Goal: Task Accomplishment & Management: Complete application form

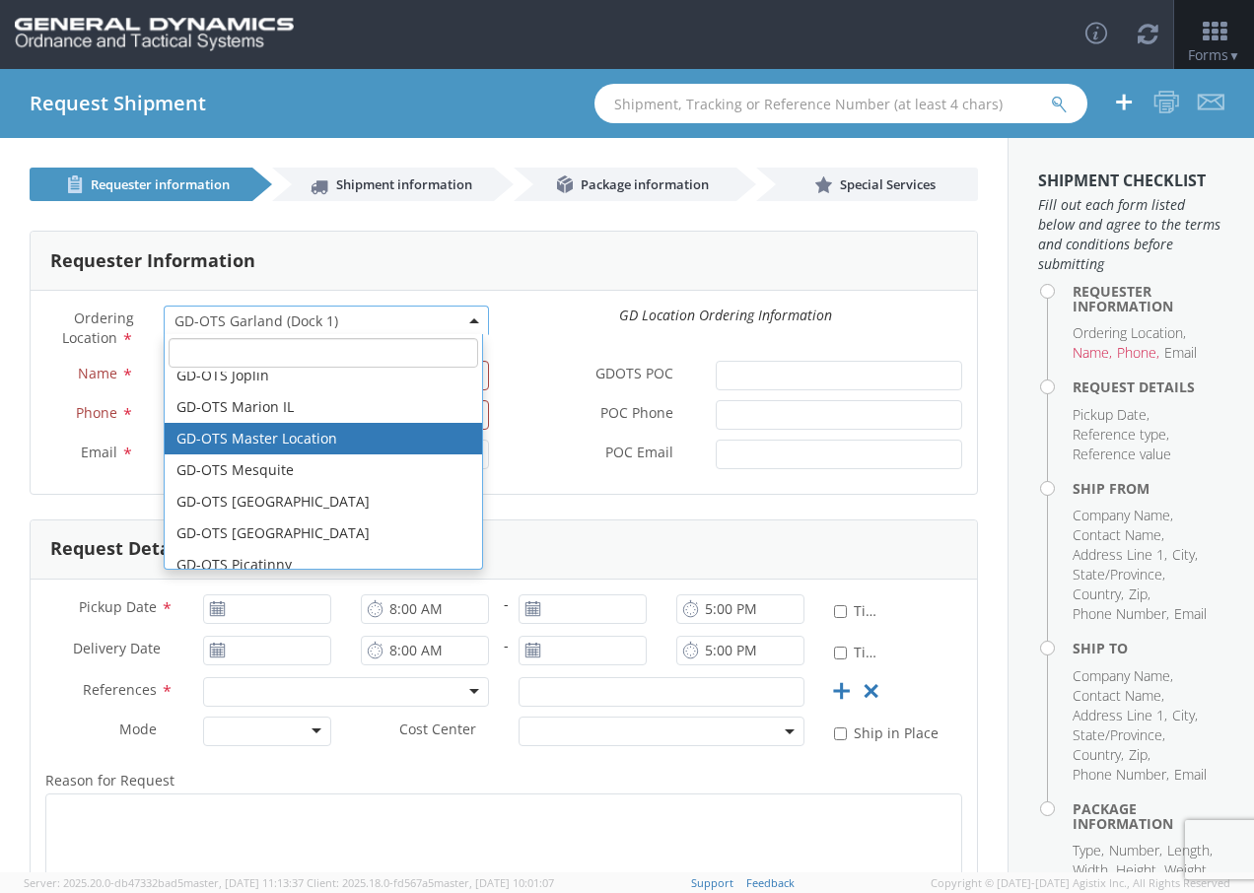
scroll to position [394, 0]
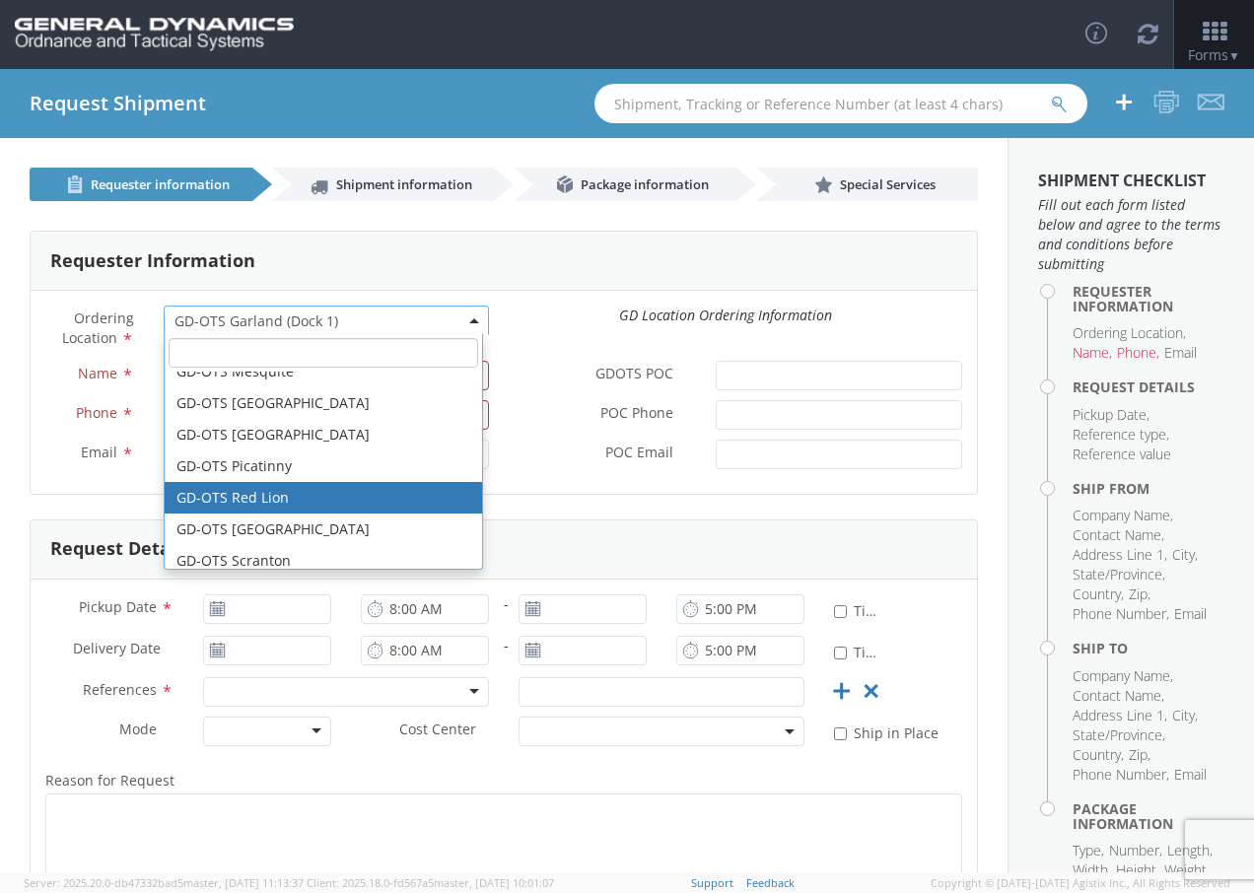
select select "310"
type input "[EMAIL_ADDRESS][DOMAIN_NAME]"
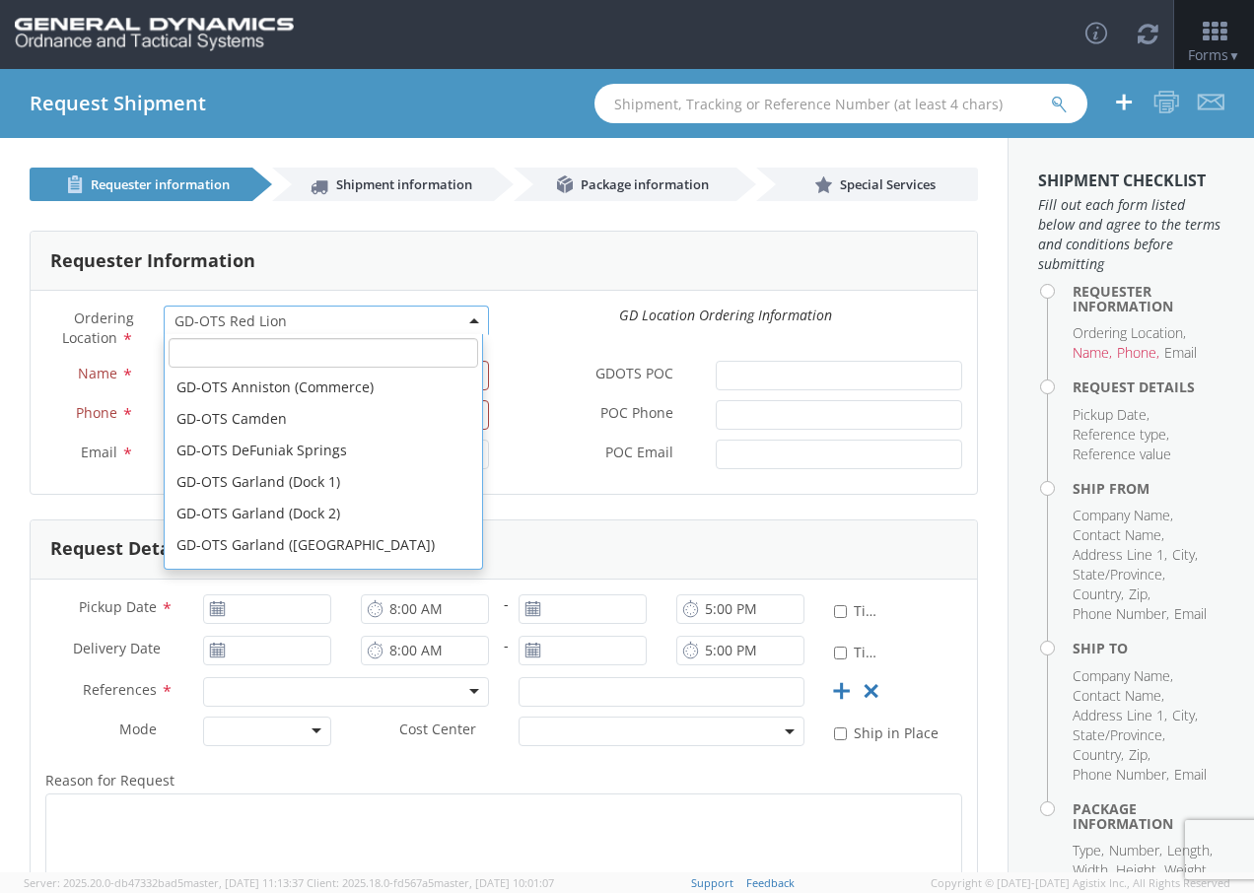
click at [302, 324] on span "GD-OTS Red Lion" at bounding box center [326, 321] width 304 height 19
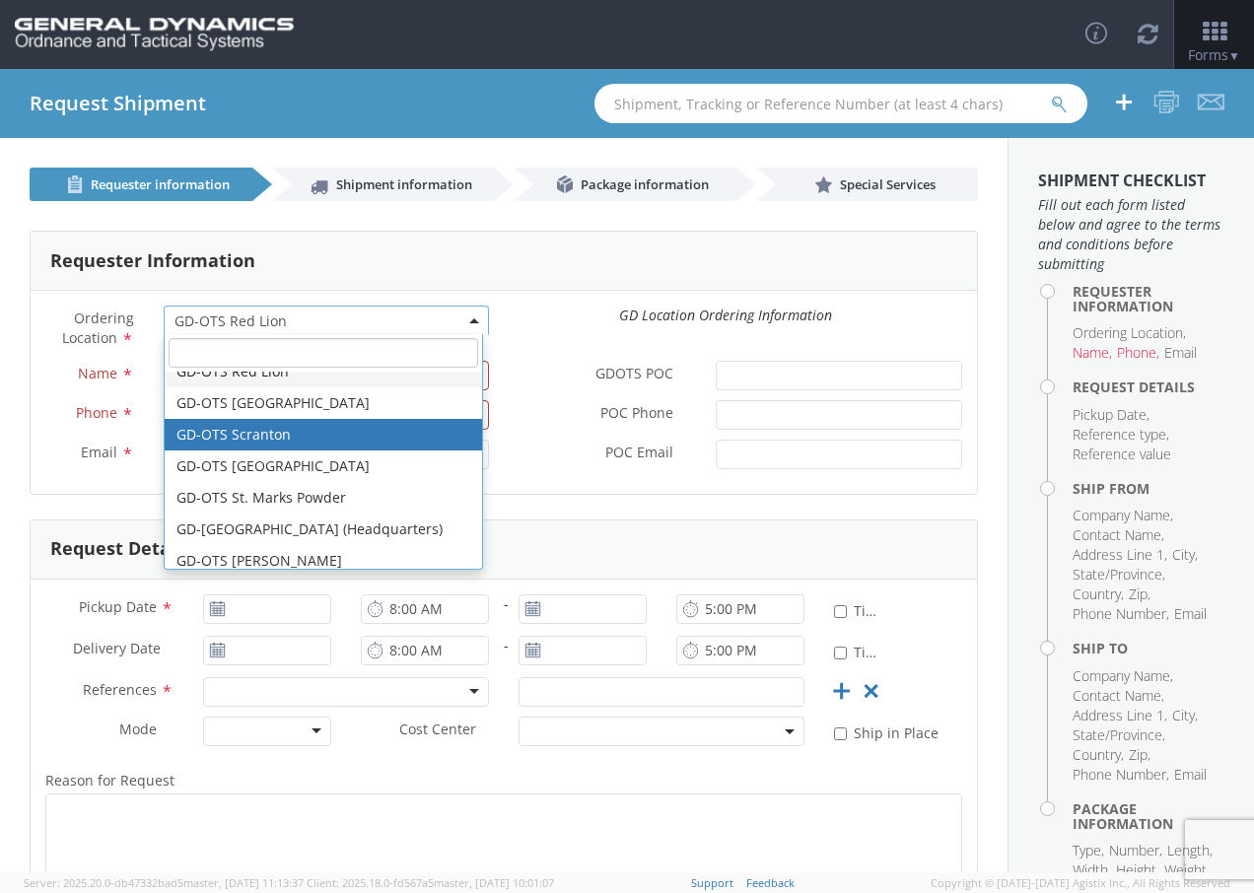
scroll to position [422, 0]
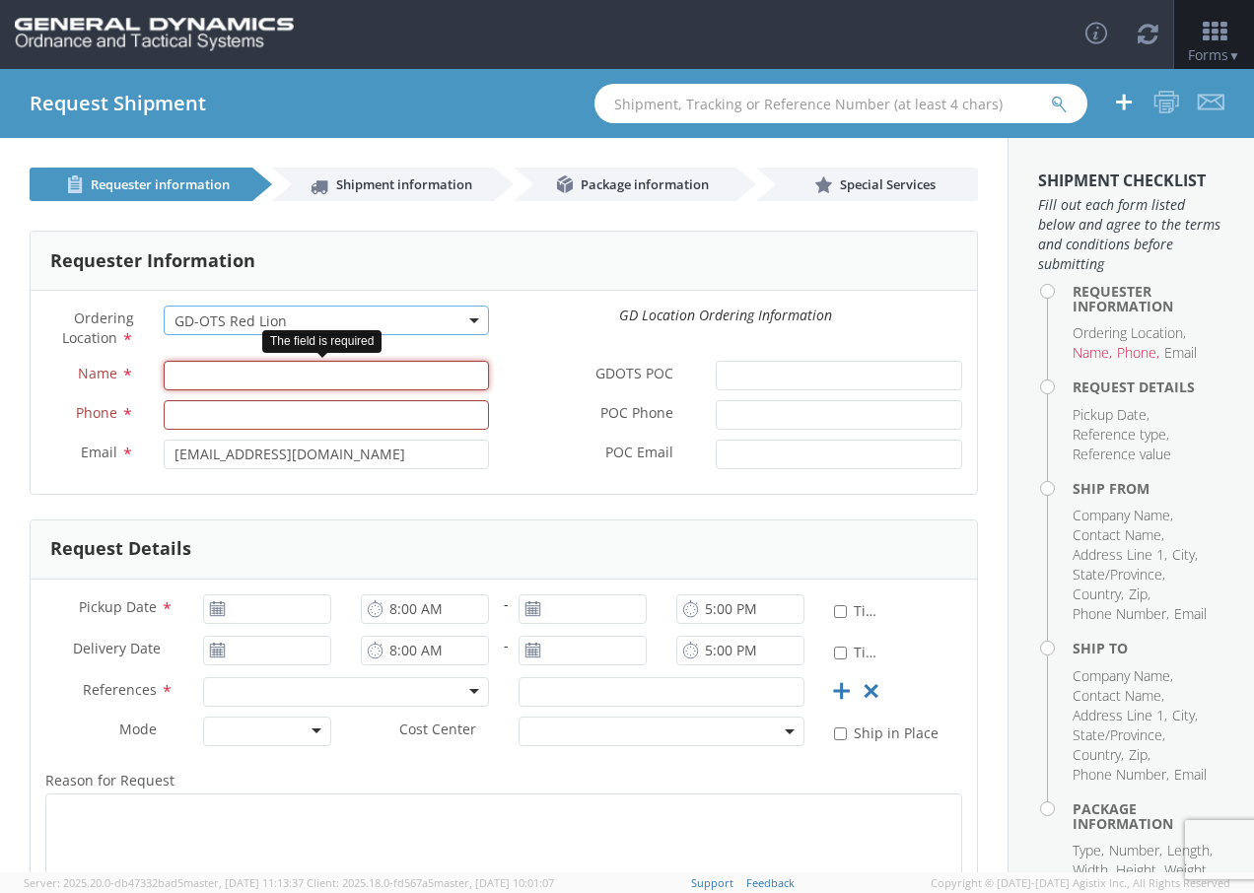
click at [228, 369] on input "Name *" at bounding box center [326, 376] width 325 height 30
click at [21, 447] on div "Requester Information Ordering Location * GD-OTS Anniston (Commerce) GD-OTS [GE…" at bounding box center [504, 611] width 1008 height 821
click at [213, 385] on input "Name *" at bounding box center [326, 376] width 325 height 30
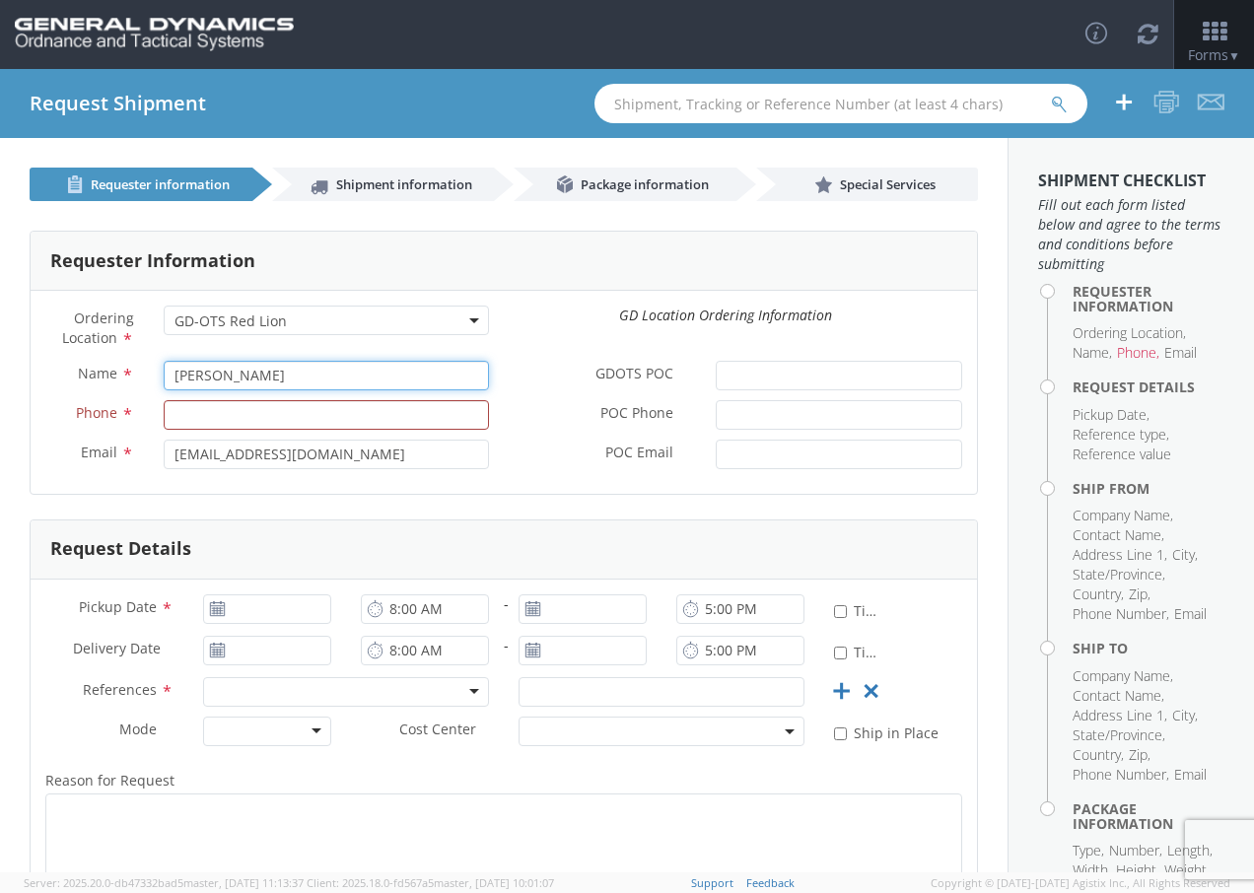
click at [302, 370] on input "[PERSON_NAME]" at bounding box center [326, 376] width 325 height 30
click at [303, 369] on input "[PERSON_NAME]" at bounding box center [326, 376] width 325 height 30
type input "[PERSON_NAME]"
click at [131, 362] on label "Name *" at bounding box center [90, 374] width 118 height 26
click at [164, 362] on input "[PERSON_NAME]" at bounding box center [326, 376] width 325 height 30
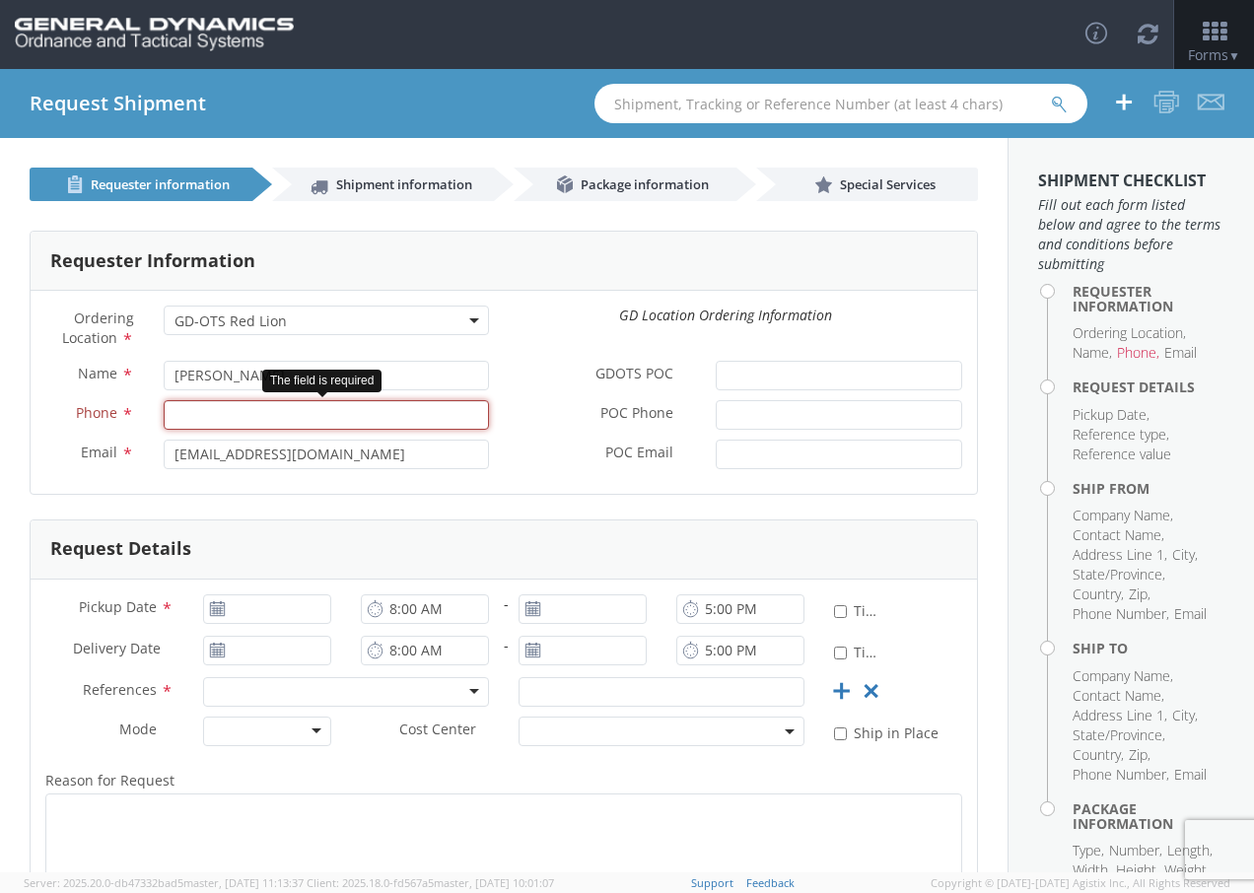
click at [186, 413] on input "Phone *" at bounding box center [326, 415] width 325 height 30
type input "5"
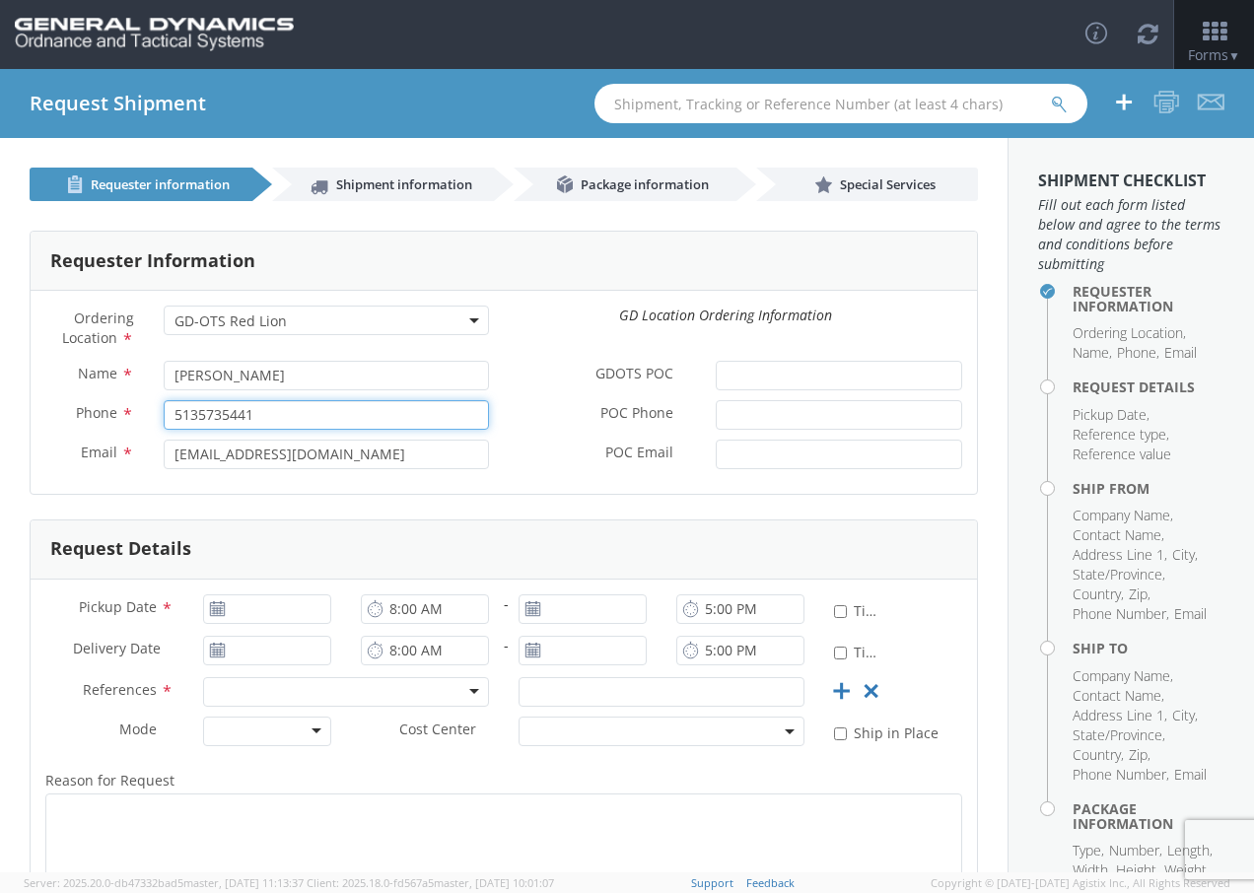
type input "5135735441"
click at [37, 443] on label "Email *" at bounding box center [90, 453] width 118 height 26
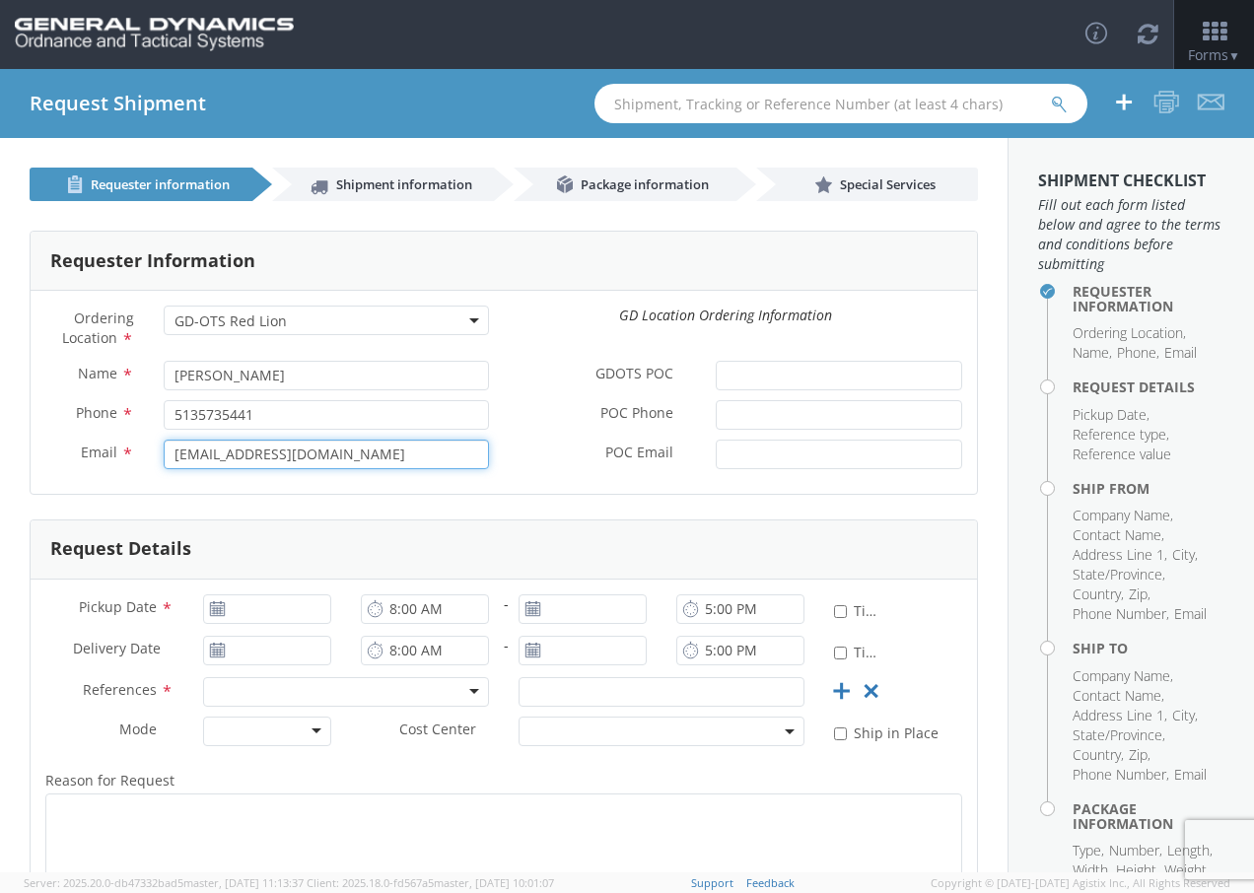
drag, startPoint x: 446, startPoint y: 453, endPoint x: 79, endPoint y: 486, distance: 368.2
click at [79, 486] on div "Ordering Location * GD-OTS [GEOGRAPHIC_DATA] (Commerce) GD-OTS [GEOGRAPHIC_DATA…" at bounding box center [504, 392] width 946 height 203
type input "[EMAIL_ADDRESS][DOMAIN_NAME]"
click at [732, 364] on input "GDOTS POC *" at bounding box center [839, 376] width 246 height 30
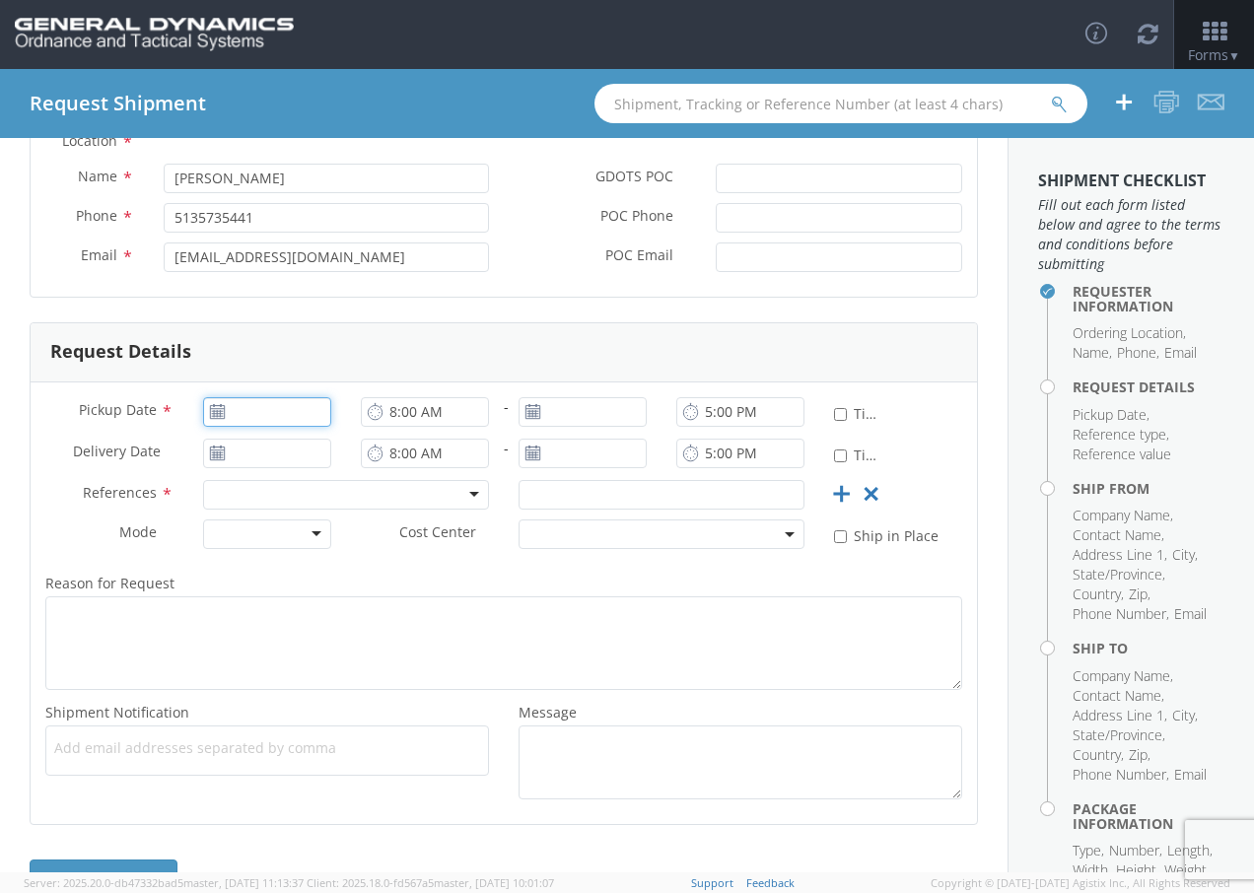
type input "[DATE]"
click at [282, 413] on input "[DATE]" at bounding box center [267, 412] width 128 height 30
click at [433, 419] on input "8:00 AM" at bounding box center [425, 412] width 128 height 30
click at [417, 408] on input "8:00 AM" at bounding box center [425, 412] width 128 height 30
click at [386, 411] on input "8:00 AM" at bounding box center [425, 412] width 128 height 30
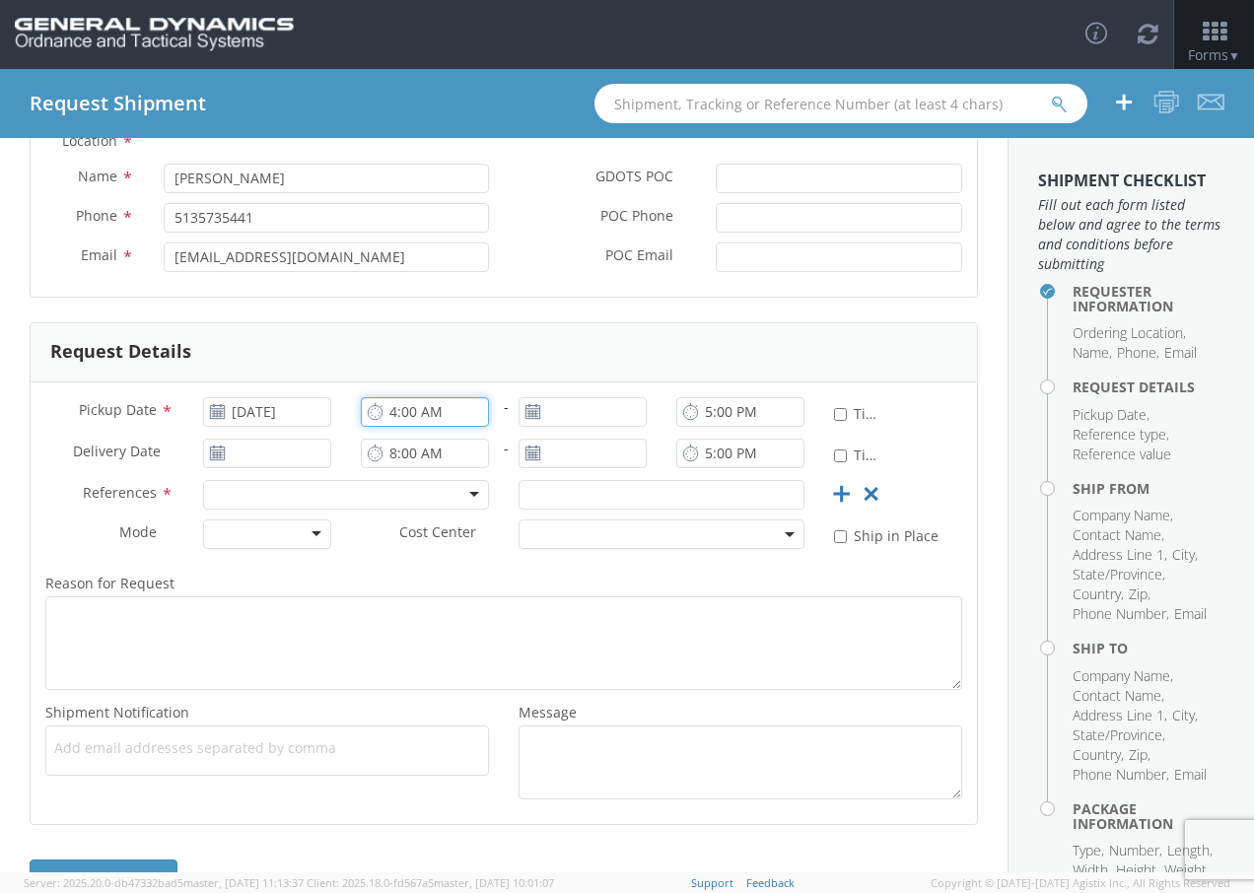
click at [449, 407] on input "4:00 AM" at bounding box center [425, 412] width 128 height 30
type input "4:00 PM"
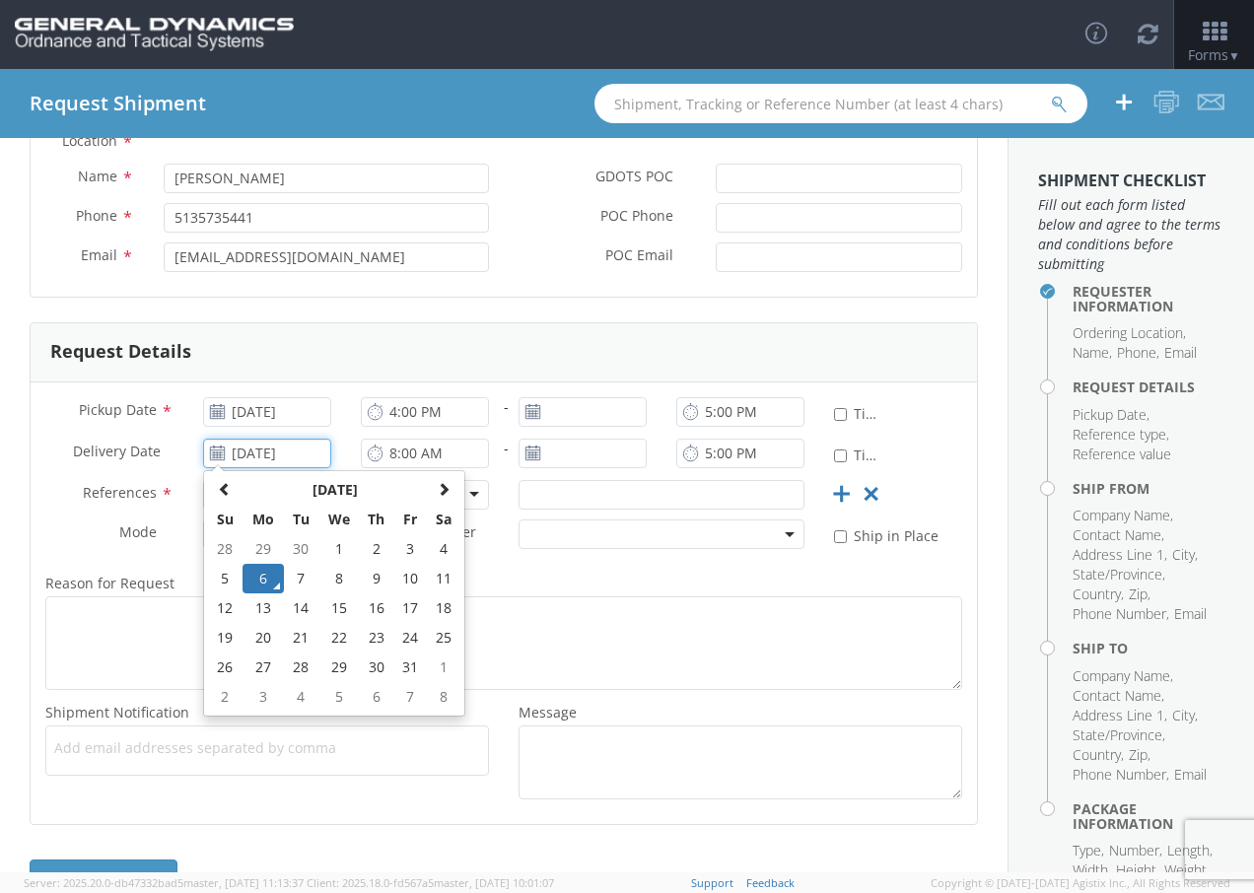
click at [270, 446] on input "[DATE]" at bounding box center [267, 454] width 128 height 30
click at [338, 584] on td "8" at bounding box center [338, 579] width 41 height 30
click at [292, 452] on input "[DATE]" at bounding box center [267, 454] width 128 height 30
click at [376, 574] on td "9" at bounding box center [376, 579] width 35 height 30
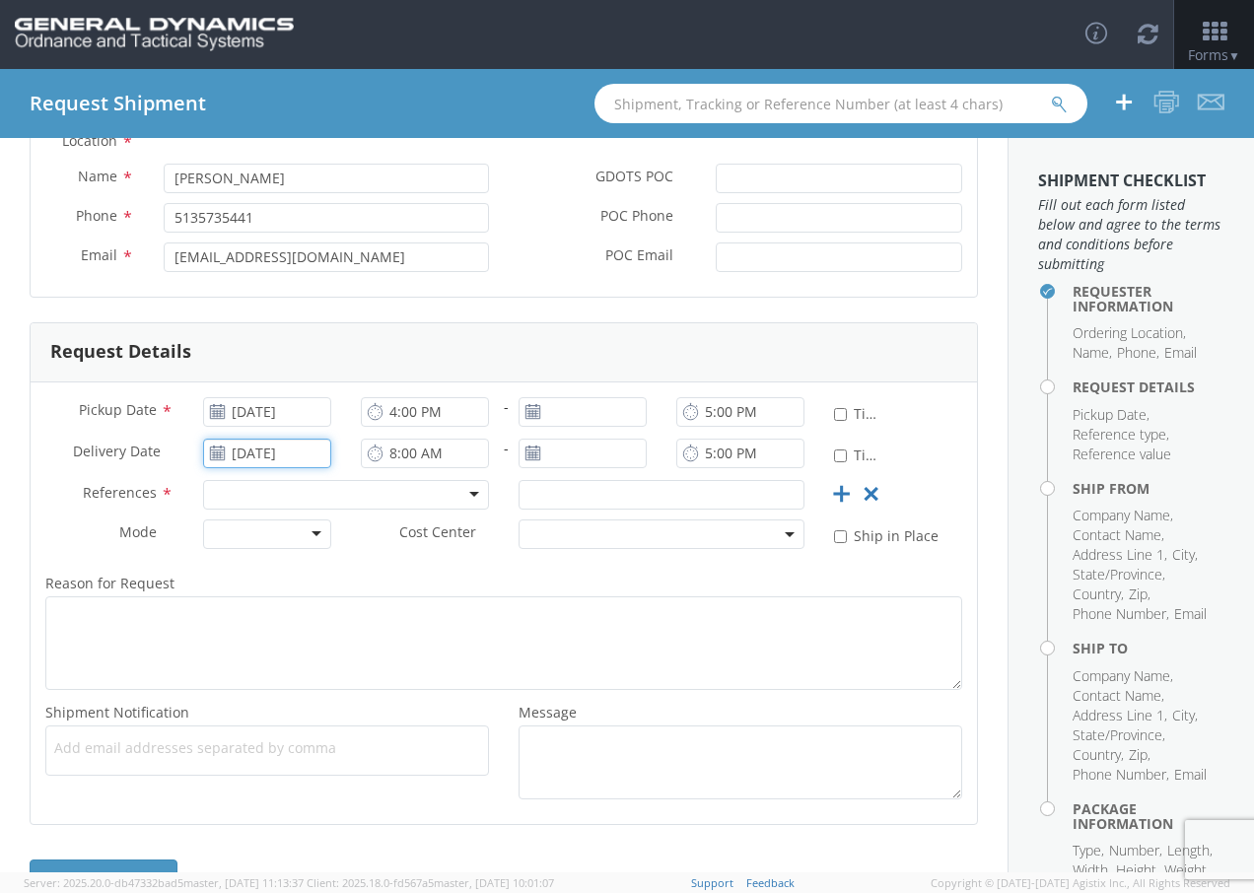
click at [305, 457] on input "[DATE]" at bounding box center [267, 454] width 128 height 30
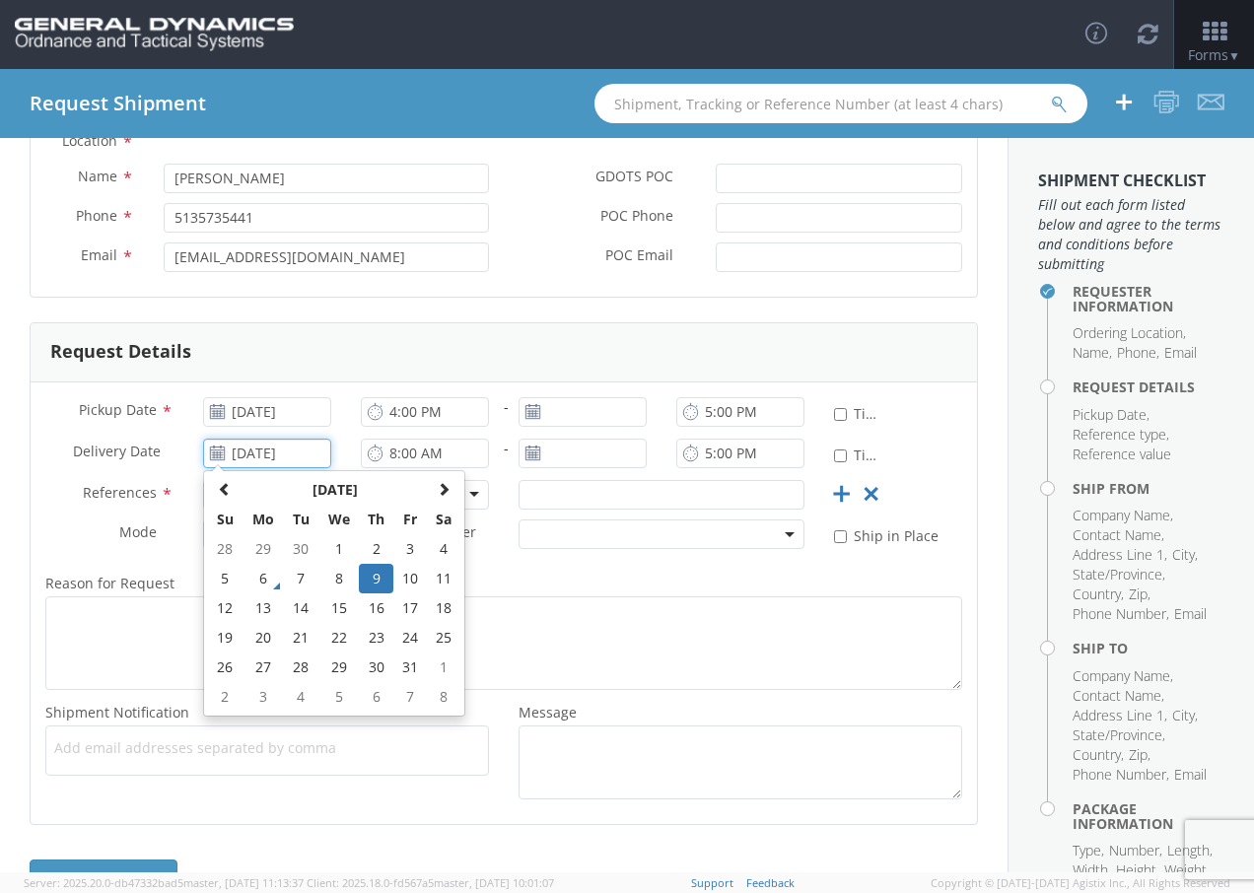
click at [363, 569] on td "9" at bounding box center [376, 579] width 35 height 30
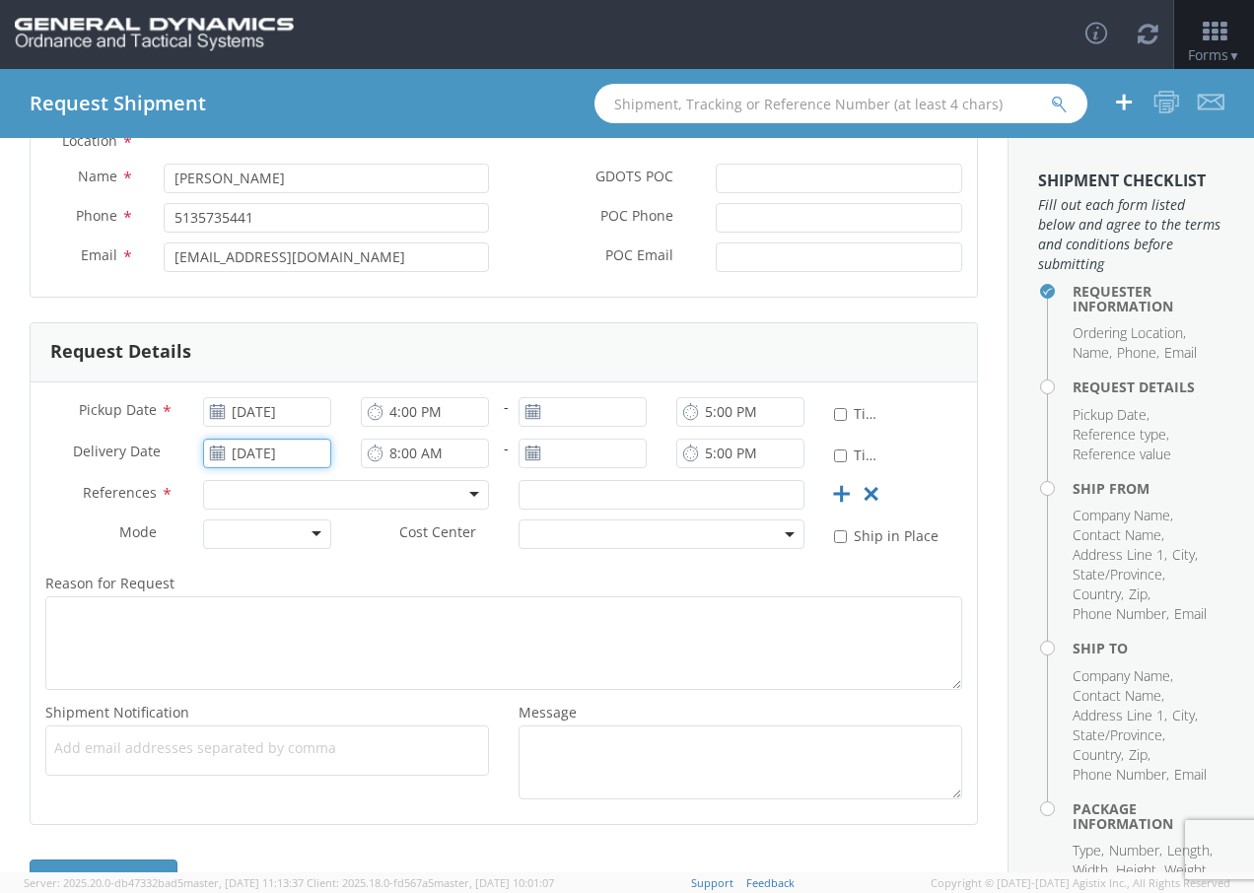
click at [306, 457] on input "[DATE]" at bounding box center [267, 454] width 128 height 30
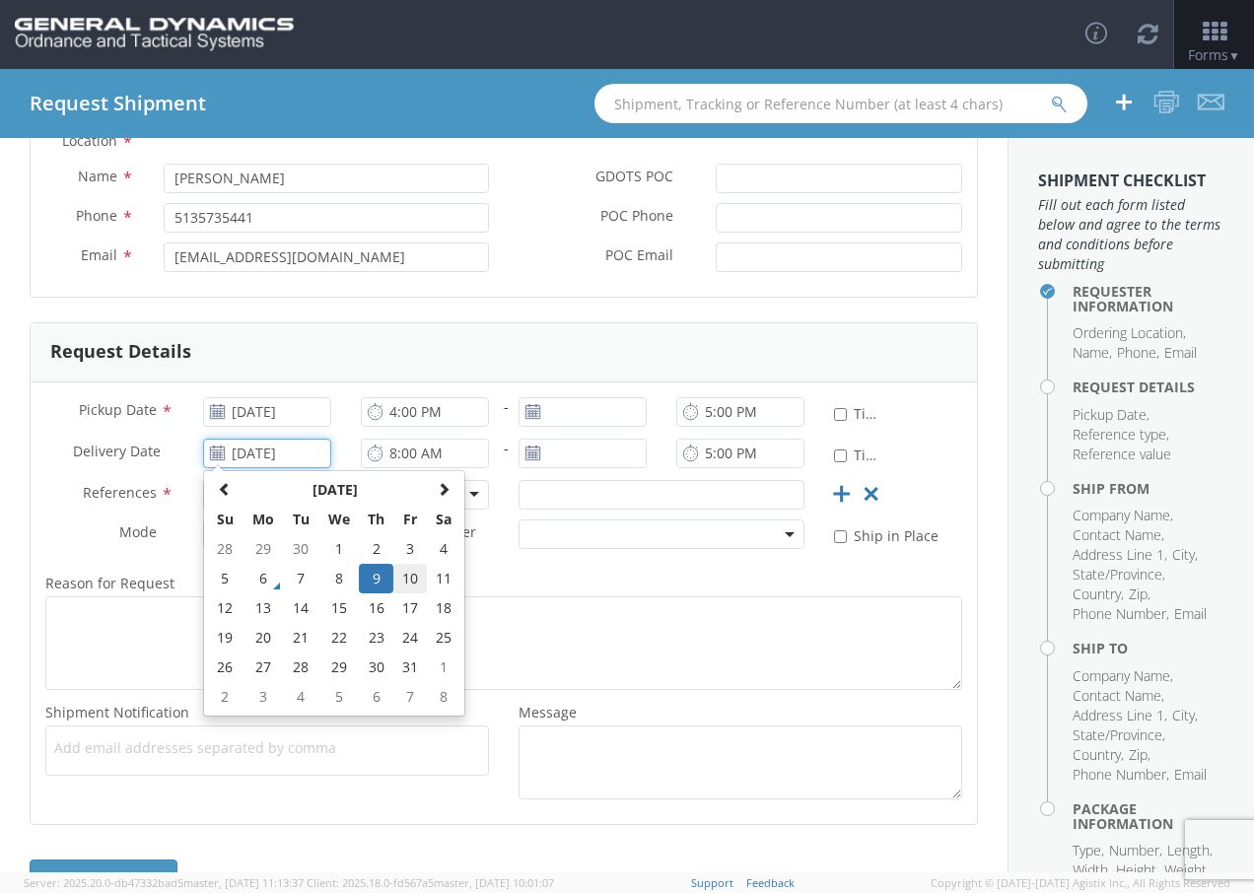
click at [405, 570] on td "10" at bounding box center [410, 579] width 34 height 30
type input "[DATE]"
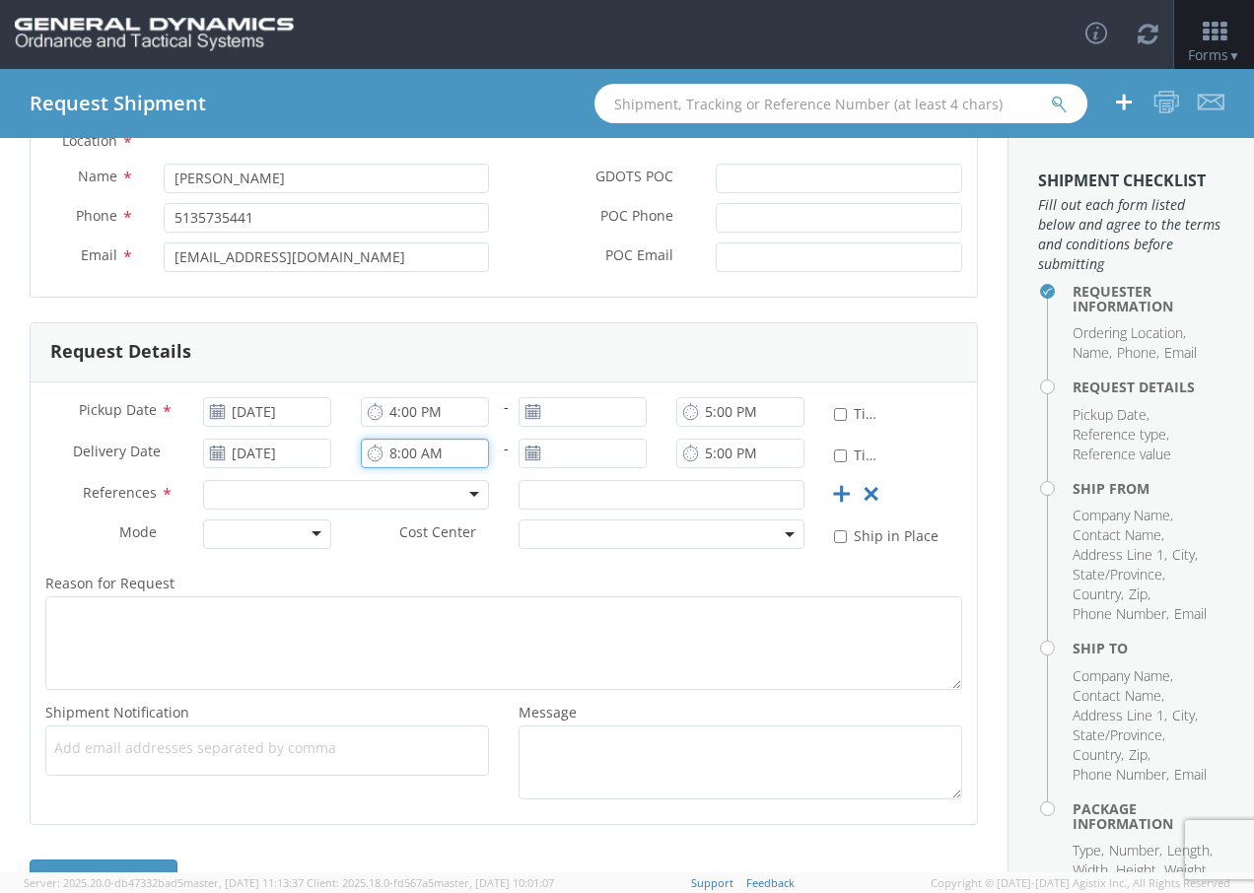
click at [409, 458] on input "8:00 AM" at bounding box center [425, 454] width 128 height 30
click at [427, 452] on input "8:00 AM" at bounding box center [425, 454] width 128 height 30
click at [391, 456] on input "8:00 AM" at bounding box center [425, 454] width 128 height 30
click at [424, 464] on input "4:00 AM" at bounding box center [425, 454] width 128 height 30
type input "4:00 PM"
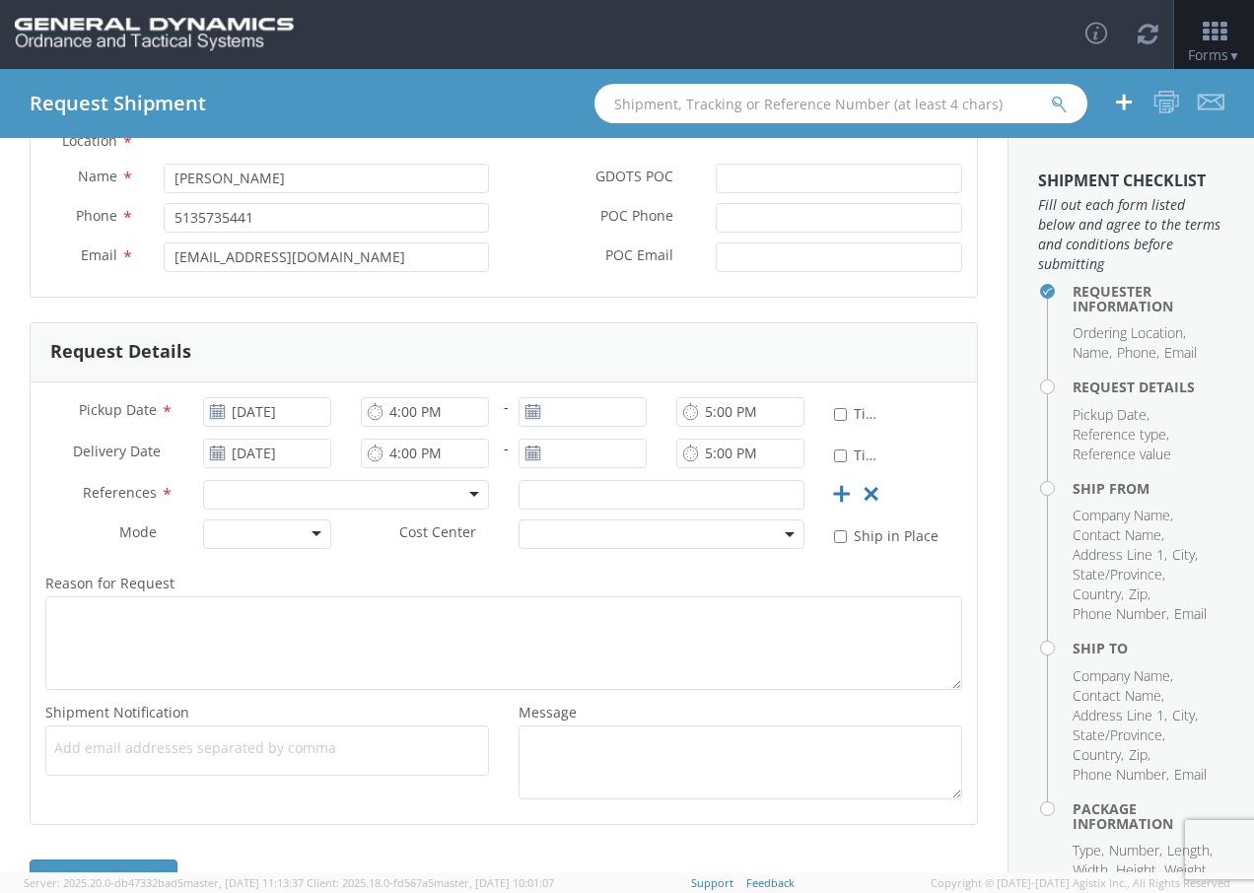
click at [308, 486] on div at bounding box center [346, 495] width 286 height 30
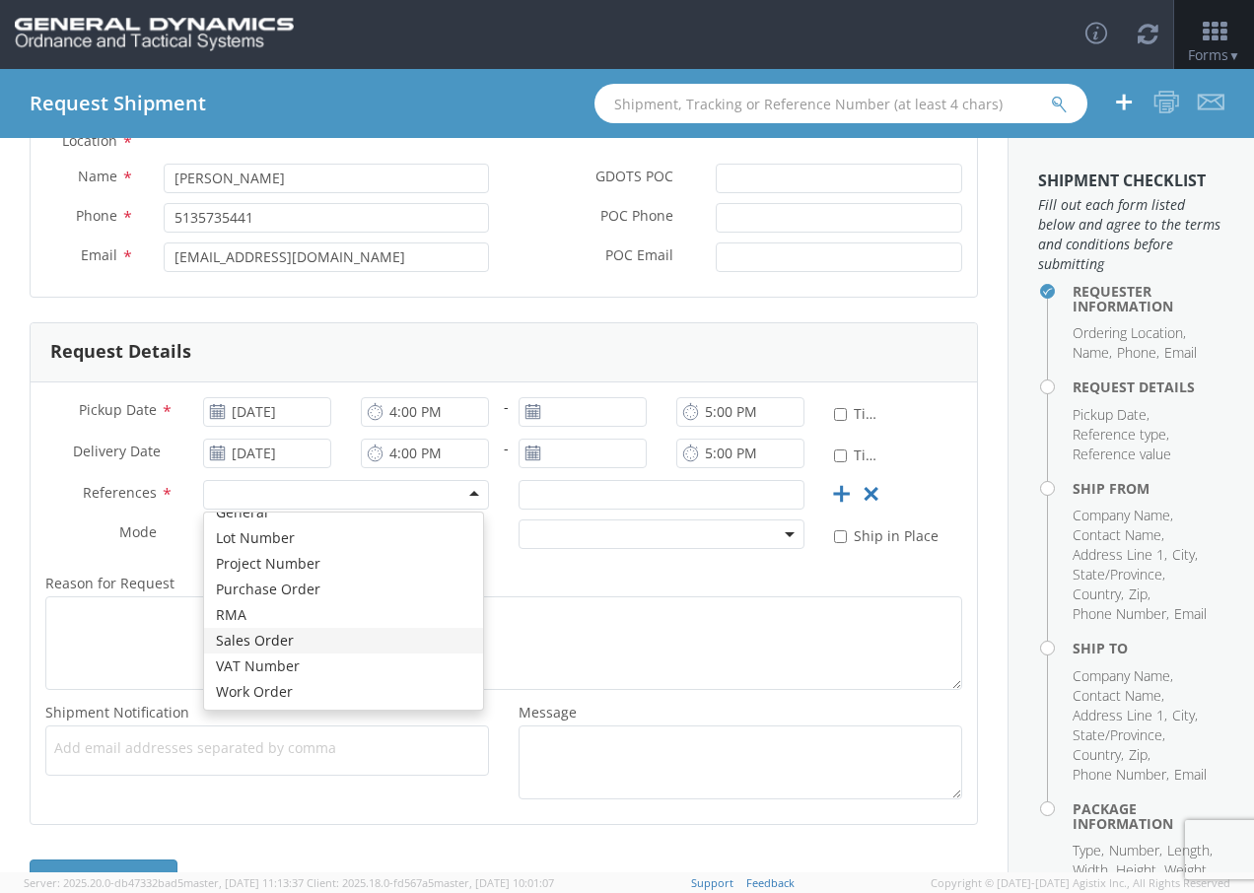
scroll to position [0, 0]
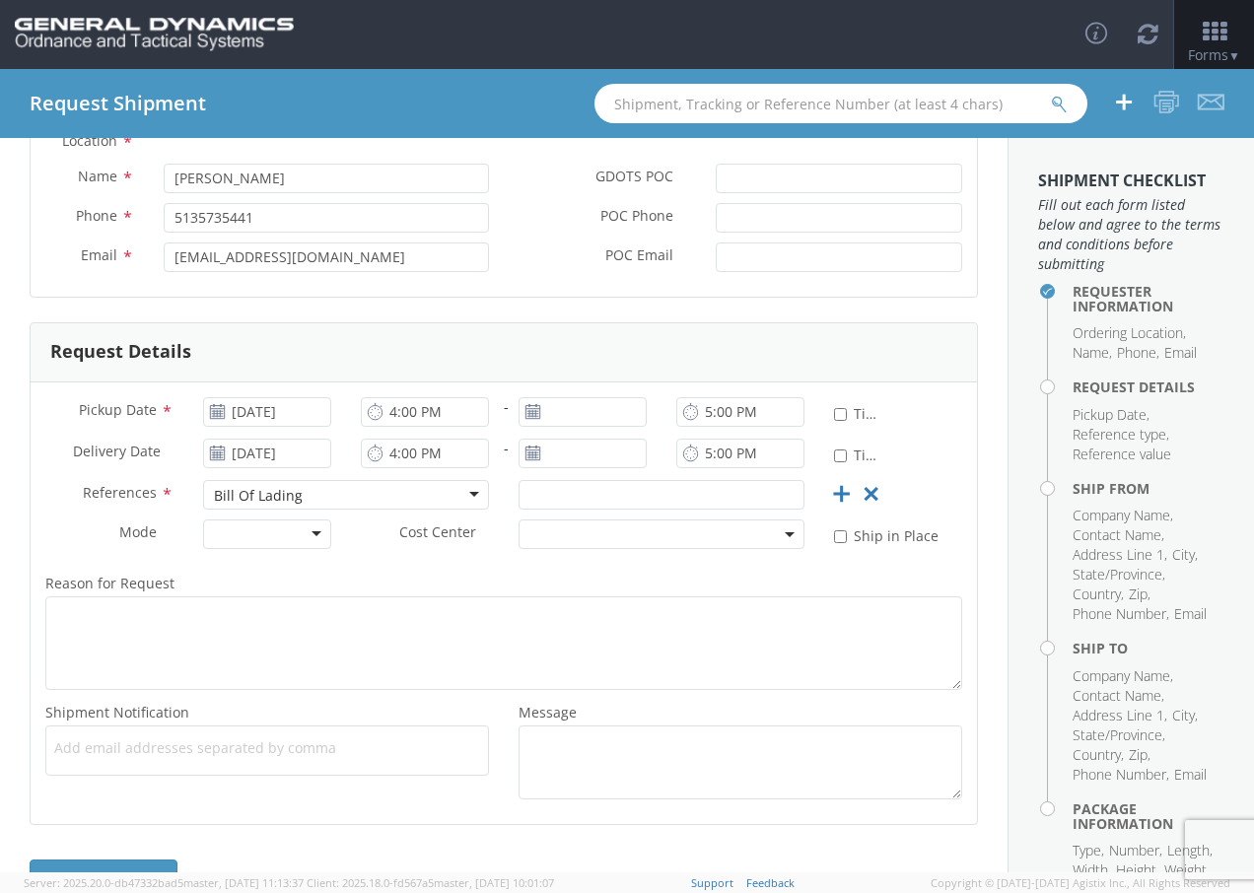
click at [296, 494] on div "Bill Of Lading" at bounding box center [346, 495] width 286 height 30
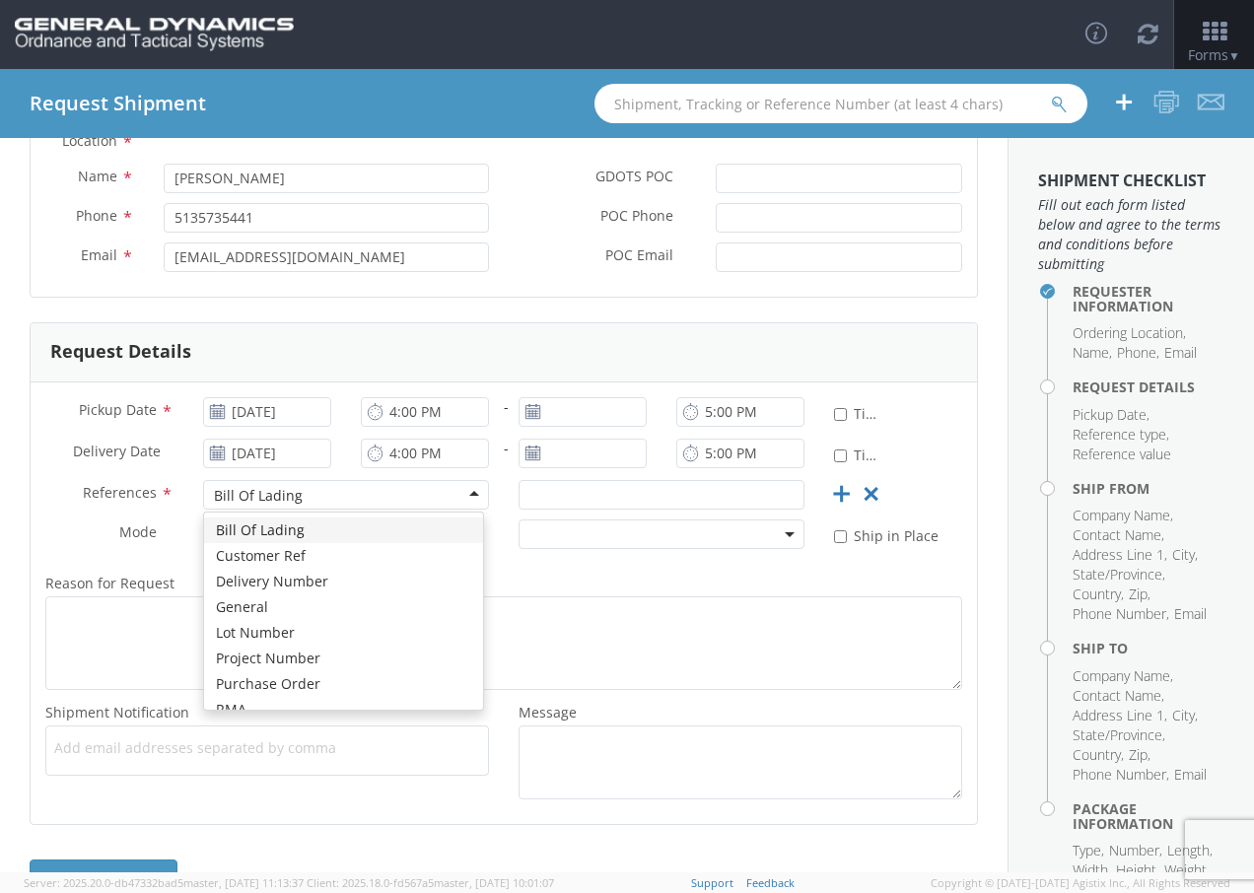
click at [53, 509] on div "References *" at bounding box center [110, 497] width 158 height 35
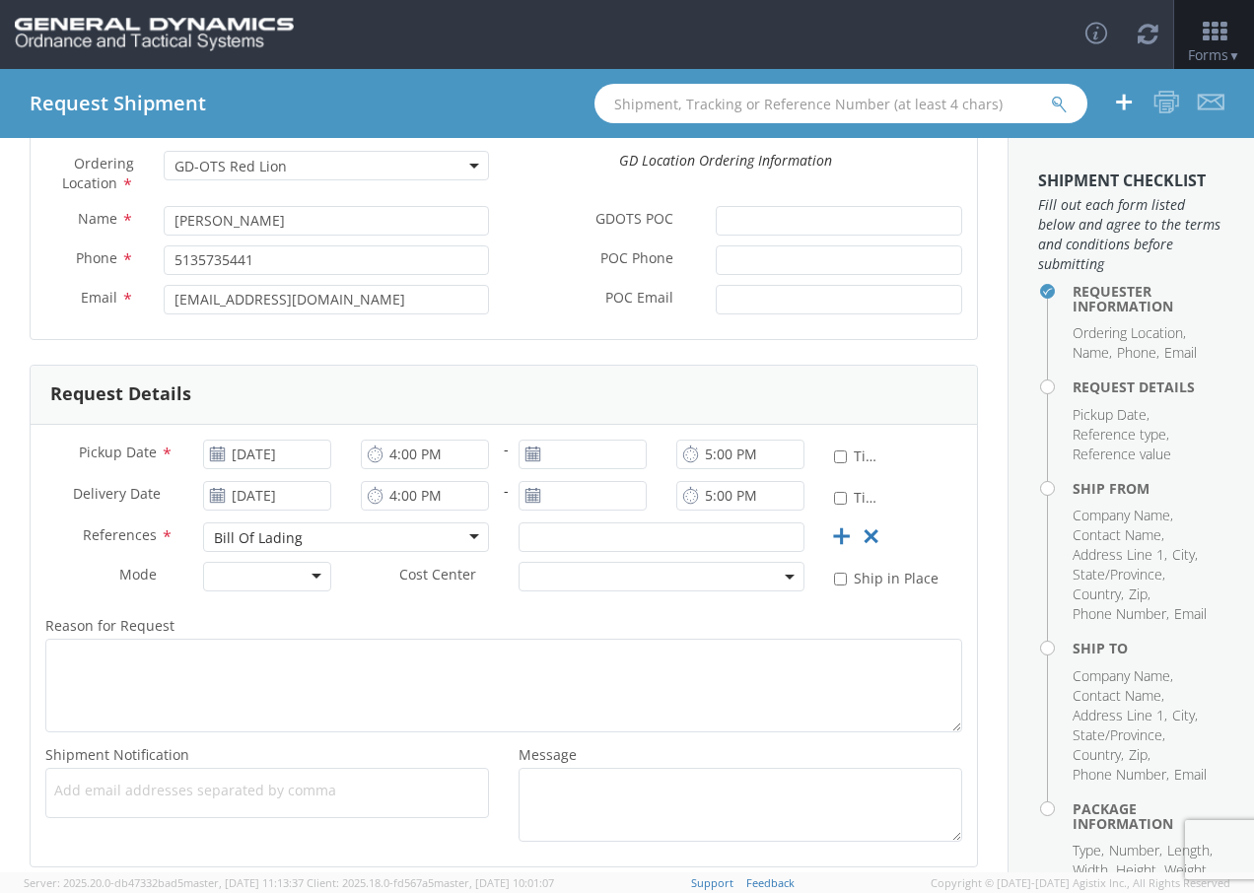
scroll to position [253, 0]
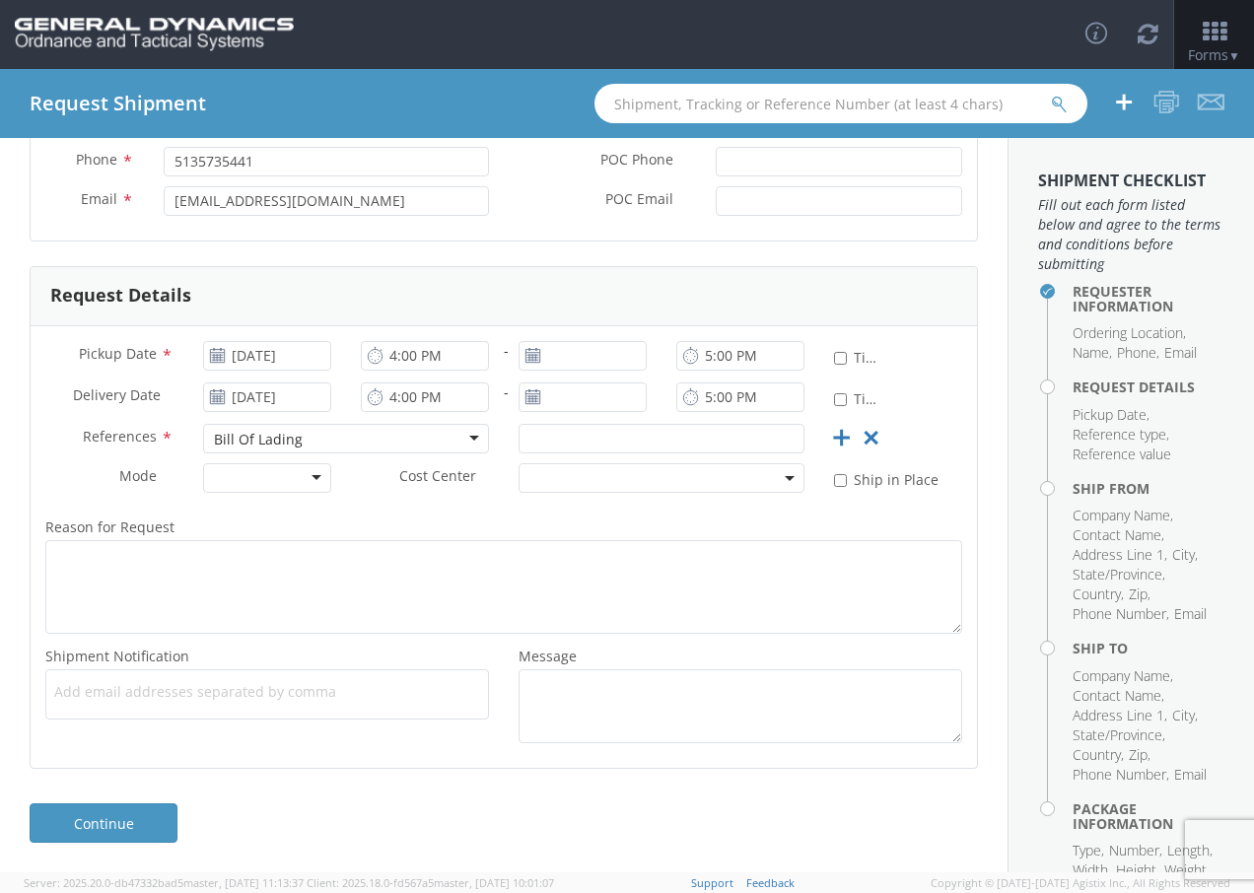
click at [249, 450] on div "Bill Of Lading" at bounding box center [346, 439] width 286 height 30
click at [287, 461] on div "Bill Of Lading Bill Of Lading Bill Of Lading Customer Ref Delivery Number Gener…" at bounding box center [345, 443] width 315 height 39
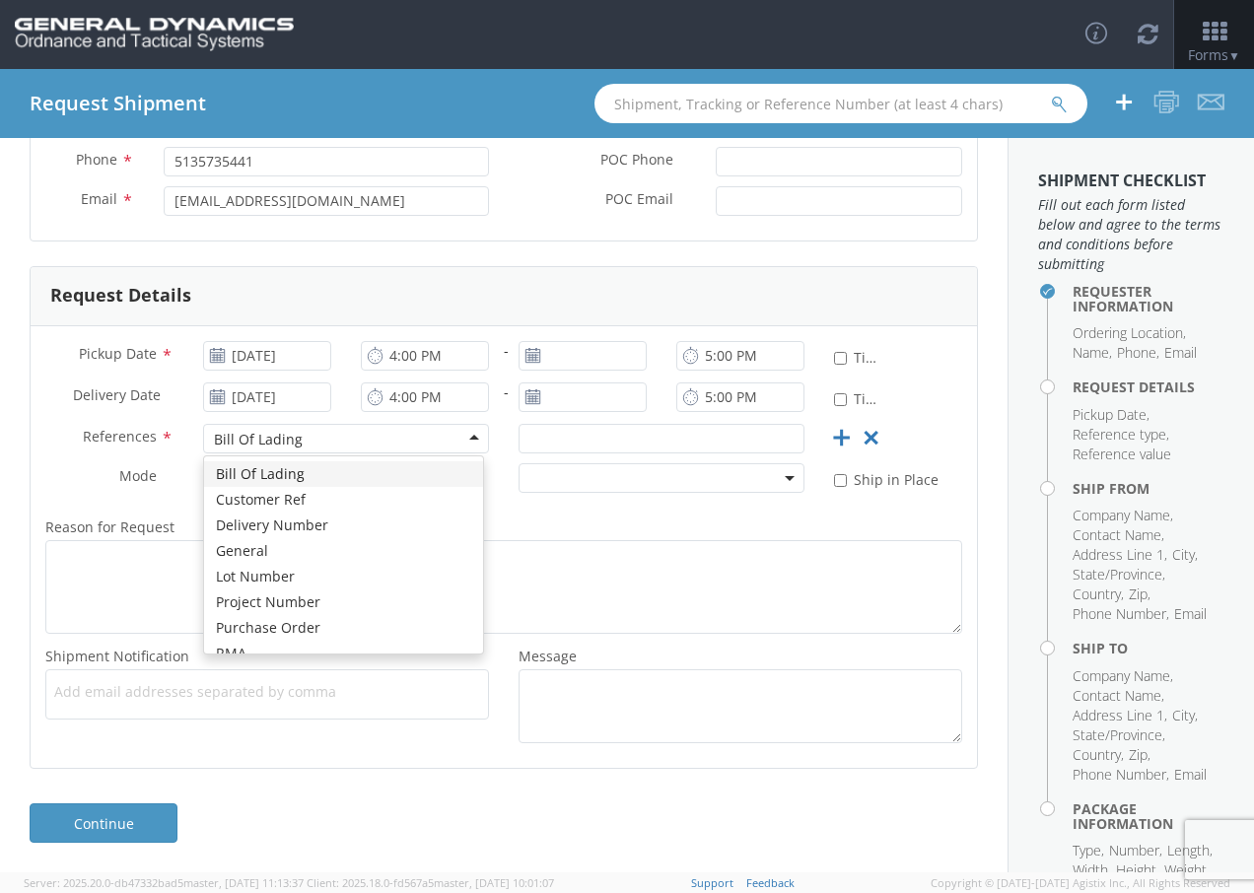
click at [287, 453] on div "Bill Of Lading" at bounding box center [346, 439] width 286 height 30
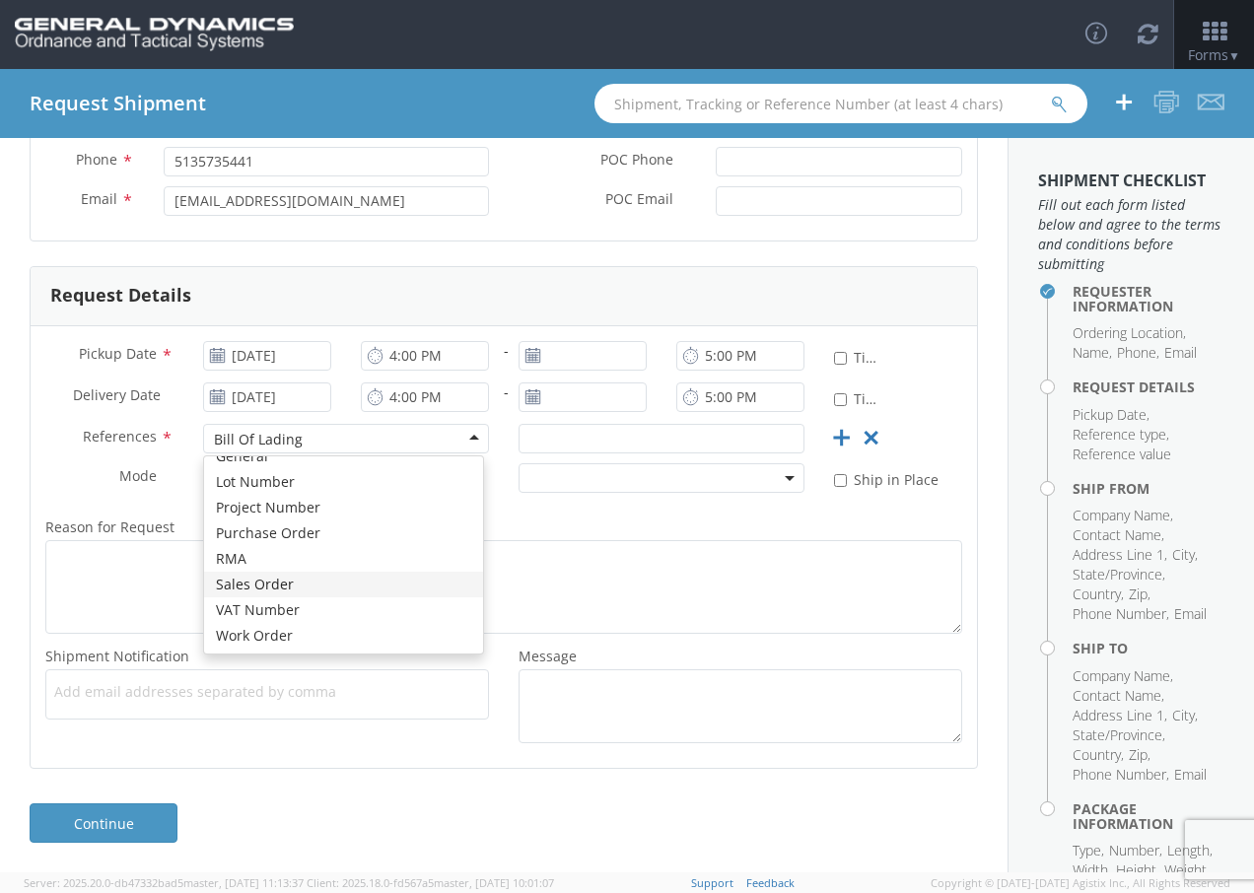
scroll to position [0, 0]
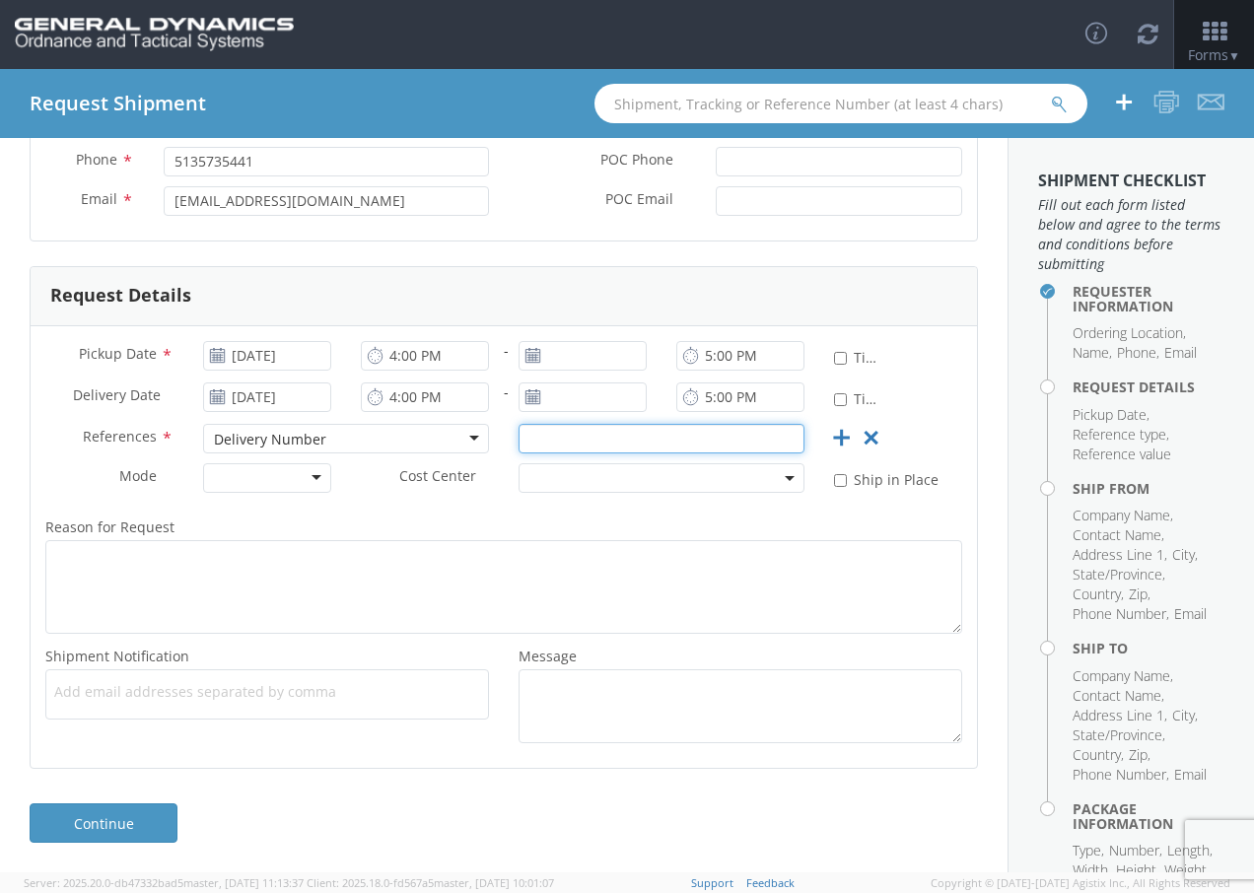
click at [560, 435] on input "text" at bounding box center [662, 439] width 286 height 30
type input "81663907"
click at [15, 460] on div "Requester Information Ordering Location * GD-OTS Anniston (Commerce) GD-OTS [GE…" at bounding box center [504, 358] width 1008 height 821
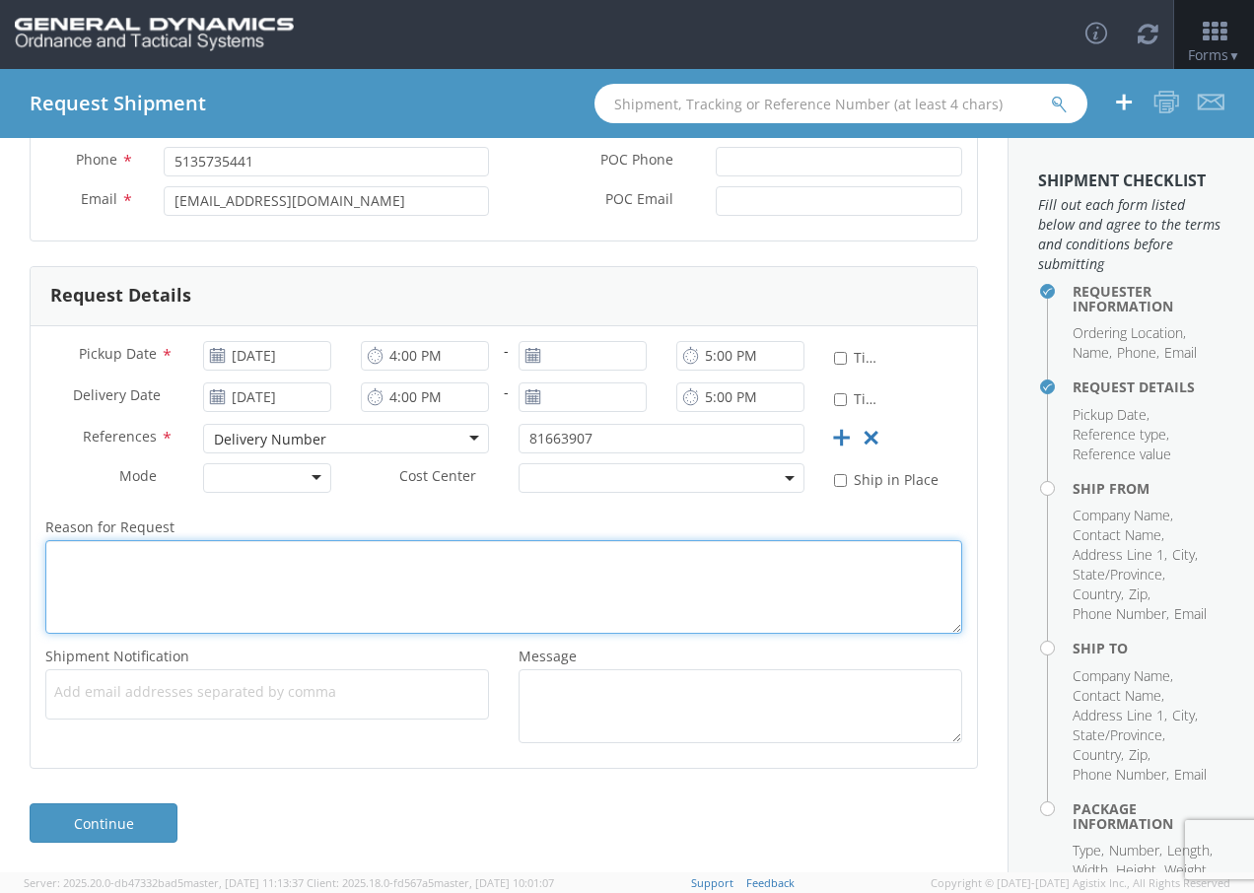
click at [179, 560] on textarea "Reason for Request *" at bounding box center [503, 587] width 917 height 94
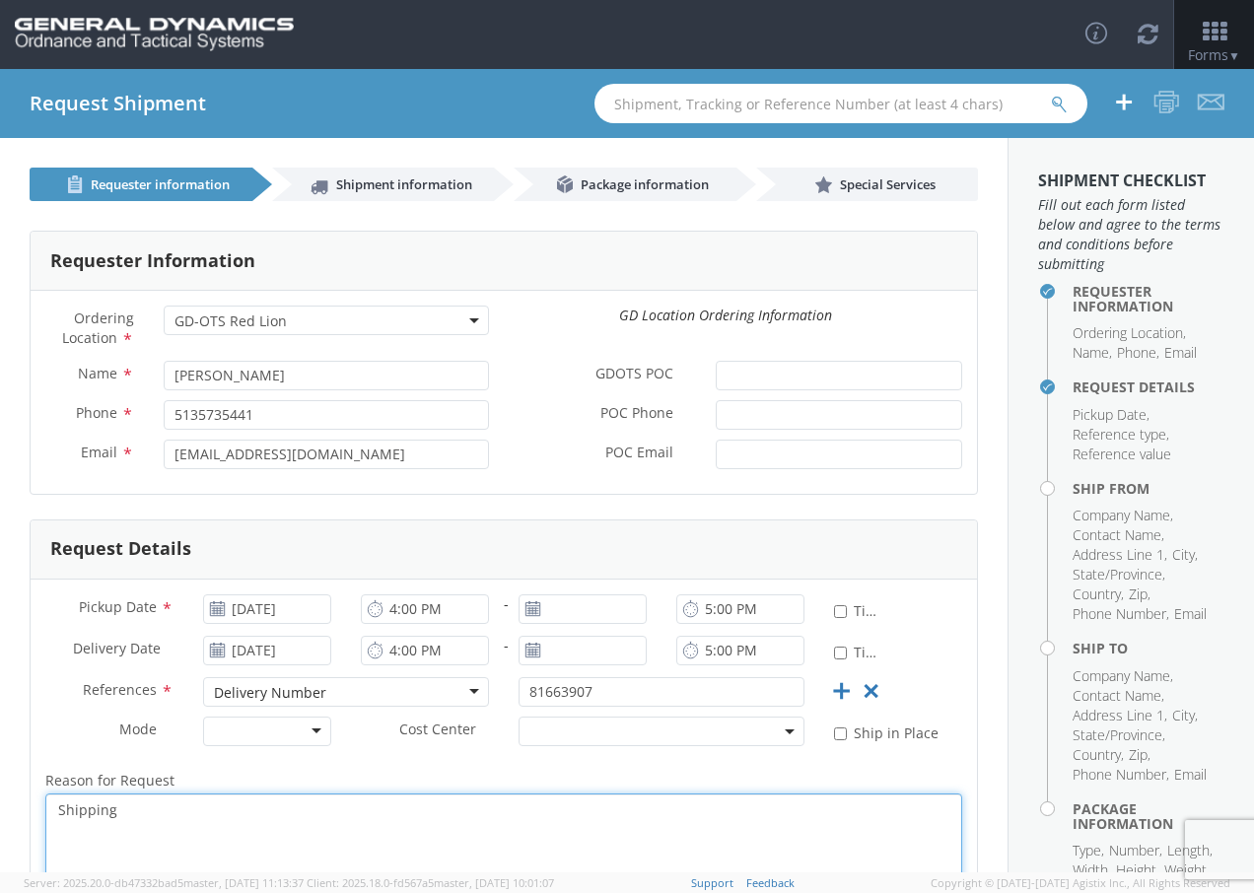
scroll to position [253, 0]
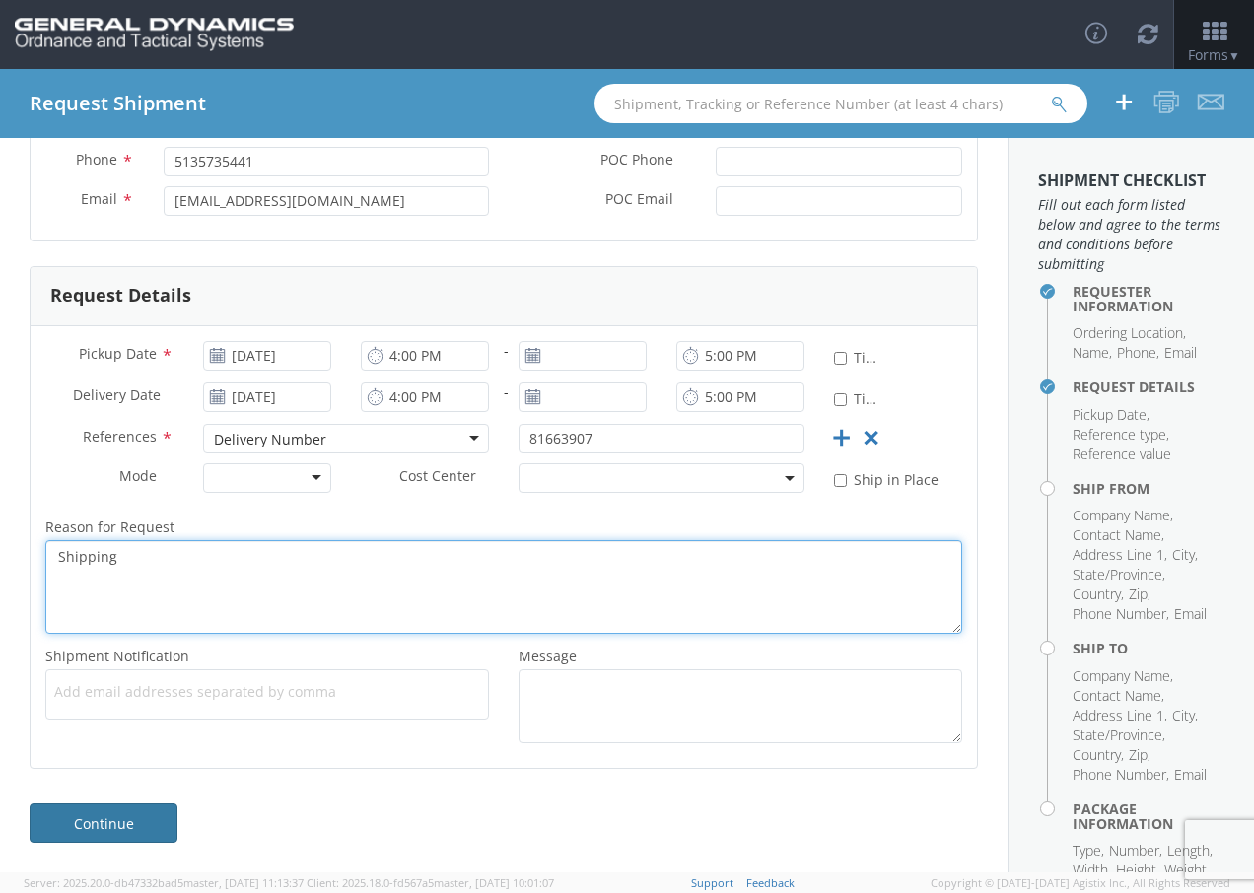
type textarea "Shipping"
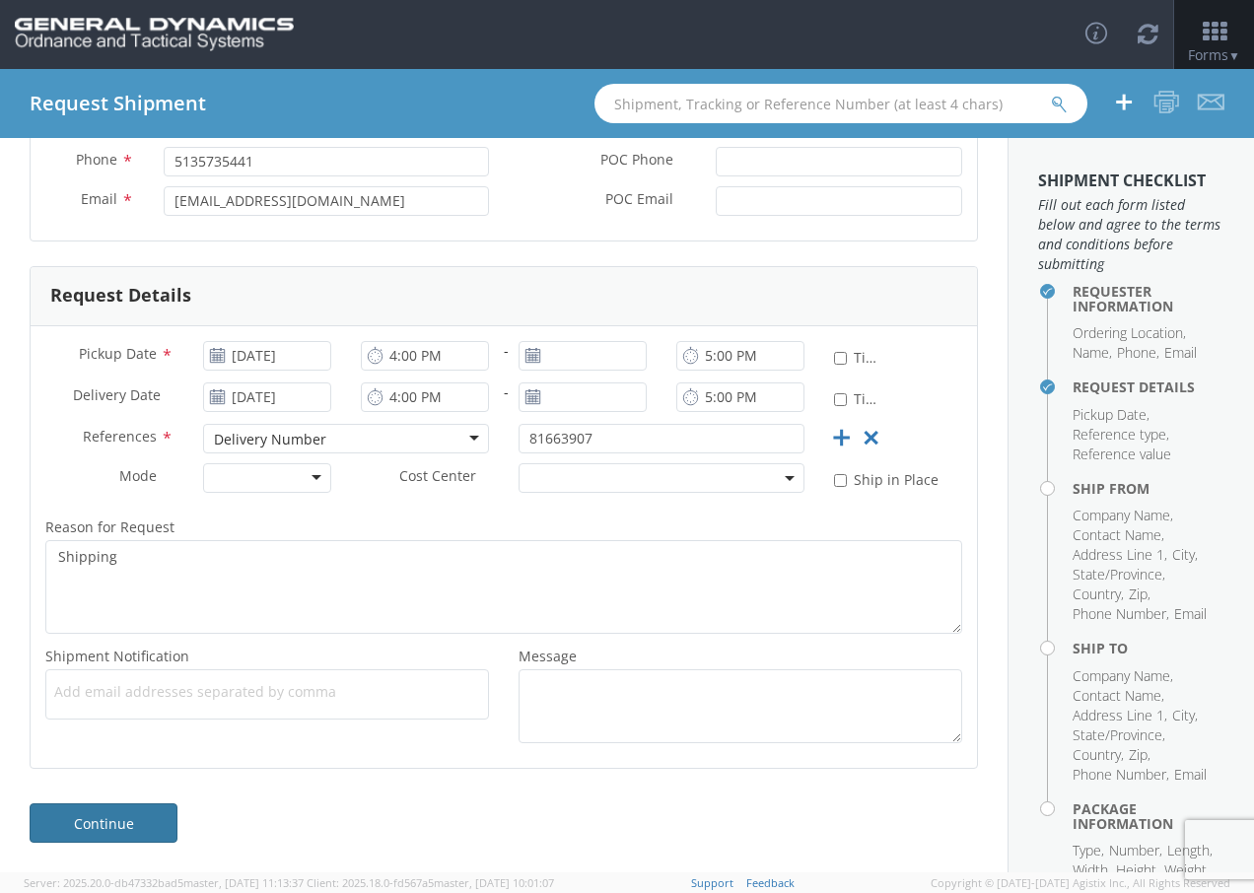
click at [116, 820] on link "Continue" at bounding box center [104, 822] width 148 height 39
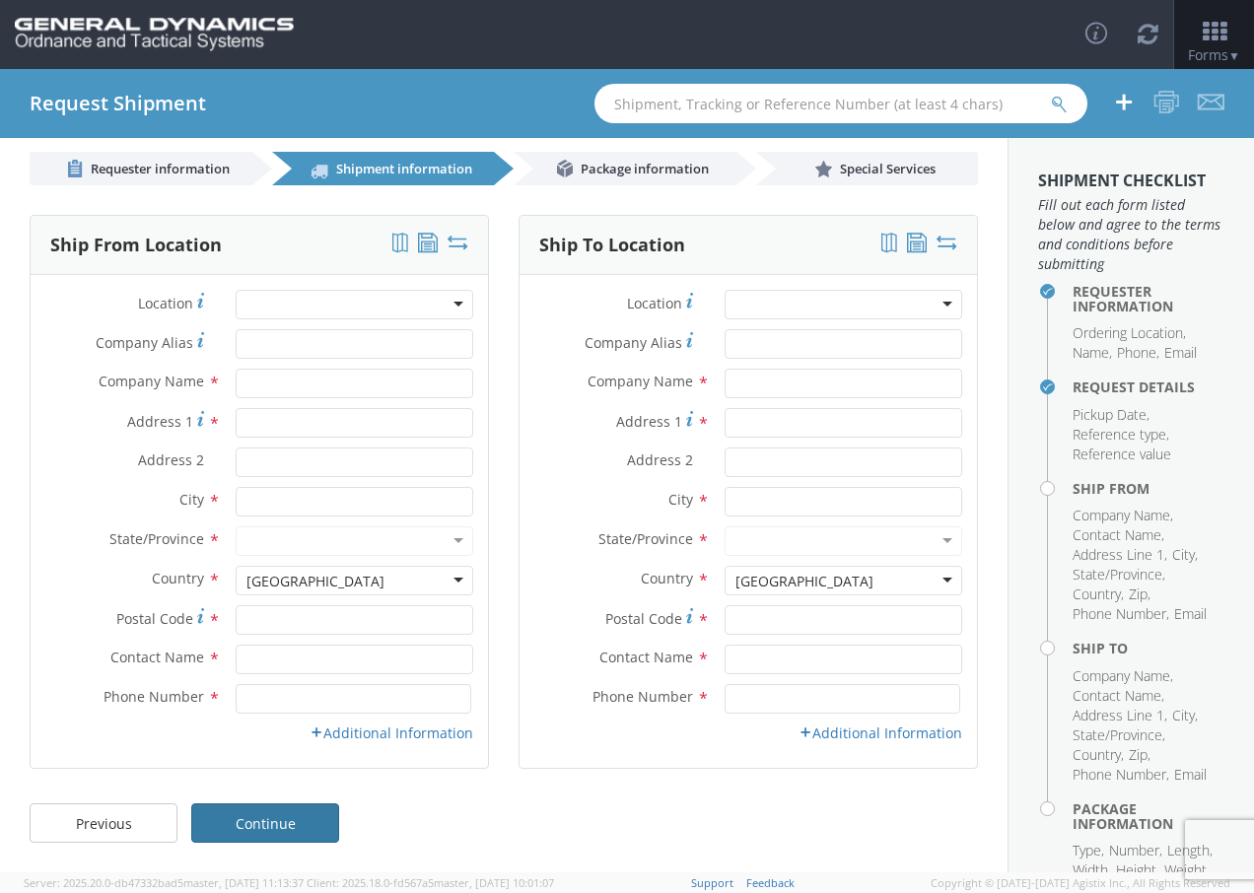
scroll to position [16, 0]
click at [288, 304] on div at bounding box center [355, 305] width 238 height 30
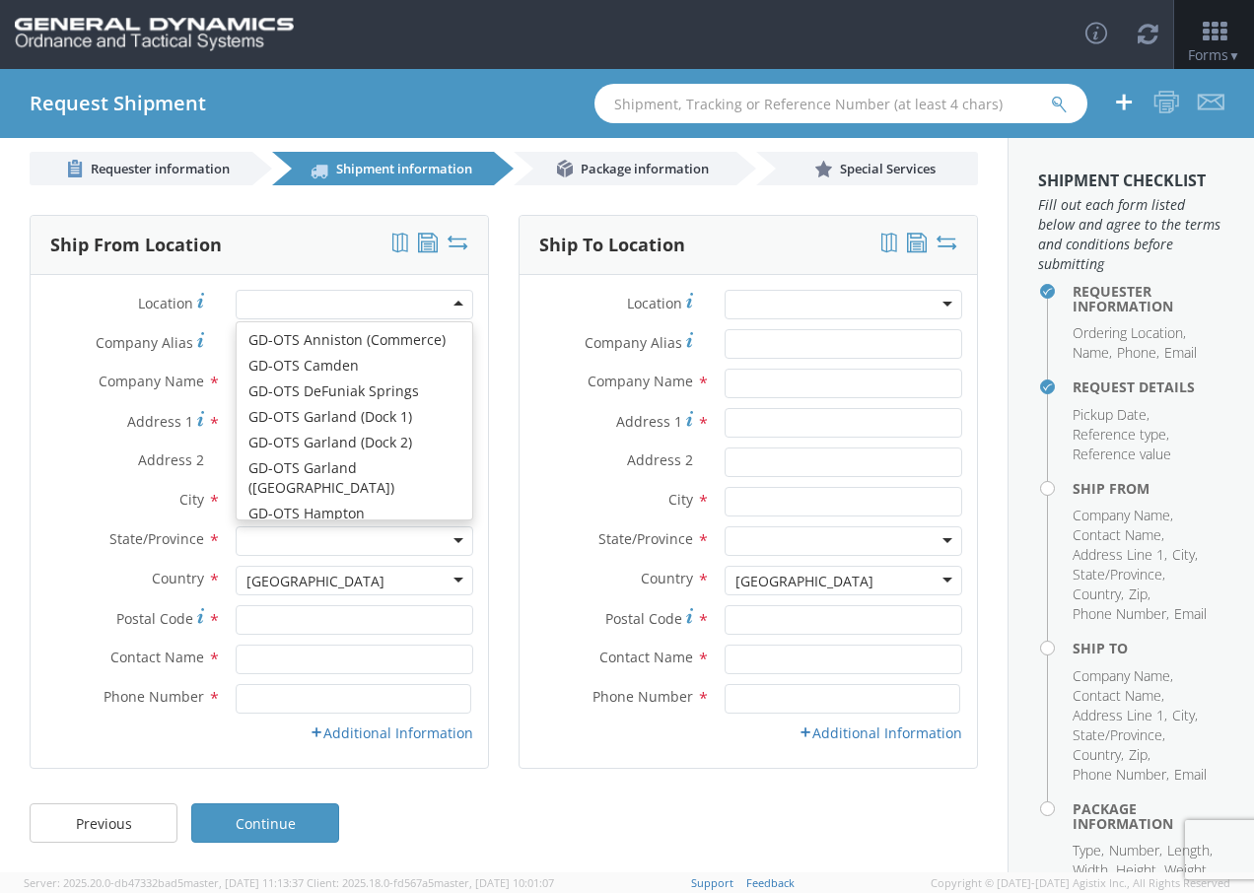
scroll to position [296, 0]
click at [86, 314] on label "Location *" at bounding box center [126, 303] width 190 height 27
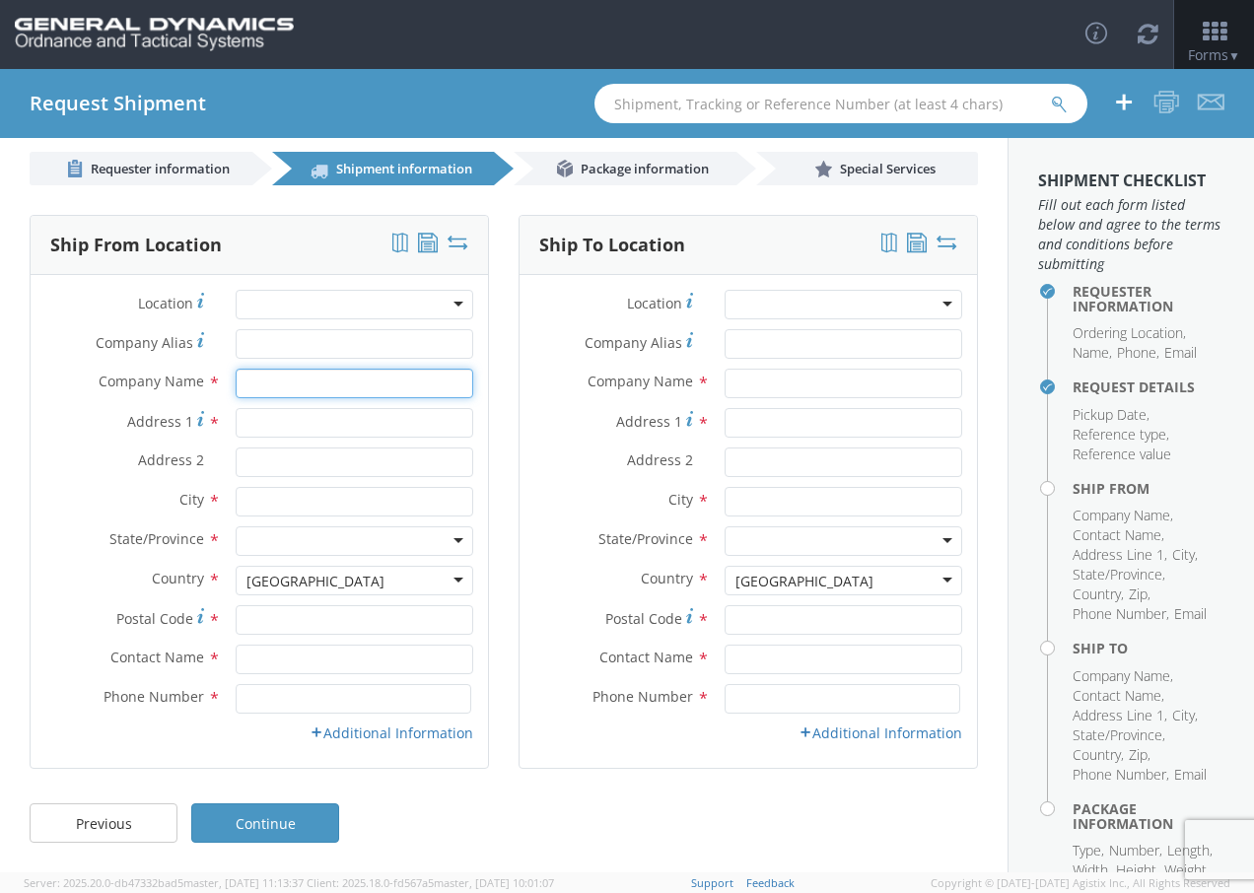
click at [272, 374] on input "text" at bounding box center [355, 384] width 238 height 30
type input "Makino"
click at [303, 423] on input "Address 1 *" at bounding box center [355, 423] width 238 height 30
type input "[STREET_ADDRESS]"
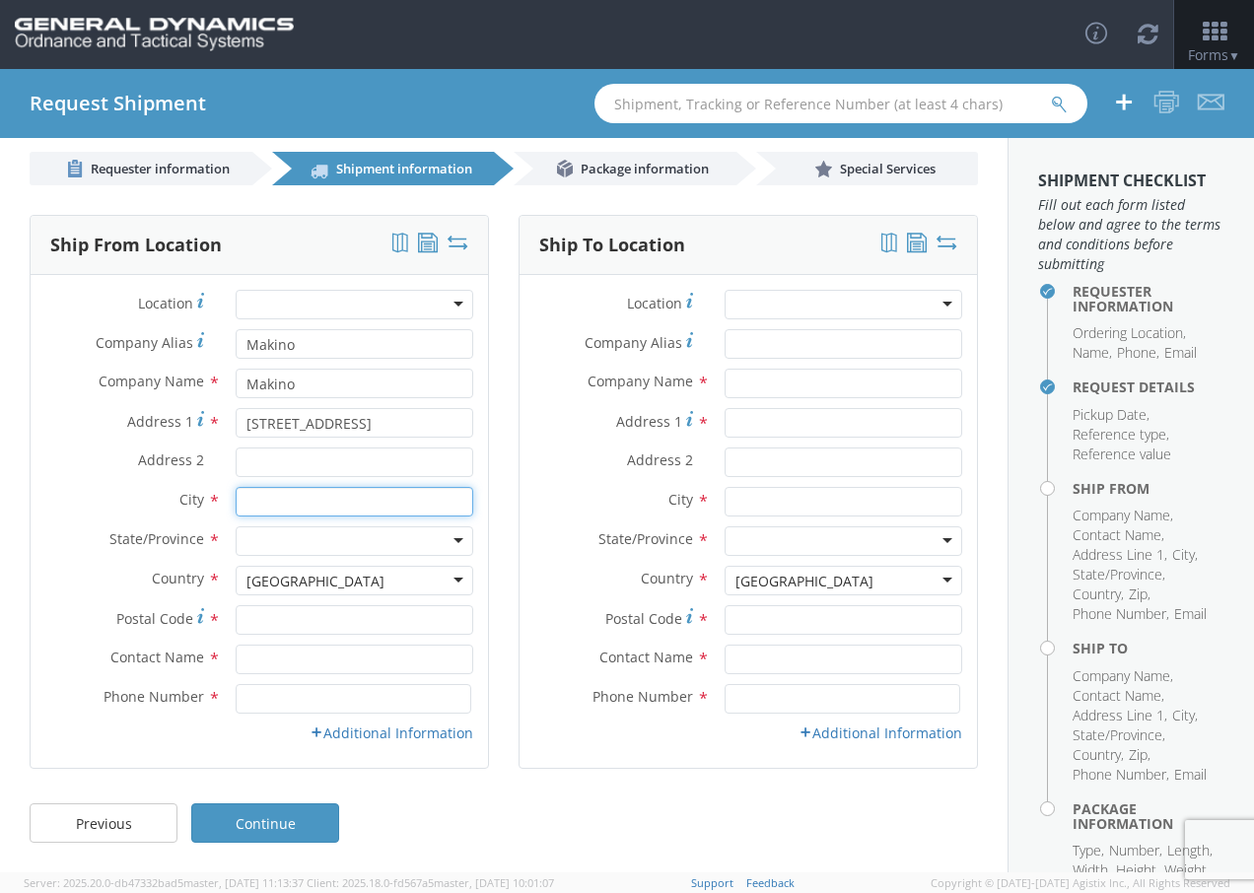
type input "[PERSON_NAME]"
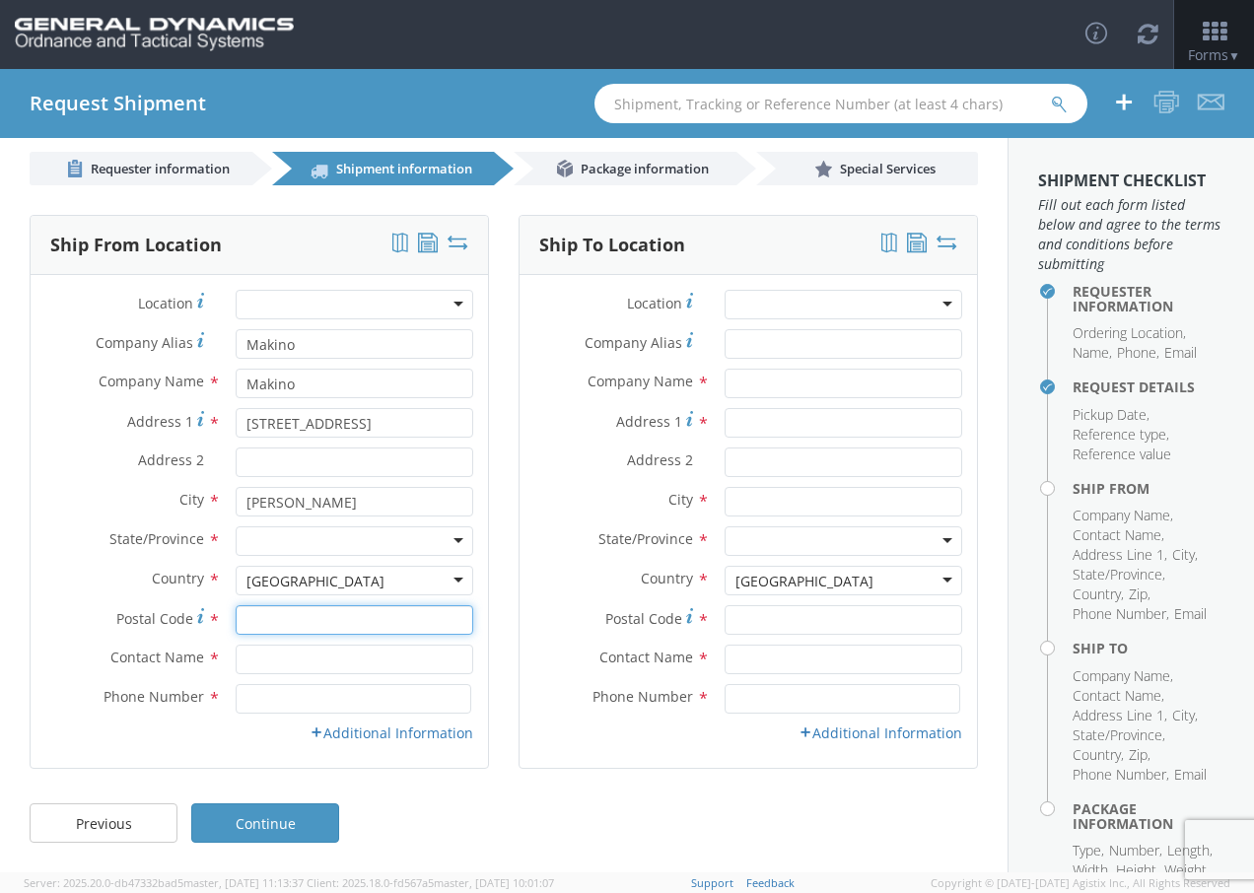
type input "45040"
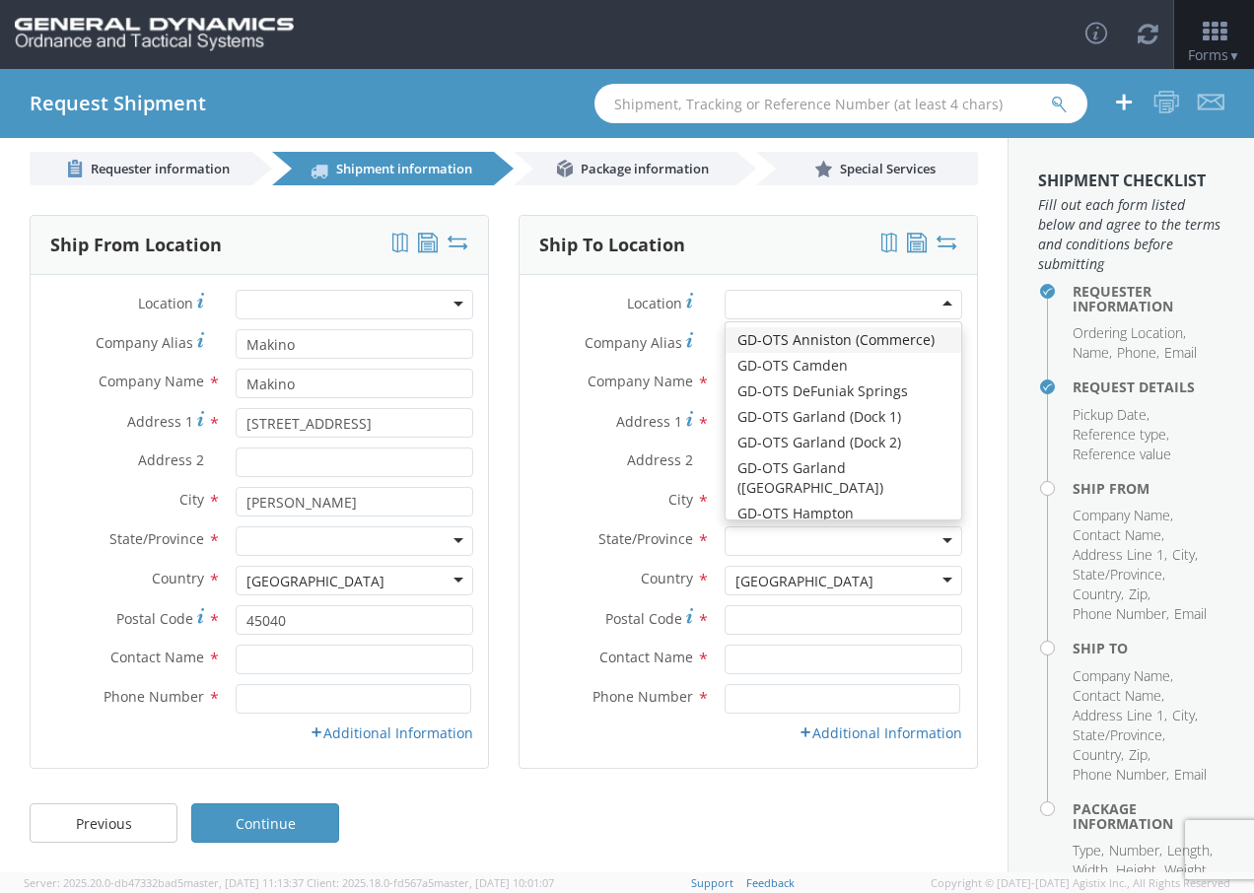
click at [748, 302] on div at bounding box center [844, 305] width 238 height 30
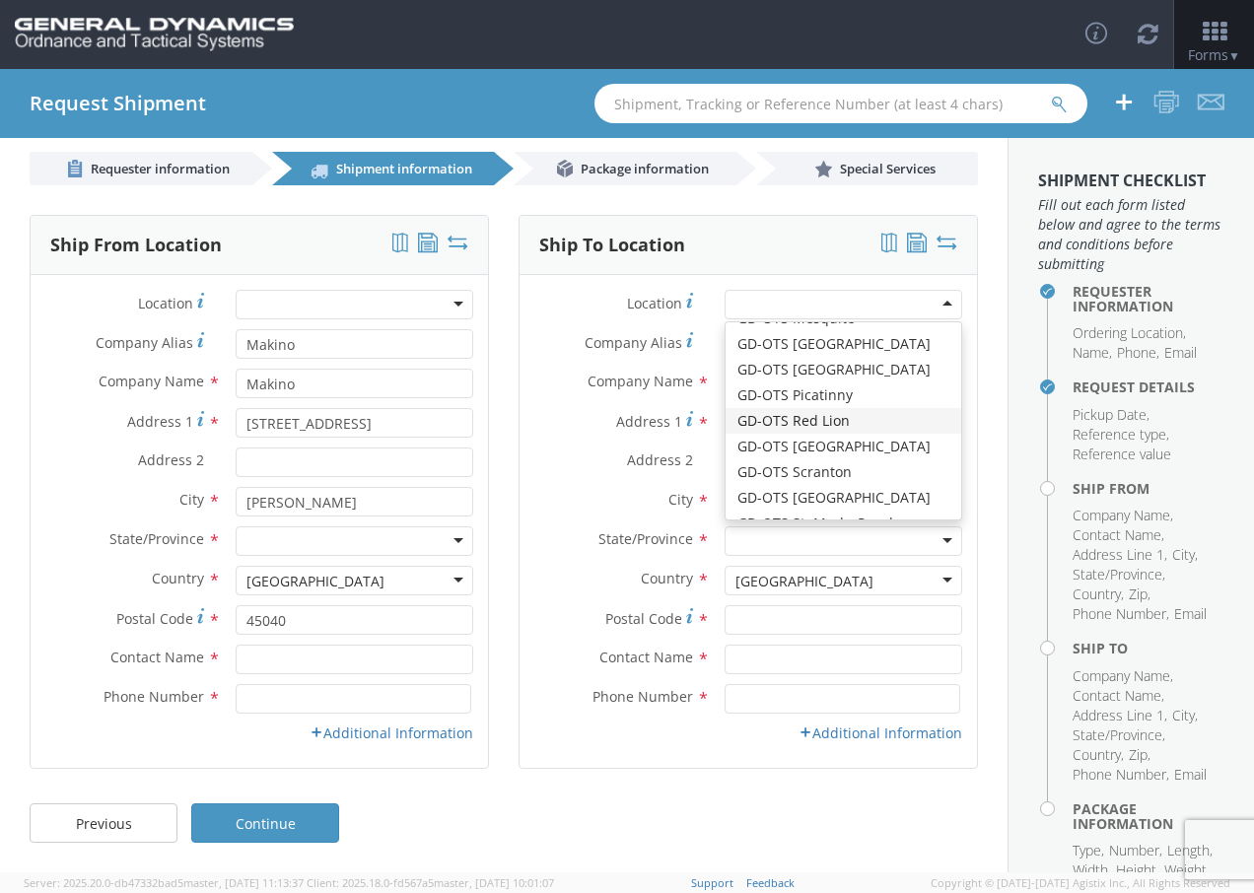
type input "General Dynamics - OTS"
type input "[STREET_ADDRESS]"
type input "Red Lion"
type input "17356"
type input "[PHONE_NUMBER]"
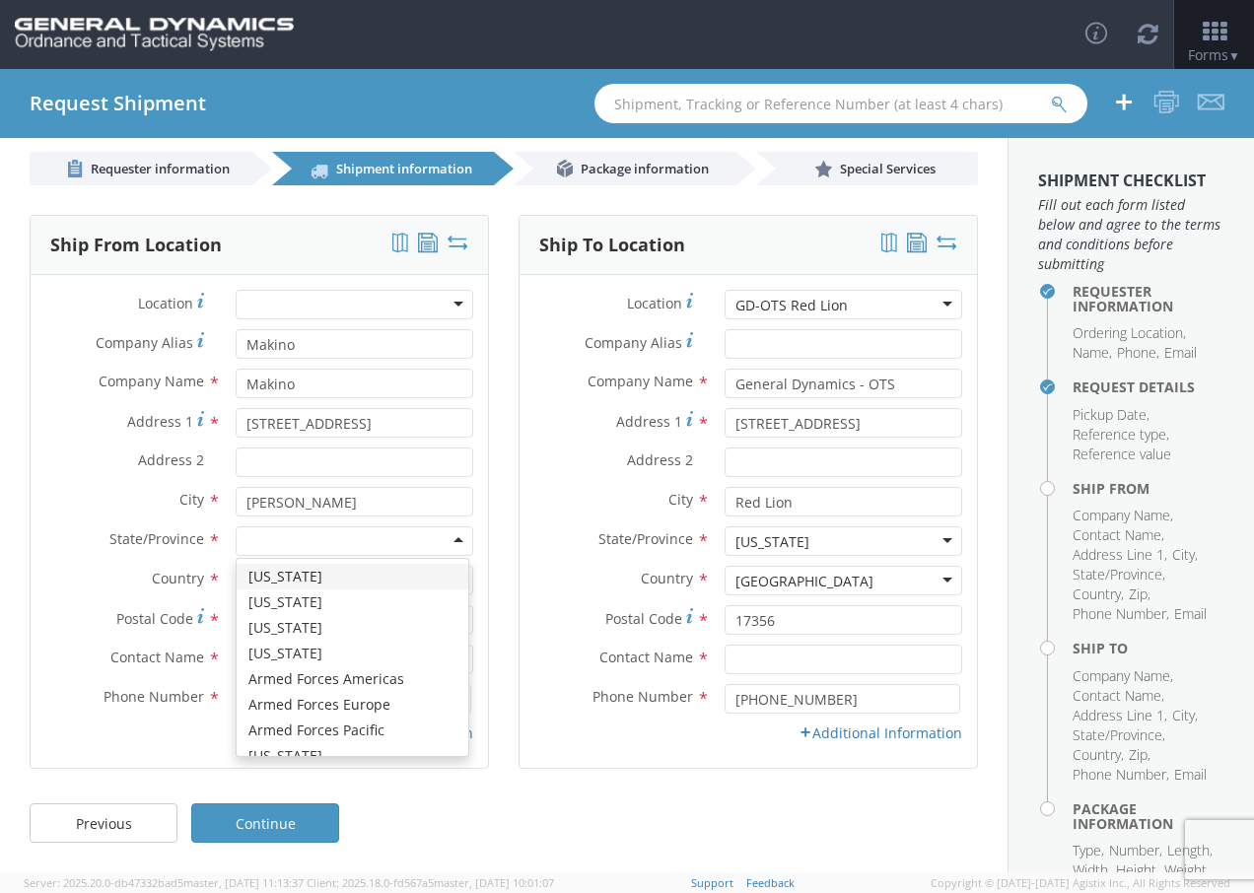
click at [341, 526] on div at bounding box center [355, 541] width 238 height 30
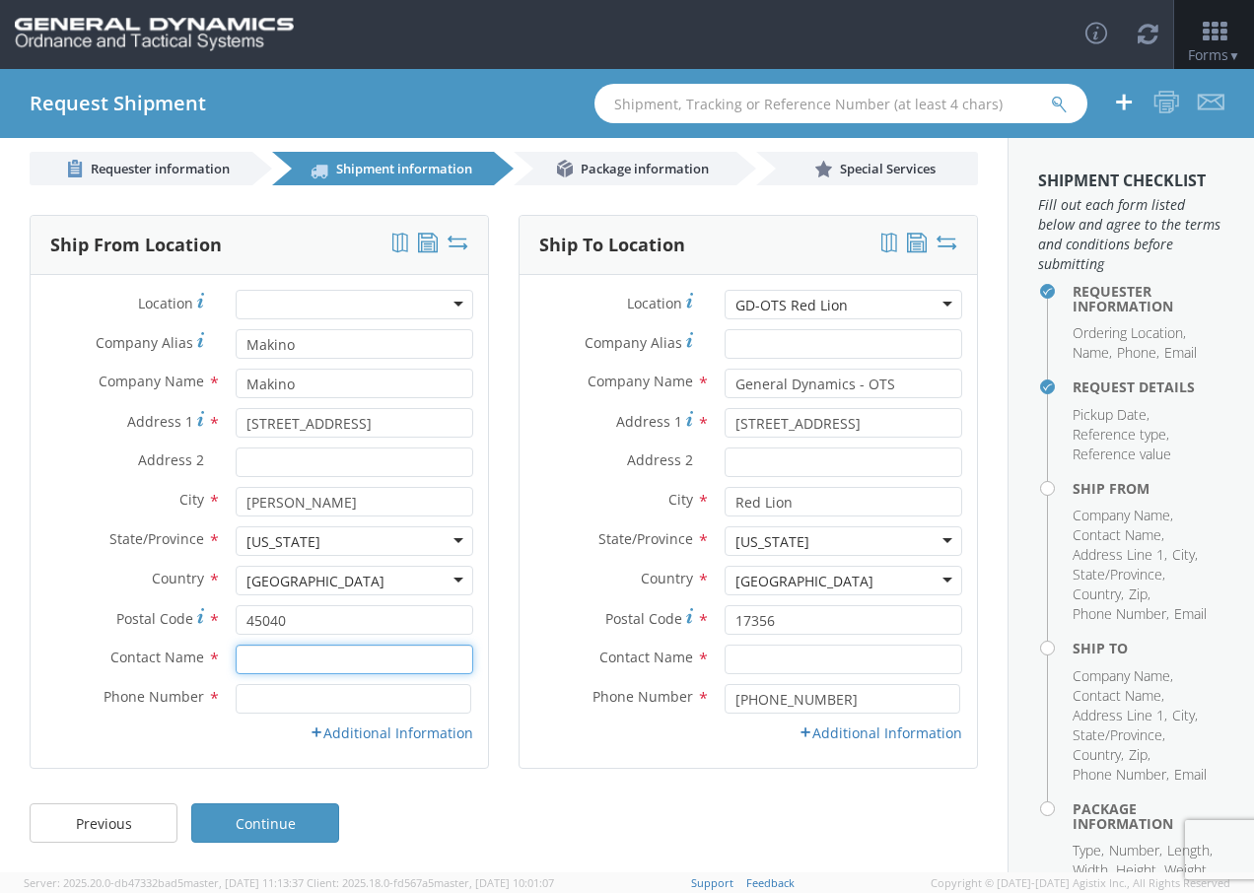
click at [260, 653] on input "text" at bounding box center [355, 660] width 238 height 30
type input "[PERSON_NAME]"
type input "5135735441"
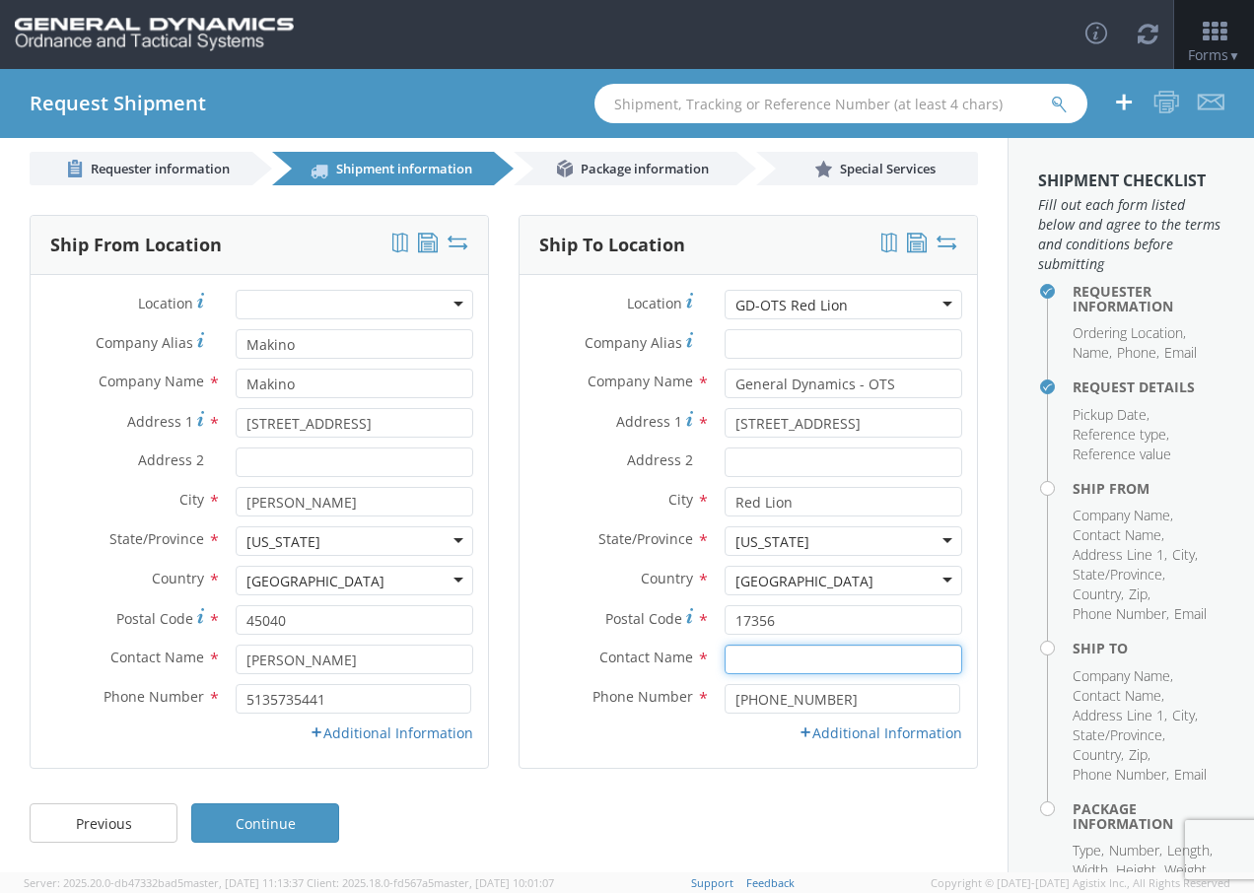
click at [725, 656] on input "text" at bounding box center [844, 660] width 238 height 30
click at [726, 653] on input "text" at bounding box center [844, 660] width 238 height 30
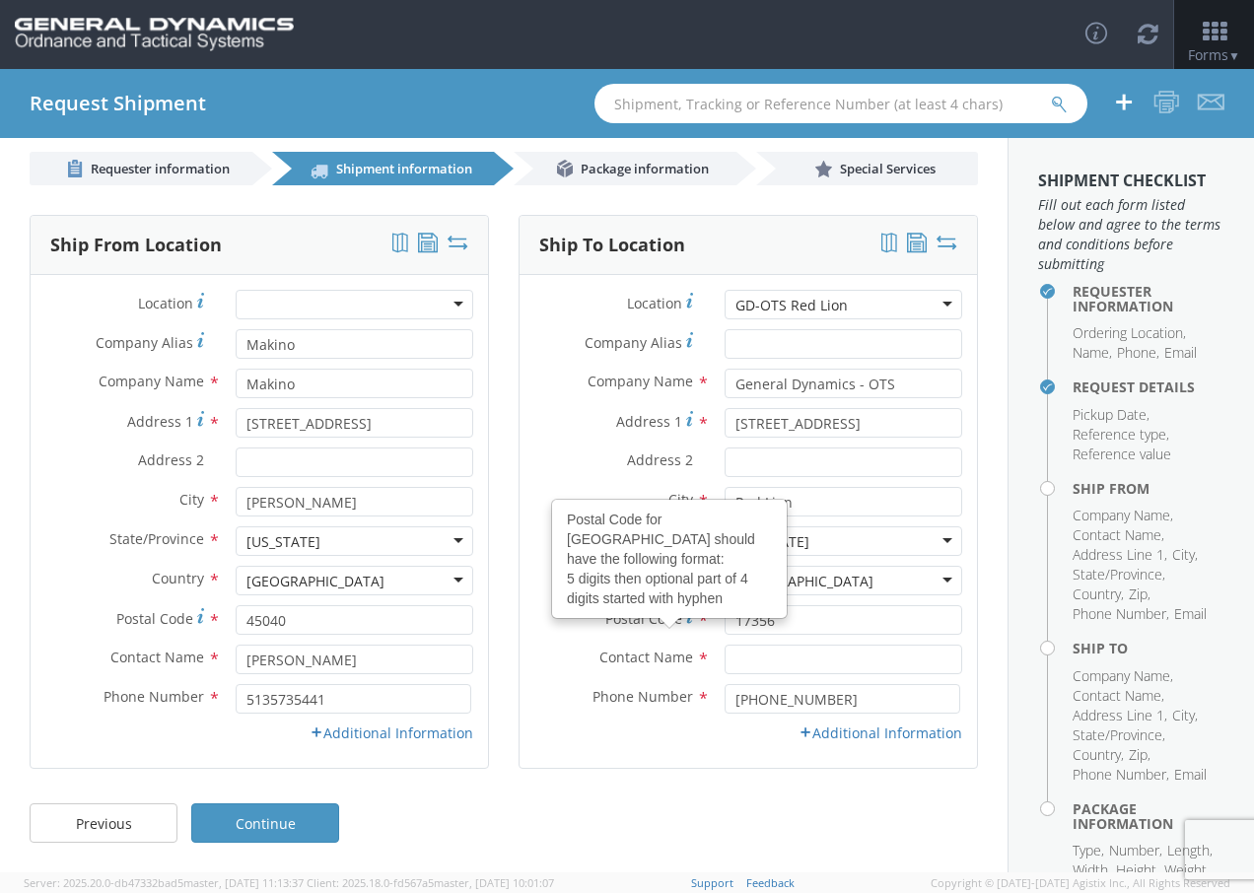
click at [540, 417] on label "Address 1 *" at bounding box center [615, 421] width 190 height 27
click at [725, 417] on input "[STREET_ADDRESS]" at bounding box center [844, 423] width 238 height 30
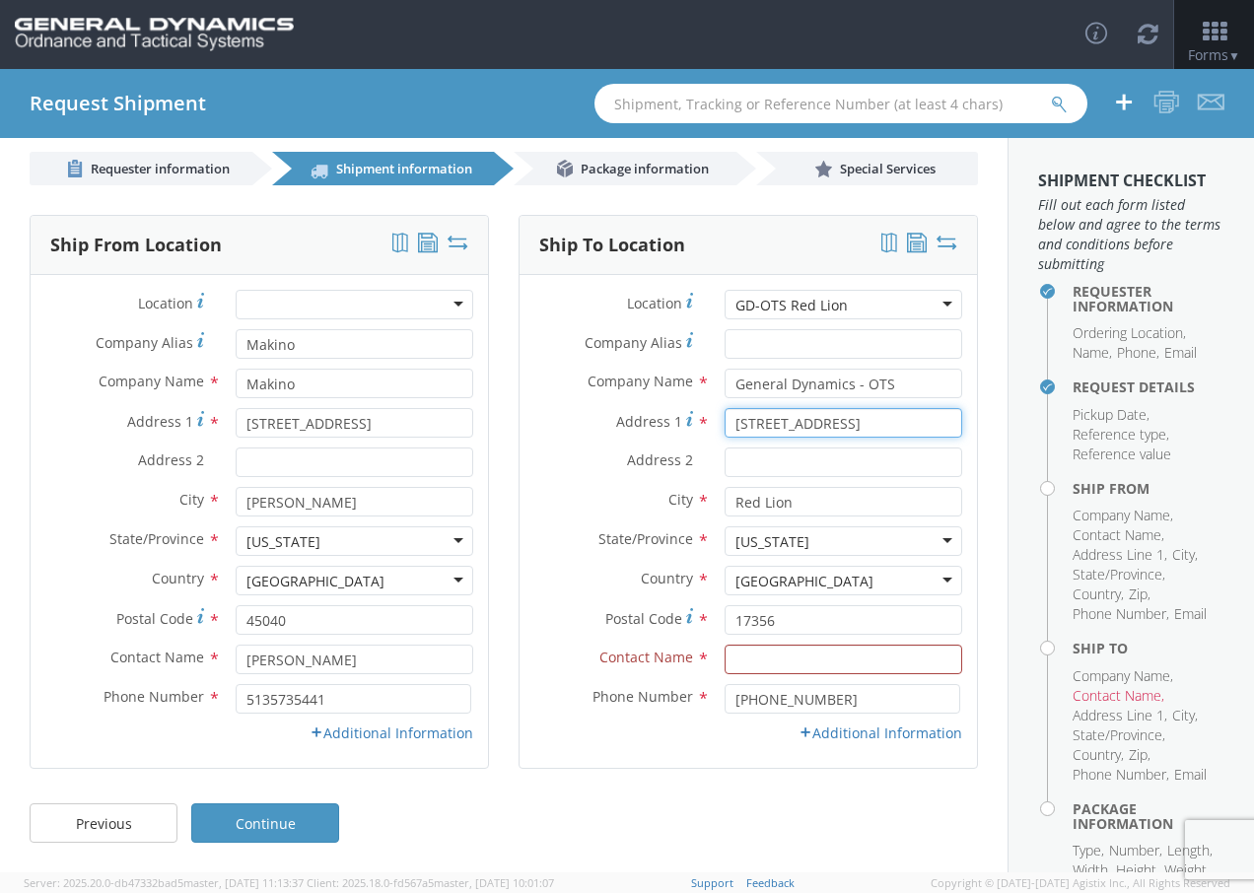
type input "[STREET_ADDRESS]"
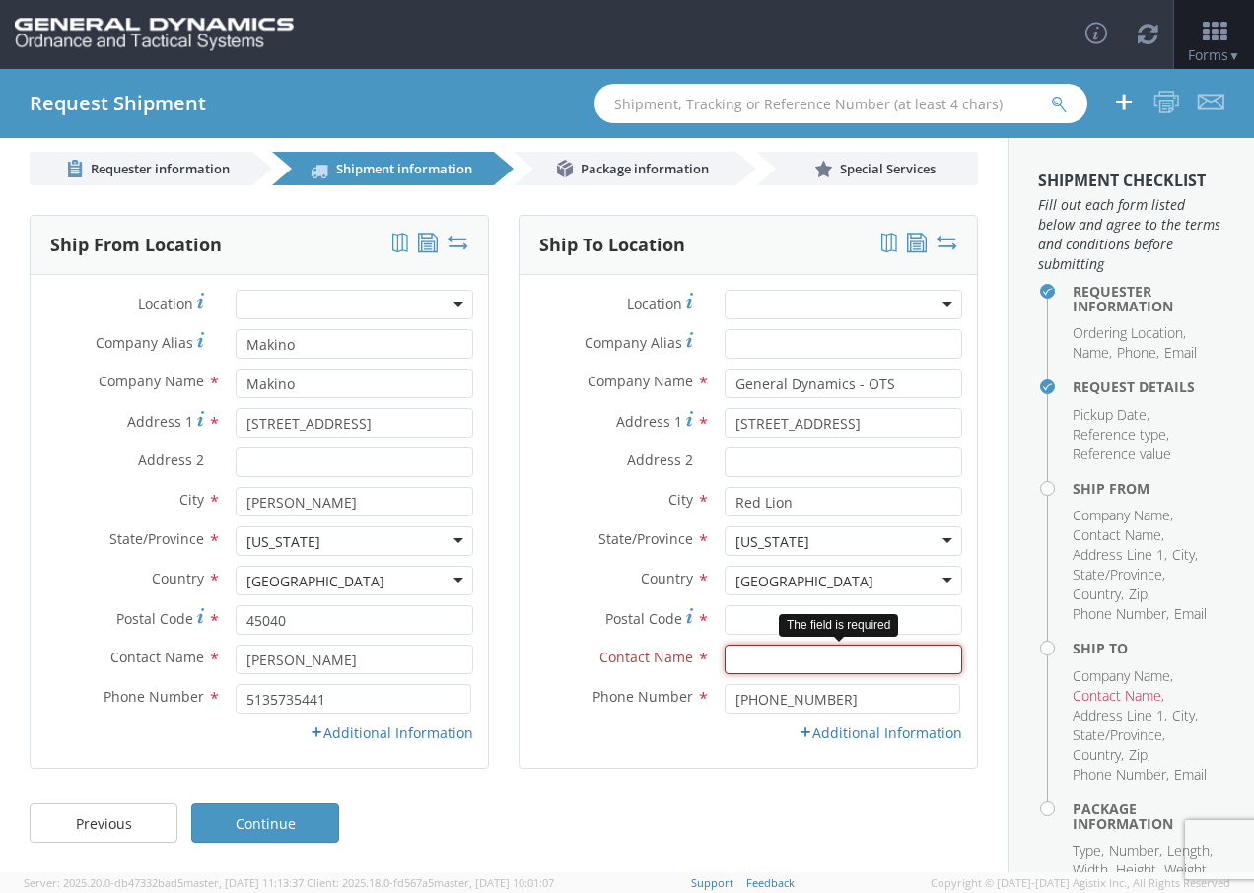
click at [758, 652] on input "text" at bounding box center [844, 660] width 238 height 30
type input "[PERSON_NAME]"
click at [602, 437] on div "Address [STREET_ADDRESS]" at bounding box center [748, 423] width 457 height 30
click at [671, 776] on div "Ship To Location Location * GD-OTS [GEOGRAPHIC_DATA] (Commerce) GD-OTS [GEOGRAP…" at bounding box center [748, 504] width 459 height 579
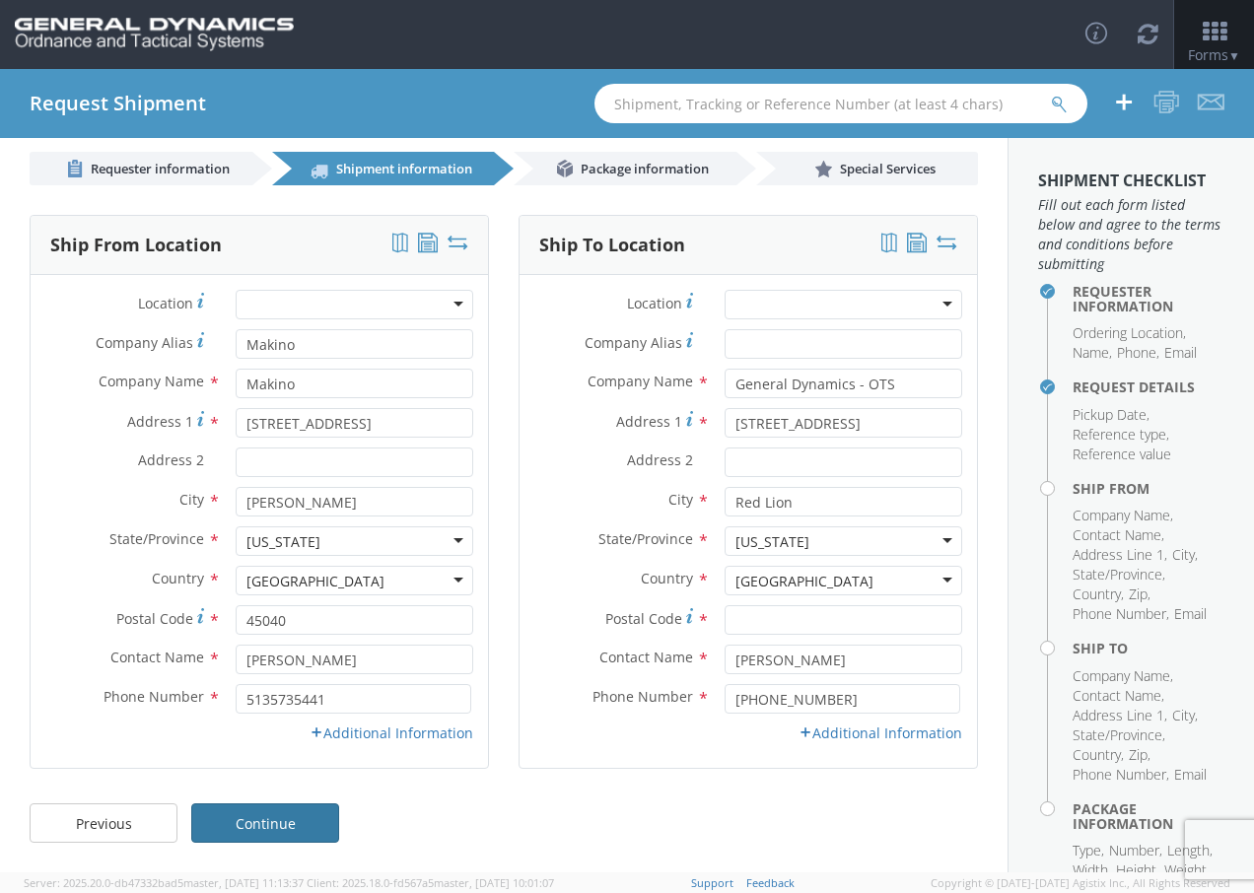
click at [296, 832] on link "Continue" at bounding box center [265, 822] width 148 height 39
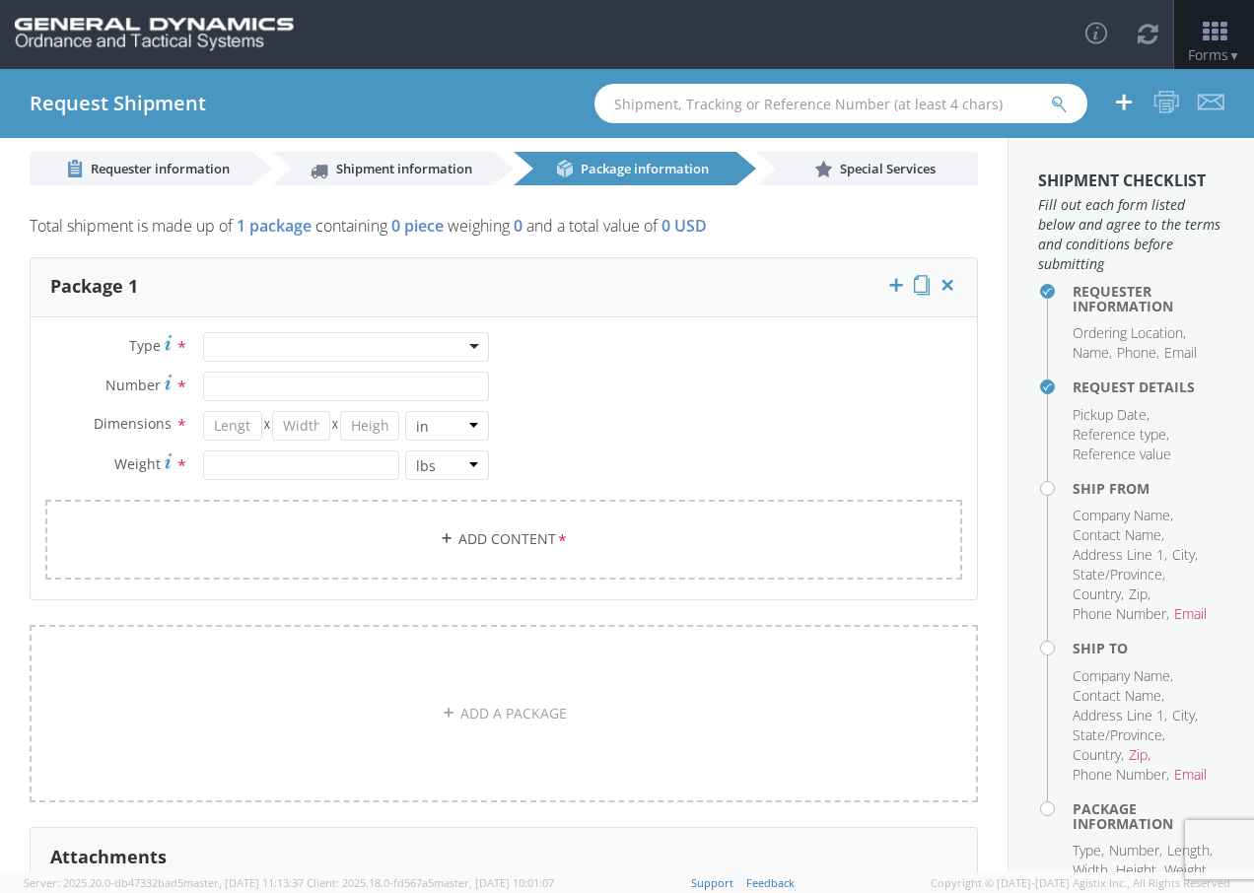
click at [338, 365] on div "Type * Bale(s) Basket(s) Bolt(s) Bottle(s) Buckets Bulk Bundle(s) Can(s) Cardbo…" at bounding box center [267, 416] width 473 height 168
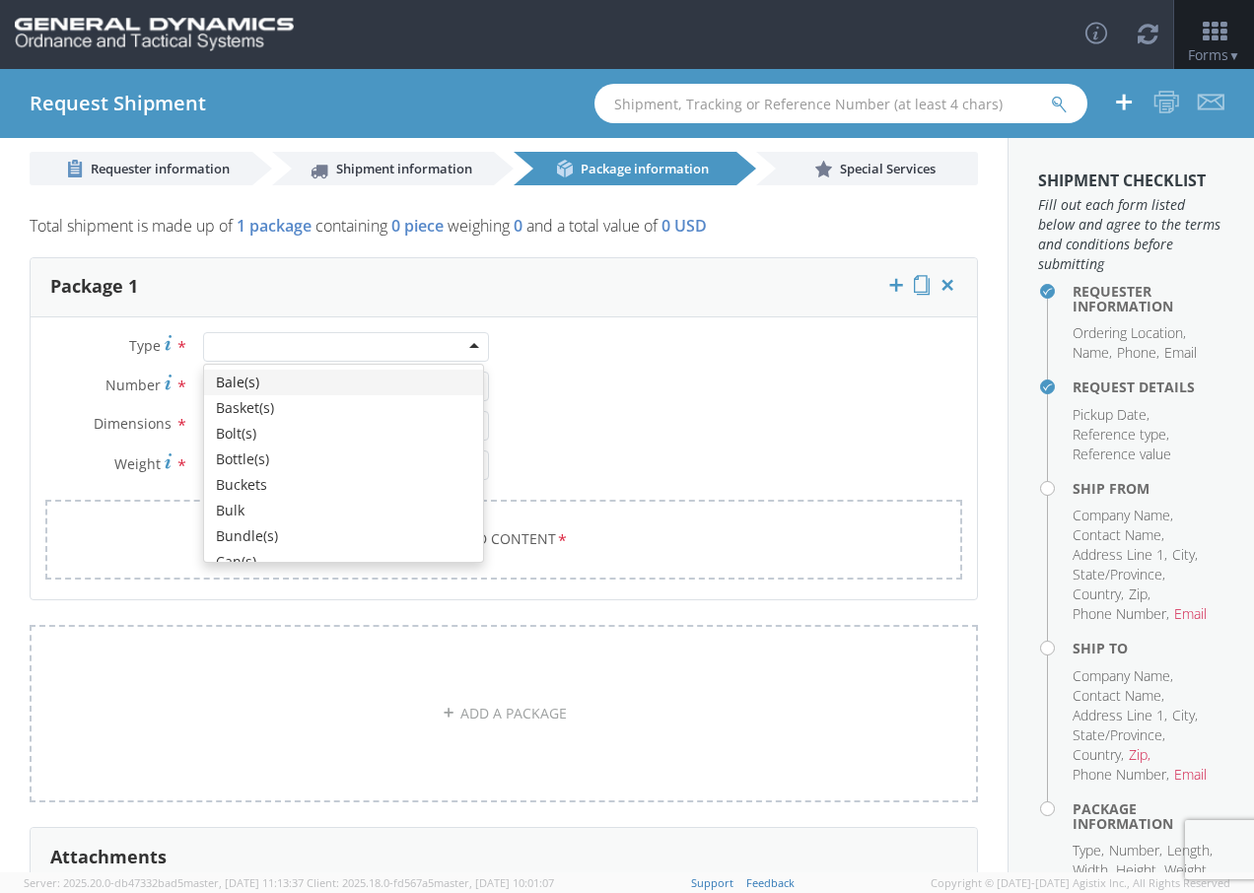
click at [333, 361] on div at bounding box center [346, 347] width 286 height 30
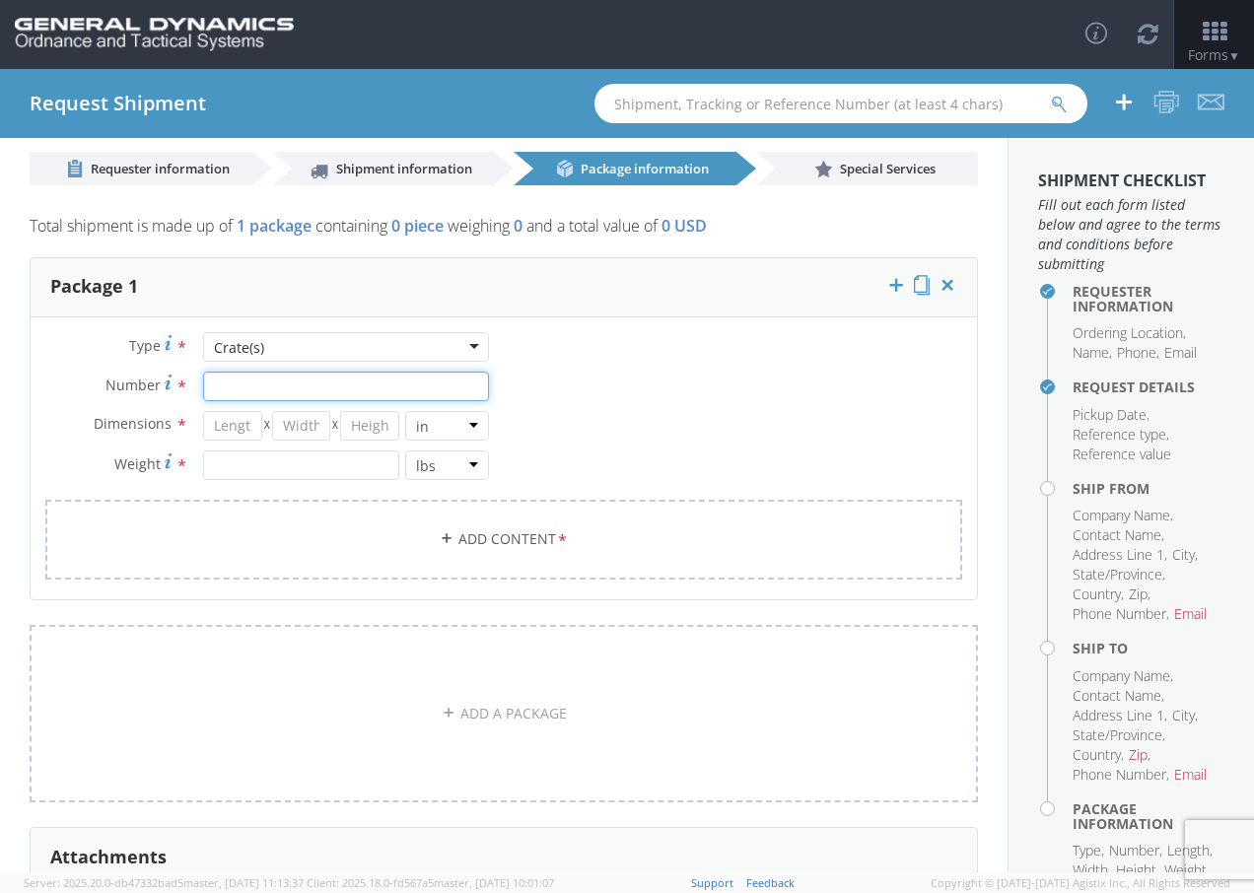
click at [252, 383] on input "Number *" at bounding box center [346, 387] width 286 height 30
type input "1"
click at [232, 436] on input "number" at bounding box center [232, 426] width 59 height 30
type input "48"
click at [304, 417] on input "number" at bounding box center [301, 426] width 59 height 30
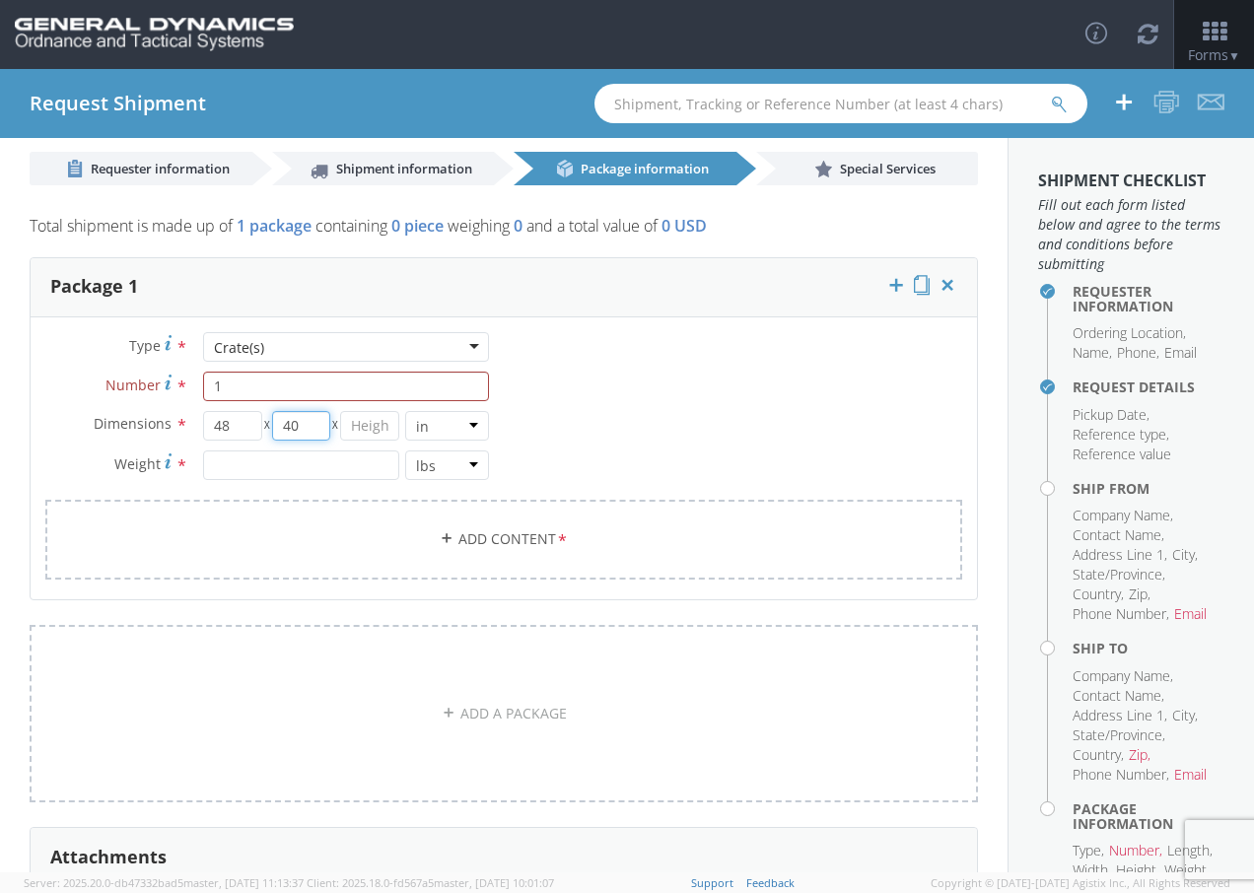
type input "40"
click at [360, 426] on input "number" at bounding box center [369, 426] width 59 height 30
type input "40"
click at [609, 402] on div "Type * Crate(s) Crate(s) Bale(s) Basket(s) Bolt(s) Bottle(s) Buckets Bulk Bundl…" at bounding box center [504, 468] width 946 height 272
click at [334, 470] on input "number" at bounding box center [301, 466] width 196 height 30
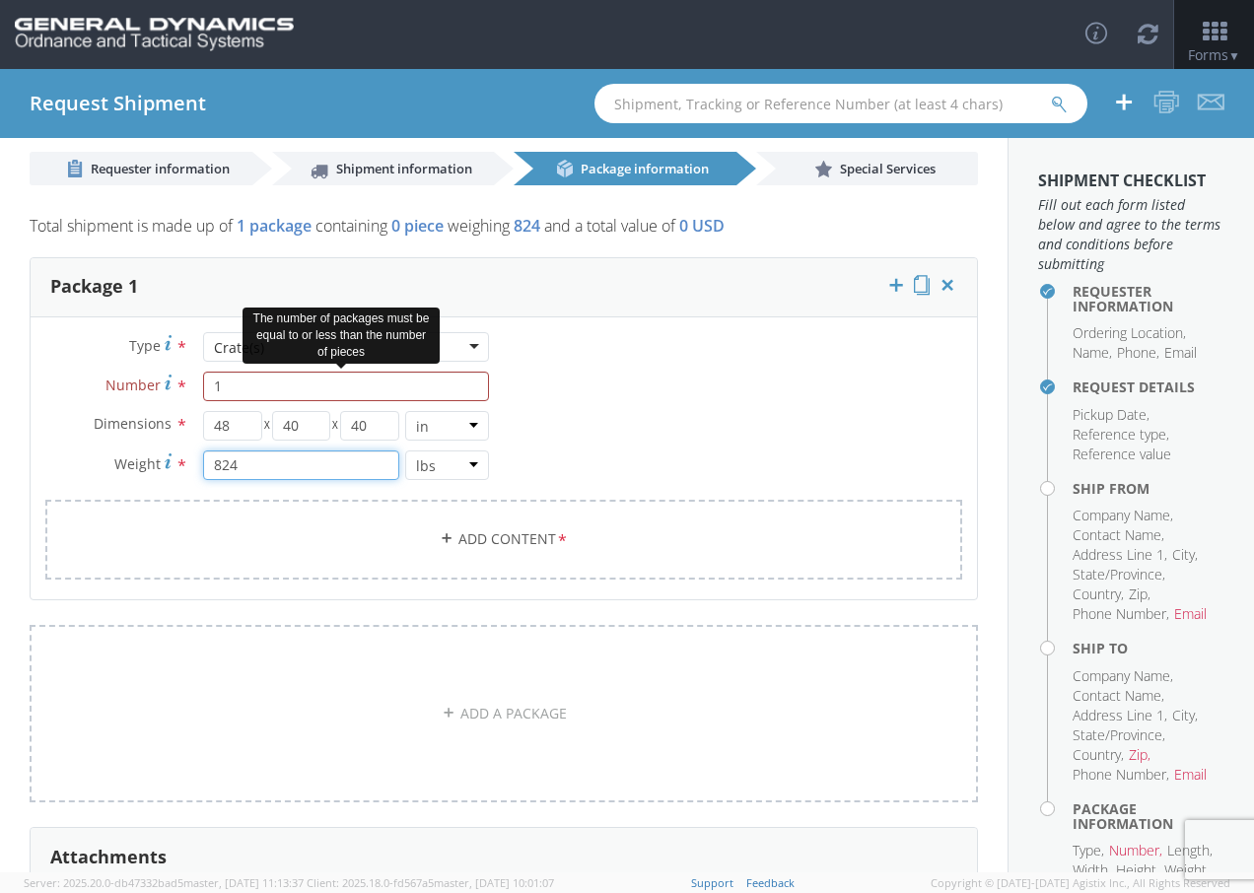
type input "824"
click at [374, 387] on input "1" at bounding box center [346, 387] width 286 height 30
click at [375, 387] on input "1" at bounding box center [346, 387] width 286 height 30
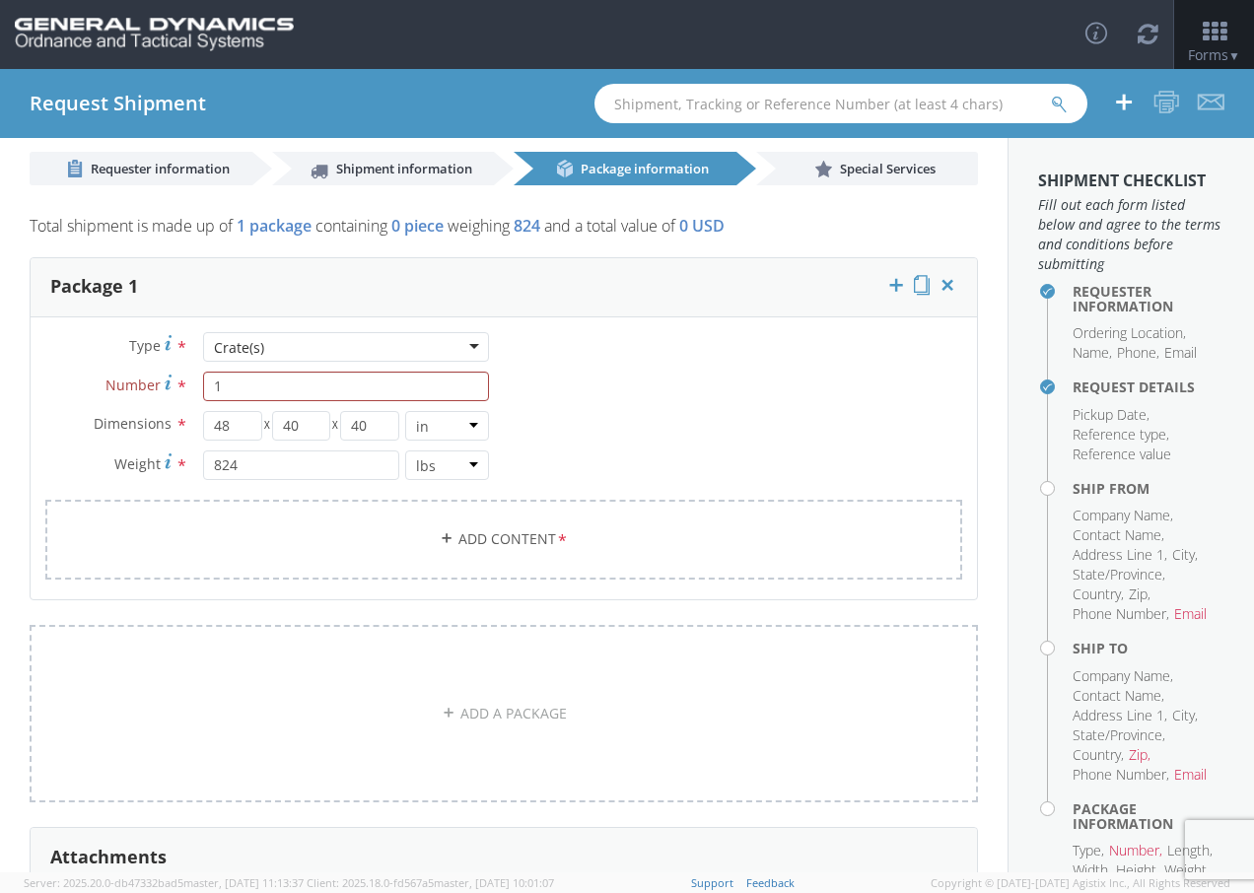
click at [579, 383] on div "Type * Crate(s) Crate(s) Bale(s) Basket(s) Bolt(s) Bottle(s) Buckets Bulk Bundl…" at bounding box center [504, 468] width 946 height 272
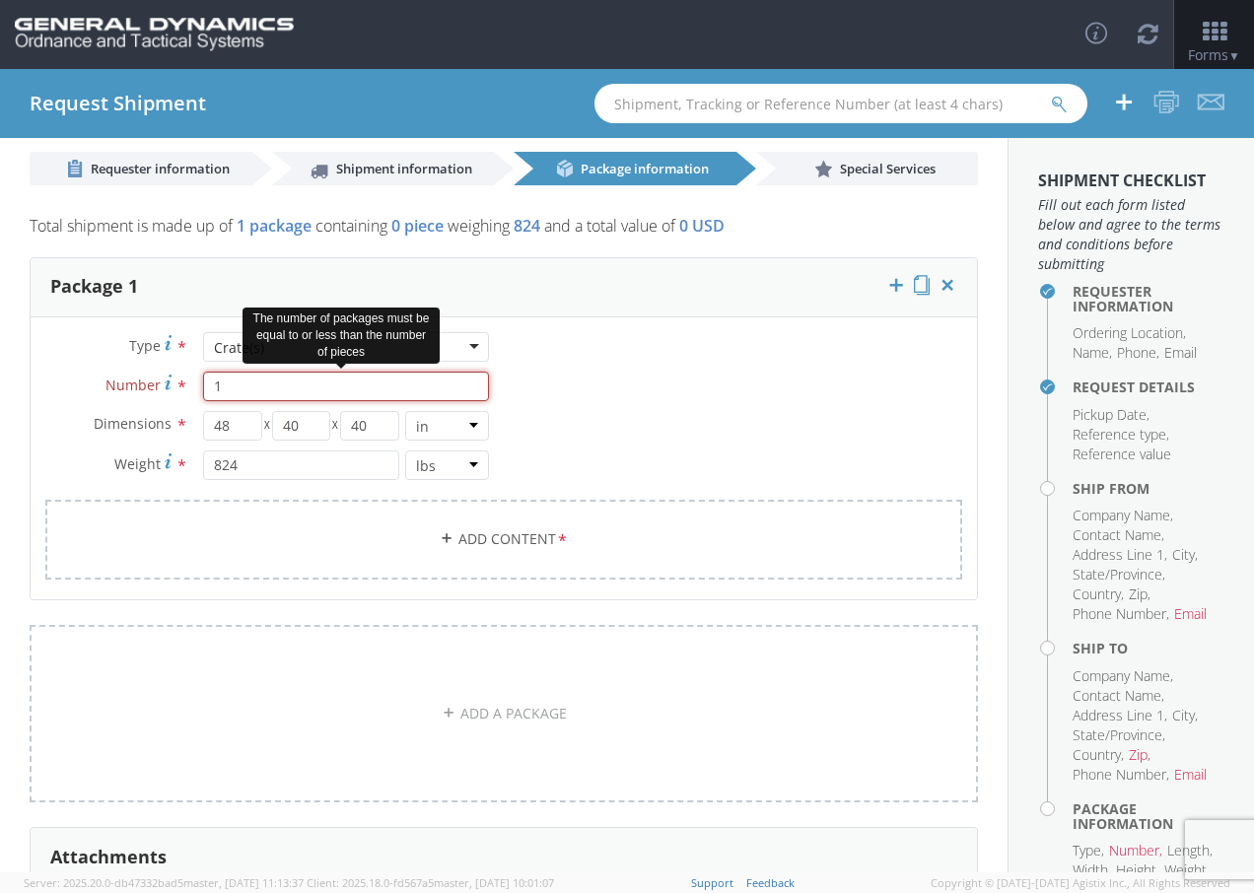
click at [247, 393] on input "1" at bounding box center [346, 387] width 286 height 30
type input "1"
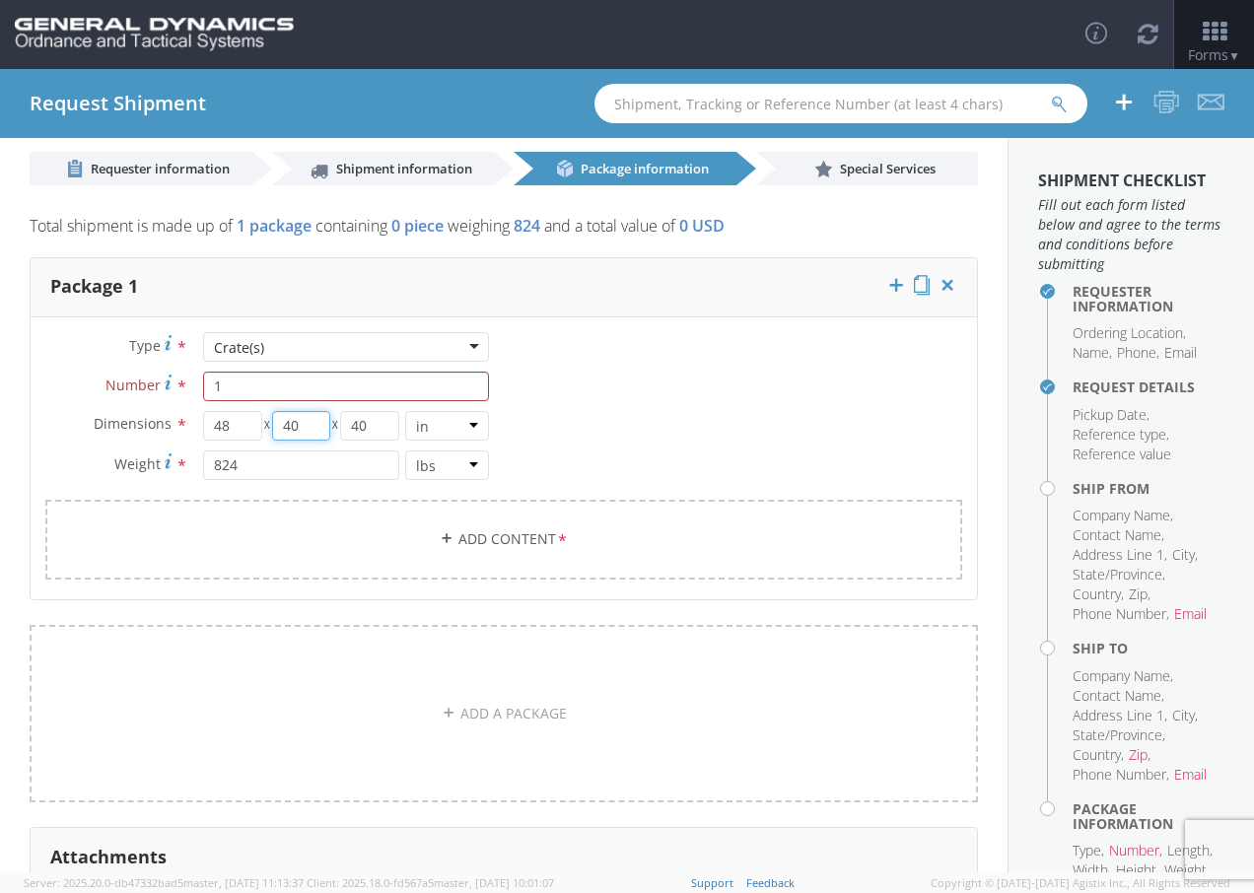
click at [301, 432] on input "40" at bounding box center [301, 426] width 59 height 30
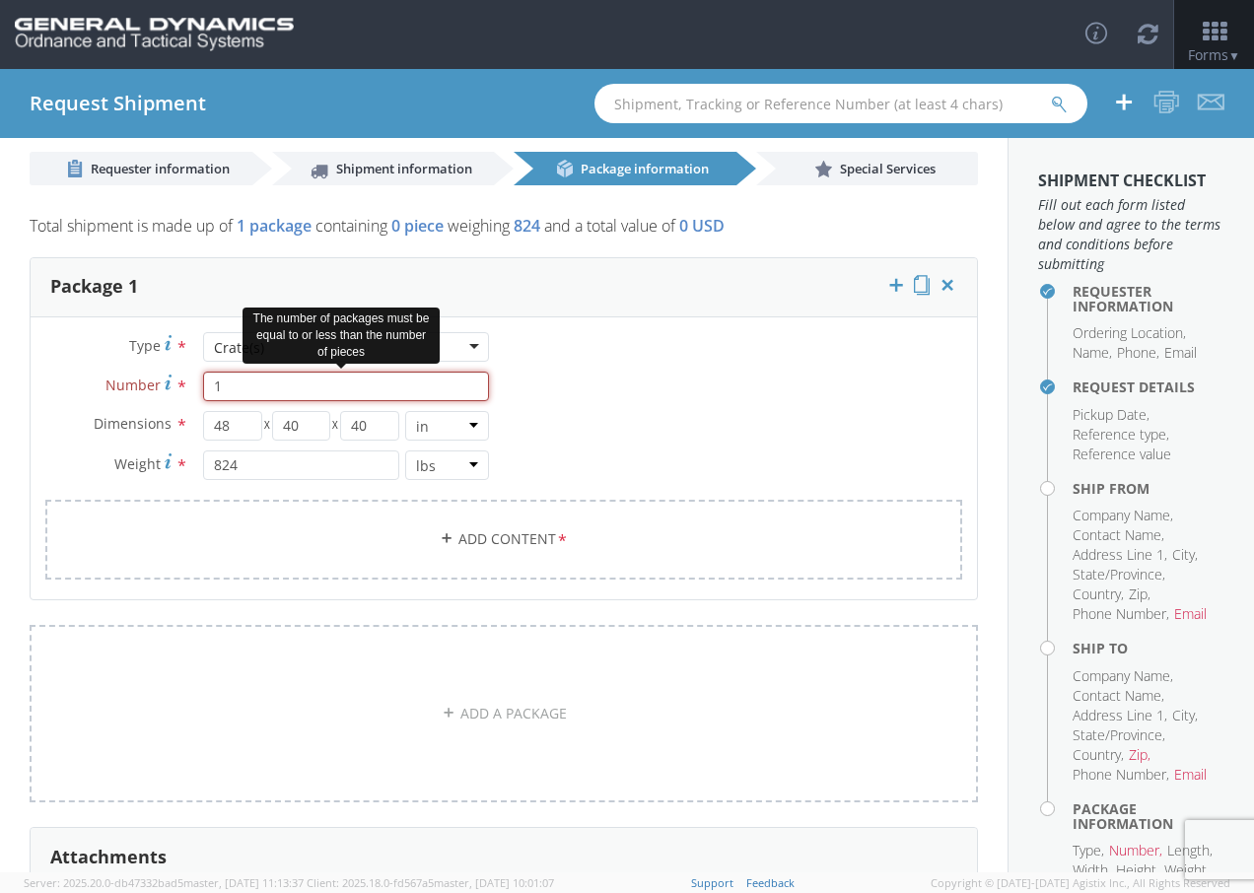
click at [309, 388] on input "1" at bounding box center [346, 387] width 286 height 30
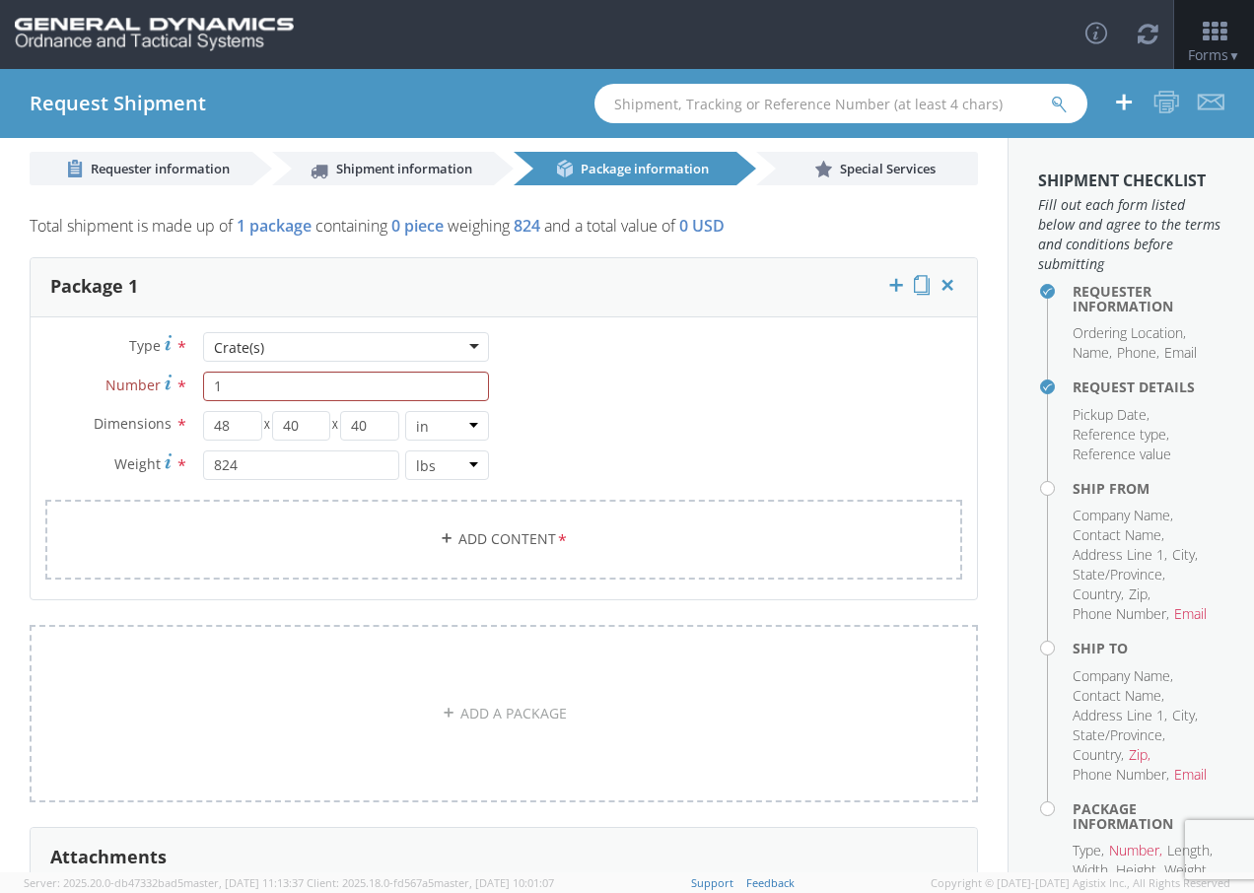
click at [315, 356] on div "Crate(s)" at bounding box center [346, 347] width 286 height 30
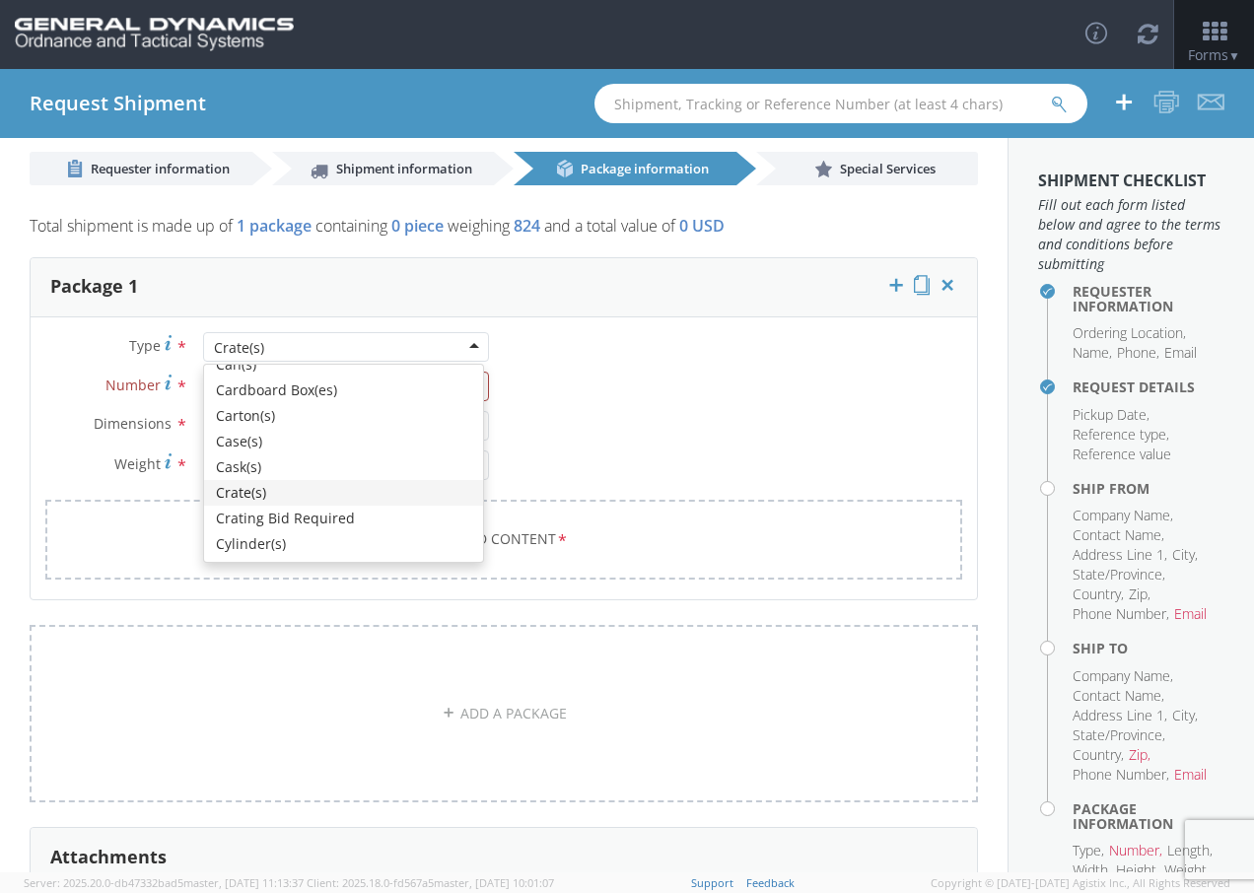
click at [592, 372] on div "Type * Crate(s) Crate(s) Bale(s) Basket(s) Bolt(s) Bottle(s) Buckets Bulk Bundl…" at bounding box center [504, 468] width 946 height 272
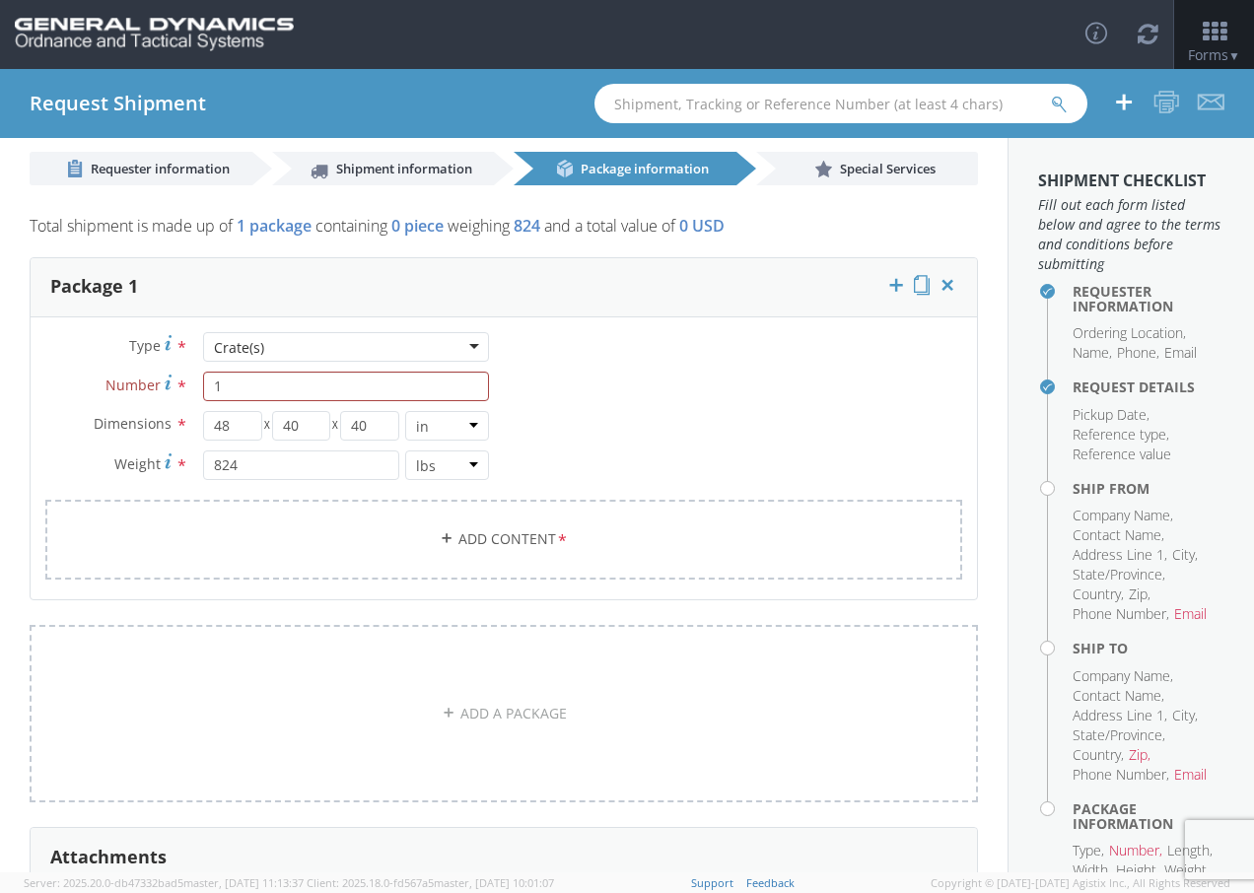
click at [678, 312] on div "Package 1" at bounding box center [504, 287] width 946 height 59
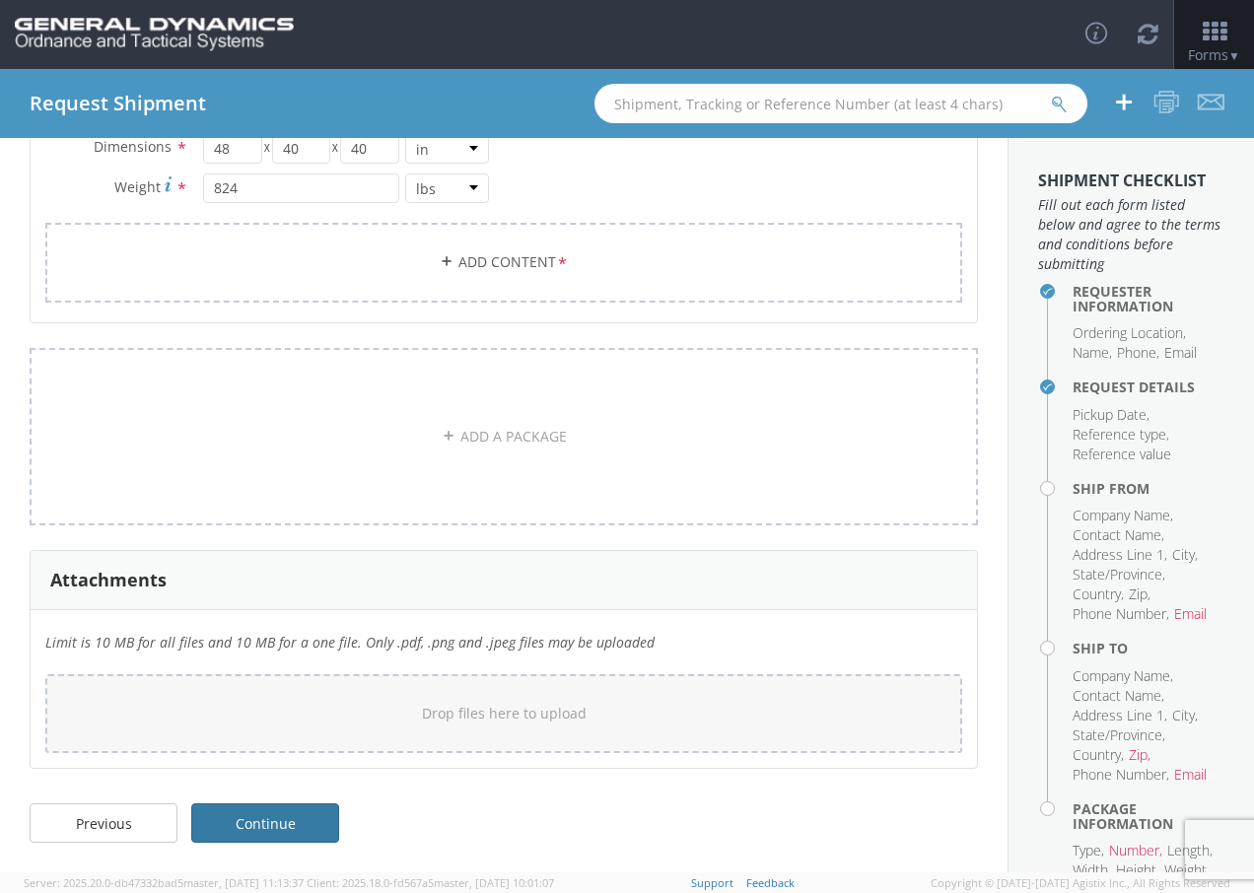
click at [280, 822] on link "Continue" at bounding box center [265, 822] width 148 height 39
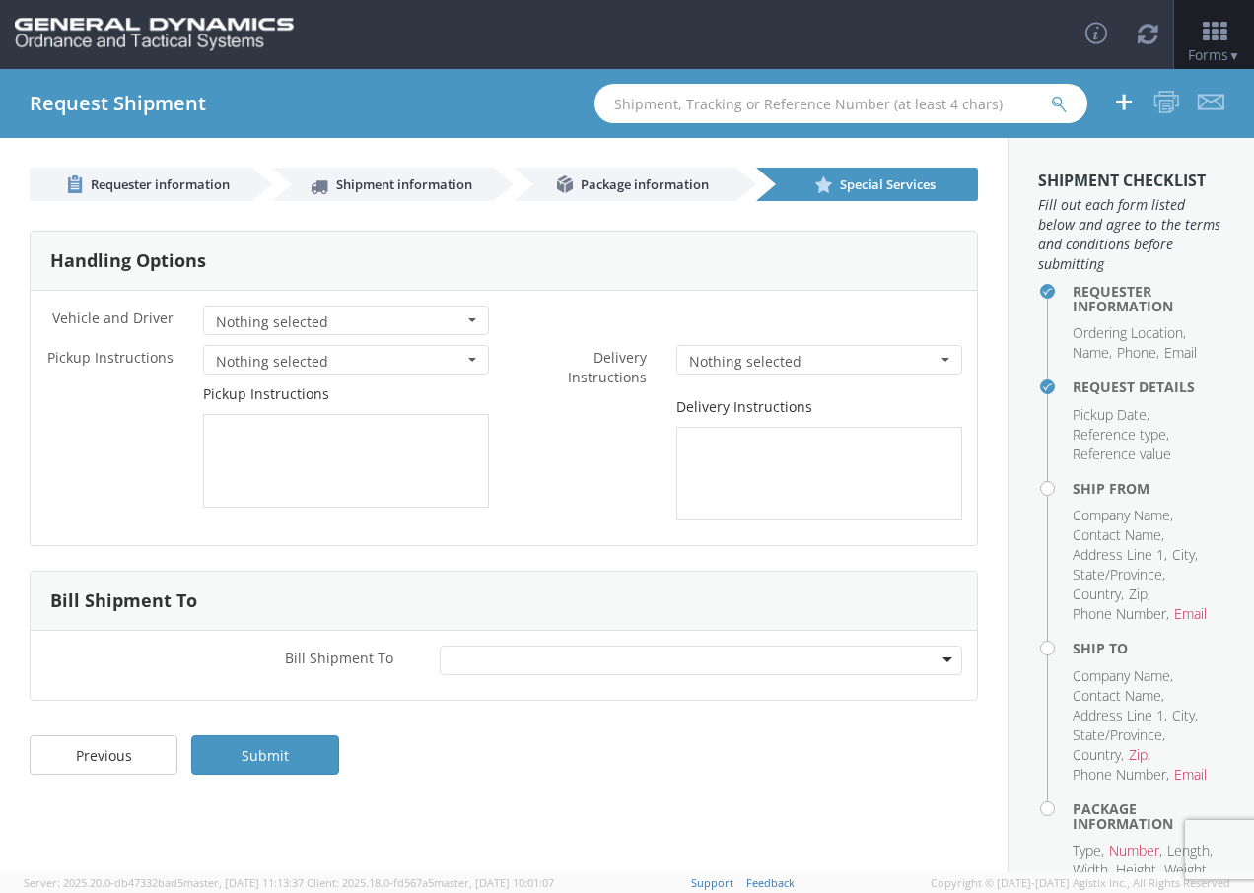
scroll to position [0, 0]
click at [298, 324] on span "Nothing selected" at bounding box center [339, 323] width 247 height 20
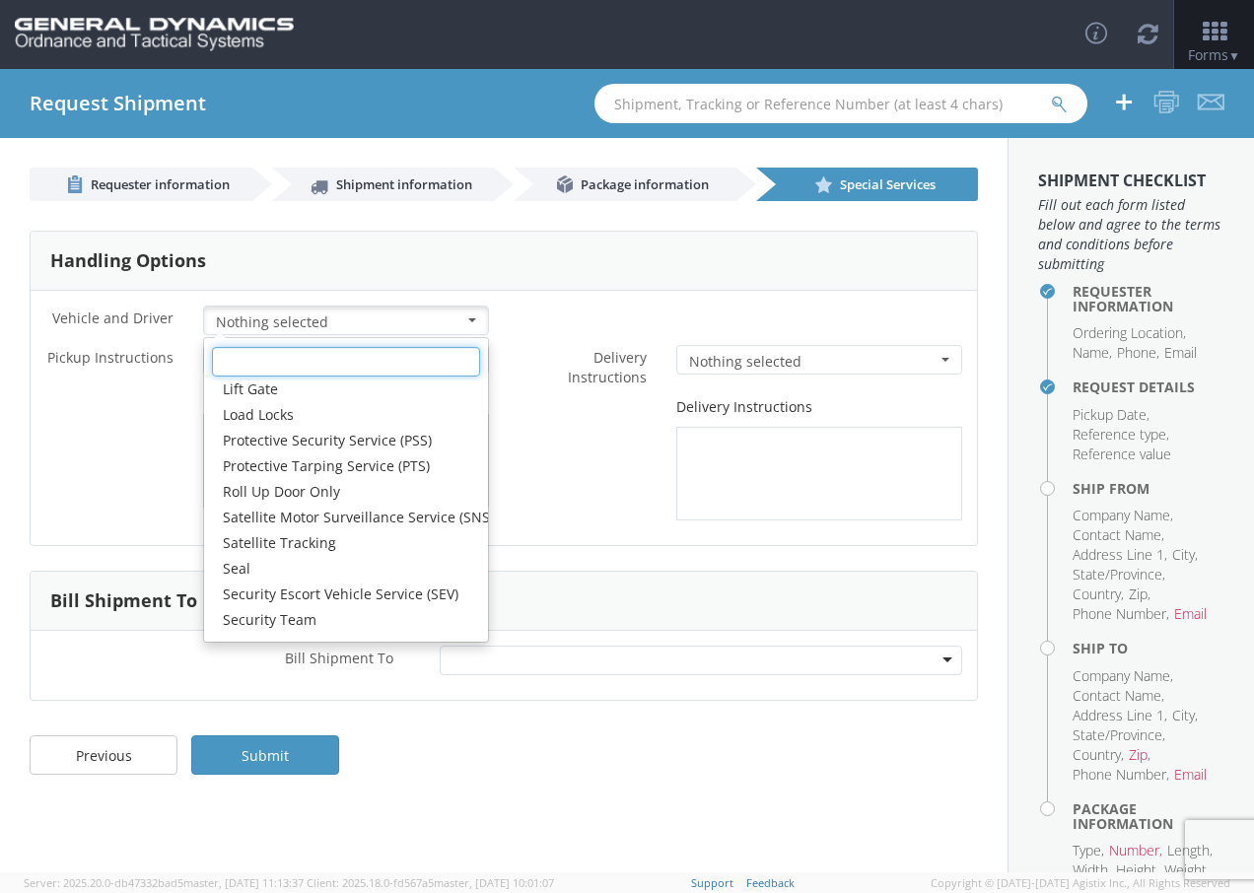
scroll to position [136, 0]
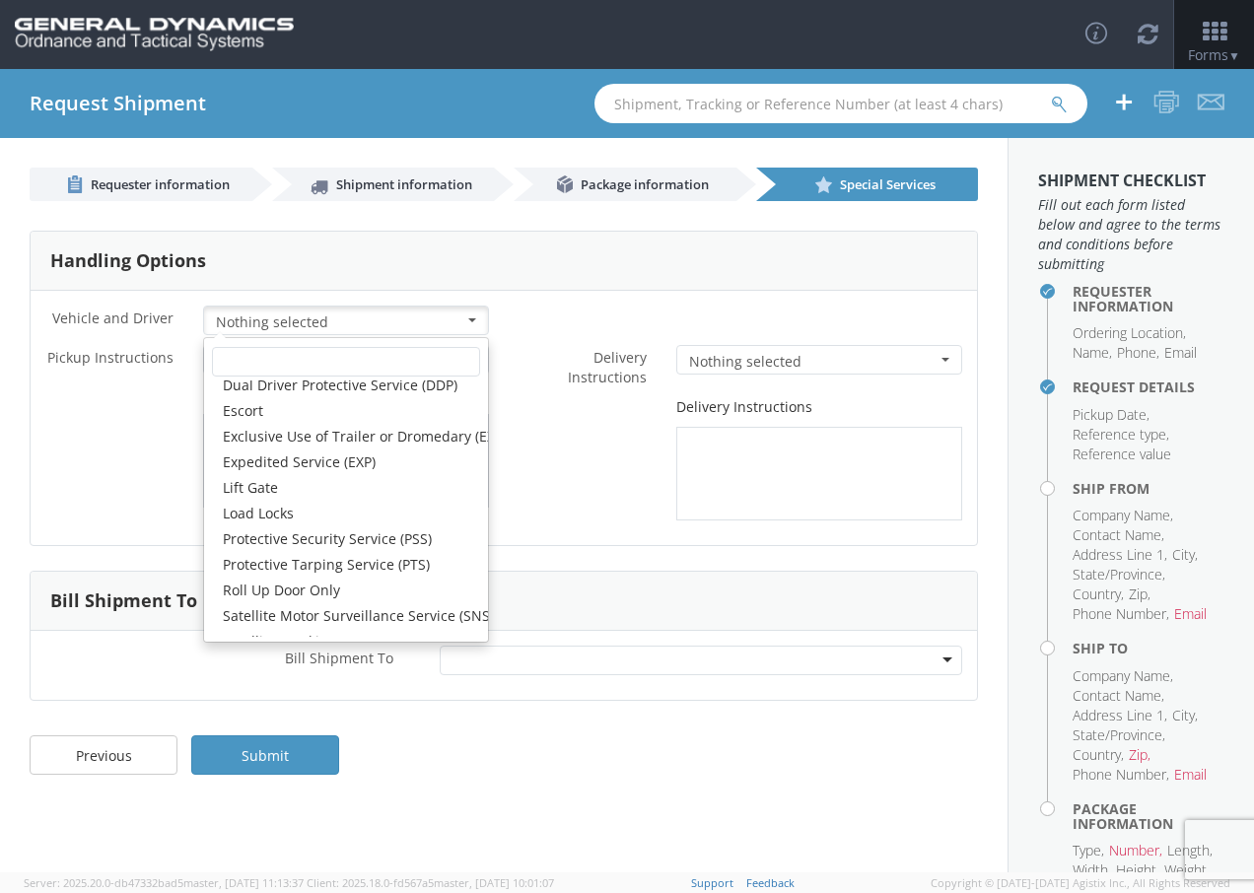
click at [111, 483] on div "Pickup Instructions" at bounding box center [267, 445] width 473 height 123
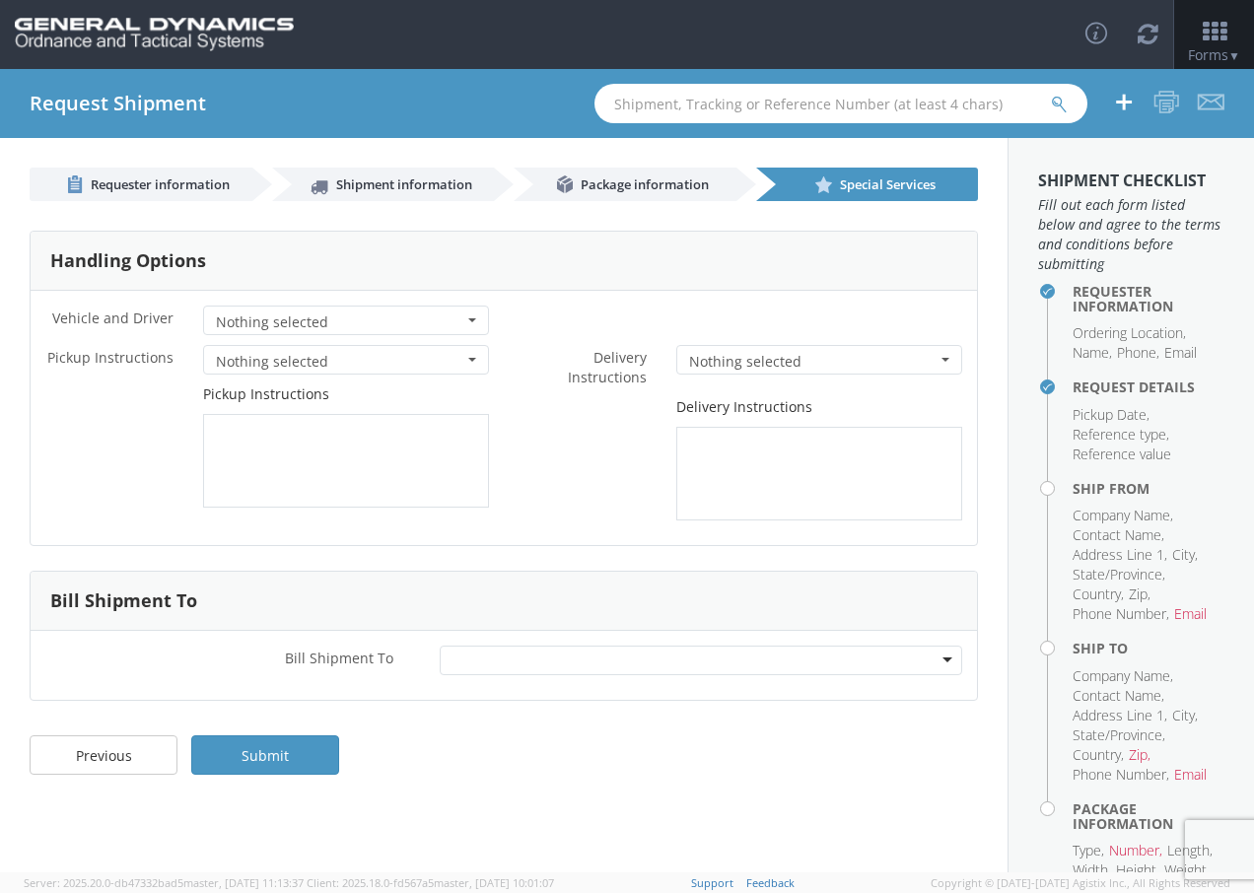
click at [493, 666] on div at bounding box center [701, 661] width 522 height 30
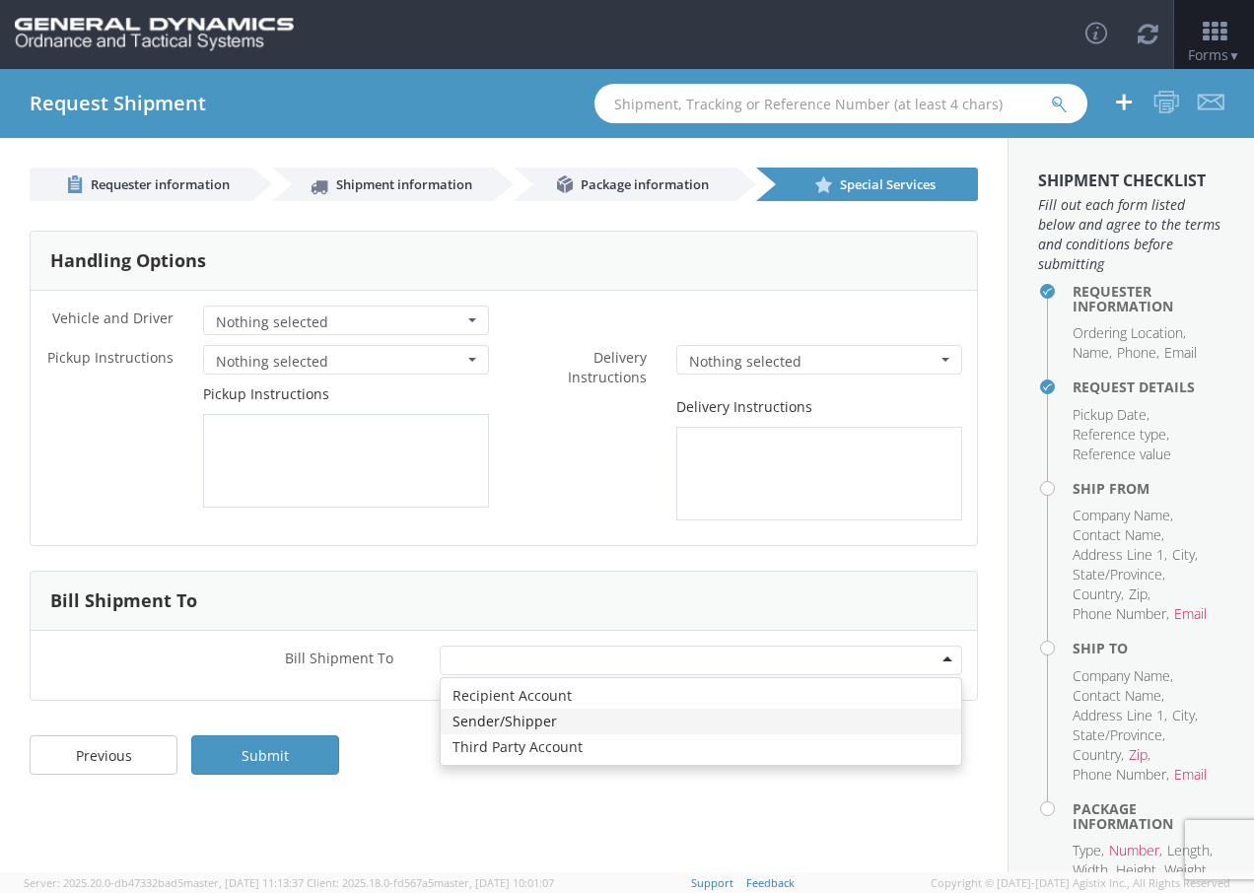
click at [378, 818] on div "Requester information Shipment information Package information Special Services…" at bounding box center [504, 505] width 1008 height 734
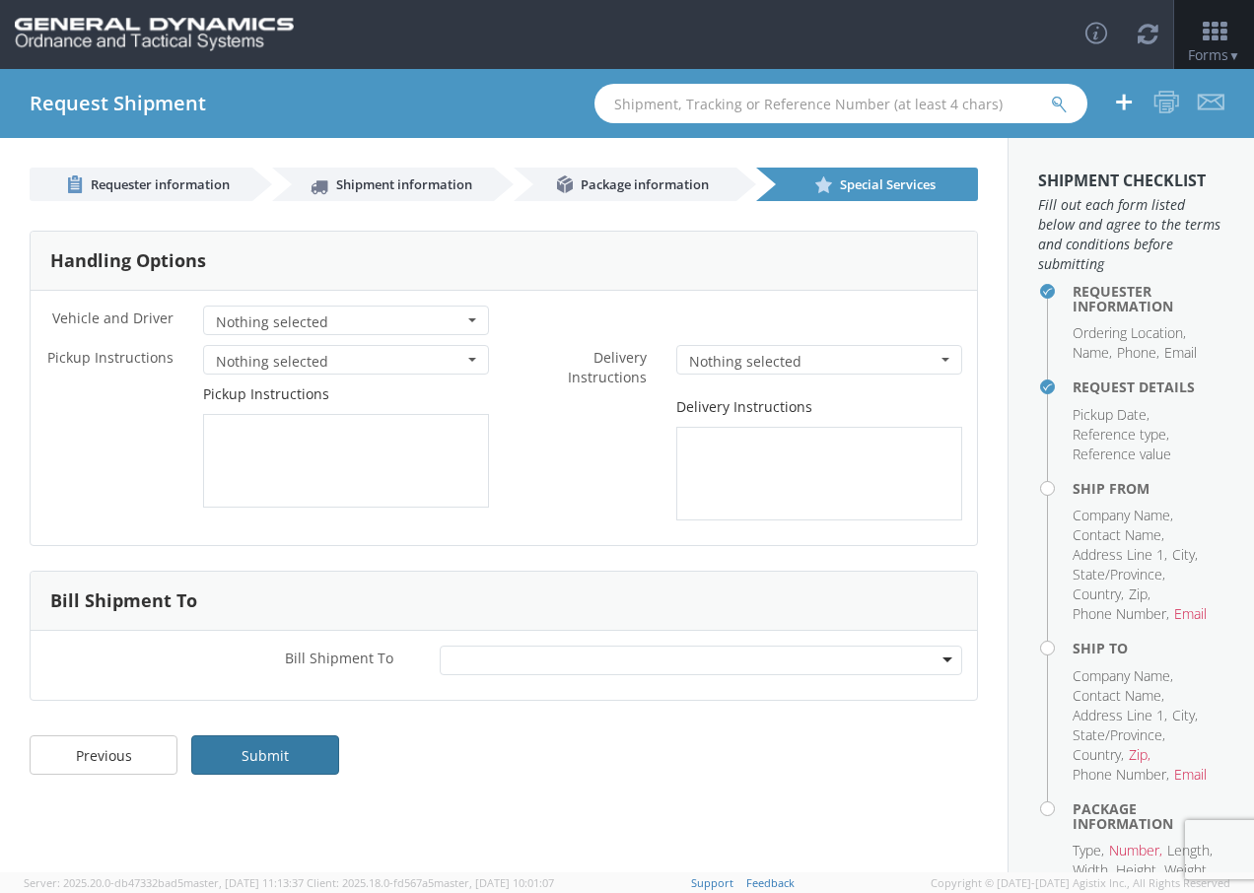
click at [246, 769] on link "Submit" at bounding box center [265, 754] width 148 height 39
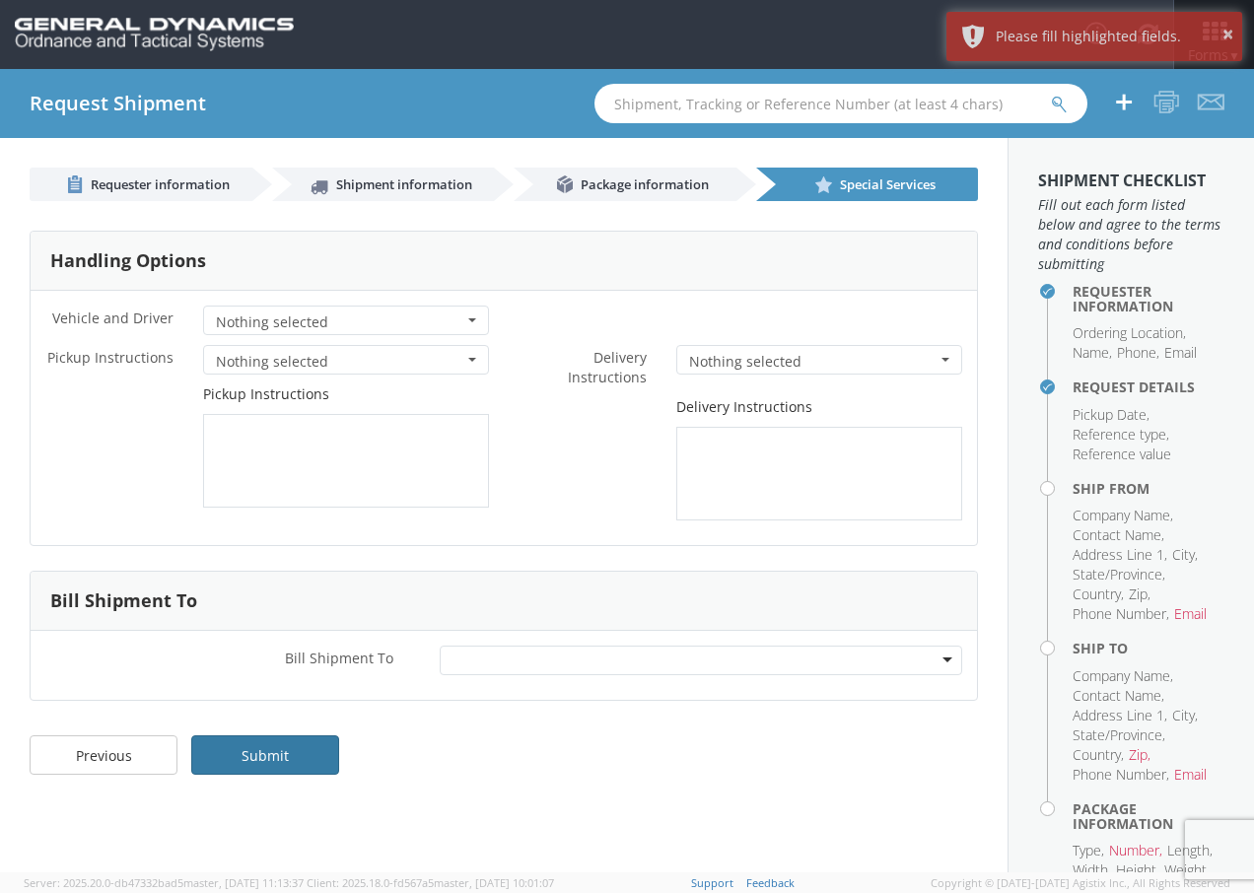
click at [301, 757] on link "Submit" at bounding box center [265, 754] width 148 height 39
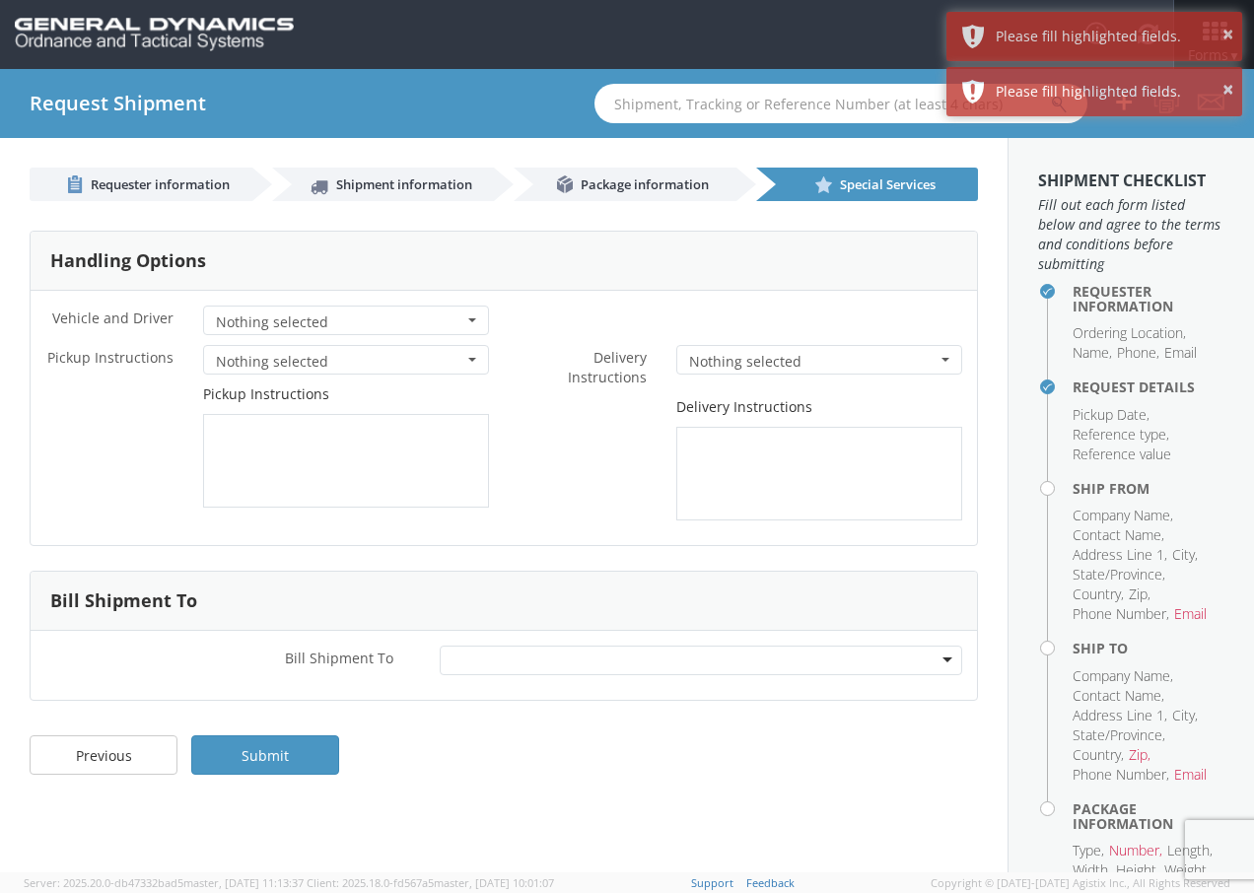
drag, startPoint x: 677, startPoint y: 155, endPoint x: 661, endPoint y: 177, distance: 28.2
click at [671, 172] on ul "Requester information Shipment information Package information Special Services" at bounding box center [504, 169] width 1008 height 63
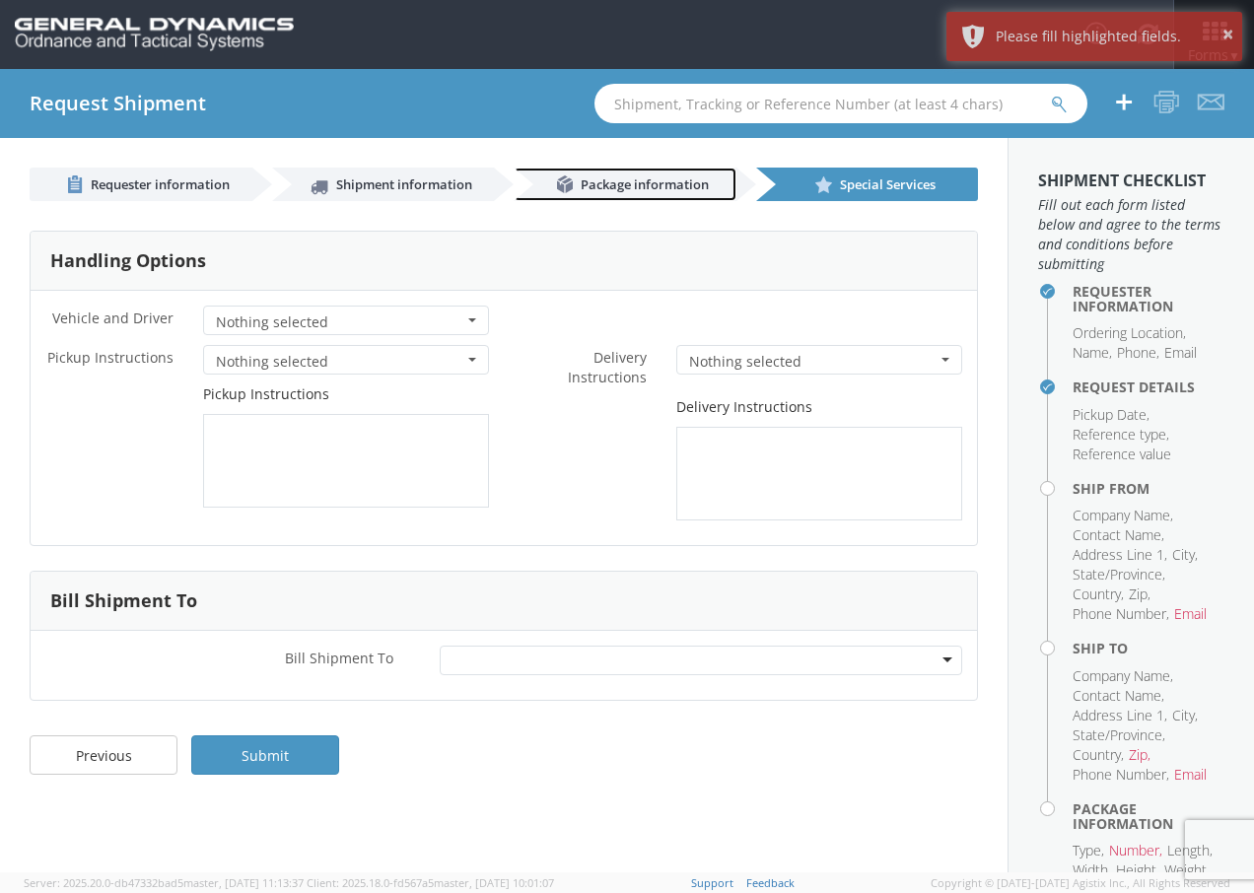
click at [648, 176] on span "Package information" at bounding box center [645, 184] width 128 height 18
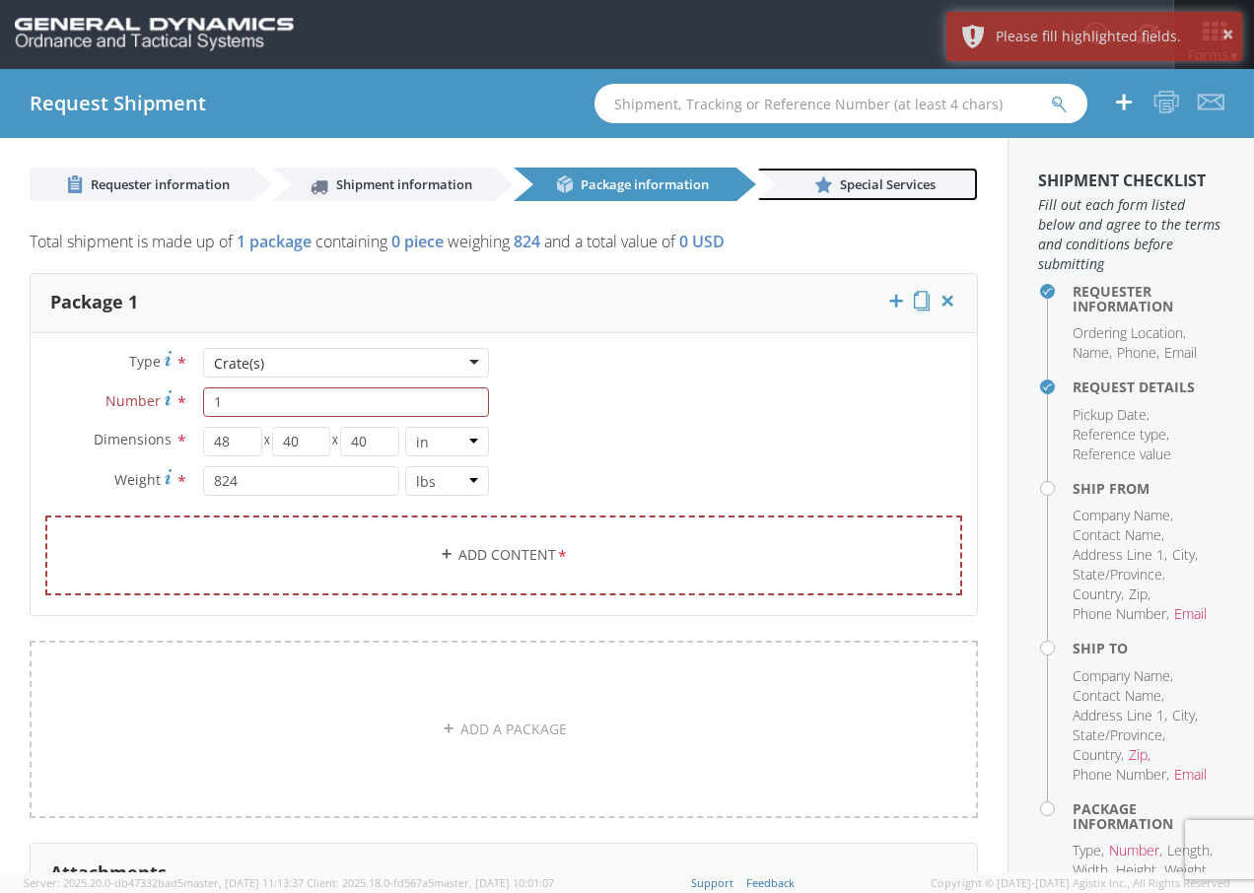
click at [815, 184] on use at bounding box center [823, 184] width 17 height 17
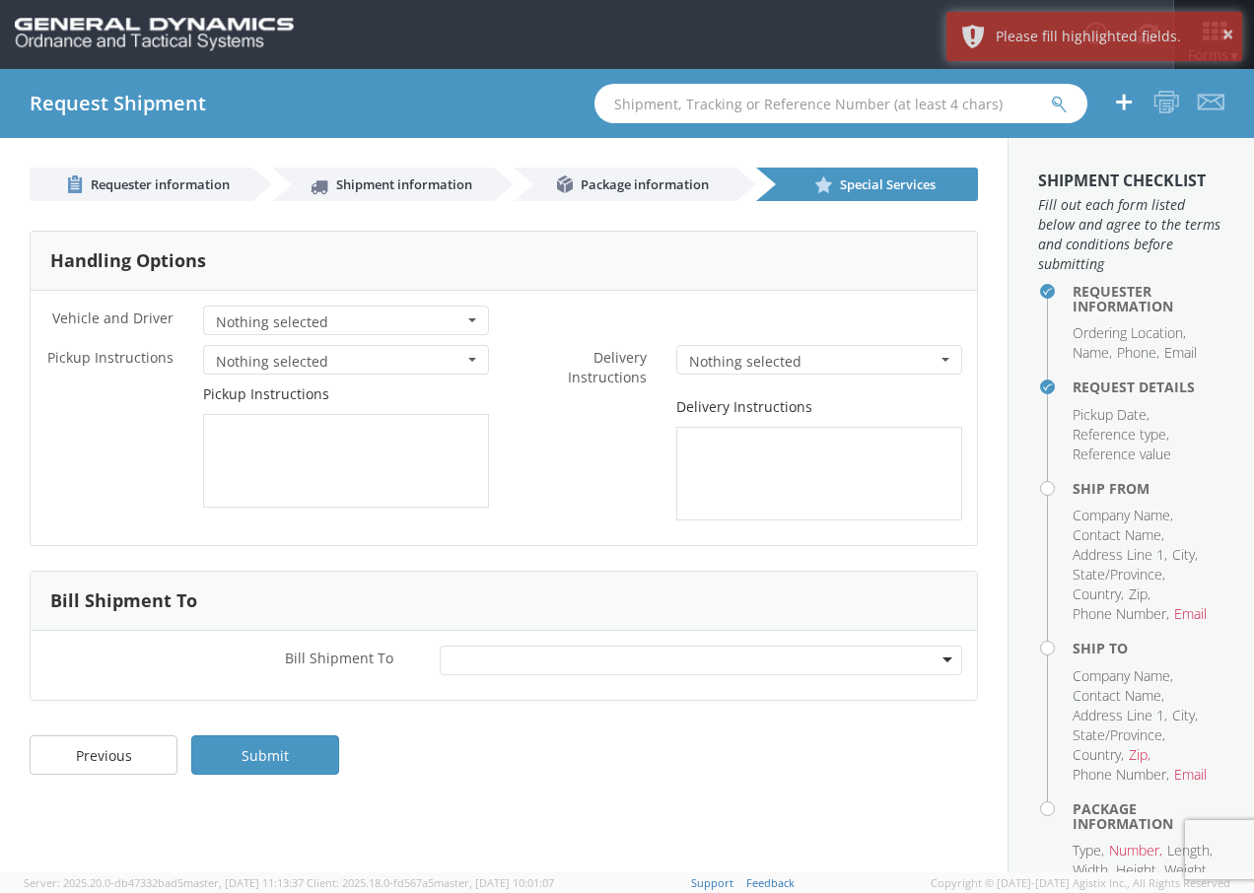
click at [601, 203] on div "Requester Information Ordering Location * GD-OTS Anniston (Commerce) GD-OTS [GE…" at bounding box center [504, 451] width 1008 height 500
click at [603, 183] on span "Package information" at bounding box center [645, 184] width 128 height 18
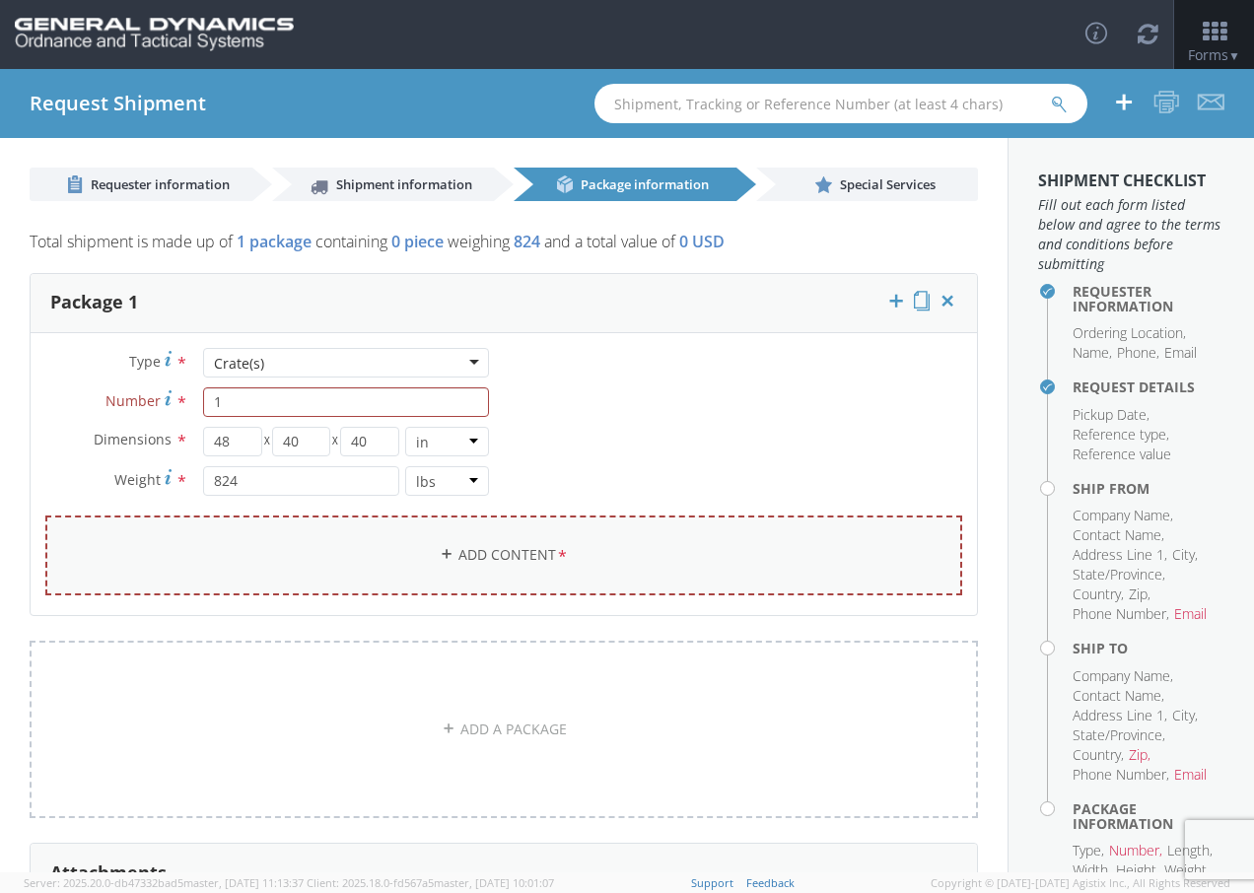
click at [452, 545] on link "Add Content *" at bounding box center [503, 556] width 917 height 80
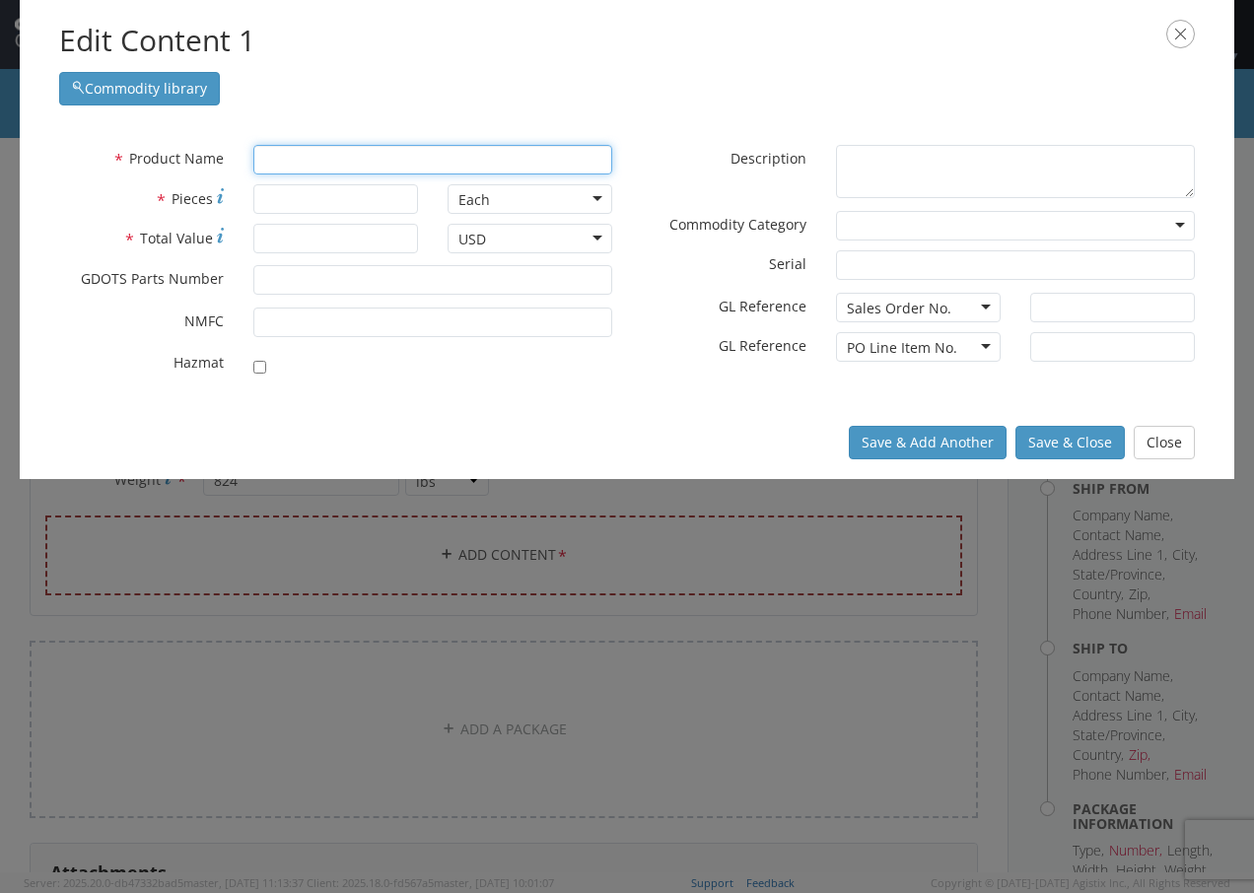
click at [315, 165] on input "text" at bounding box center [432, 160] width 359 height 30
type input "Spindle Oil"
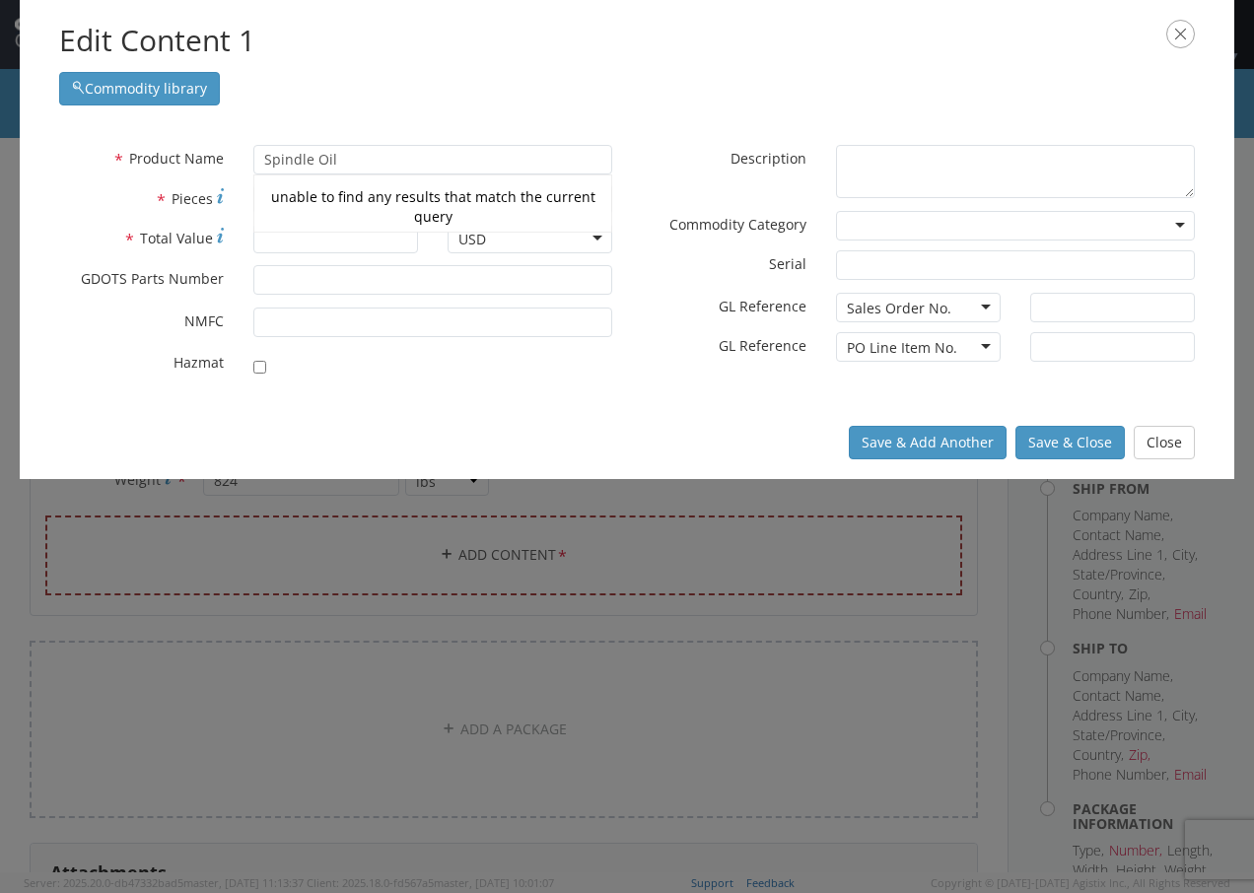
click at [125, 184] on label "* Pieces" at bounding box center [141, 198] width 194 height 28
click at [253, 184] on input "* Pieces" at bounding box center [335, 199] width 165 height 30
click at [278, 199] on input "* Pieces" at bounding box center [335, 199] width 165 height 30
type input "1"
click at [264, 238] on input "* Total Value" at bounding box center [335, 239] width 165 height 30
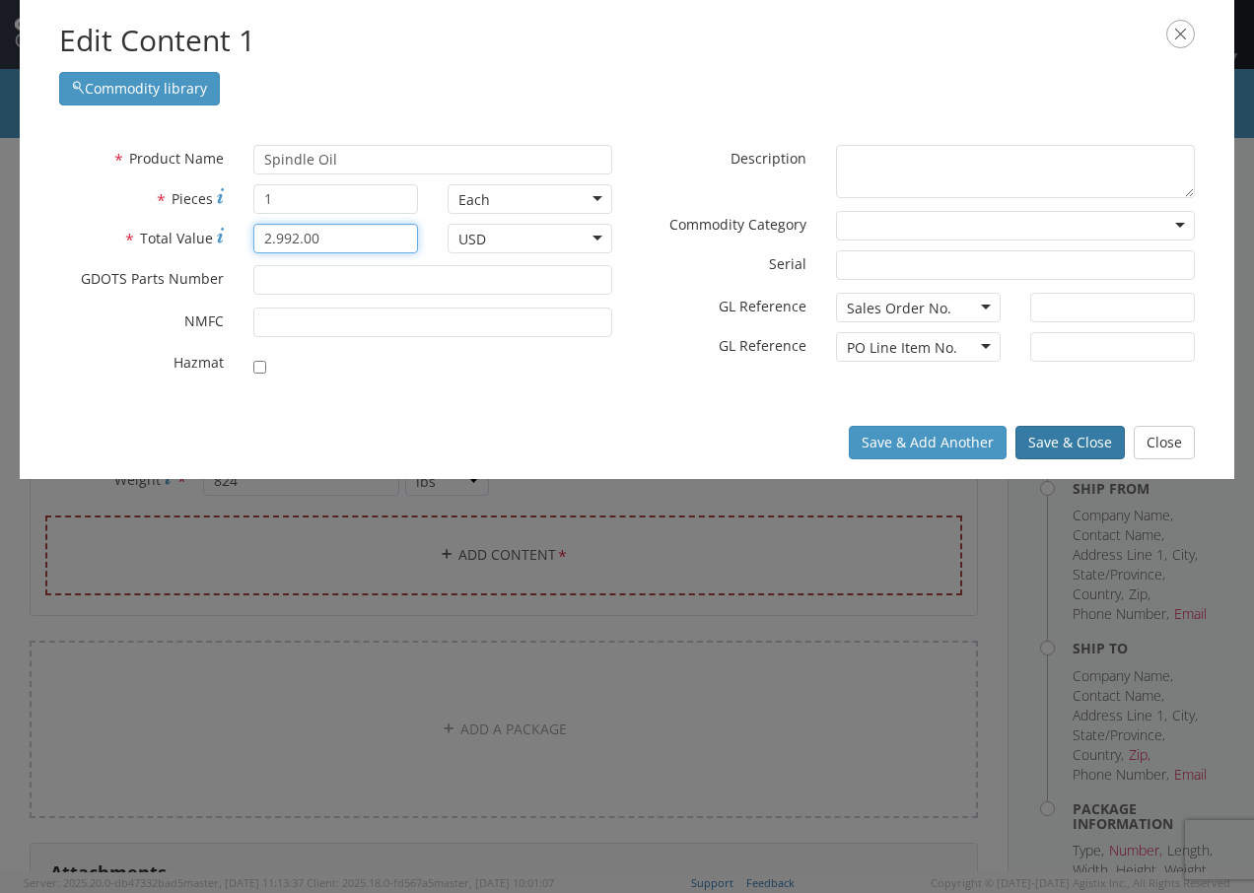
type input "2.992.00"
click at [1064, 449] on button "Save & Close" at bounding box center [1069, 443] width 109 height 34
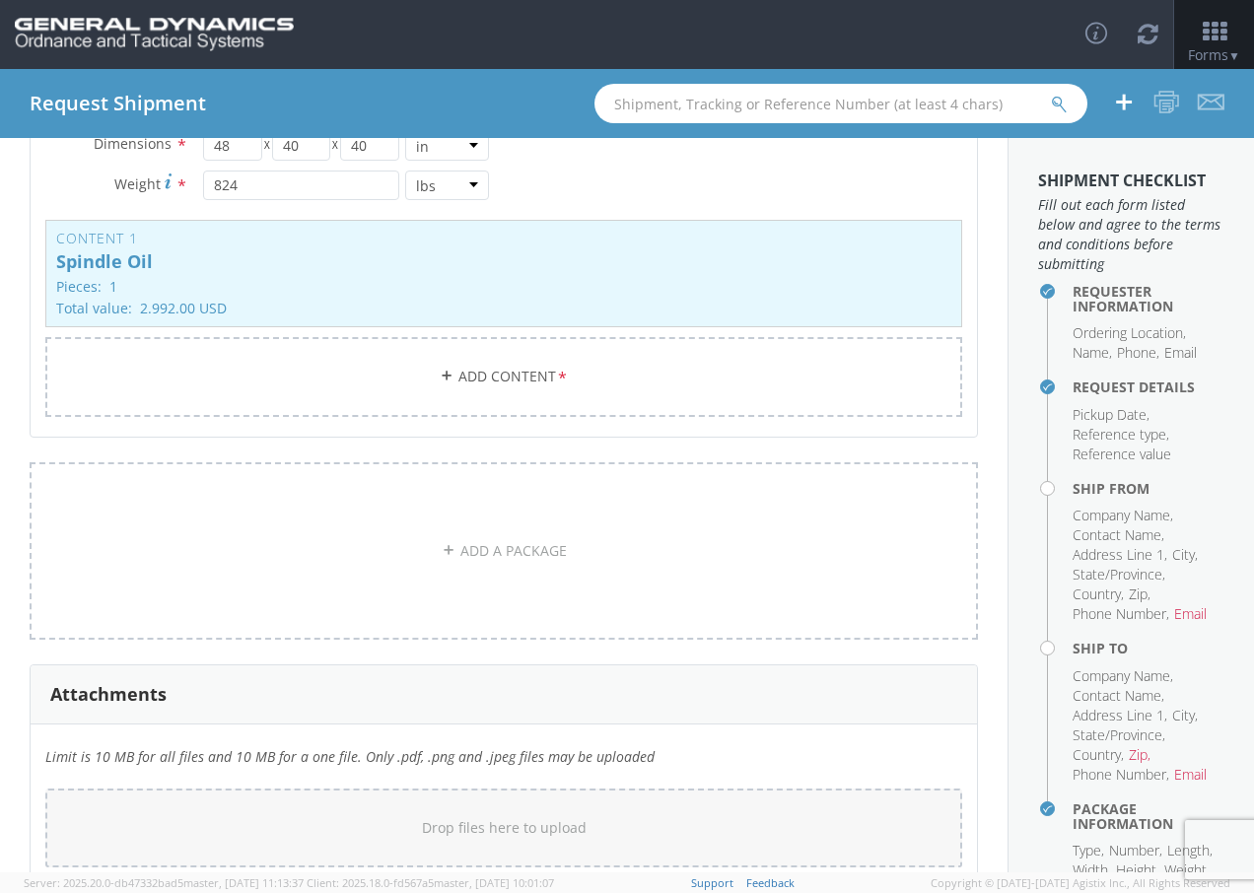
scroll to position [394, 0]
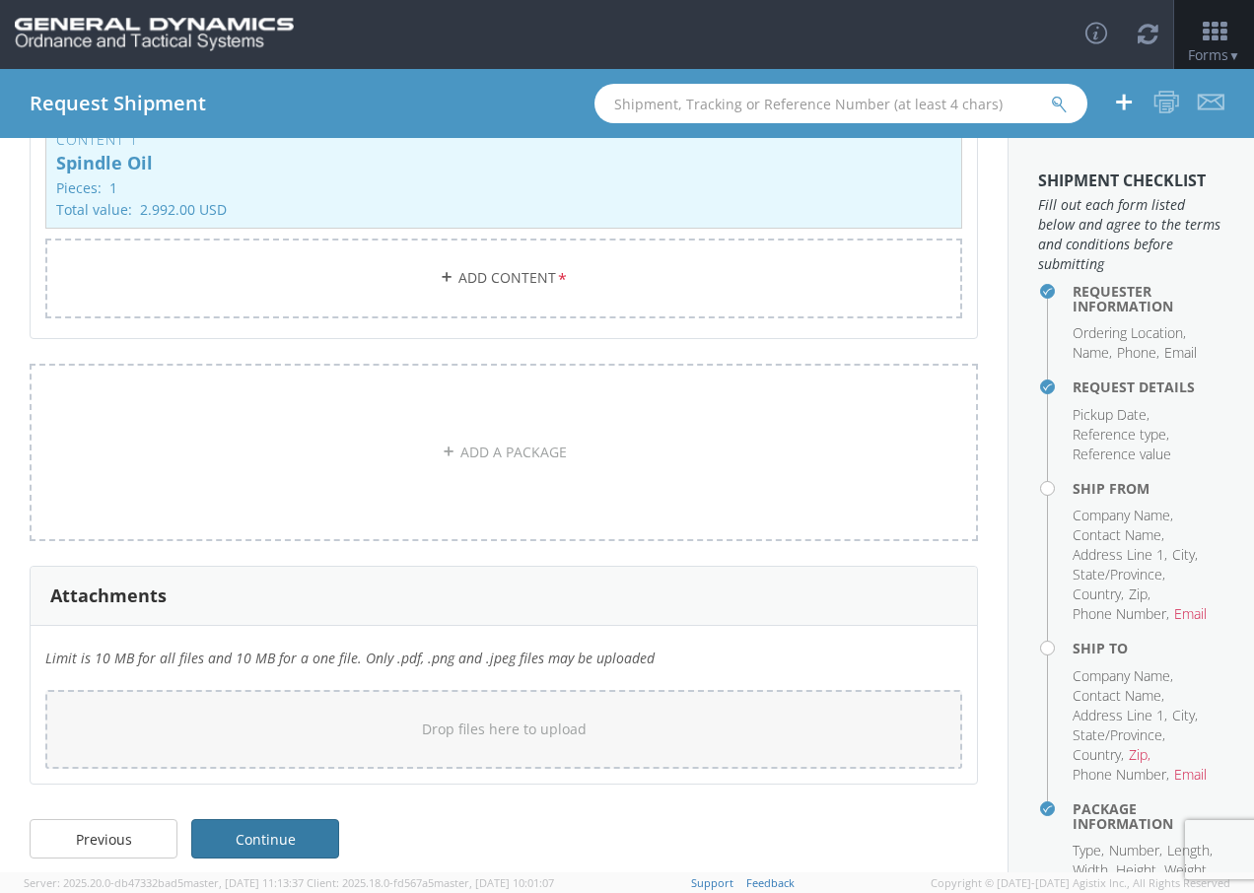
click at [255, 852] on link "Continue" at bounding box center [265, 838] width 148 height 39
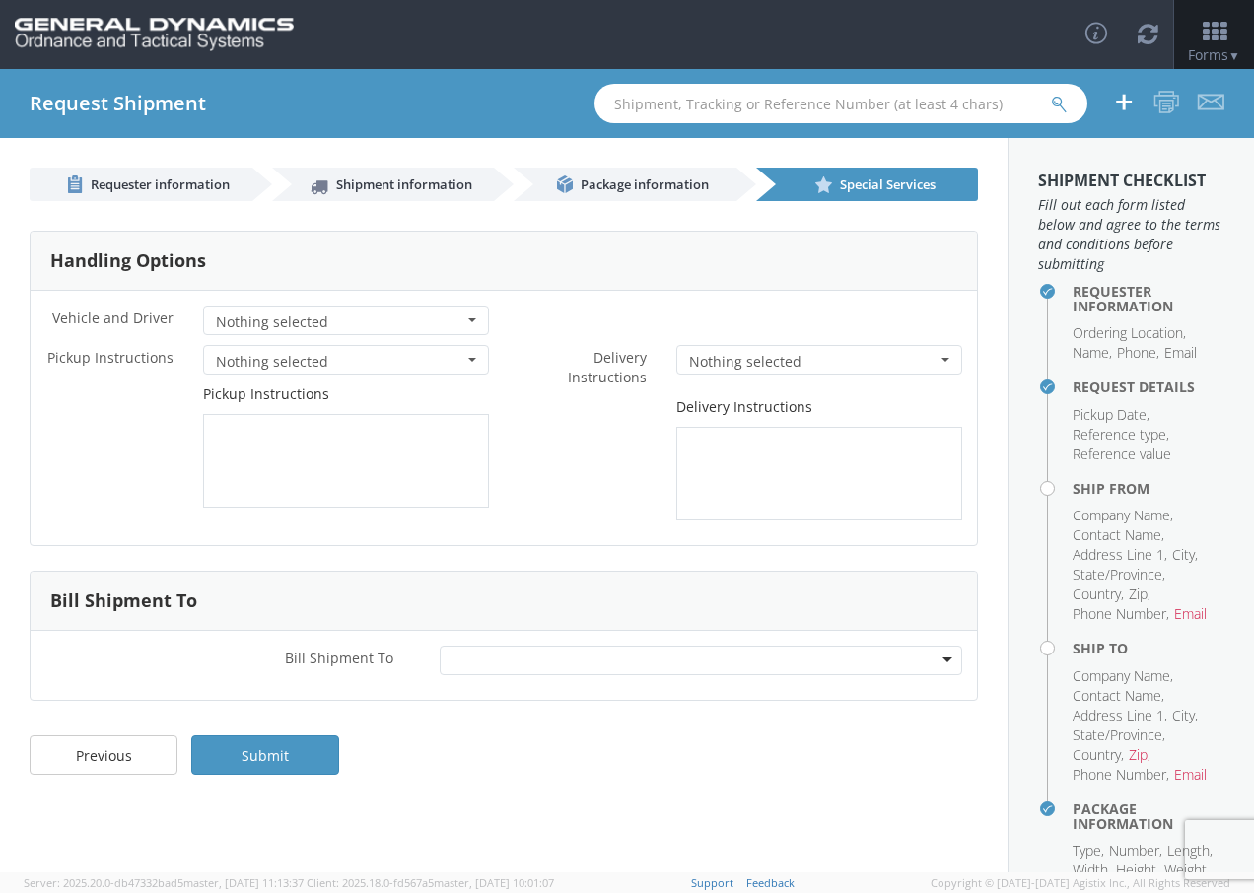
scroll to position [0, 0]
click at [294, 760] on link "Submit" at bounding box center [265, 754] width 148 height 39
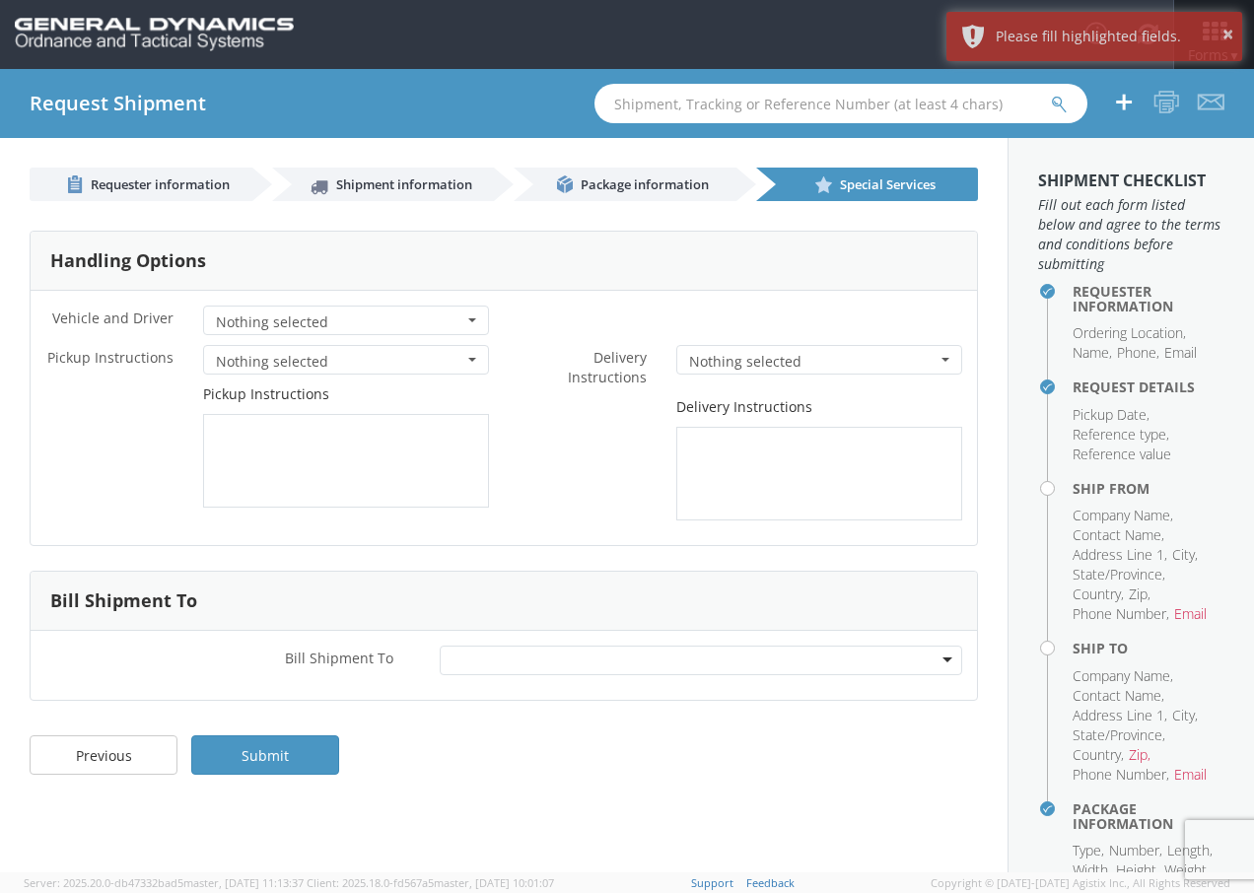
click at [1117, 533] on li "Contact Name" at bounding box center [1119, 535] width 92 height 20
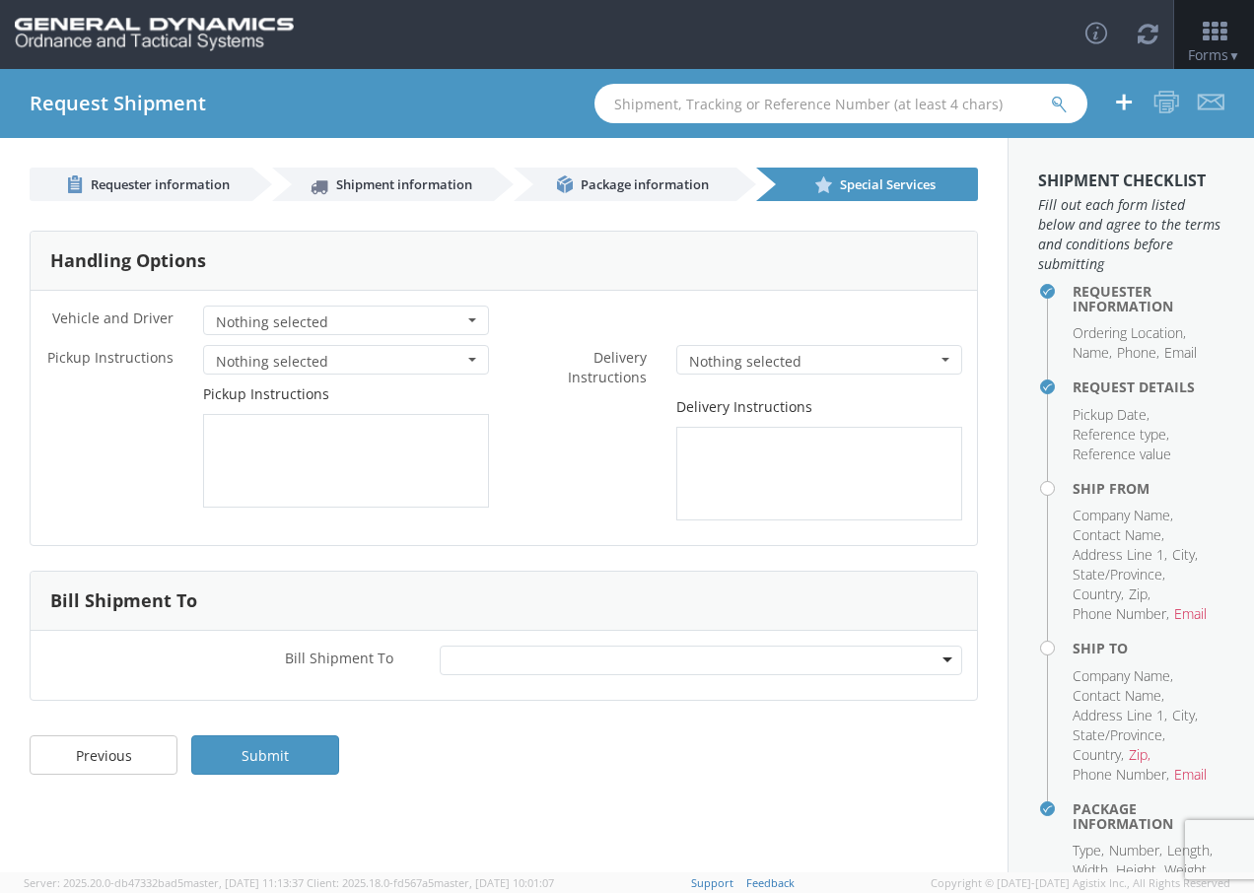
click at [1055, 484] on ul "Requester Information Ordering Location Name Phone Email Request Details Pickup…" at bounding box center [1131, 591] width 186 height 634
click at [1073, 485] on h4 "Ship From" at bounding box center [1149, 488] width 152 height 15
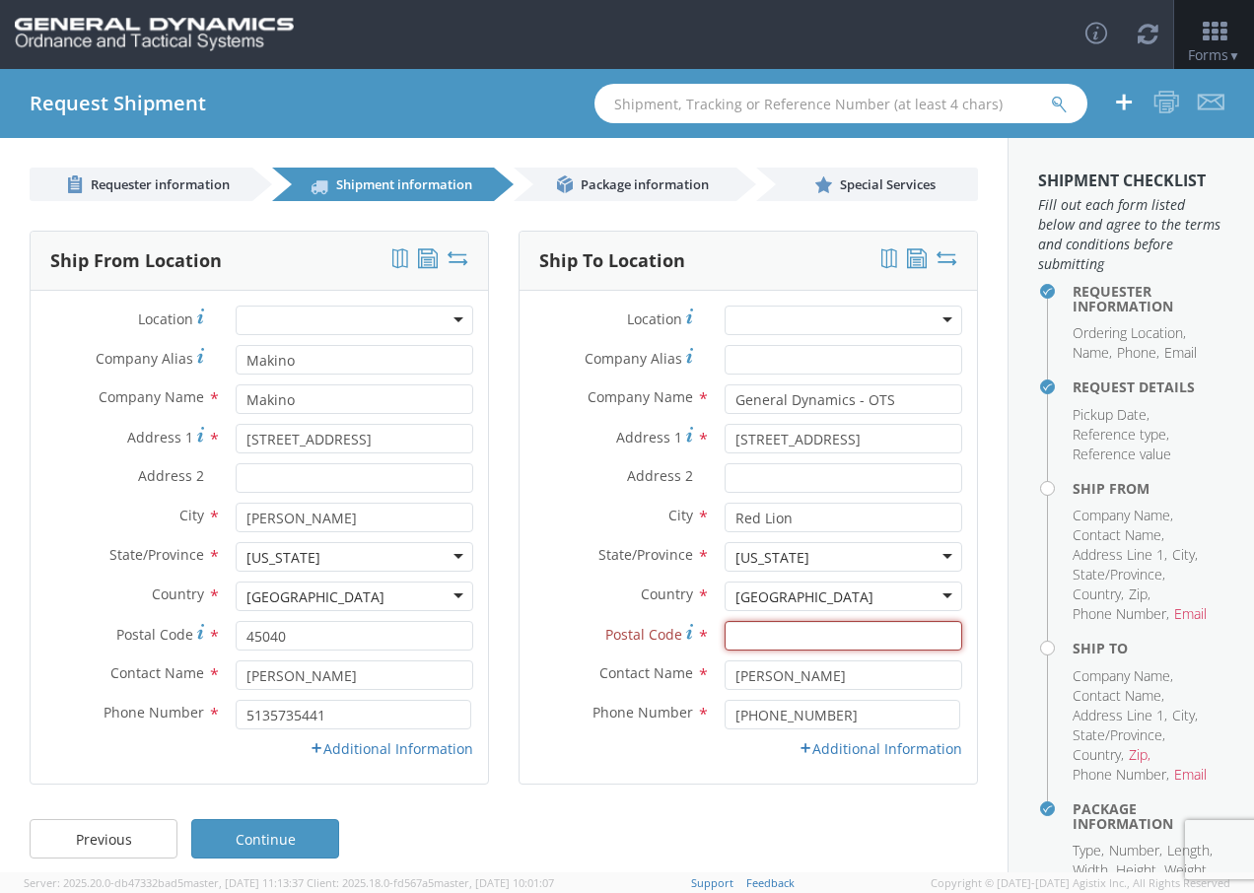
click at [812, 642] on input "Postal Code *" at bounding box center [844, 636] width 238 height 30
click at [753, 628] on input "Postal Code *" at bounding box center [844, 636] width 238 height 30
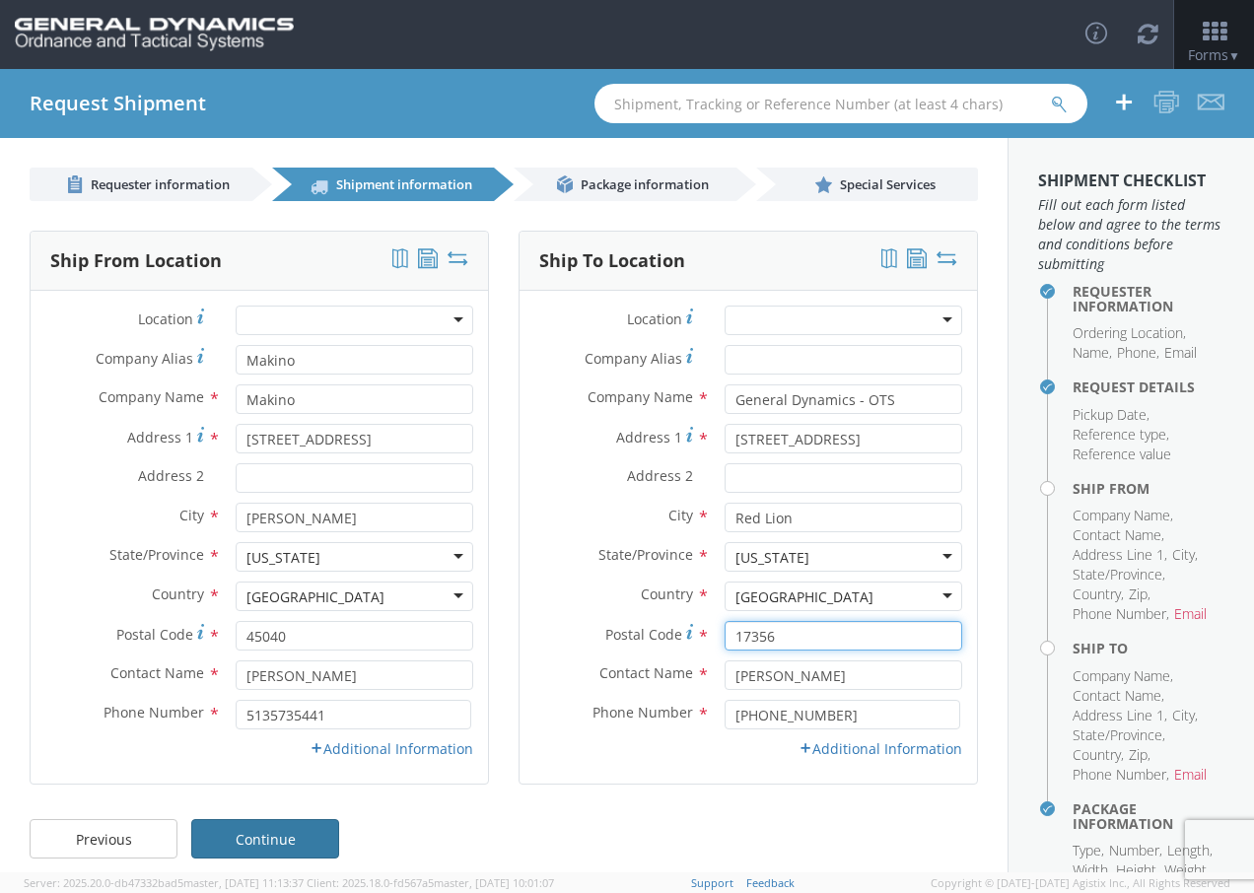
type input "17356"
click at [307, 846] on link "Continue" at bounding box center [265, 838] width 148 height 39
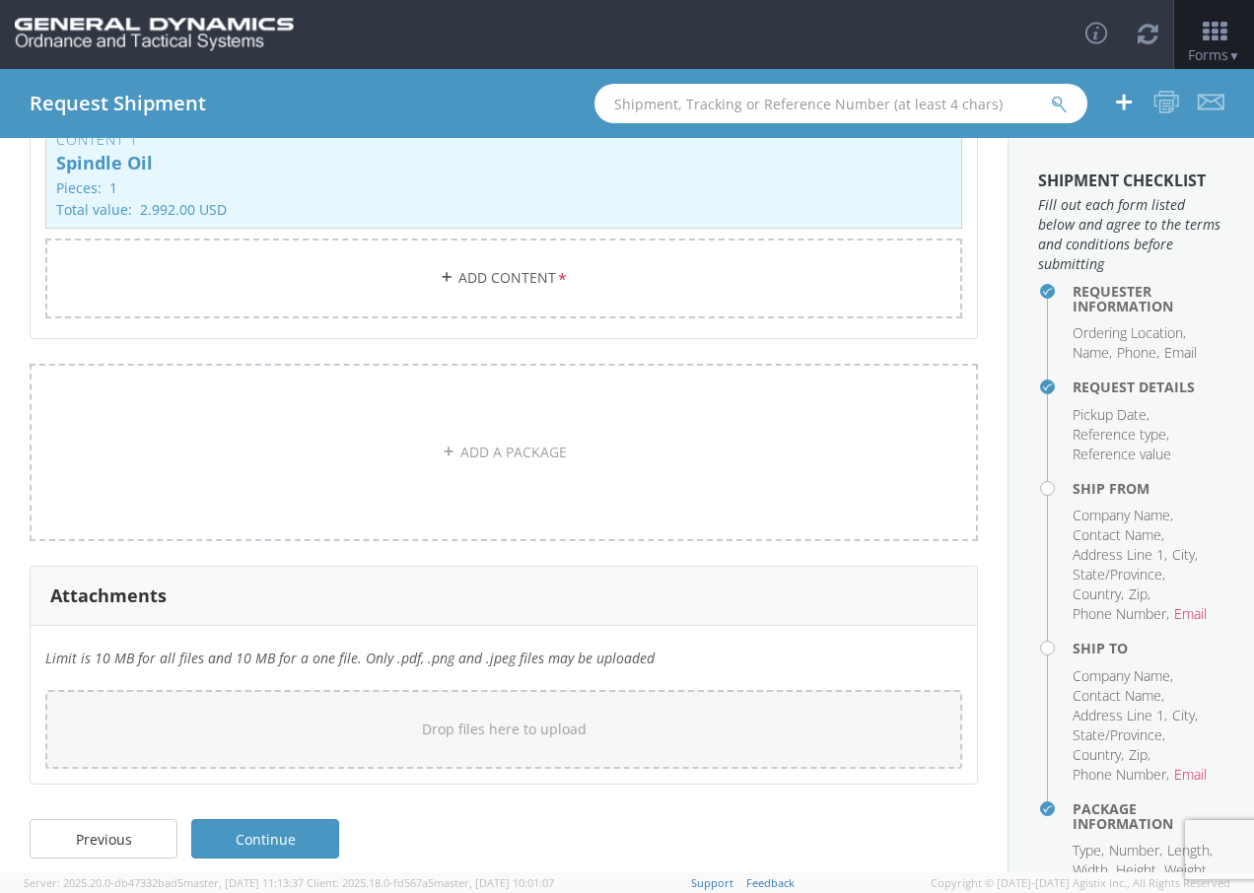
scroll to position [410, 0]
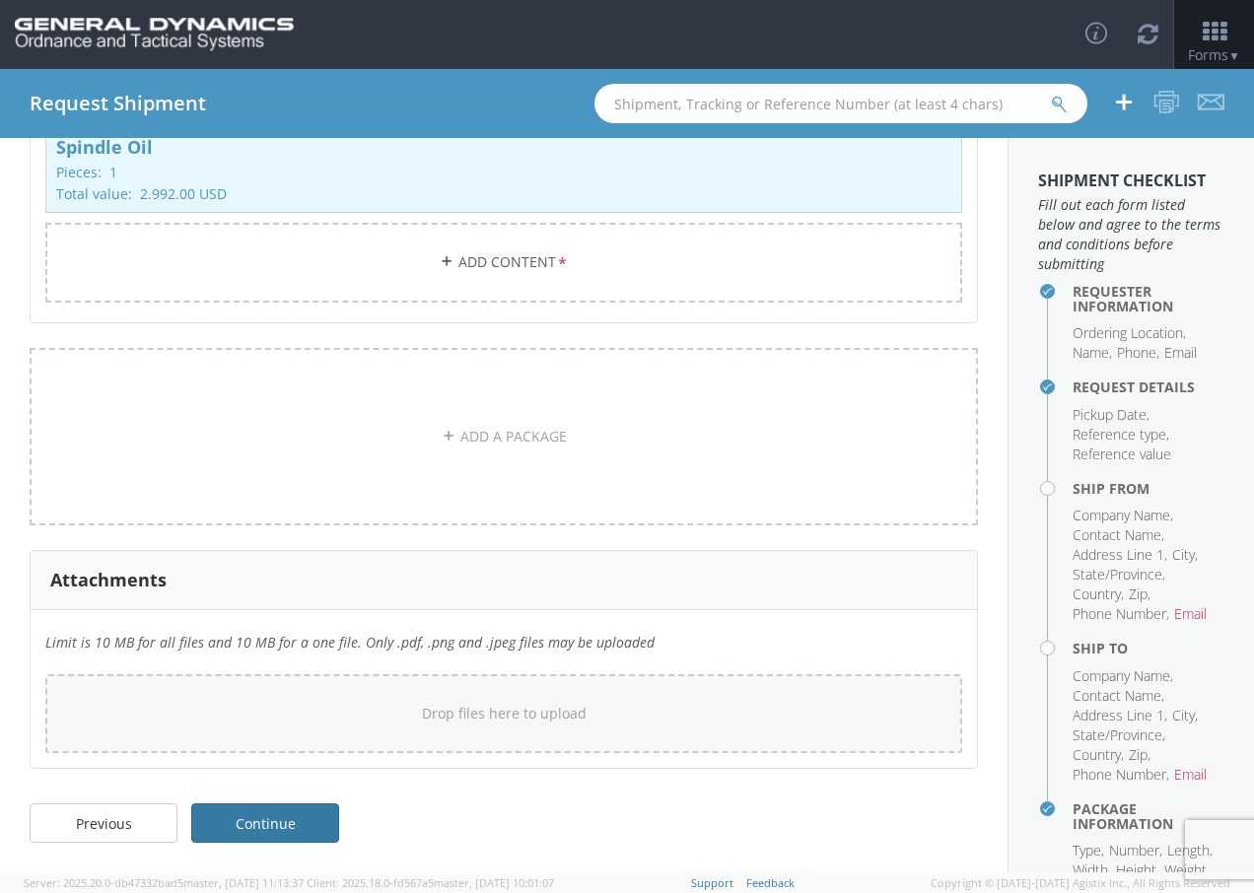
click at [265, 820] on link "Continue" at bounding box center [265, 822] width 148 height 39
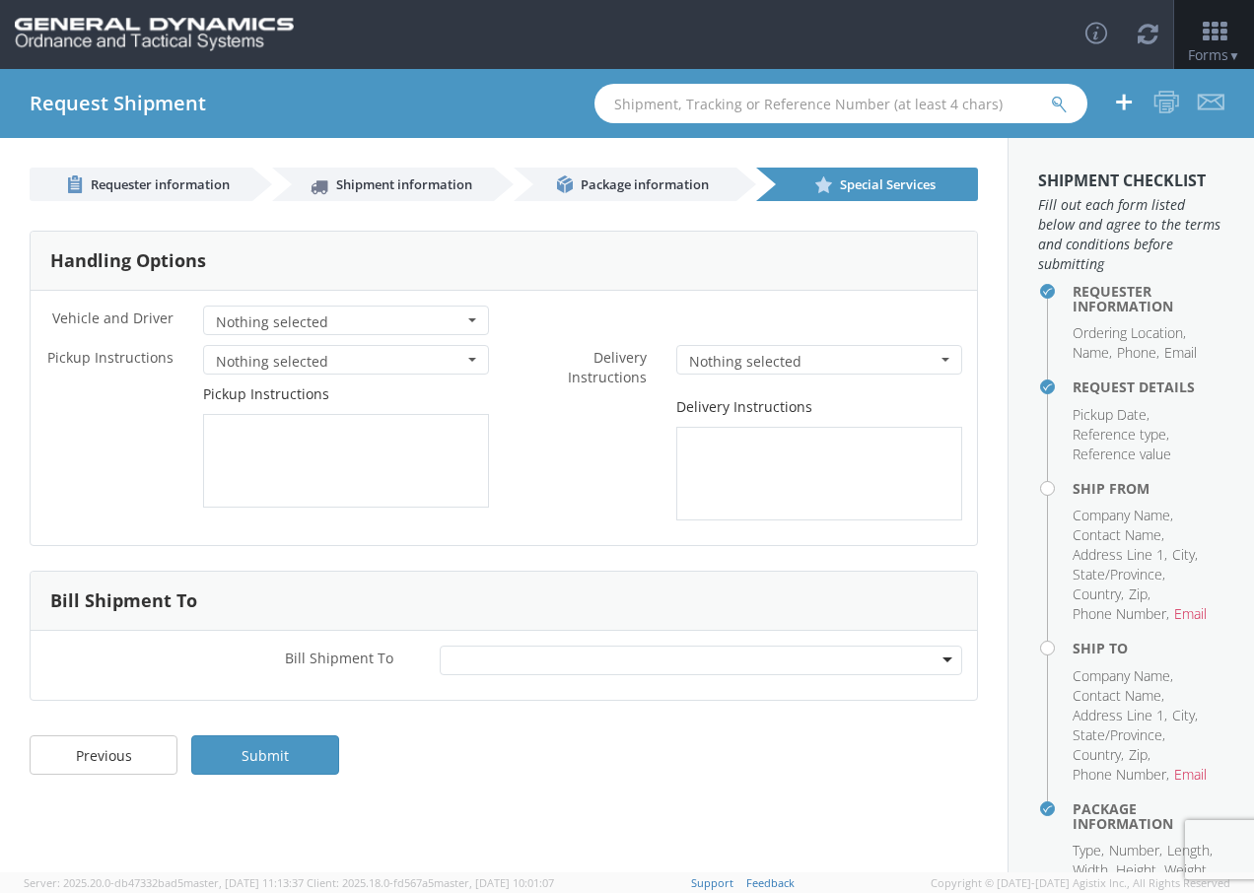
click at [1073, 656] on h4 "Ship To" at bounding box center [1149, 648] width 152 height 15
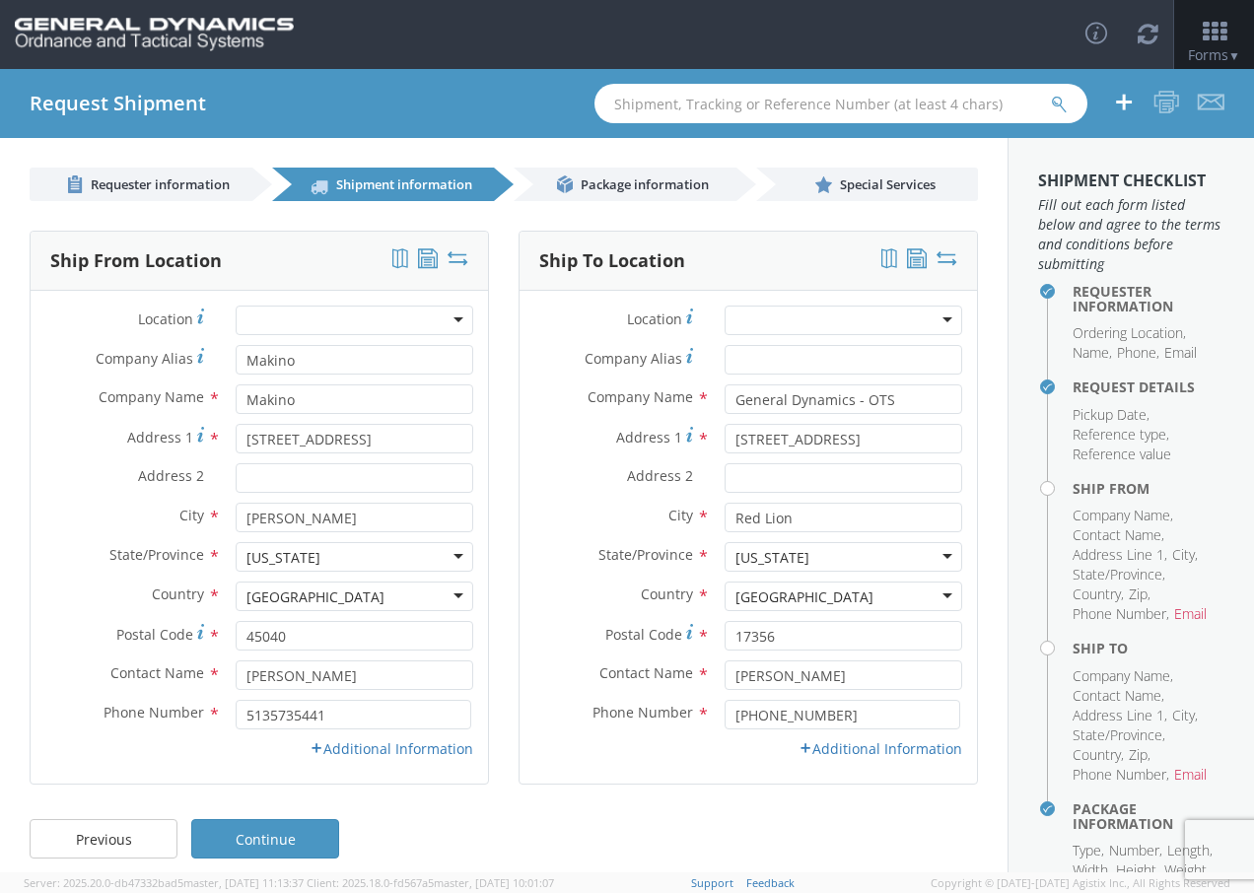
scroll to position [16, 0]
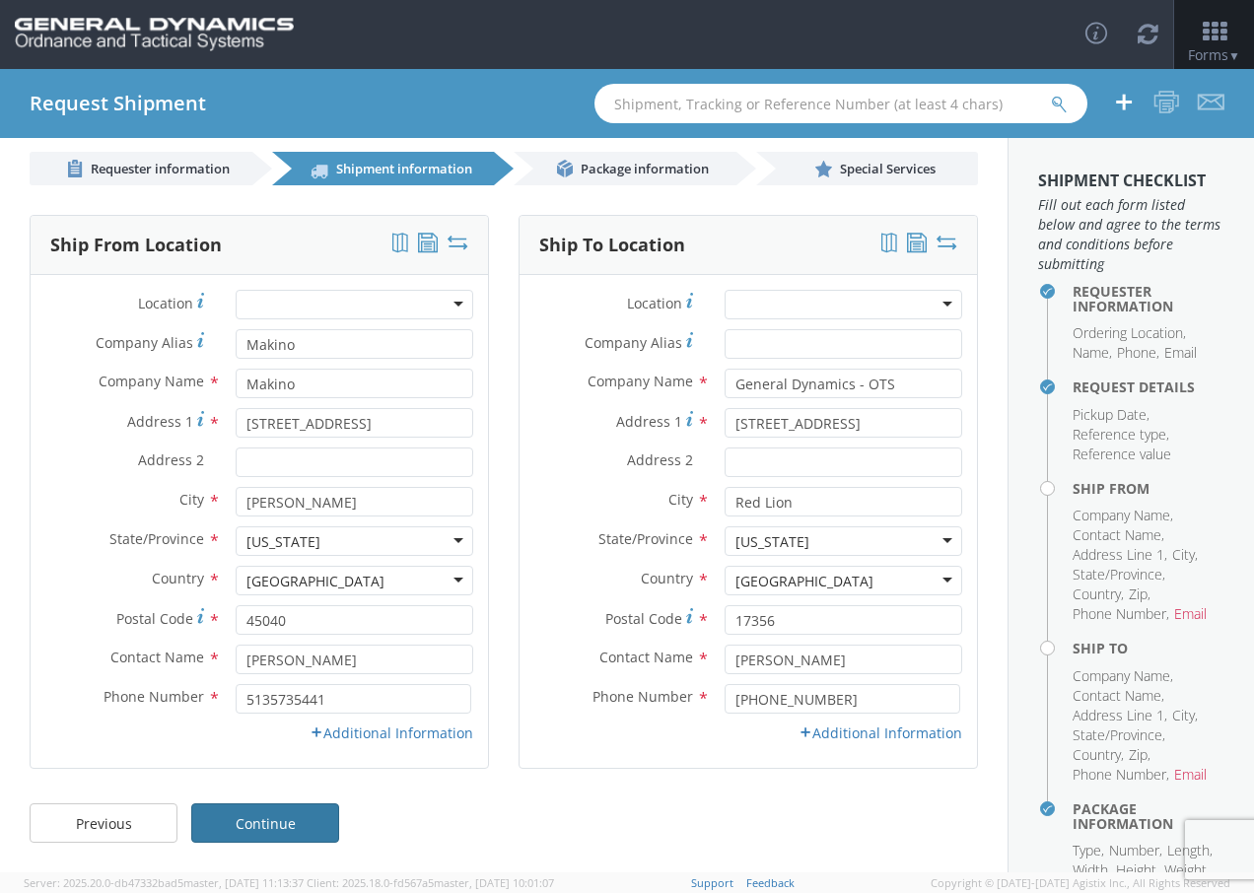
click at [303, 814] on link "Continue" at bounding box center [265, 822] width 148 height 39
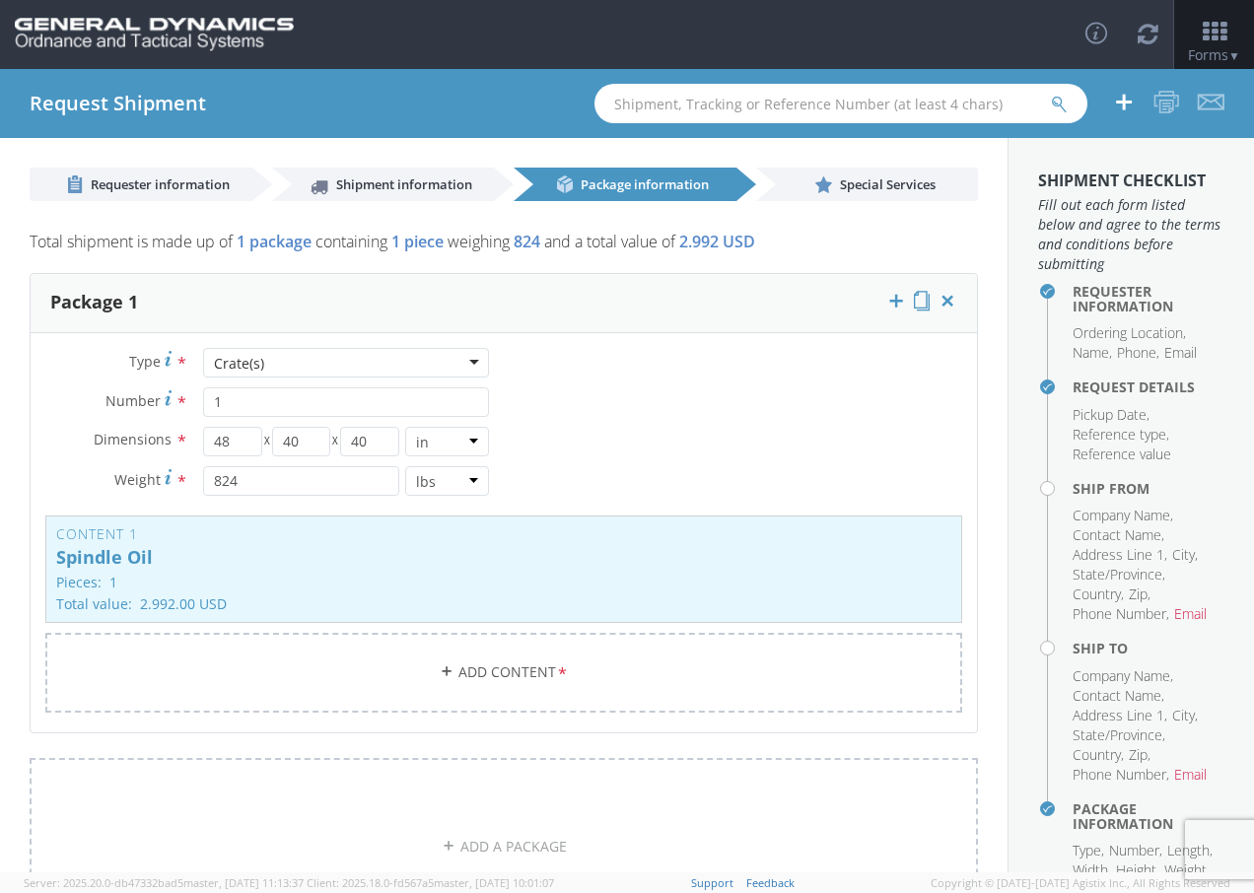
scroll to position [410, 0]
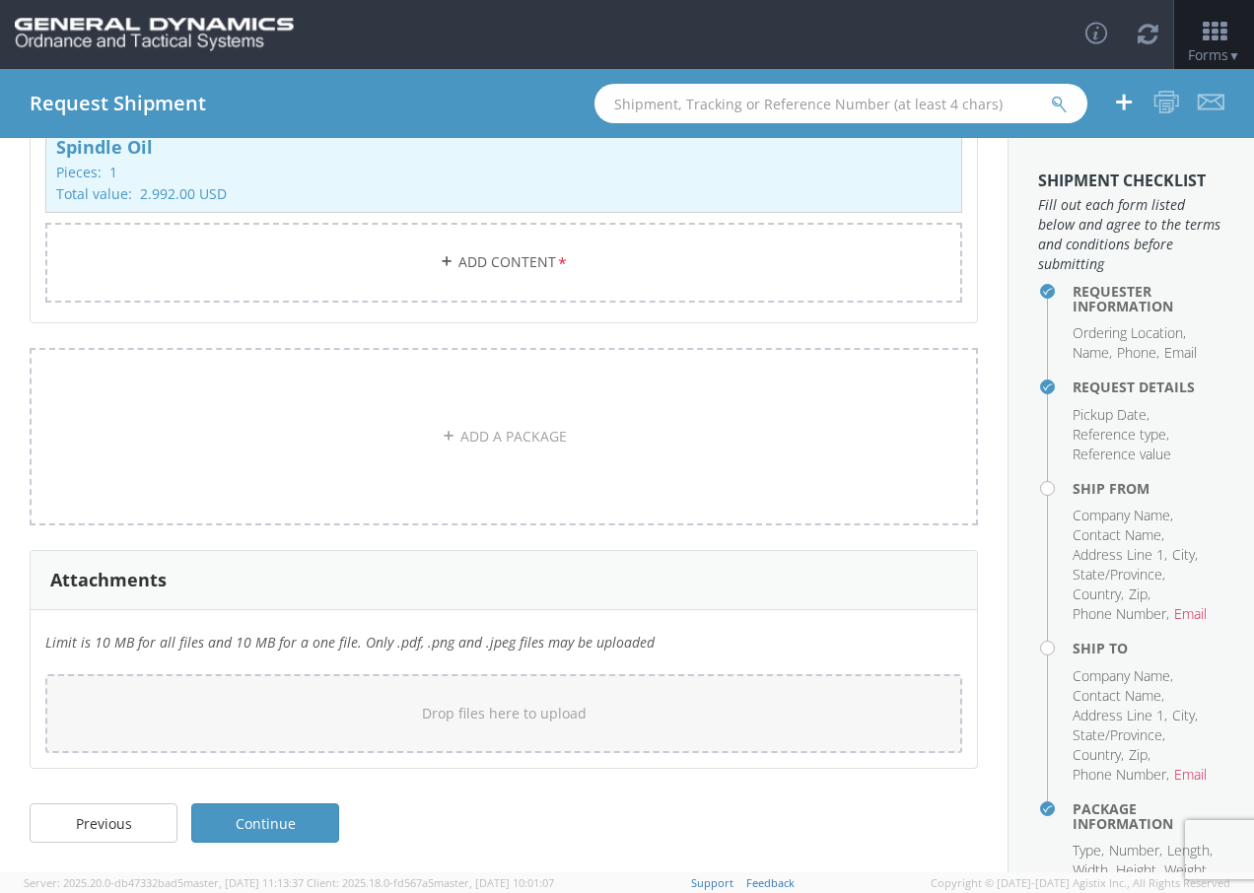
click at [282, 859] on div "Previous Continue" at bounding box center [504, 833] width 1008 height 79
click at [281, 835] on link "Continue" at bounding box center [265, 822] width 148 height 39
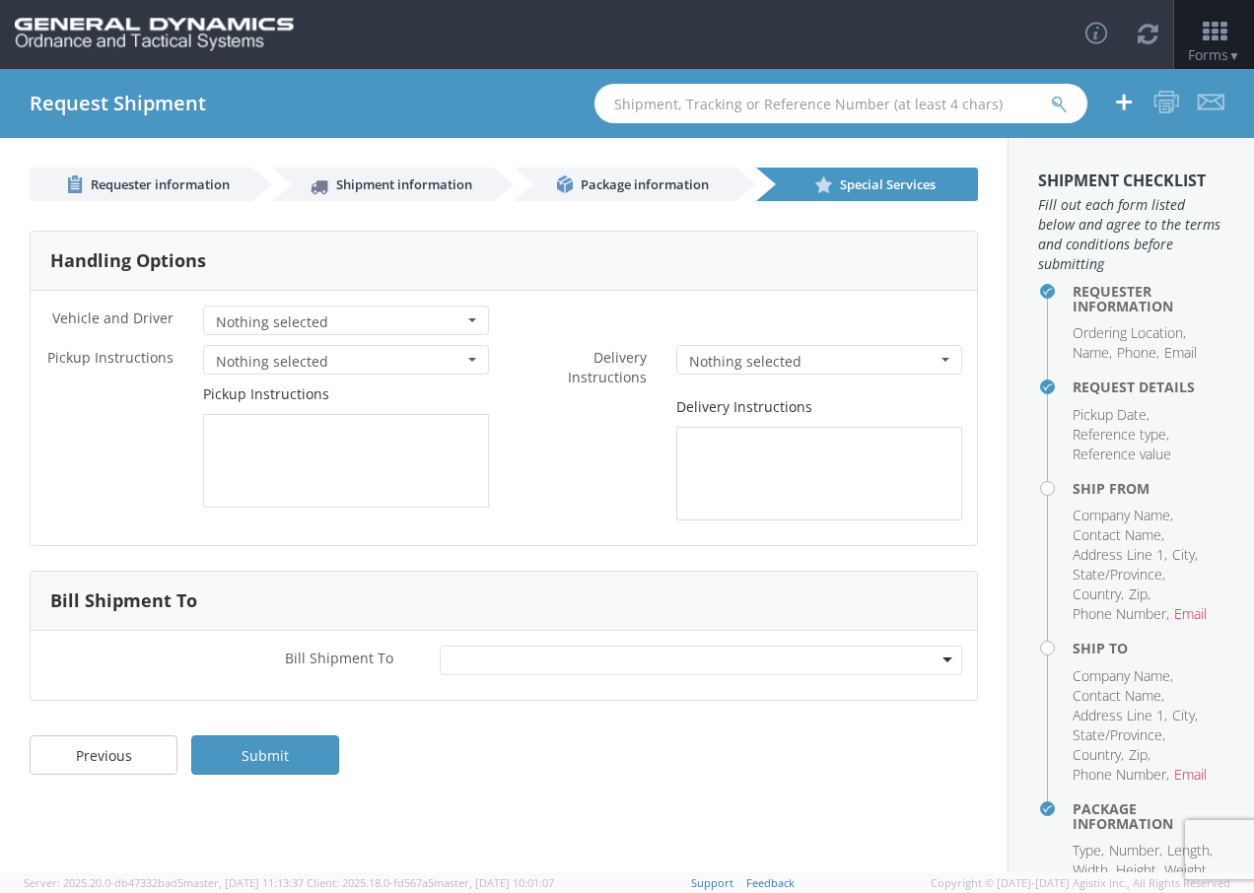
scroll to position [0, 0]
click at [1073, 656] on h4 "Ship To" at bounding box center [1149, 648] width 152 height 15
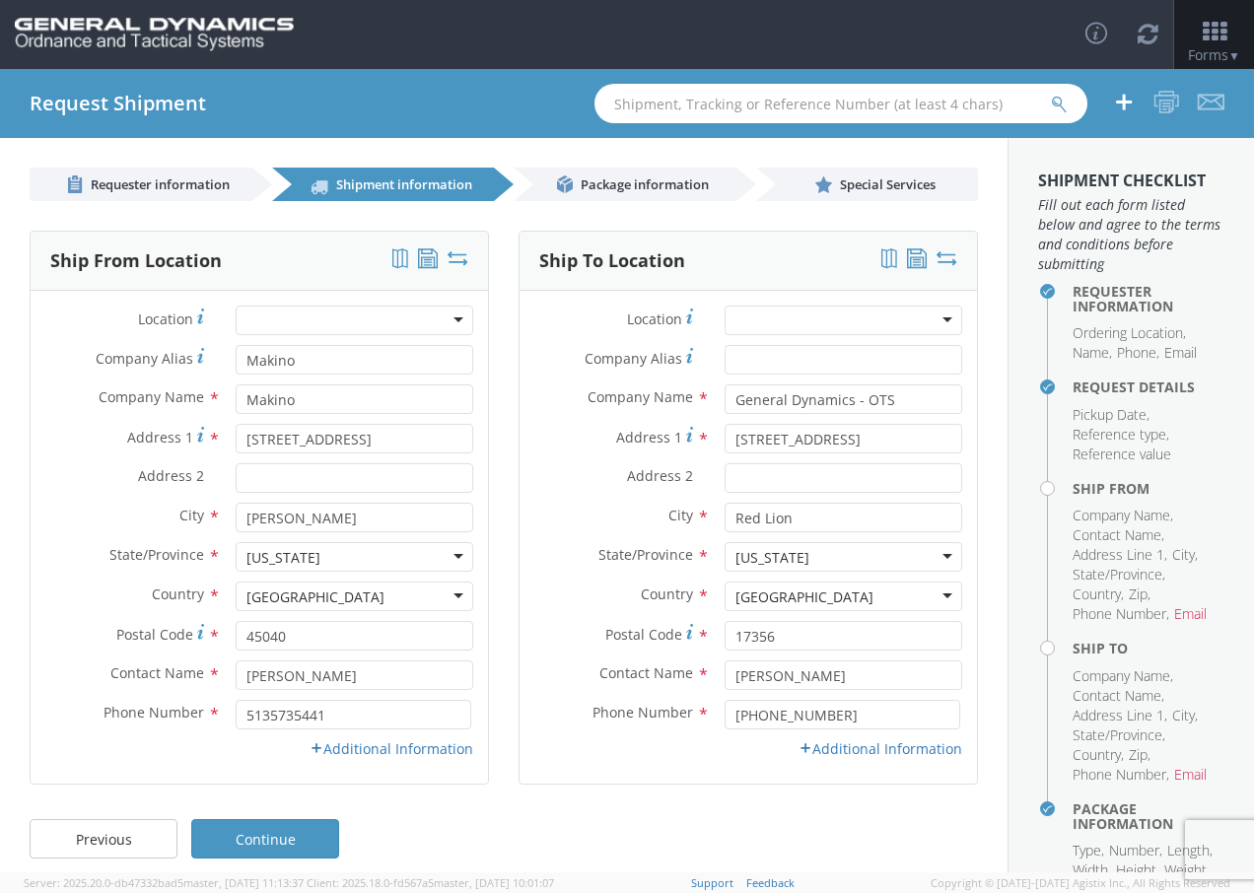
scroll to position [16, 0]
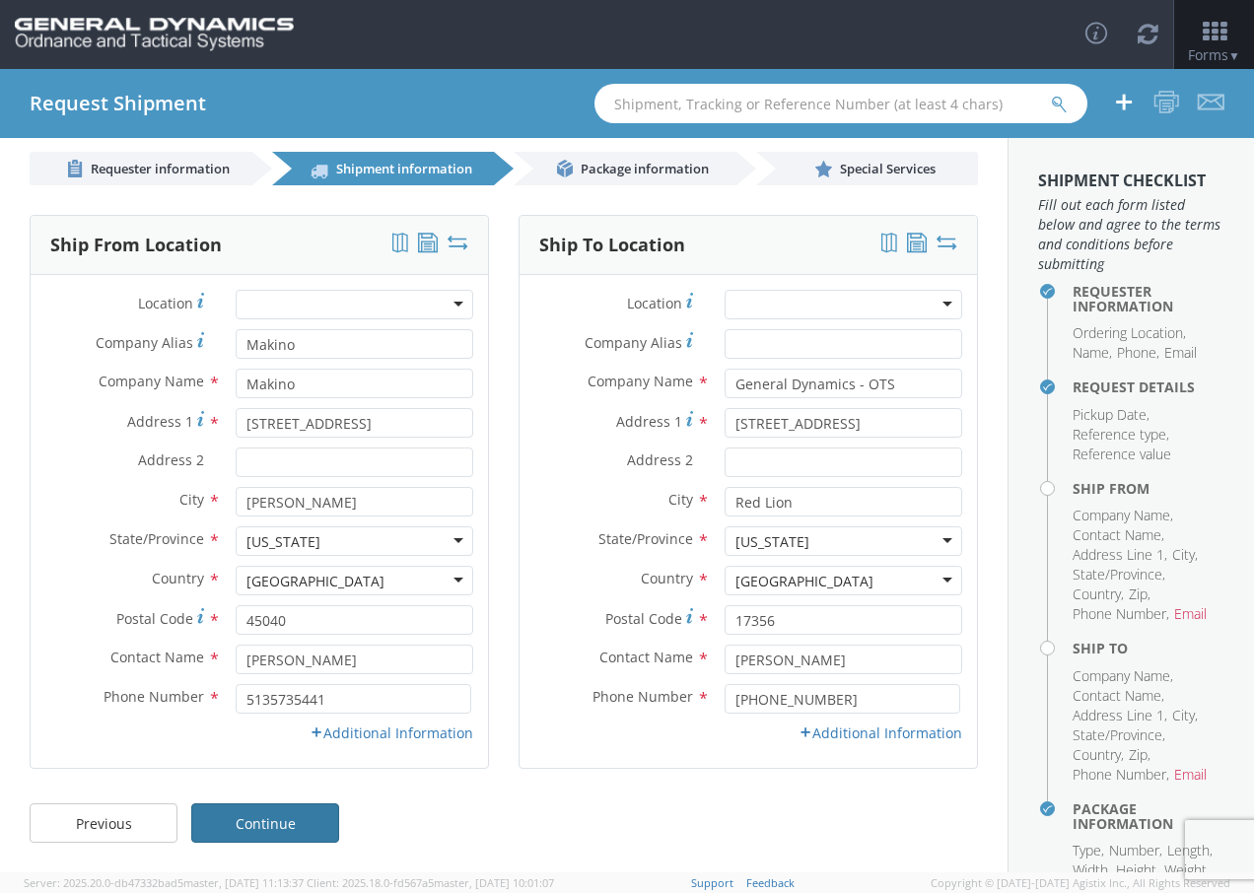
click at [252, 822] on link "Continue" at bounding box center [265, 822] width 148 height 39
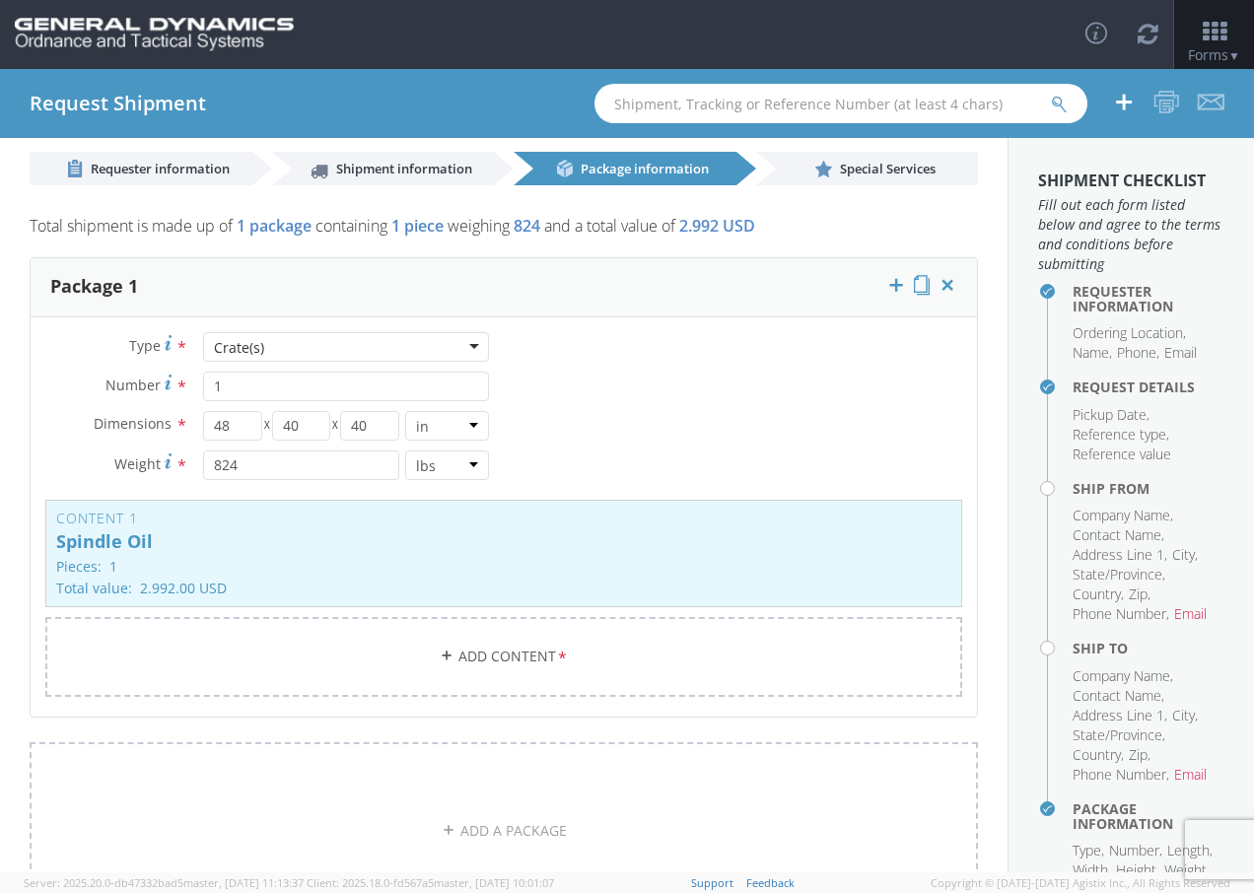
scroll to position [410, 0]
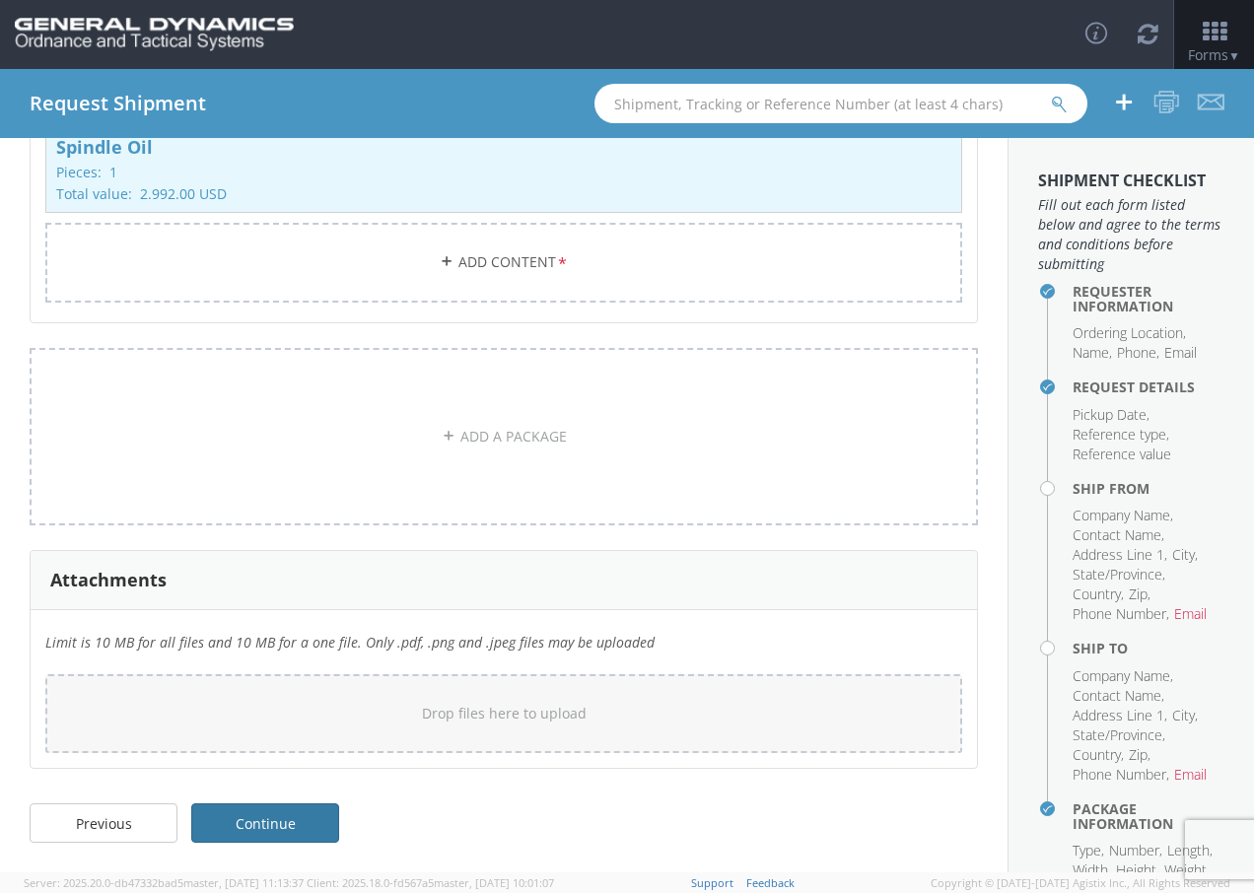
click at [315, 823] on link "Continue" at bounding box center [265, 822] width 148 height 39
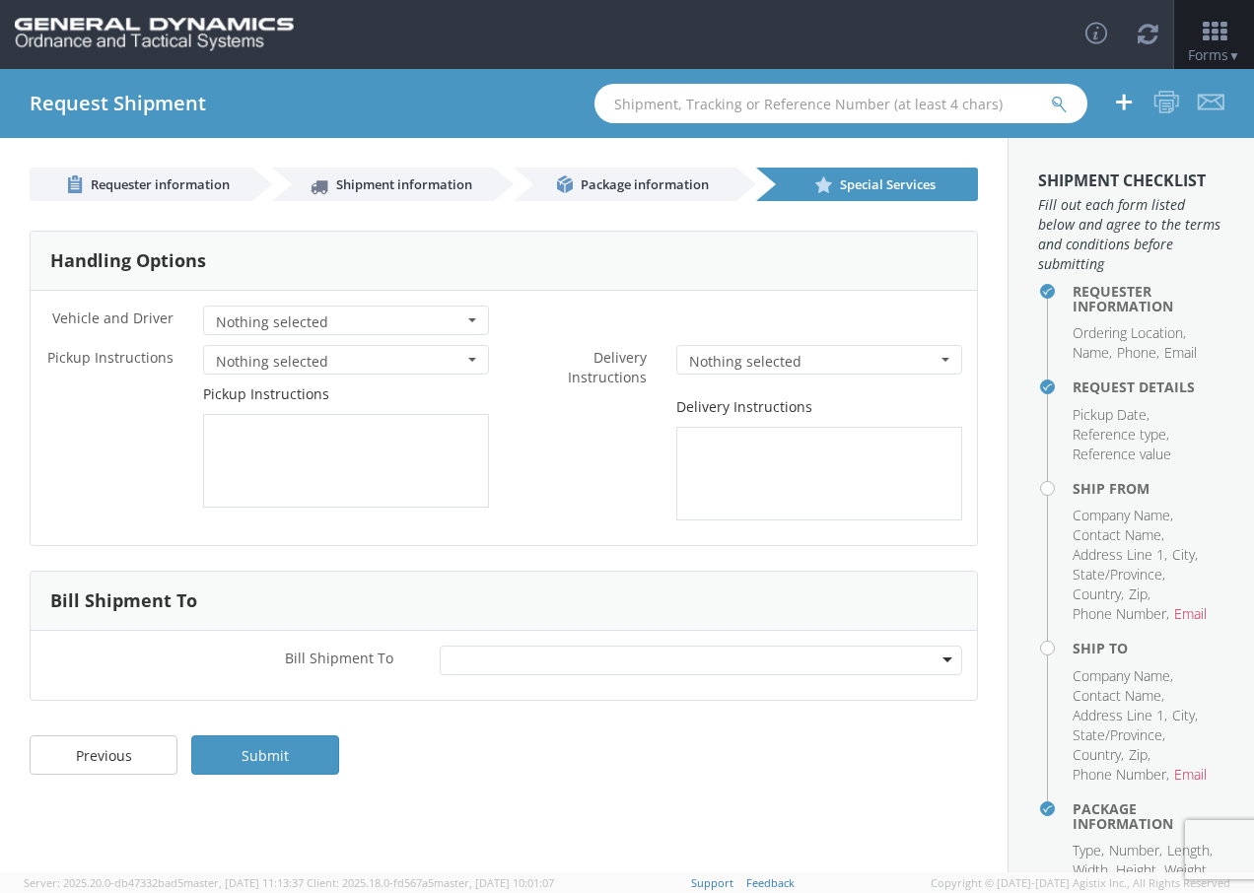
scroll to position [0, 0]
click at [299, 752] on link "Submit" at bounding box center [265, 754] width 148 height 39
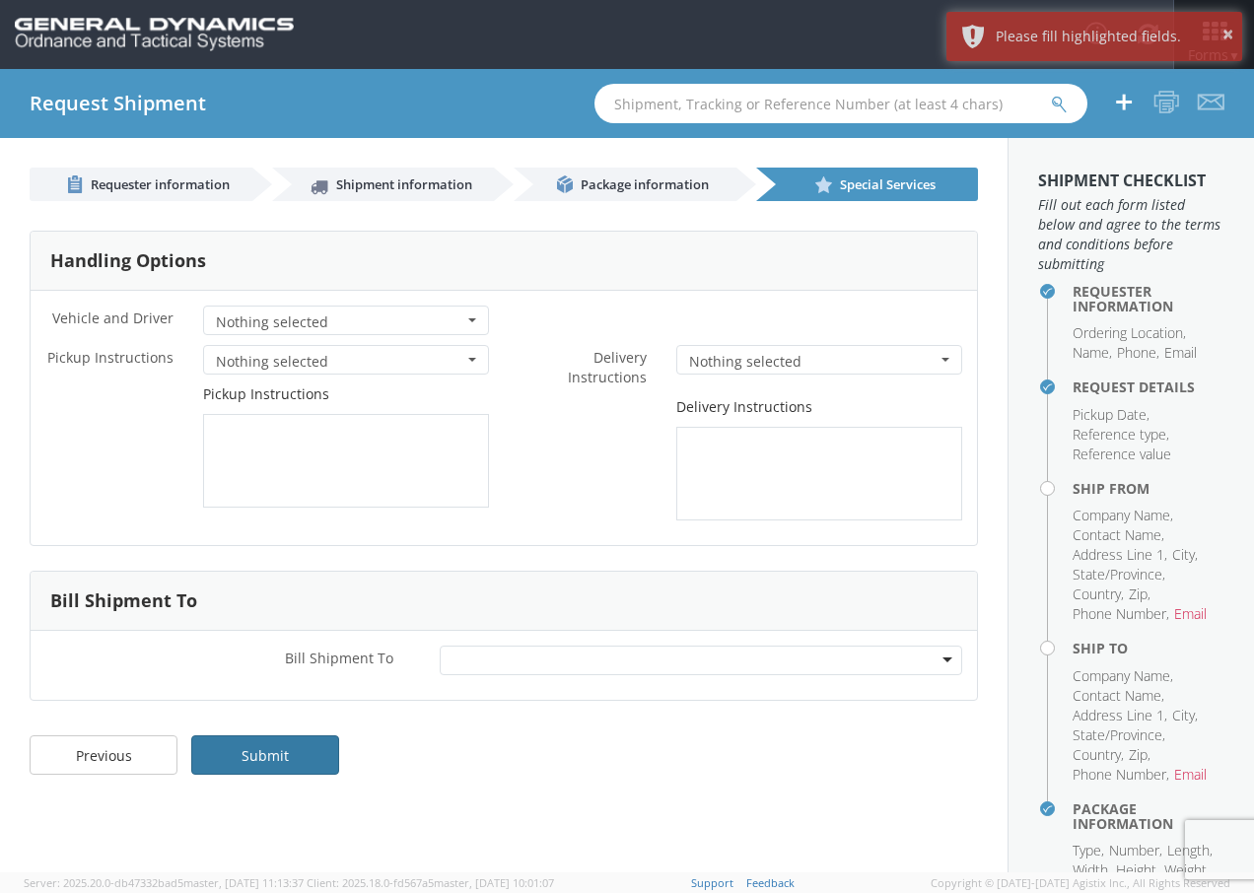
click at [303, 745] on link "Submit" at bounding box center [265, 754] width 148 height 39
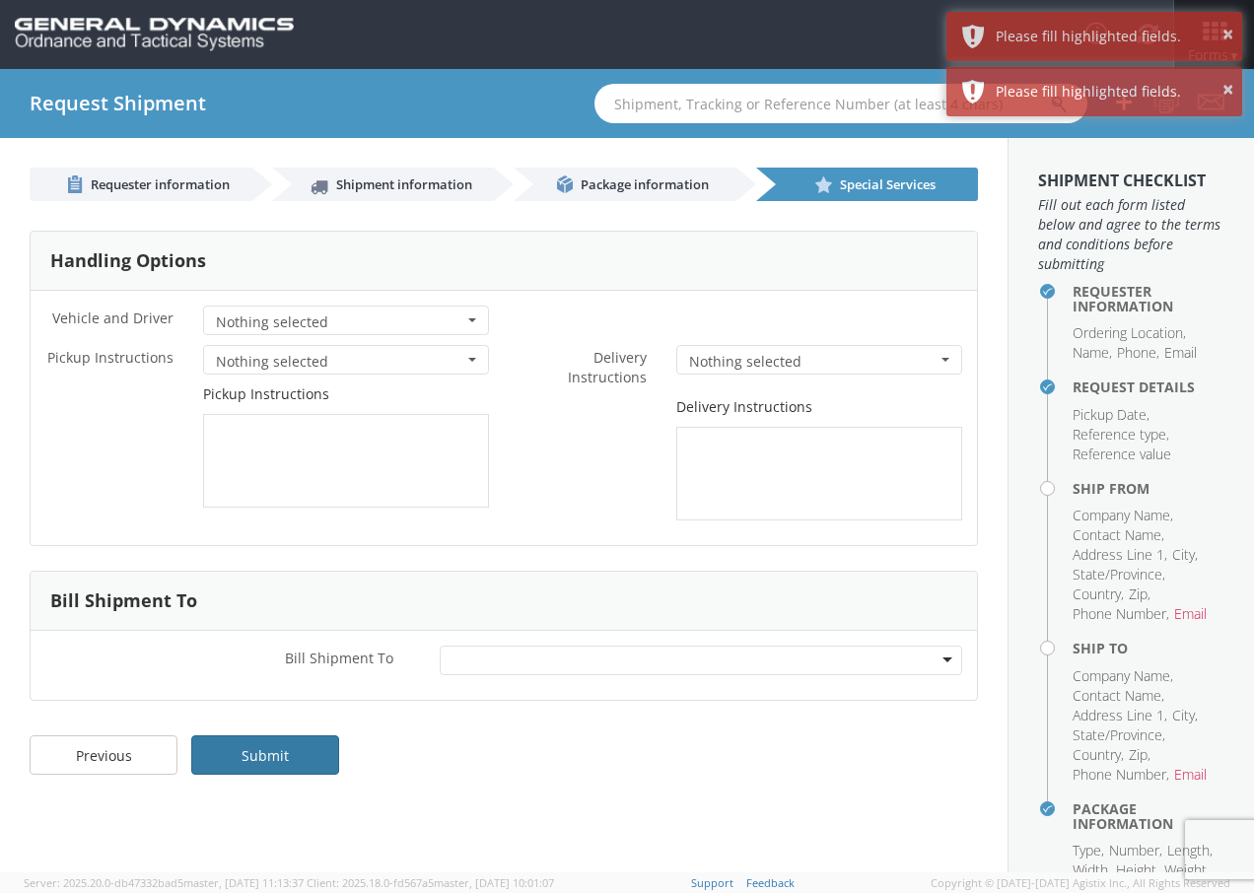
click at [300, 752] on link "Submit" at bounding box center [265, 754] width 148 height 39
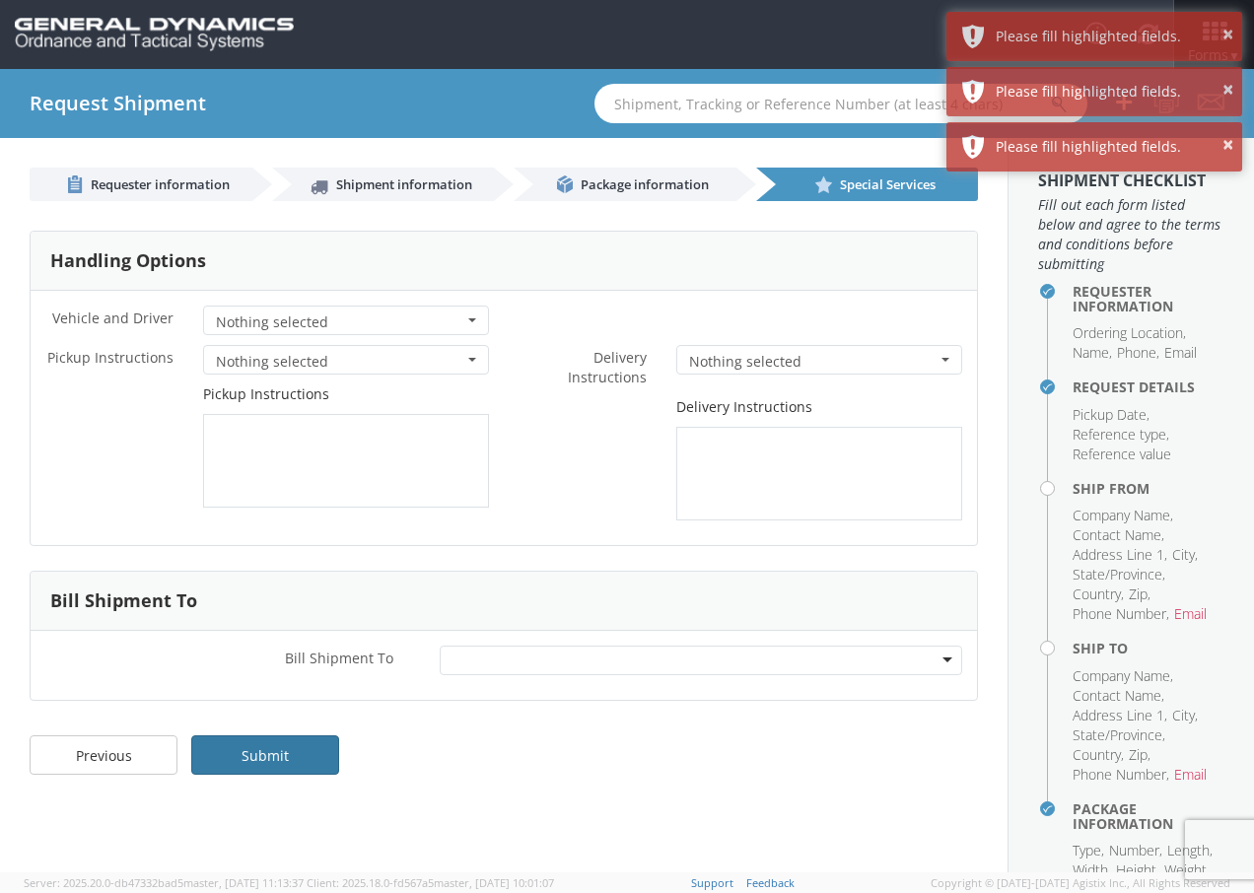
click at [300, 753] on link "Submit" at bounding box center [265, 754] width 148 height 39
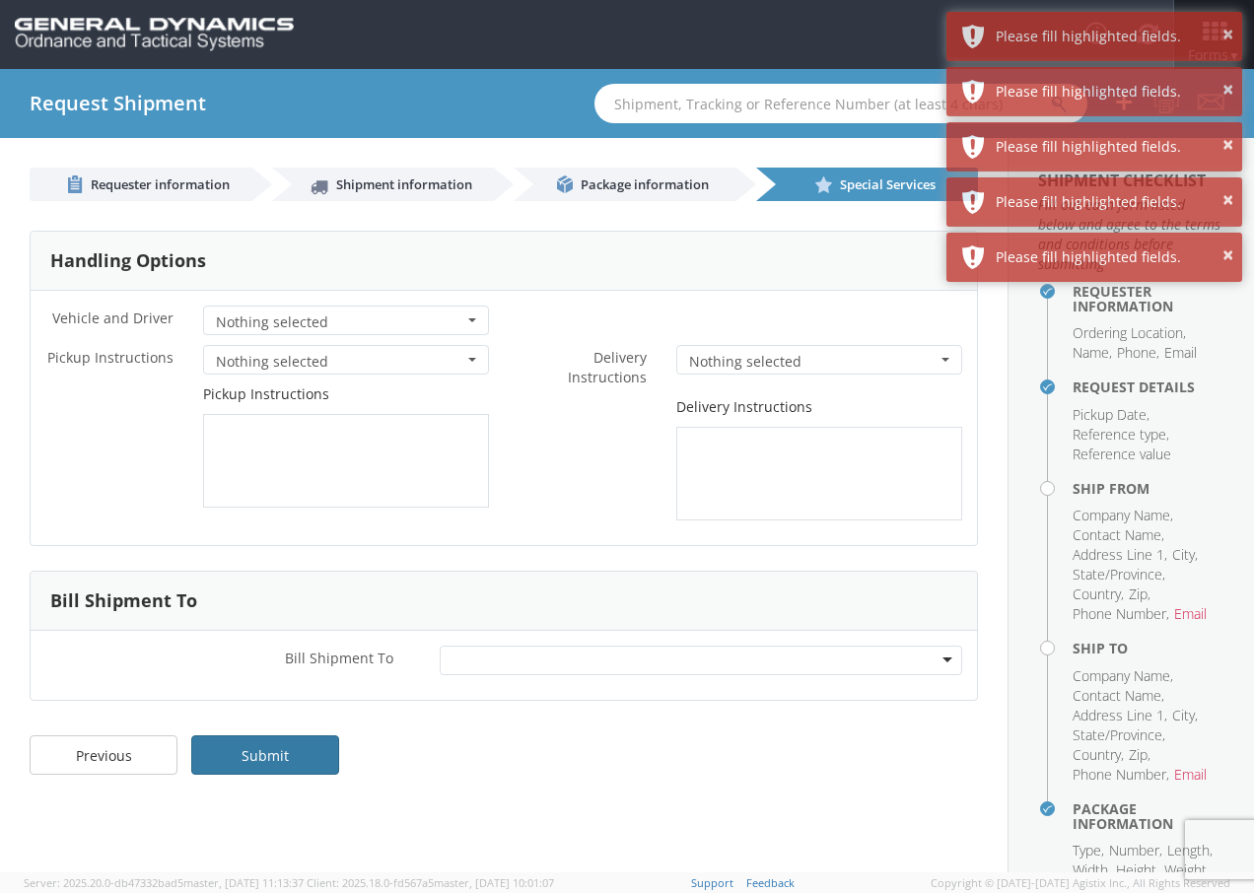
click at [300, 753] on link "Submit" at bounding box center [265, 754] width 148 height 39
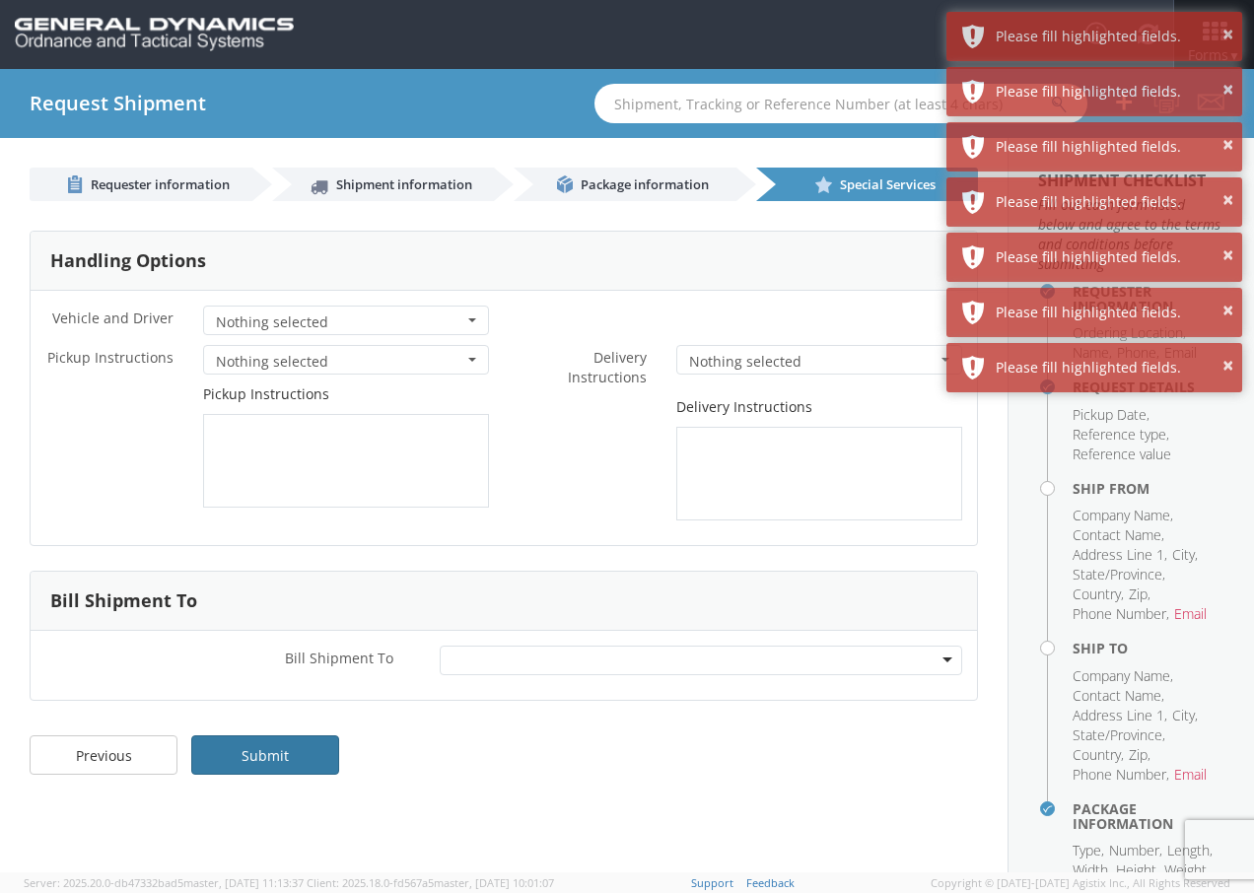
click at [300, 753] on link "Submit" at bounding box center [265, 754] width 148 height 39
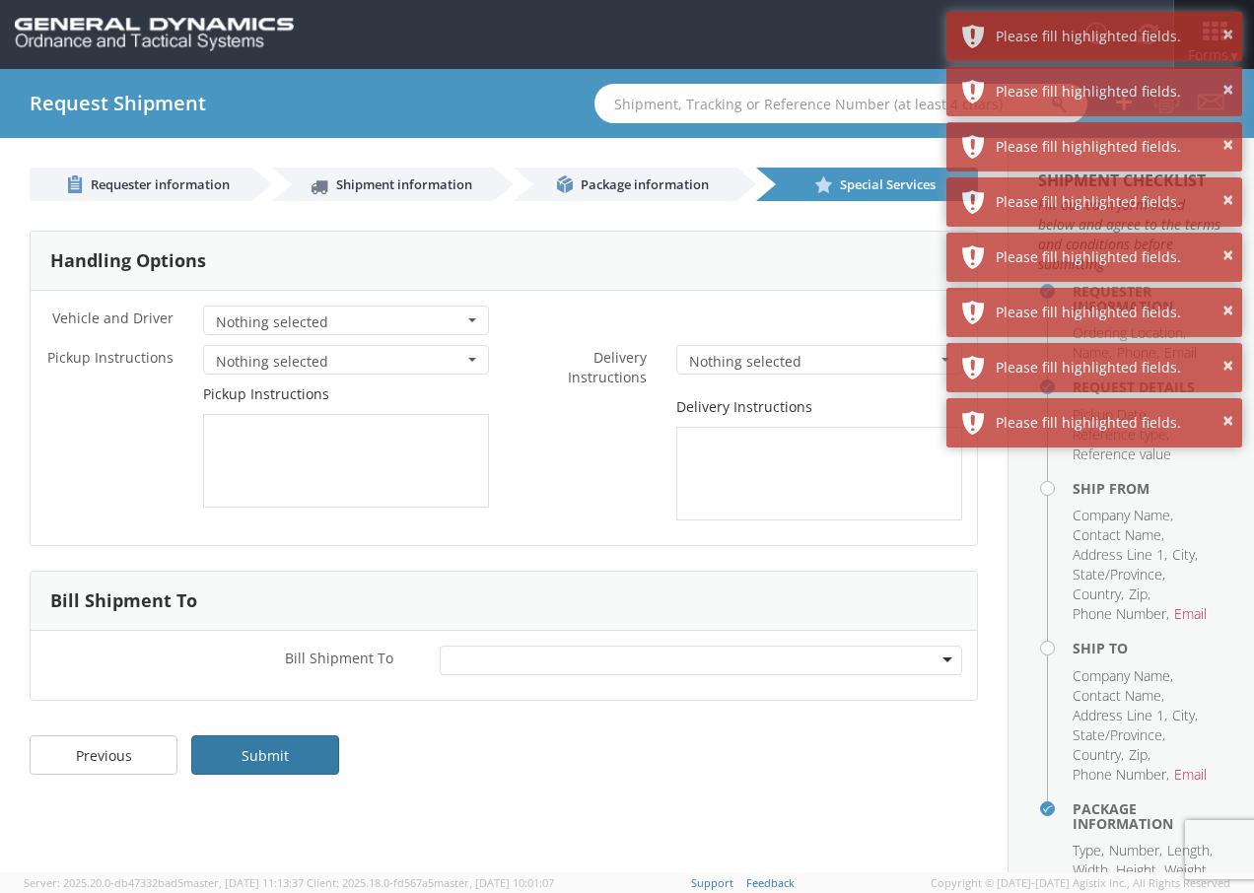
click at [300, 753] on link "Submit" at bounding box center [265, 754] width 148 height 39
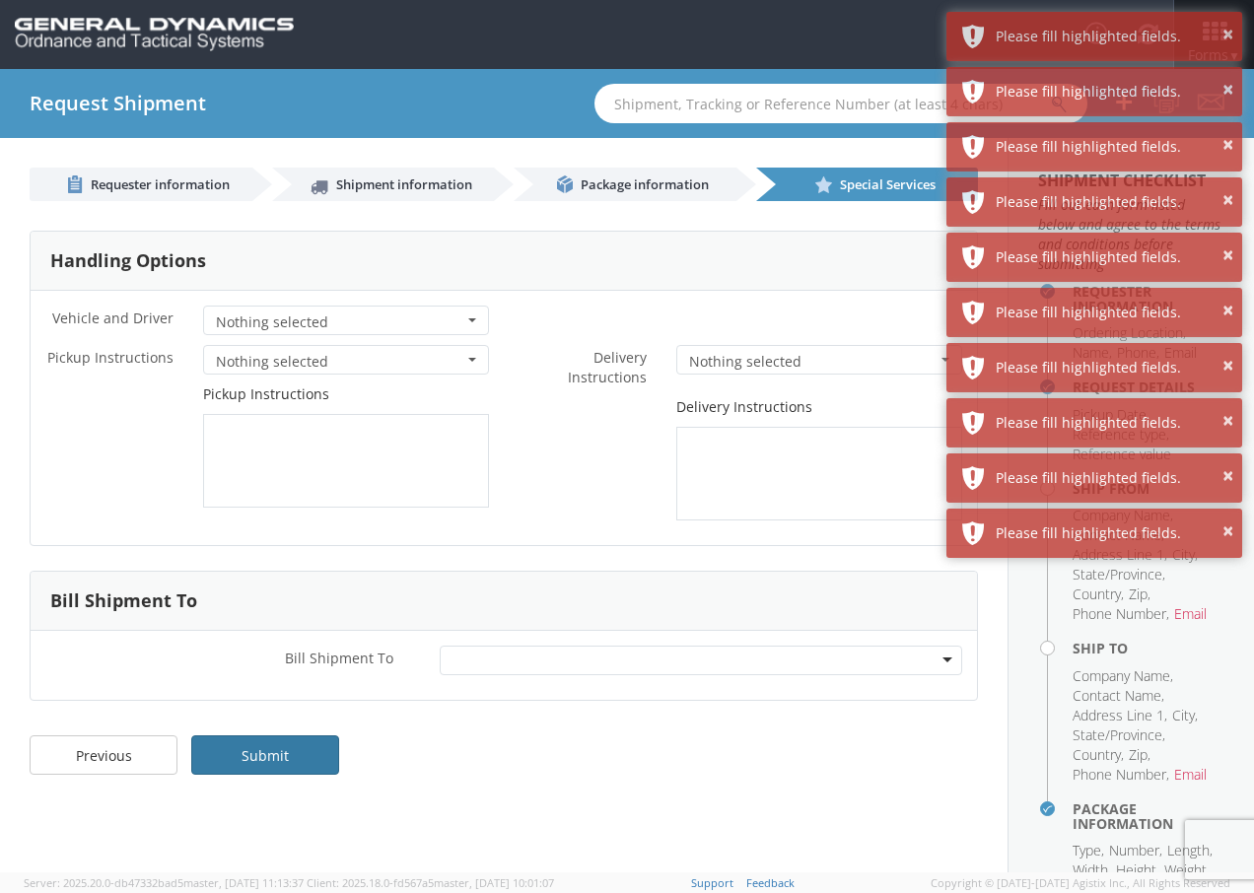
click at [300, 753] on link "Submit" at bounding box center [265, 754] width 148 height 39
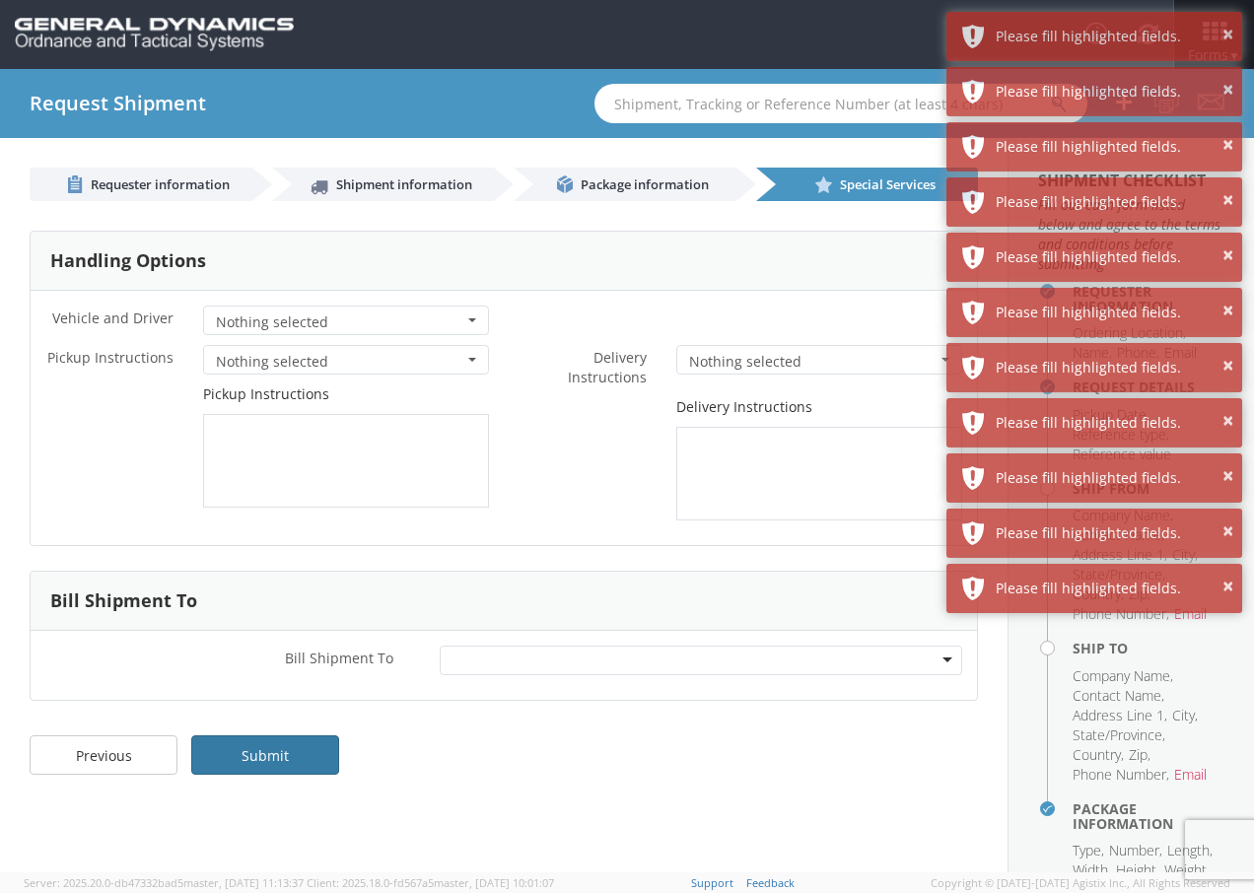
click at [300, 753] on link "Submit" at bounding box center [265, 754] width 148 height 39
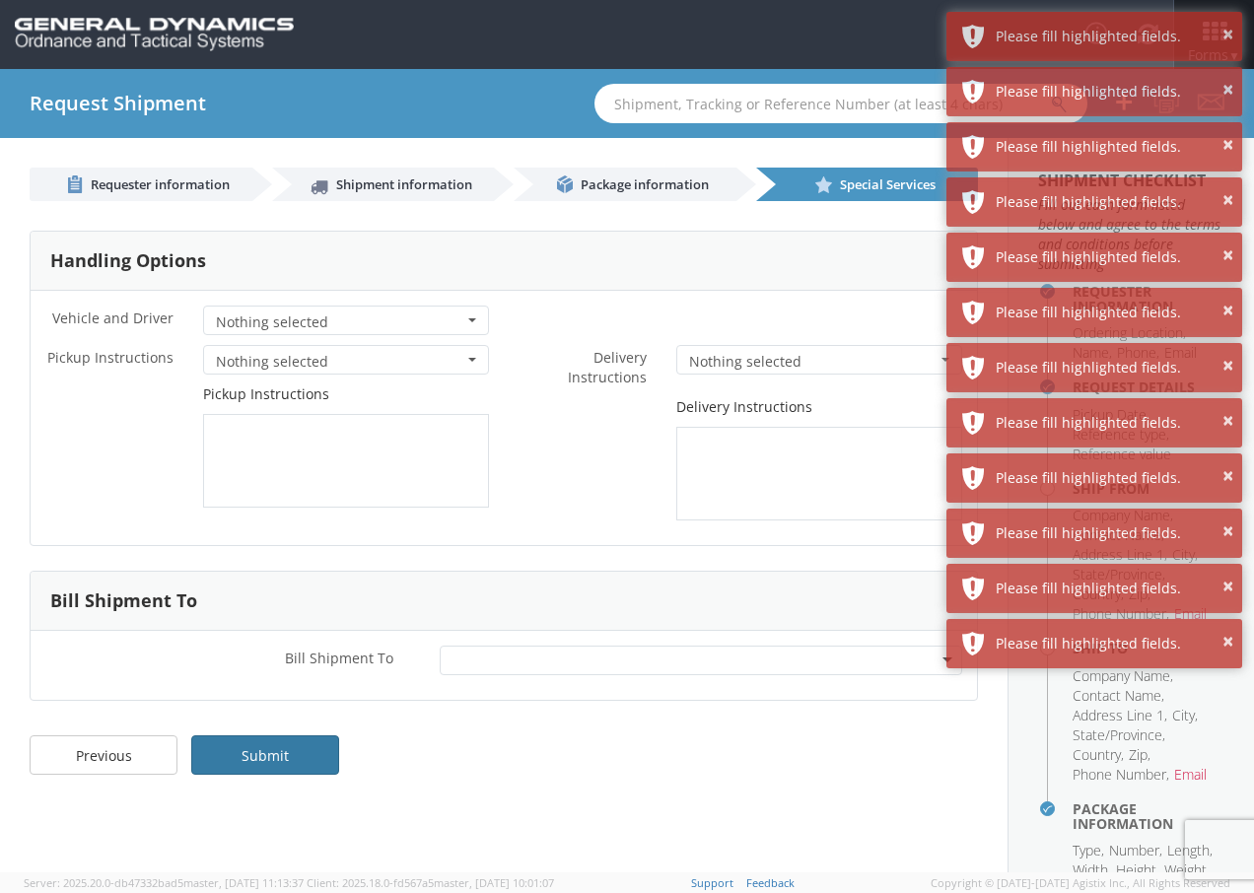
click at [300, 753] on link "Submit" at bounding box center [265, 754] width 148 height 39
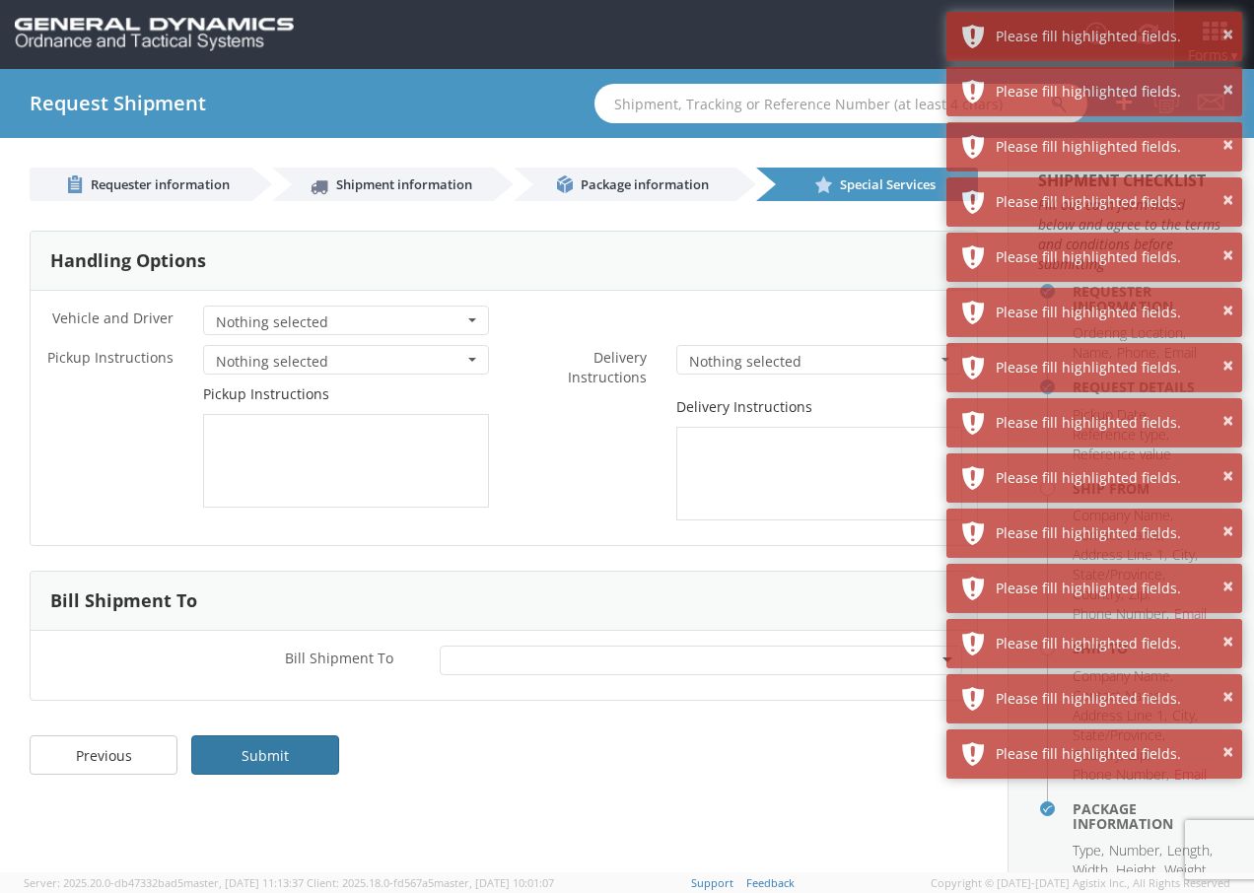
click at [300, 753] on link "Submit" at bounding box center [265, 754] width 148 height 39
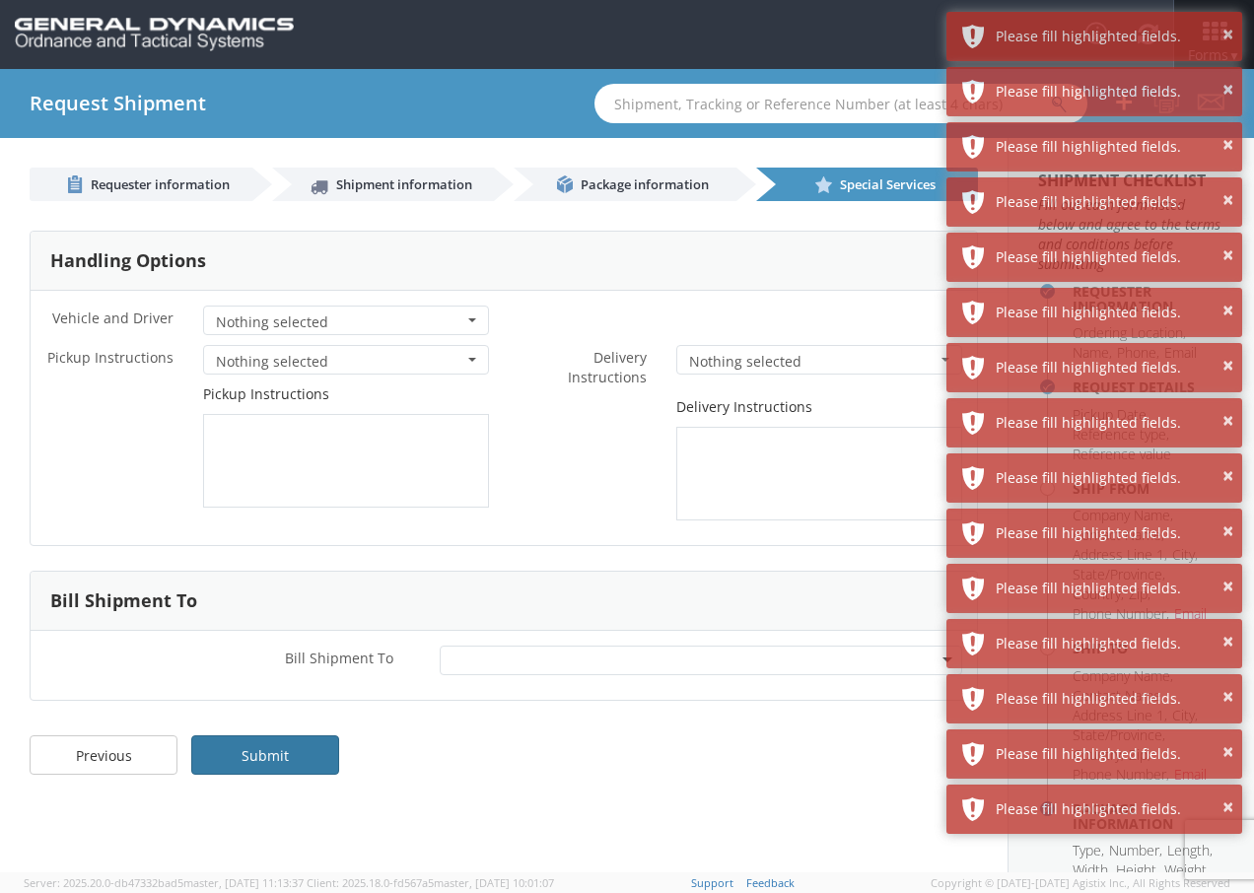
click at [300, 753] on link "Submit" at bounding box center [265, 754] width 148 height 39
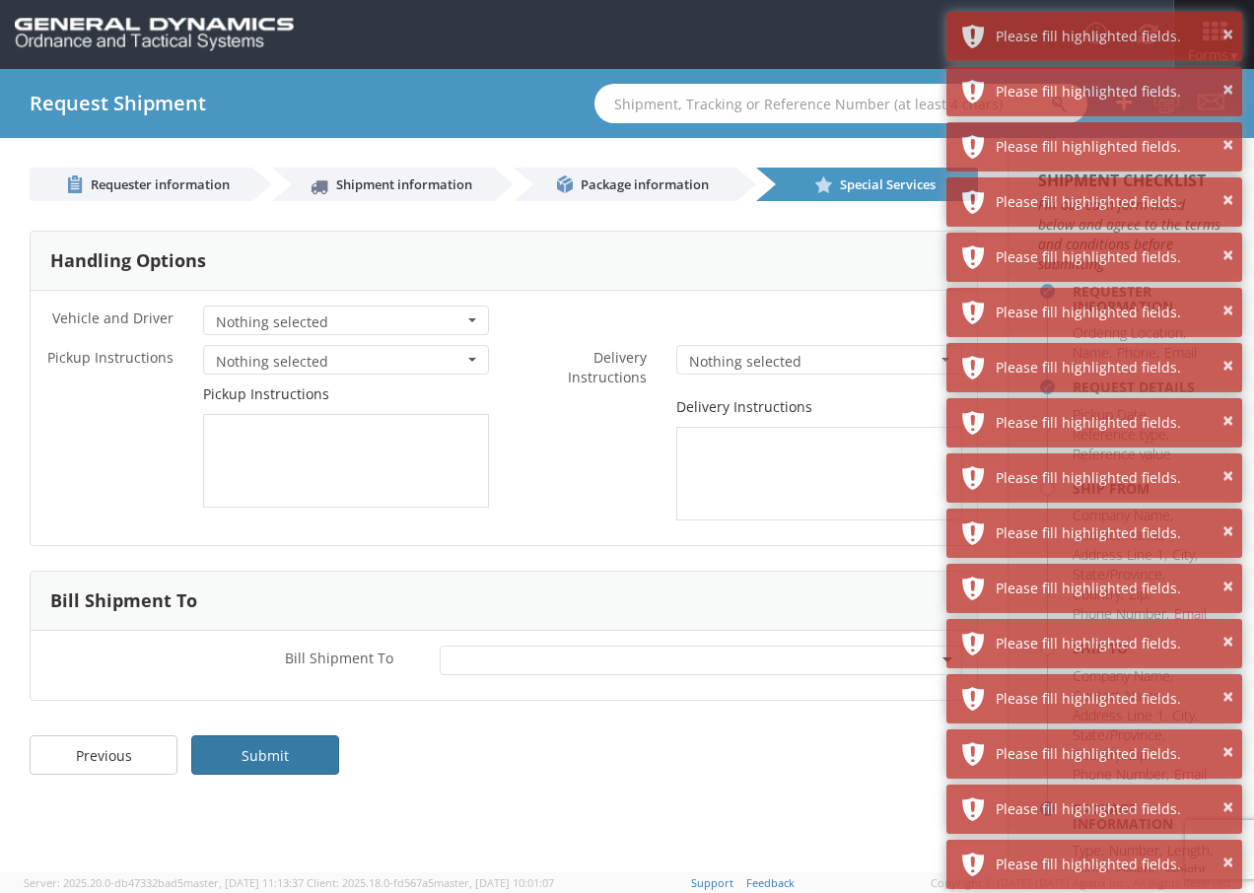
click at [299, 750] on link "Submit" at bounding box center [265, 754] width 148 height 39
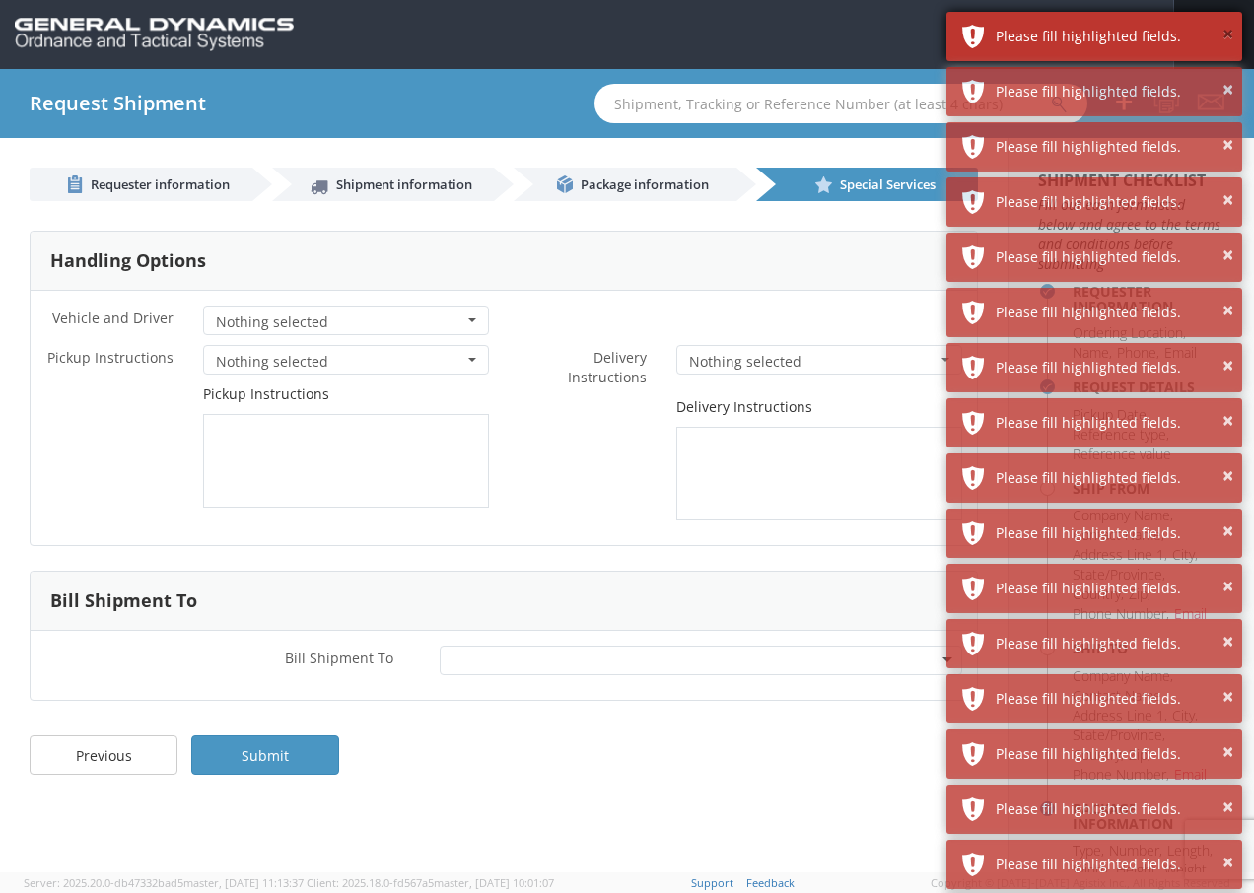
click at [1228, 30] on button "×" at bounding box center [1227, 35] width 11 height 29
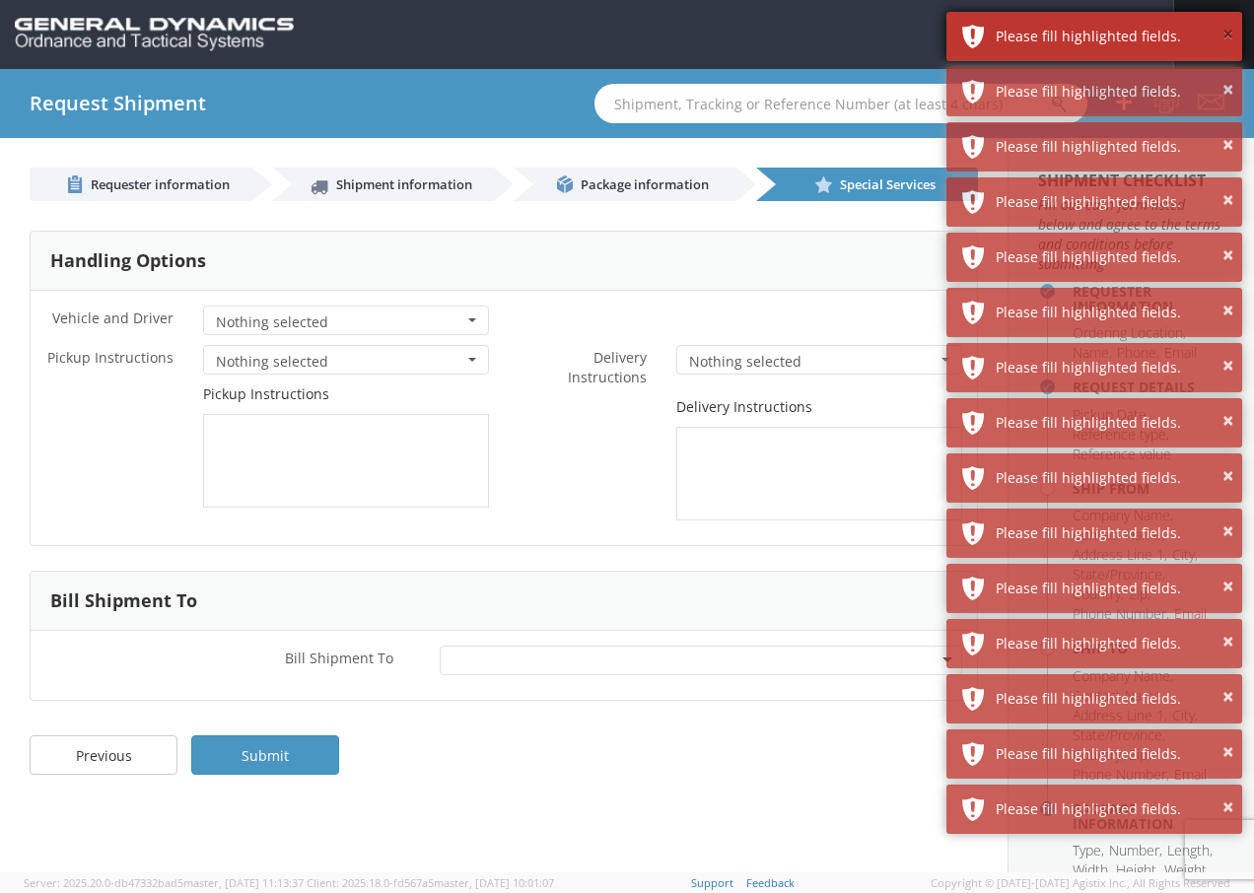
click at [1231, 33] on button "×" at bounding box center [1227, 35] width 11 height 29
click at [1231, 76] on button "×" at bounding box center [1227, 90] width 11 height 29
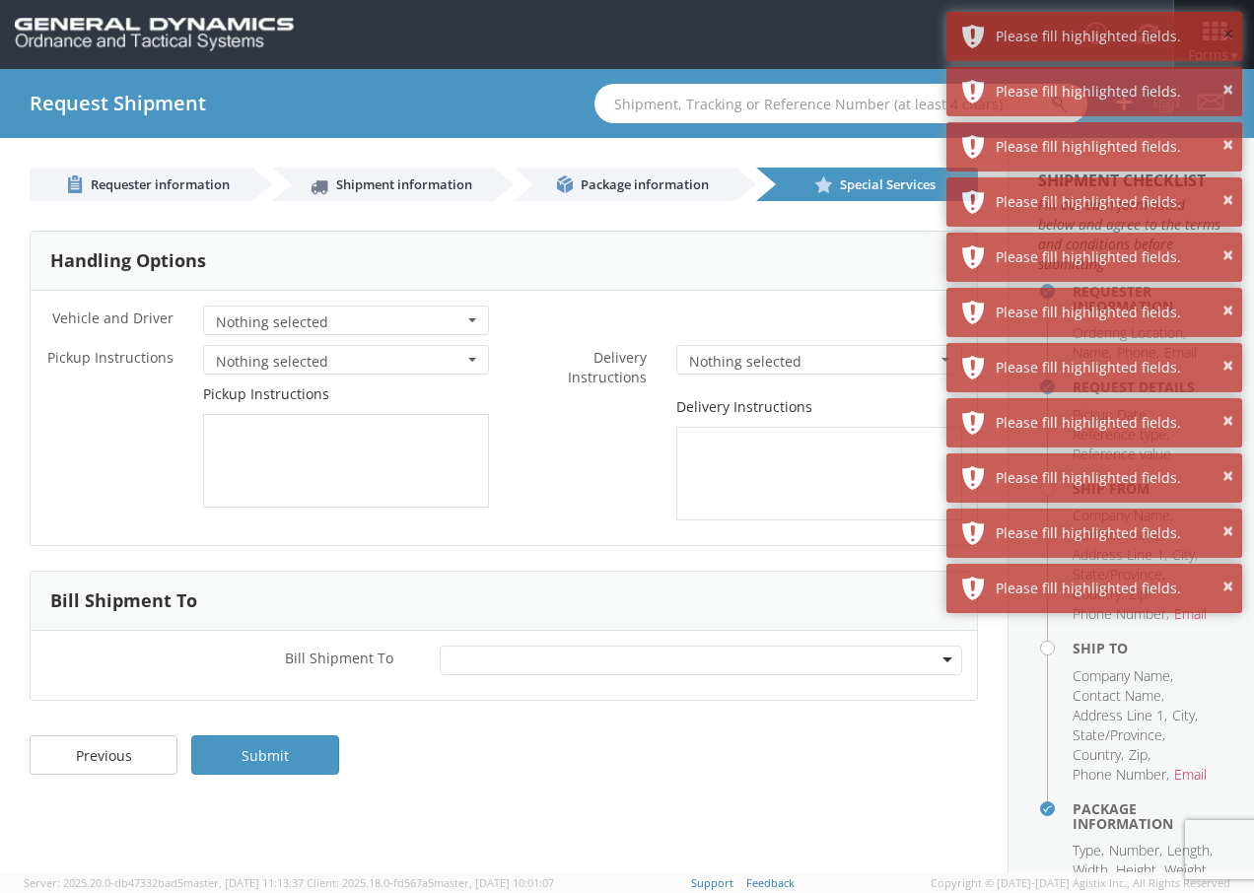
click at [1231, 33] on button "×" at bounding box center [1227, 35] width 11 height 29
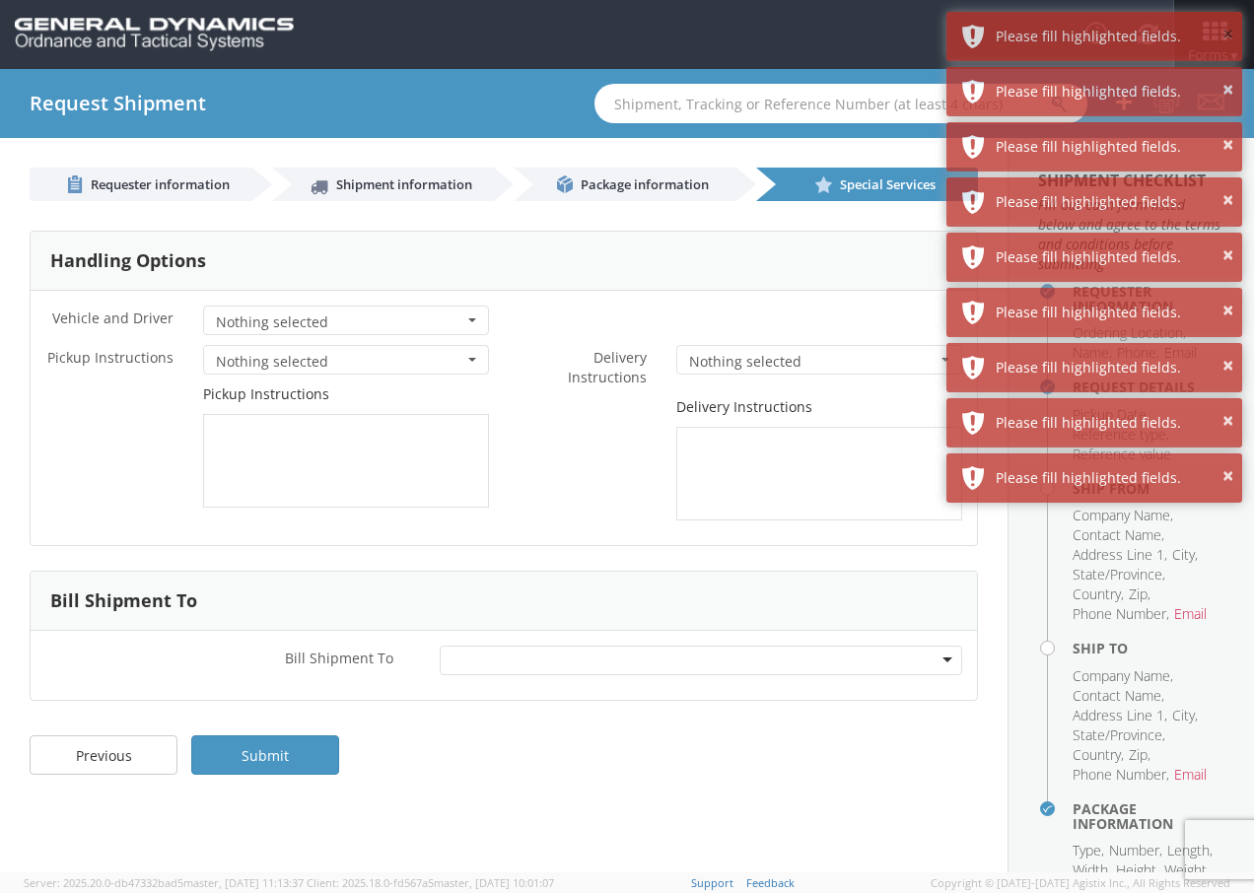
click at [1231, 33] on button "×" at bounding box center [1227, 35] width 11 height 29
click at [1231, 76] on button "×" at bounding box center [1227, 90] width 11 height 29
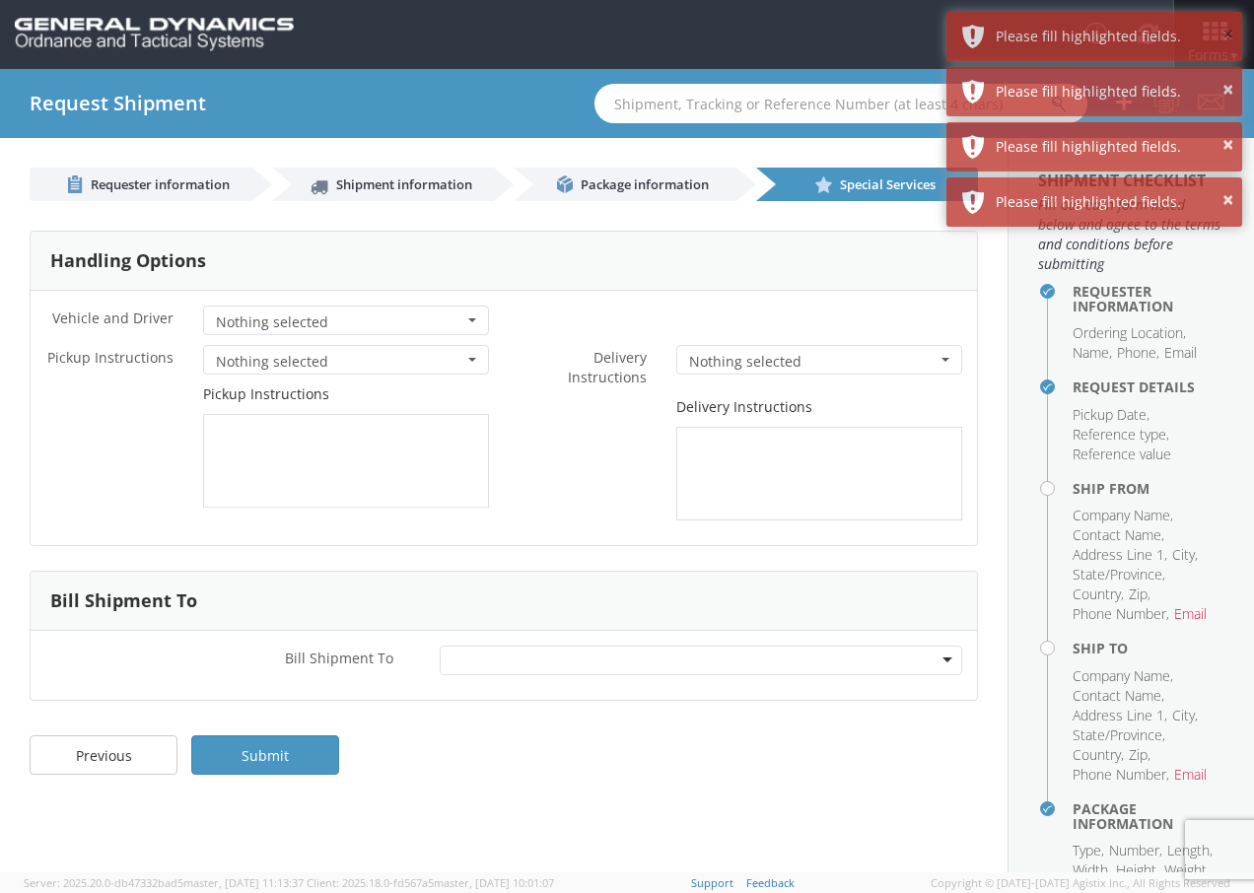
click at [1231, 33] on button "×" at bounding box center [1227, 35] width 11 height 29
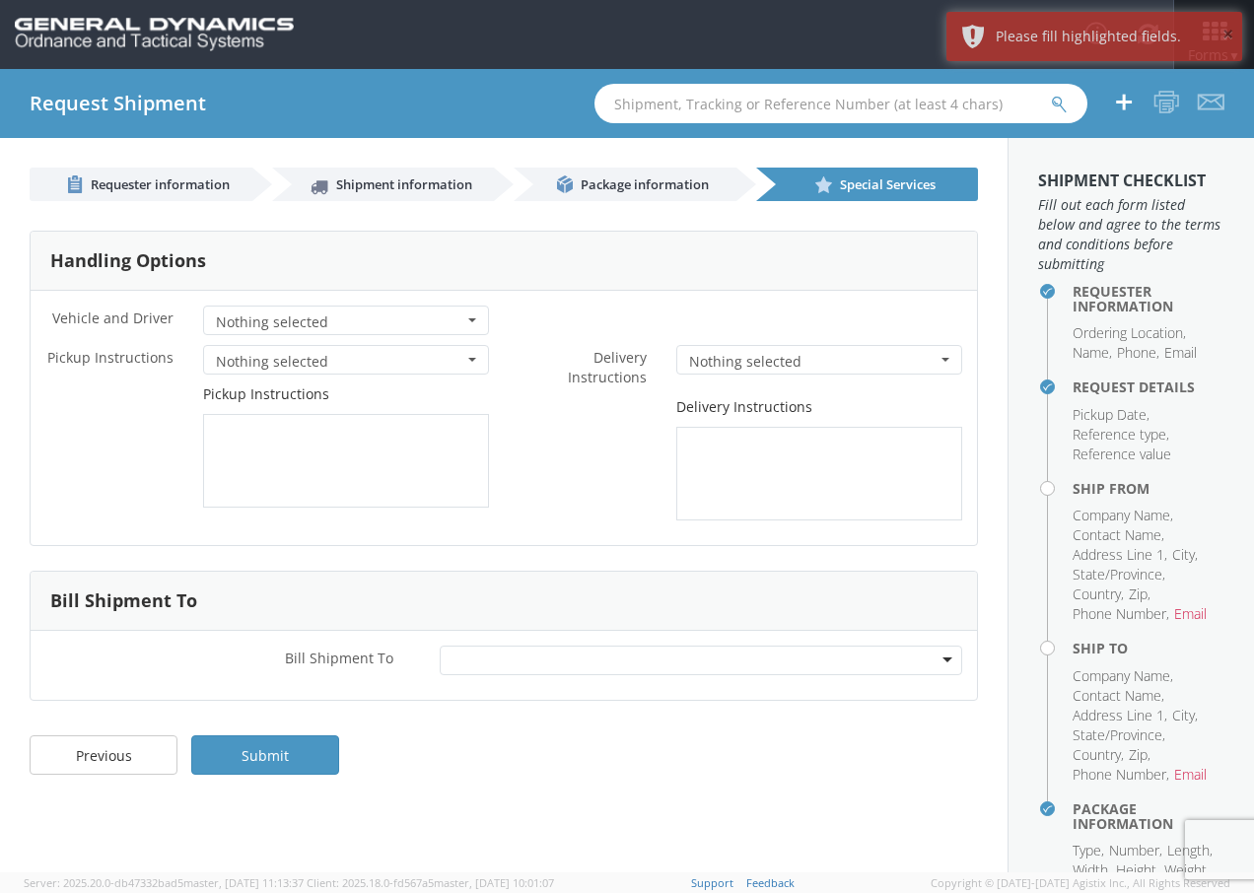
click at [1231, 33] on button "×" at bounding box center [1227, 35] width 11 height 29
click at [1231, 33] on icon at bounding box center [1214, 32] width 80 height 24
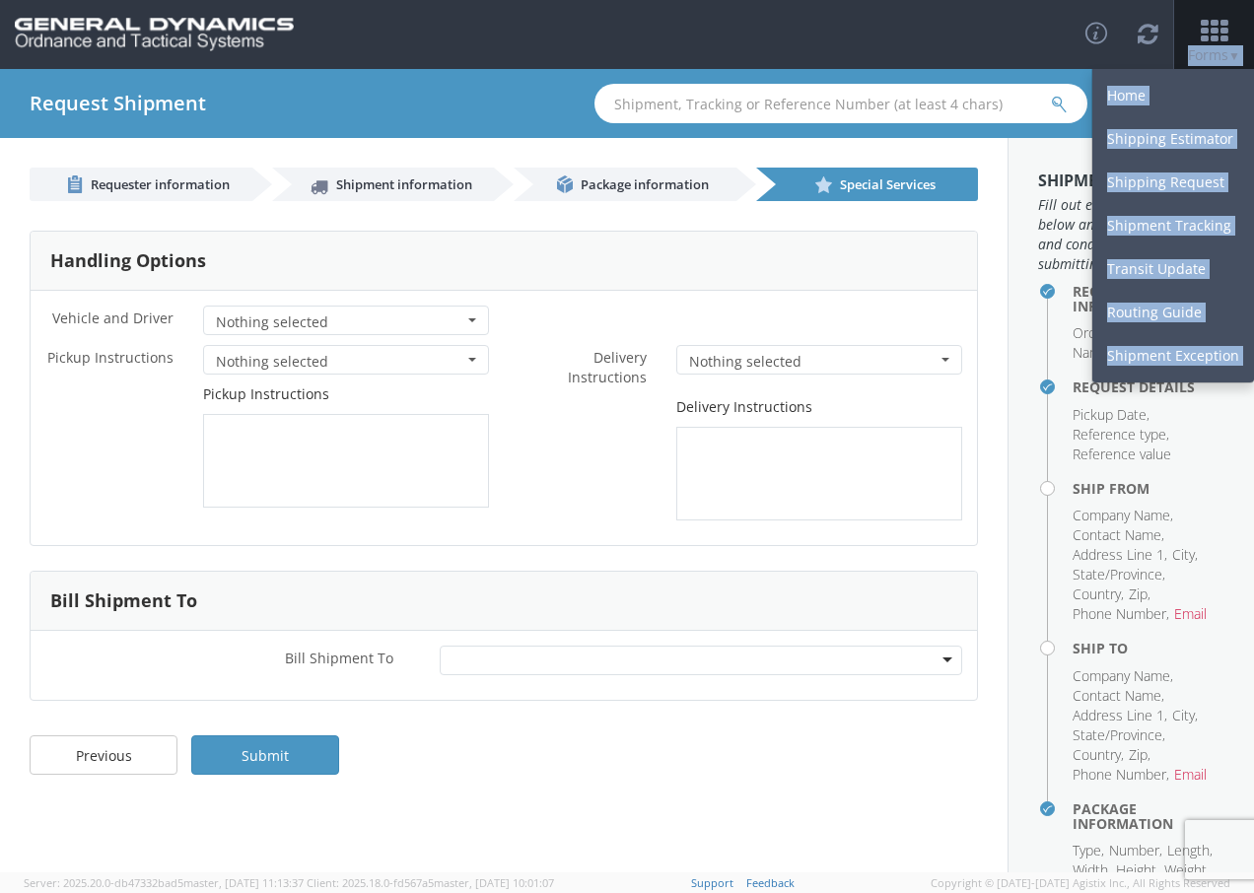
drag, startPoint x: 1231, startPoint y: 33, endPoint x: 961, endPoint y: 61, distance: 271.6
click at [961, 61] on div "Toggle navigation Forms ▼ Home Shipping Estimator Shipping Request Shipment Tra…" at bounding box center [627, 34] width 1254 height 69
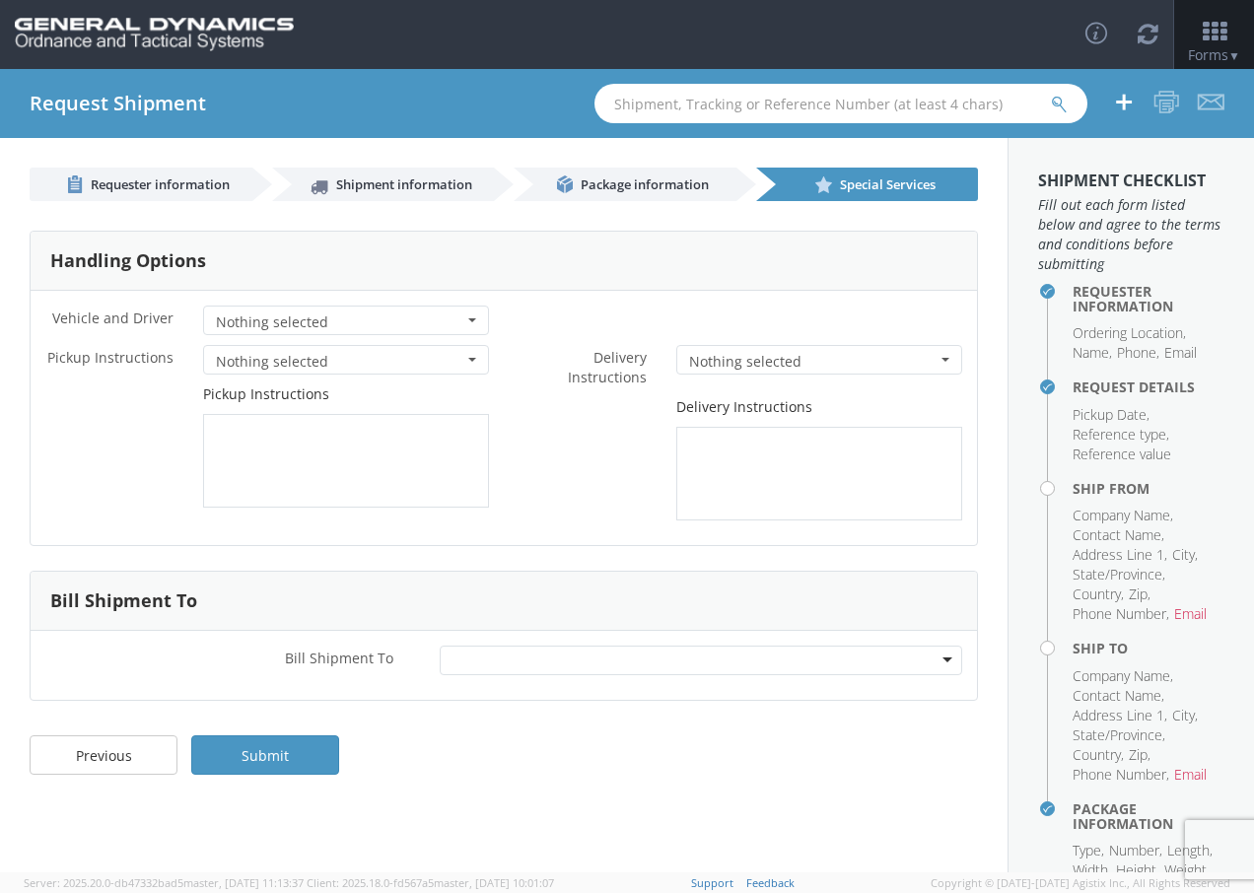
drag, startPoint x: 777, startPoint y: 690, endPoint x: 759, endPoint y: 708, distance: 25.1
click at [759, 708] on div "Requester information Shipment information Package information Special Services…" at bounding box center [504, 505] width 1008 height 734
click at [233, 750] on link "Submit" at bounding box center [265, 754] width 148 height 39
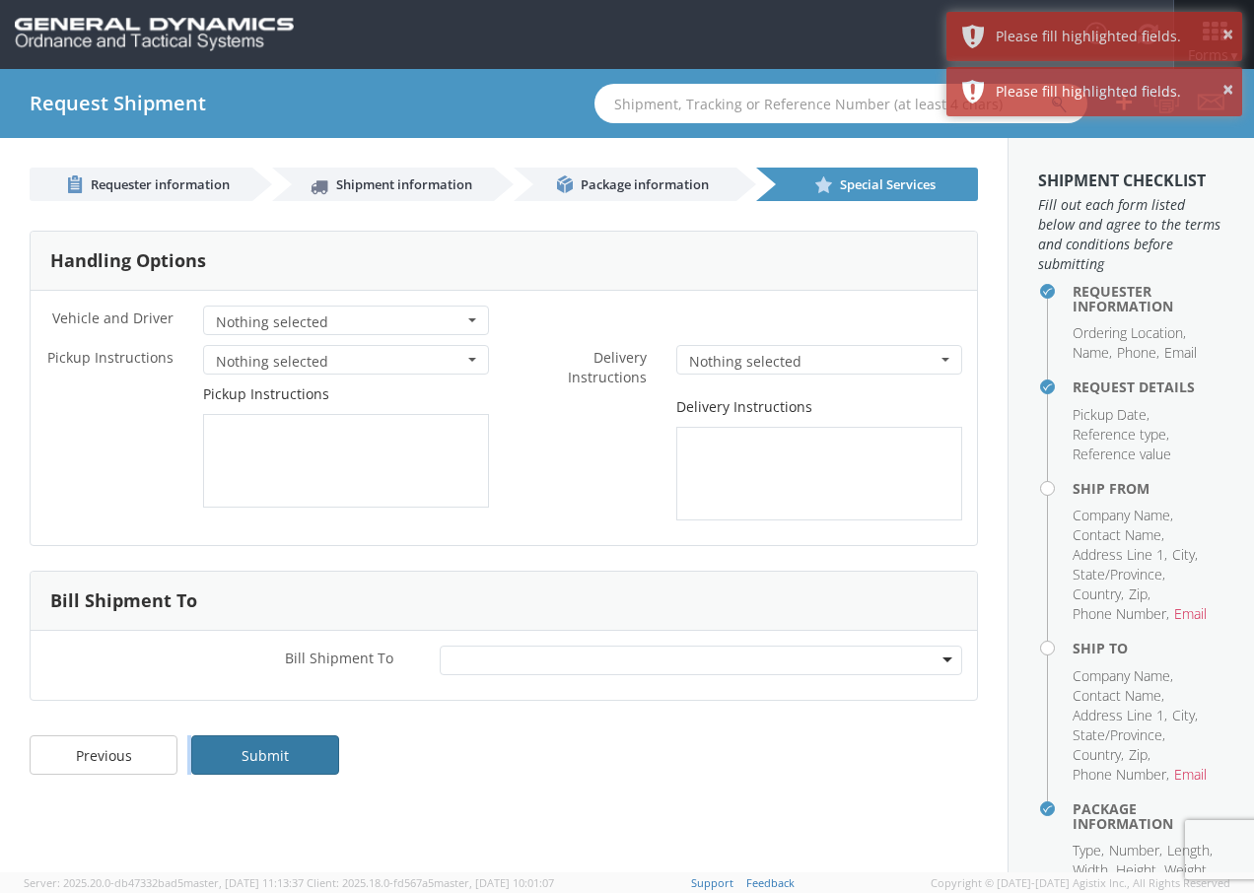
click at [233, 750] on link "Submit" at bounding box center [265, 754] width 148 height 39
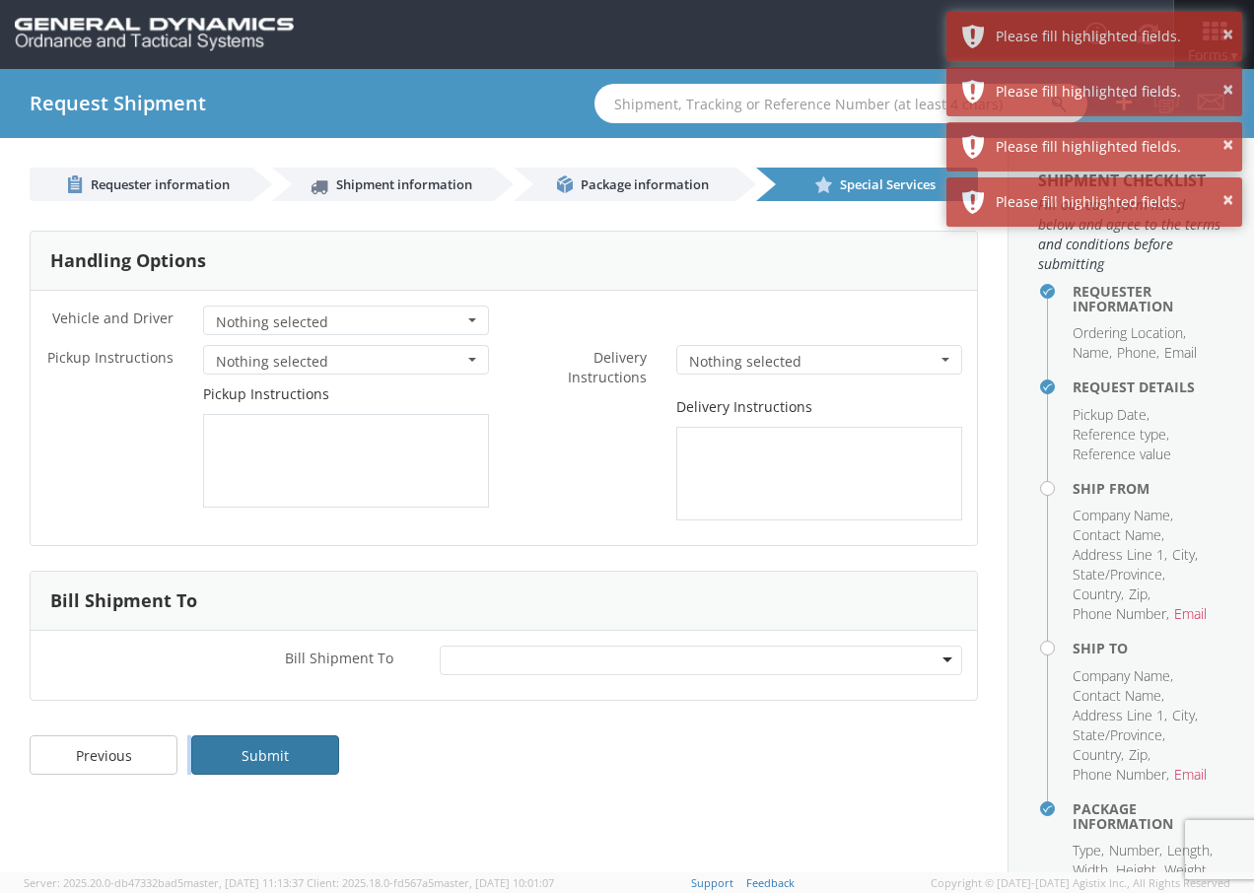
click at [233, 750] on link "Submit" at bounding box center [265, 754] width 148 height 39
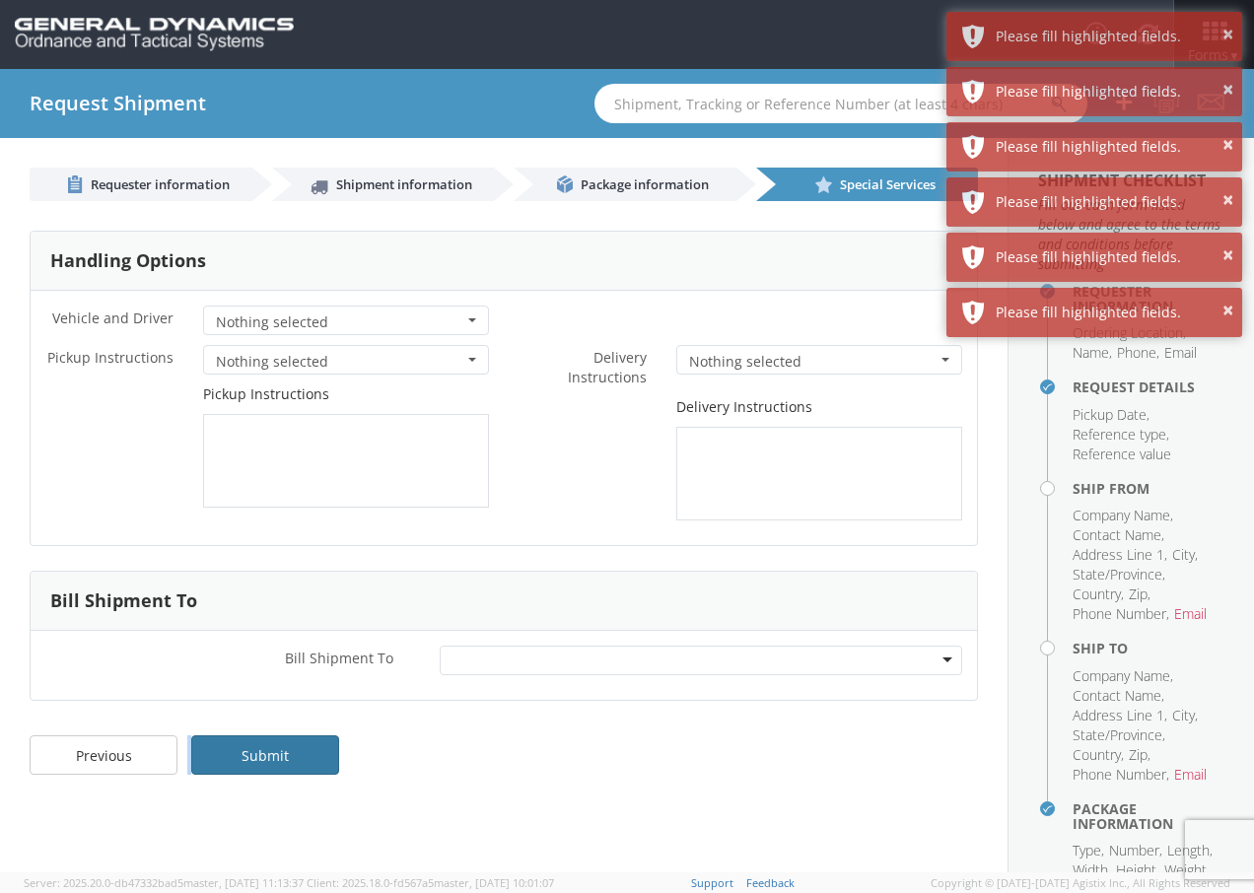
click at [233, 750] on link "Submit" at bounding box center [265, 754] width 148 height 39
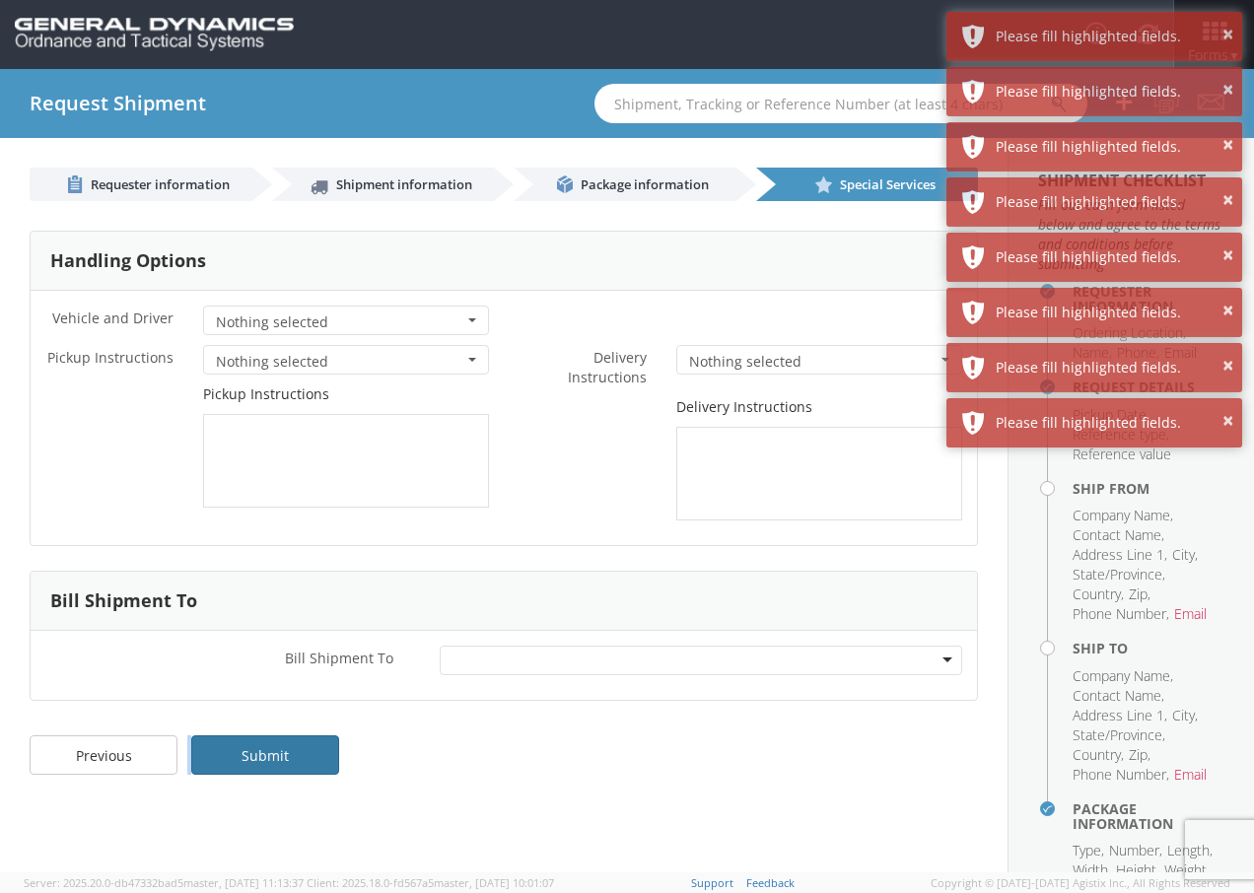
click at [233, 750] on link "Submit" at bounding box center [265, 754] width 148 height 39
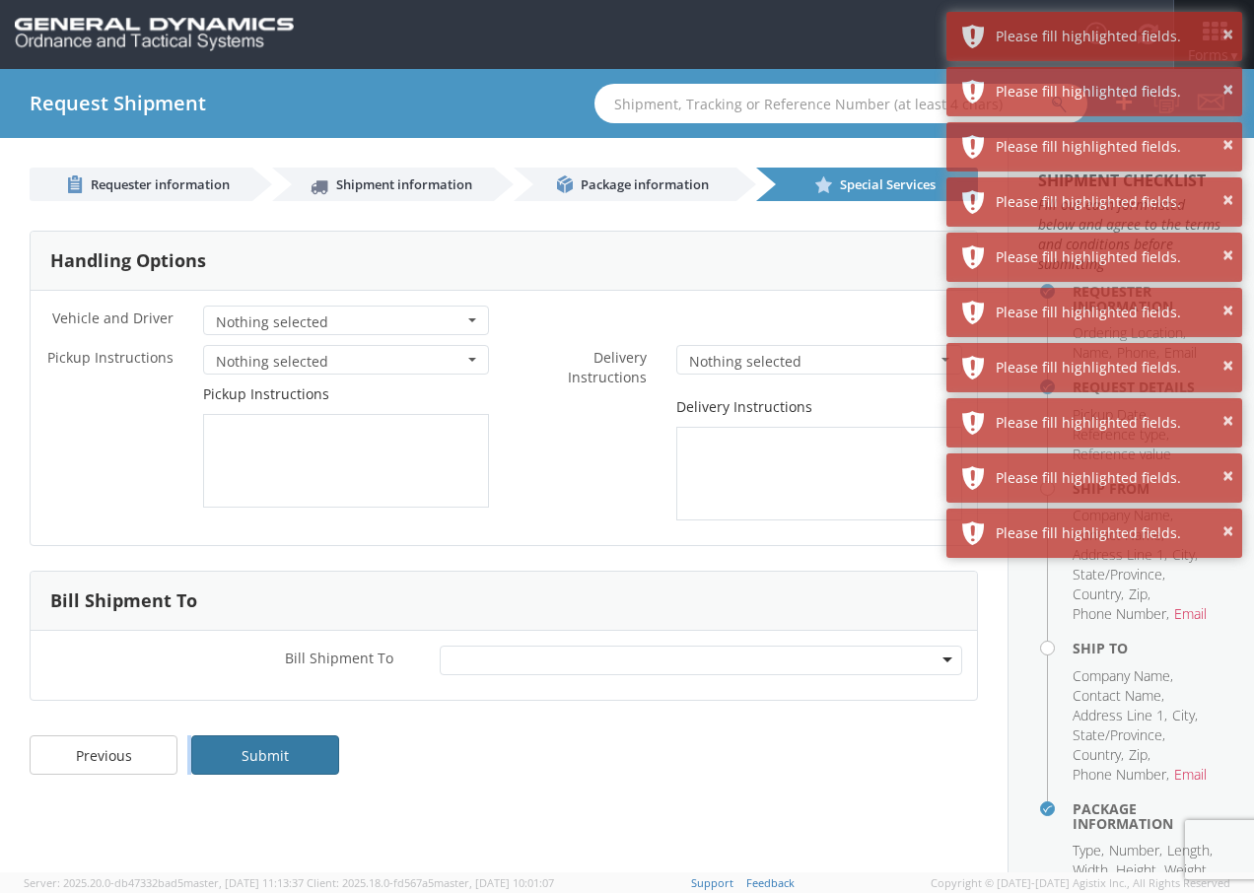
click at [233, 750] on link "Submit" at bounding box center [265, 754] width 148 height 39
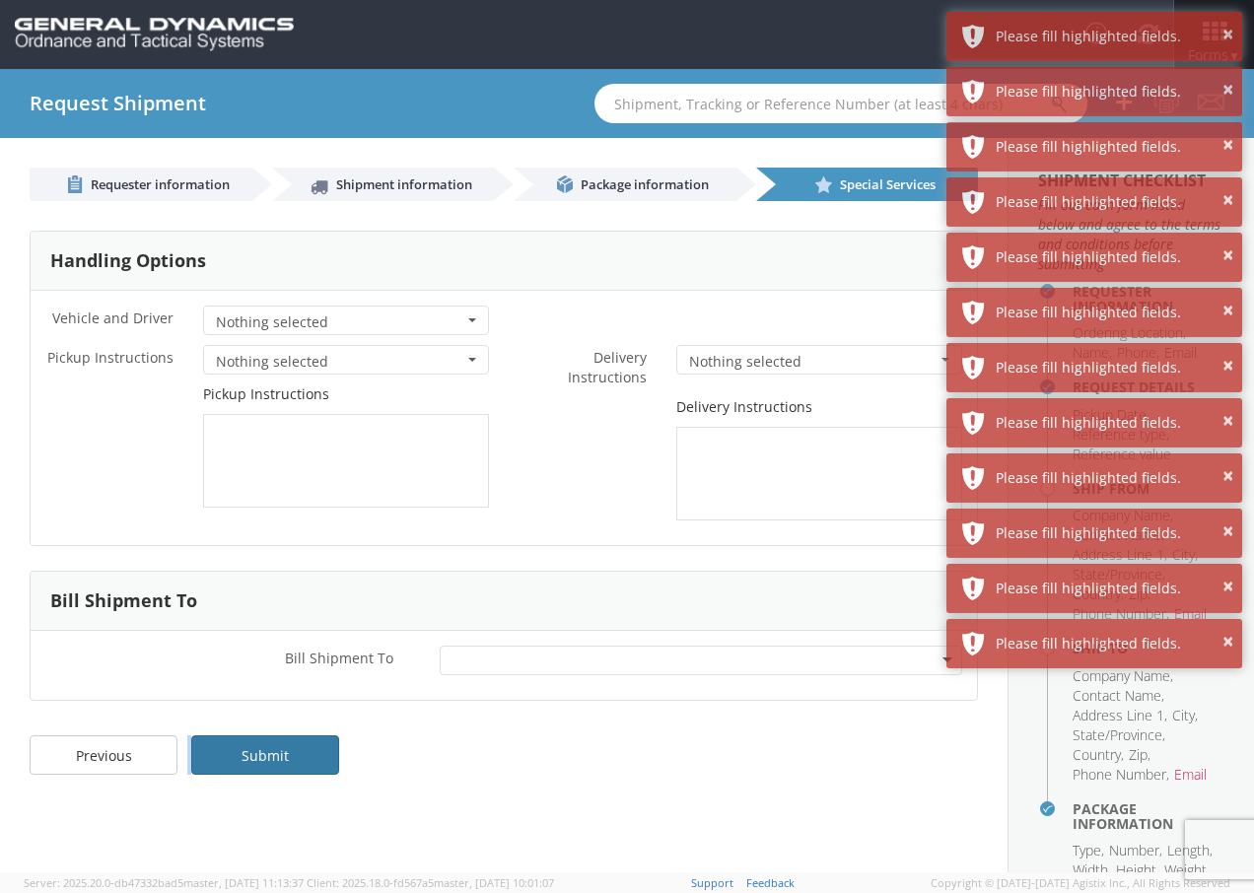
click at [233, 750] on link "Submit" at bounding box center [265, 754] width 148 height 39
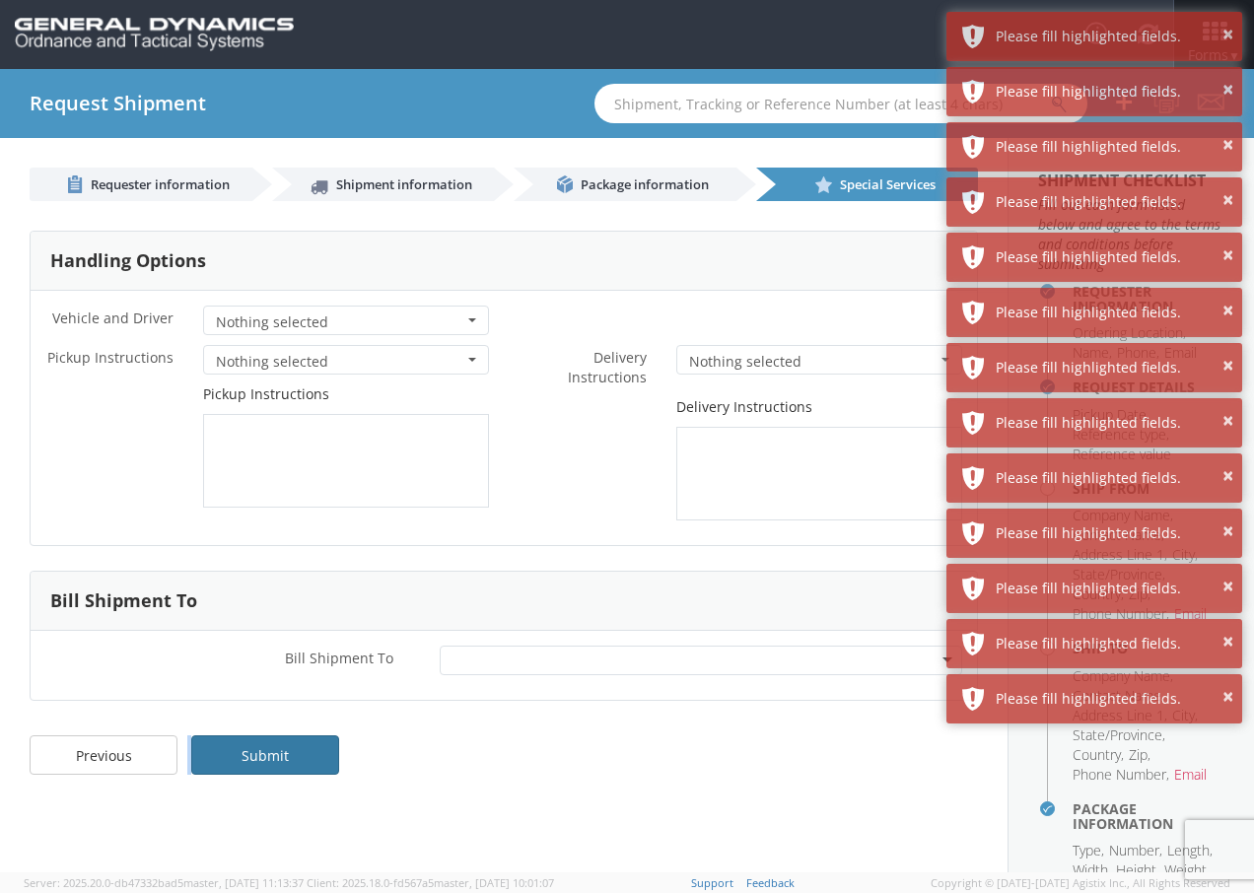
click at [233, 750] on link "Submit" at bounding box center [265, 754] width 148 height 39
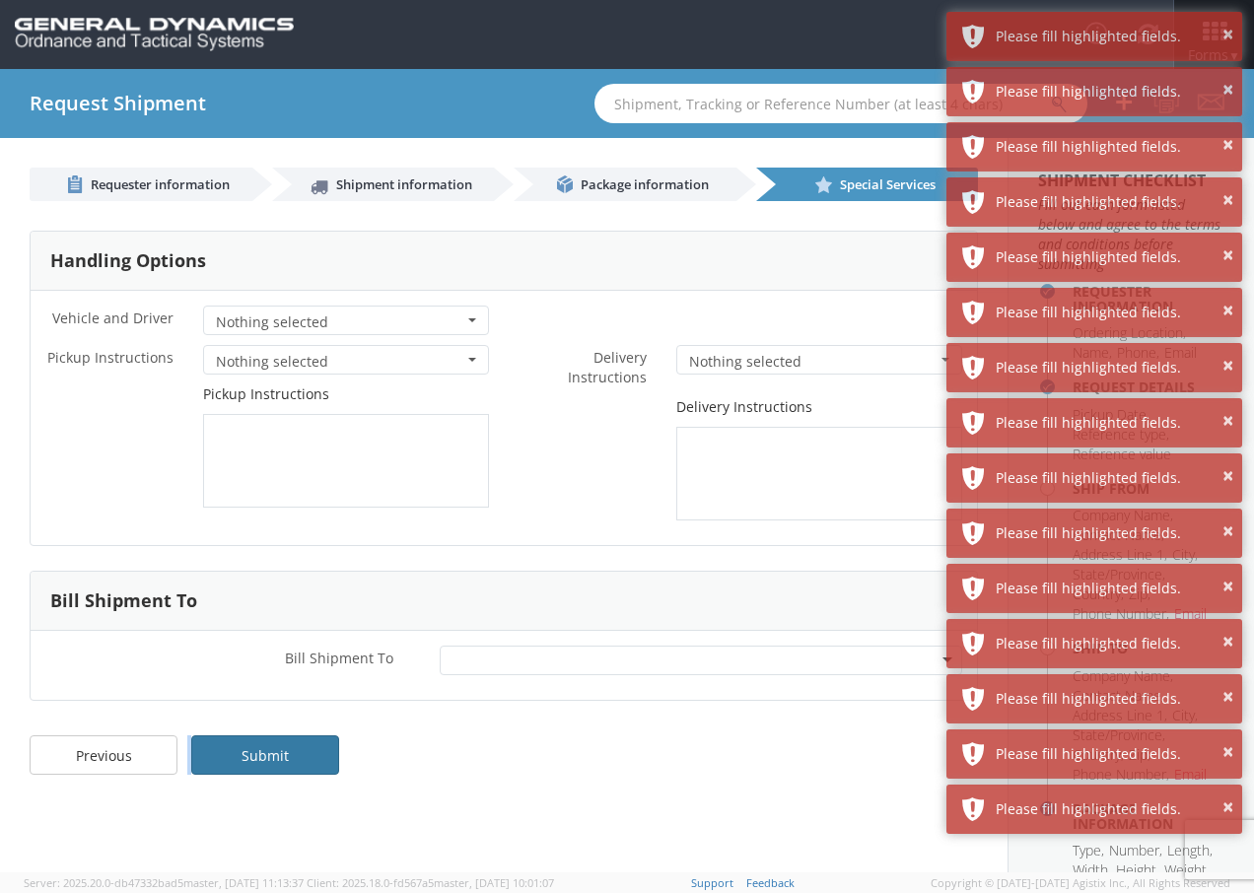
click at [233, 750] on link "Submit" at bounding box center [265, 754] width 148 height 39
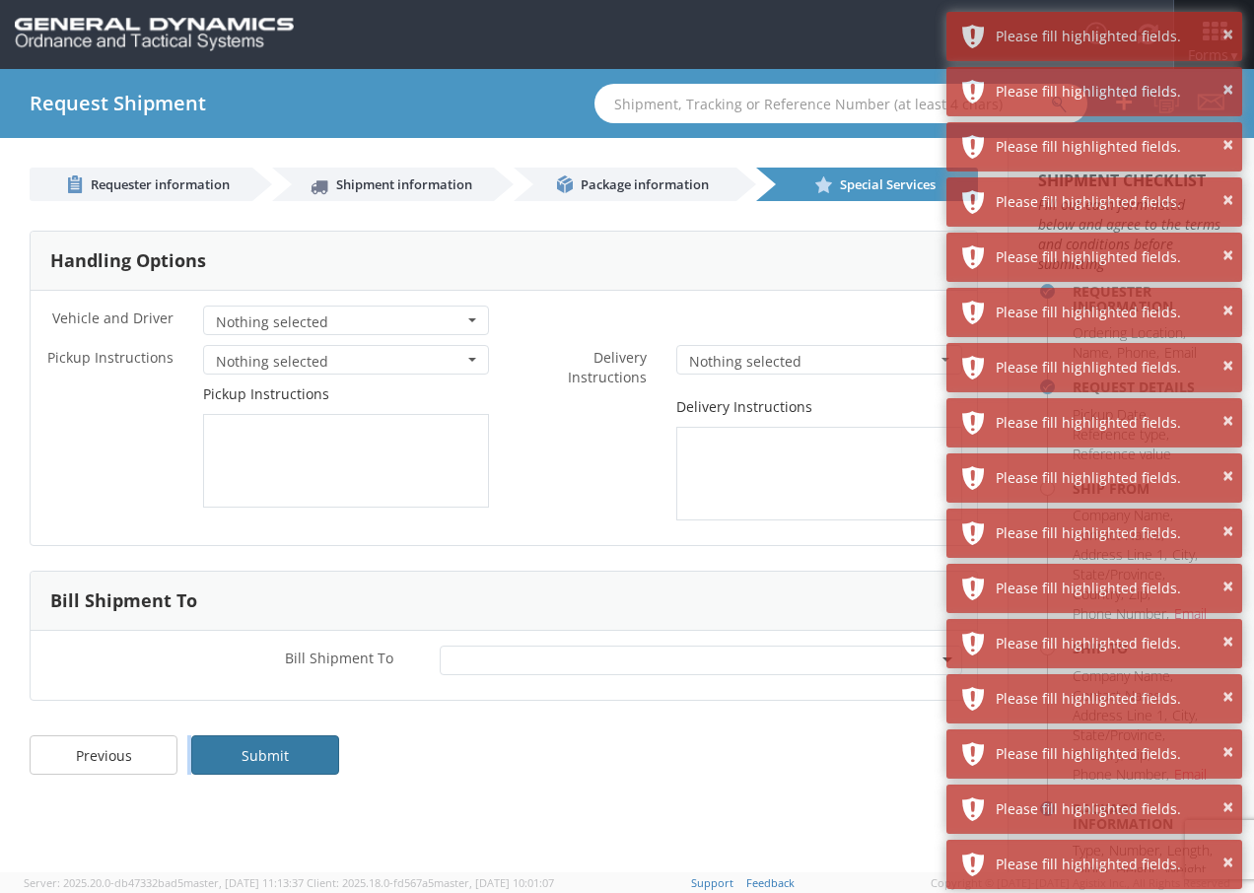
click at [233, 750] on link "Submit" at bounding box center [265, 754] width 148 height 39
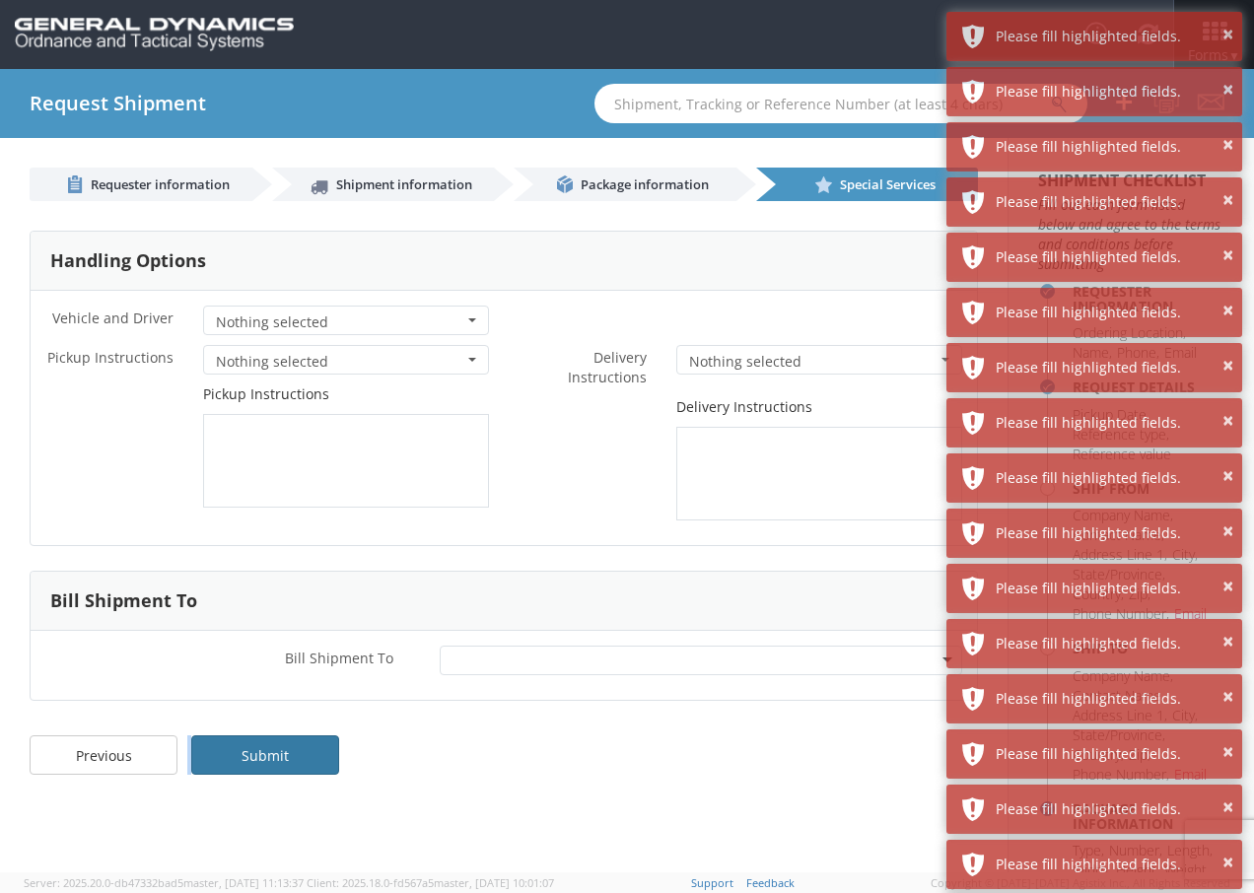
click at [233, 750] on link "Submit" at bounding box center [265, 754] width 148 height 39
click at [232, 747] on link "Submit" at bounding box center [265, 754] width 148 height 39
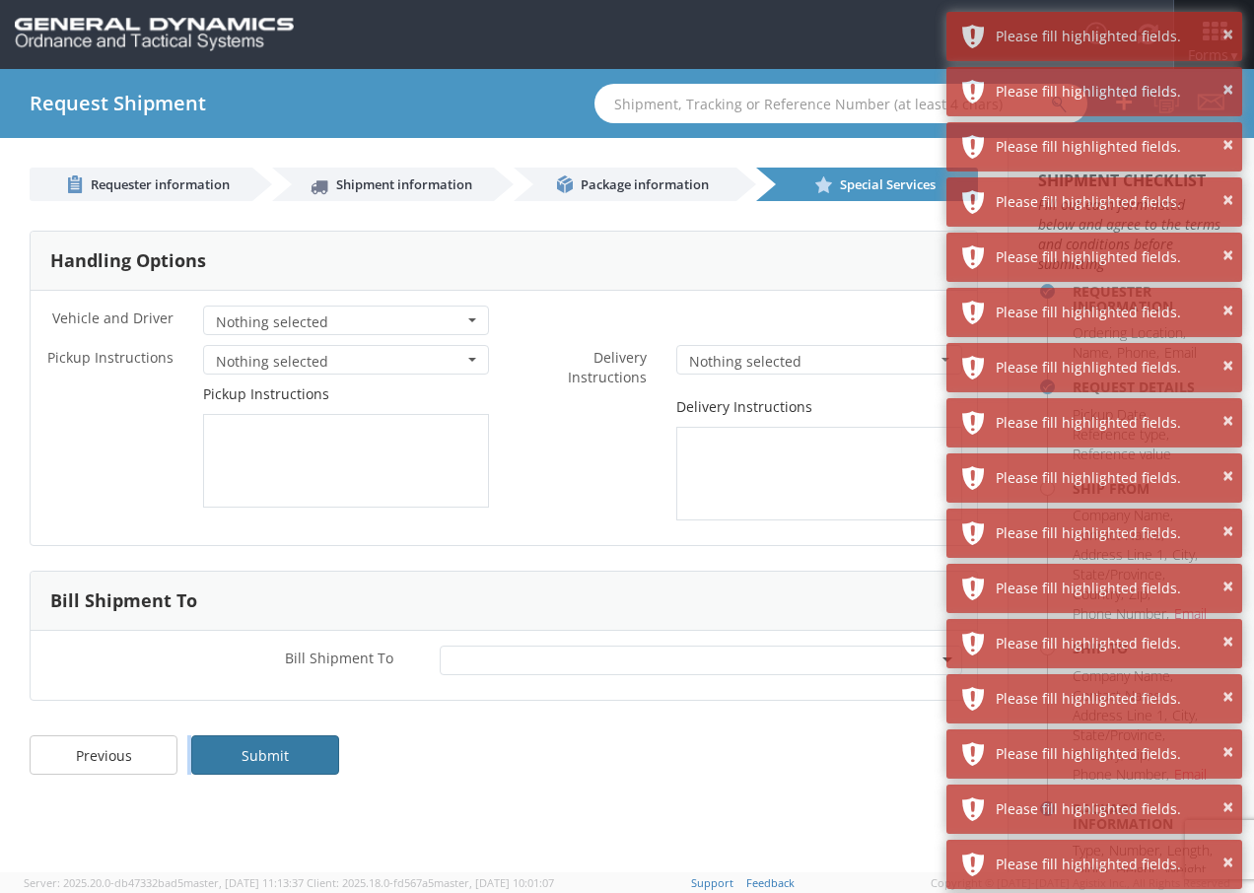
click at [232, 747] on link "Submit" at bounding box center [265, 754] width 148 height 39
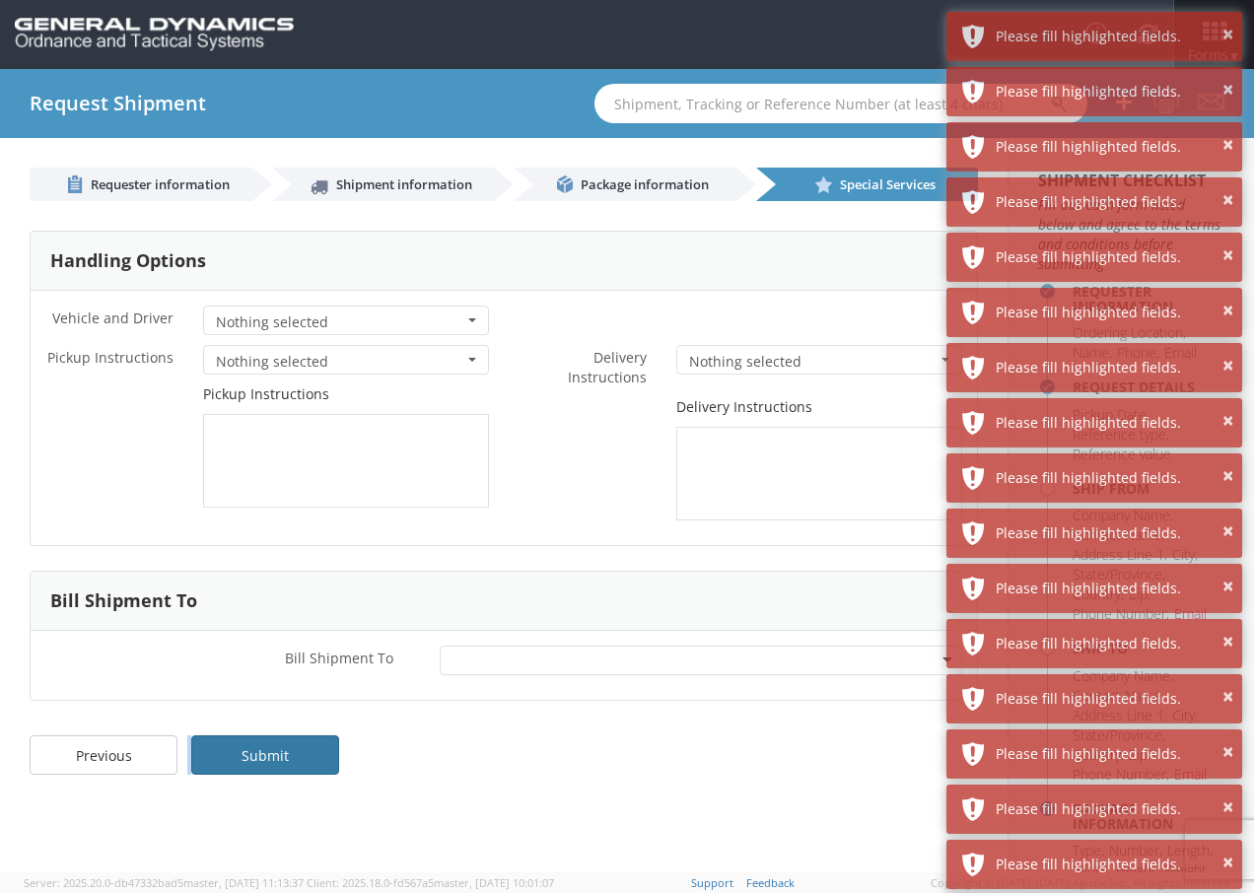
click at [232, 747] on link "Submit" at bounding box center [265, 754] width 148 height 39
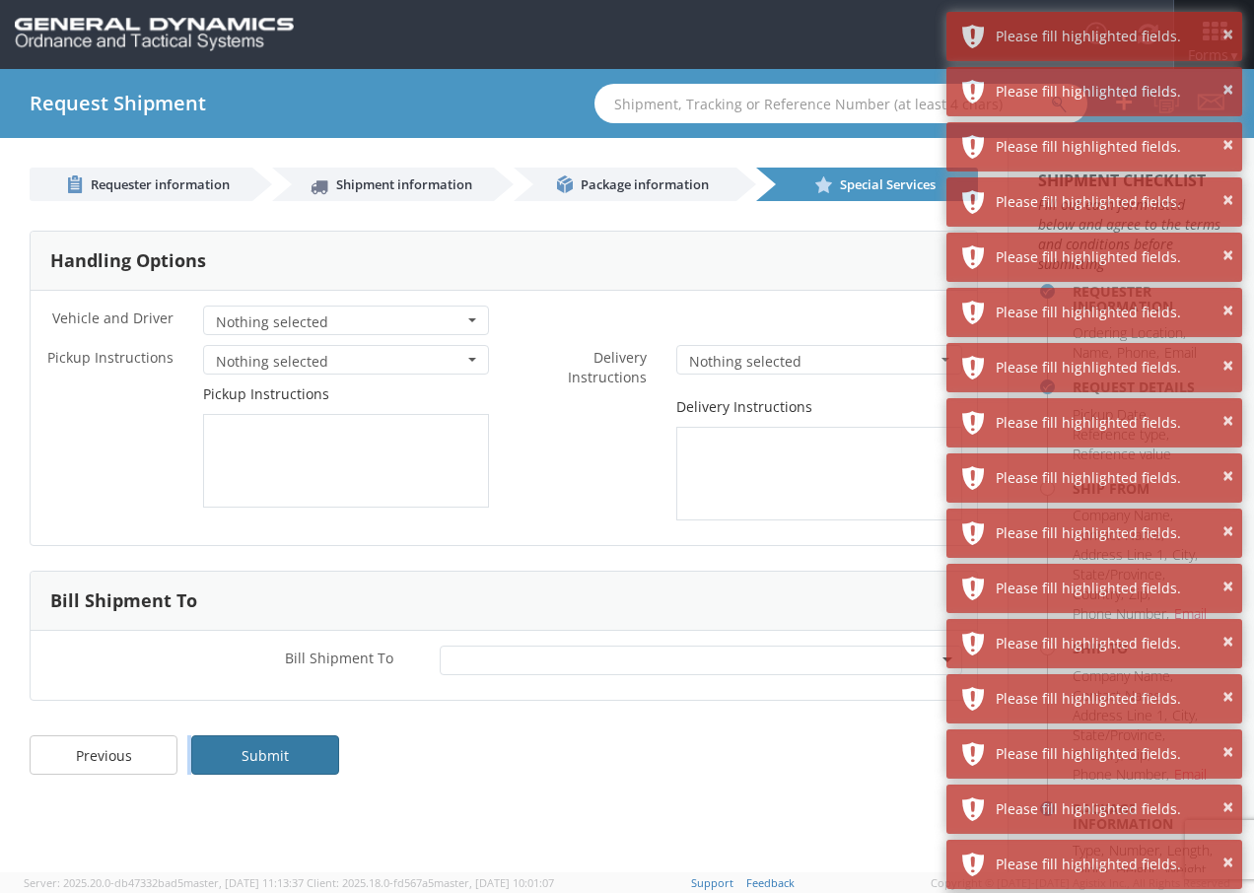
click at [232, 747] on link "Submit" at bounding box center [265, 754] width 148 height 39
click at [232, 745] on link "Submit" at bounding box center [265, 754] width 148 height 39
click at [229, 742] on link "Submit" at bounding box center [265, 754] width 148 height 39
click at [222, 731] on div "Previous Submit" at bounding box center [504, 765] width 1008 height 79
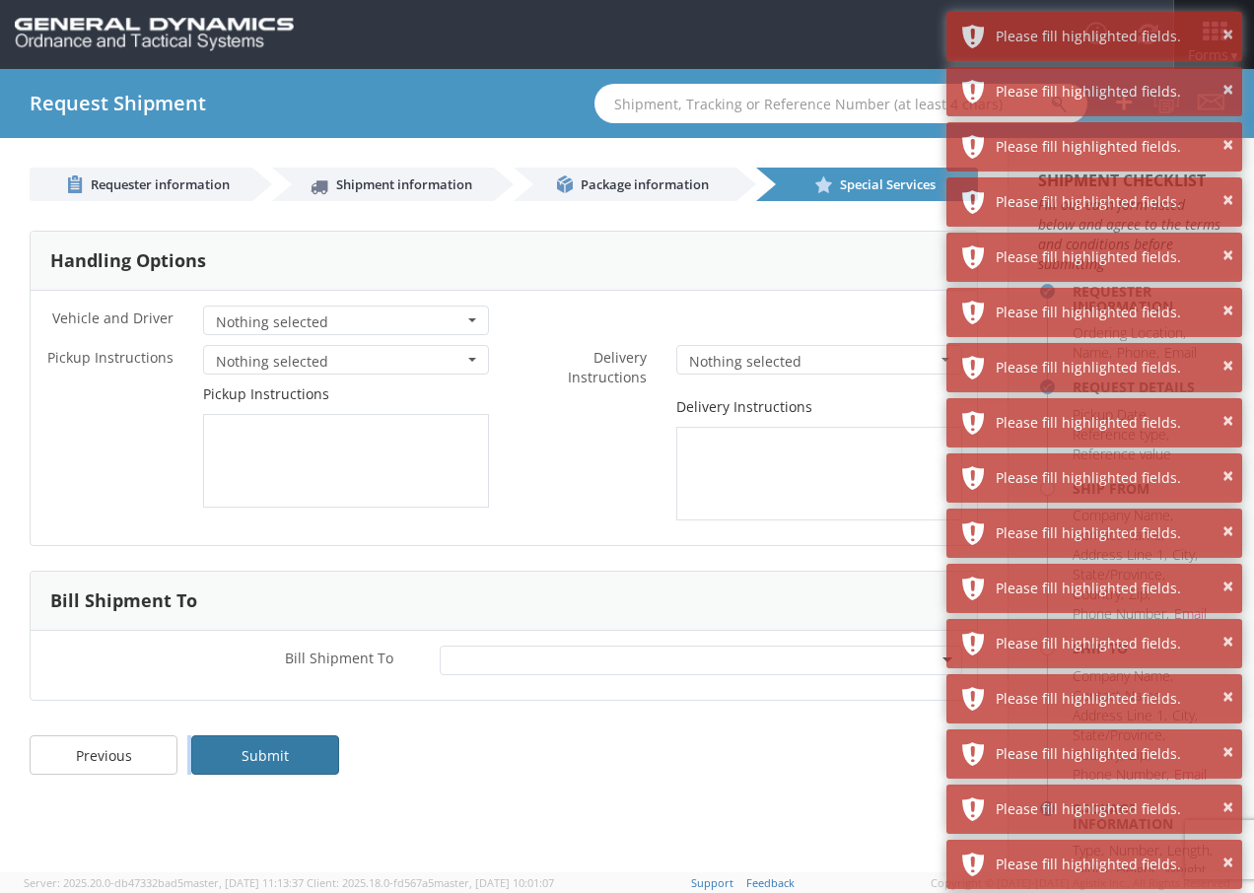
drag, startPoint x: 222, startPoint y: 731, endPoint x: 225, endPoint y: 742, distance: 11.2
click at [220, 731] on div "Previous Submit" at bounding box center [504, 765] width 1008 height 79
click at [228, 742] on div "Previous Submit" at bounding box center [504, 765] width 1008 height 79
click at [225, 742] on link "Submit" at bounding box center [265, 754] width 148 height 39
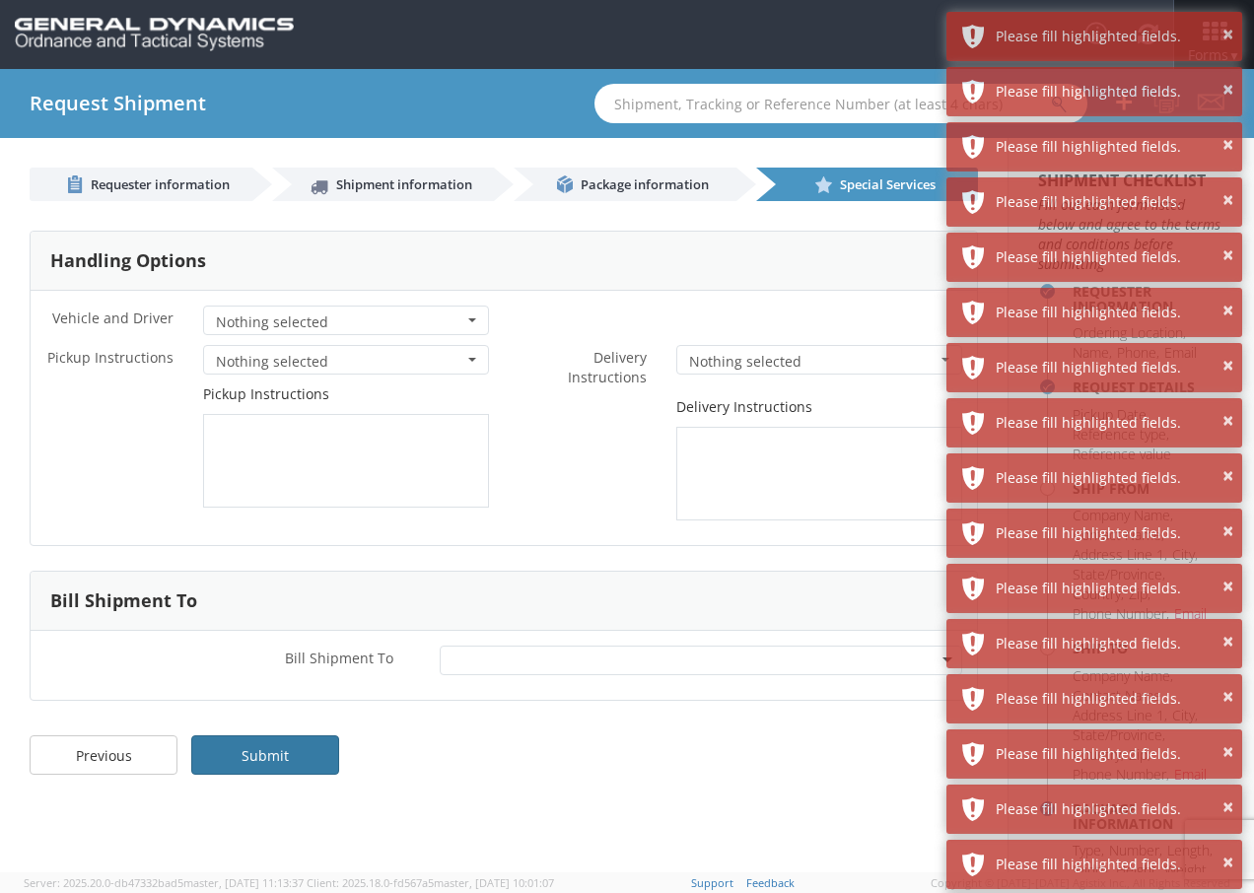
click at [224, 750] on link "Submit" at bounding box center [265, 754] width 148 height 39
click at [224, 751] on link "Submit" at bounding box center [265, 754] width 148 height 39
drag, startPoint x: 224, startPoint y: 752, endPoint x: 376, endPoint y: 650, distance: 183.2
click at [225, 752] on link "Submit" at bounding box center [265, 754] width 148 height 39
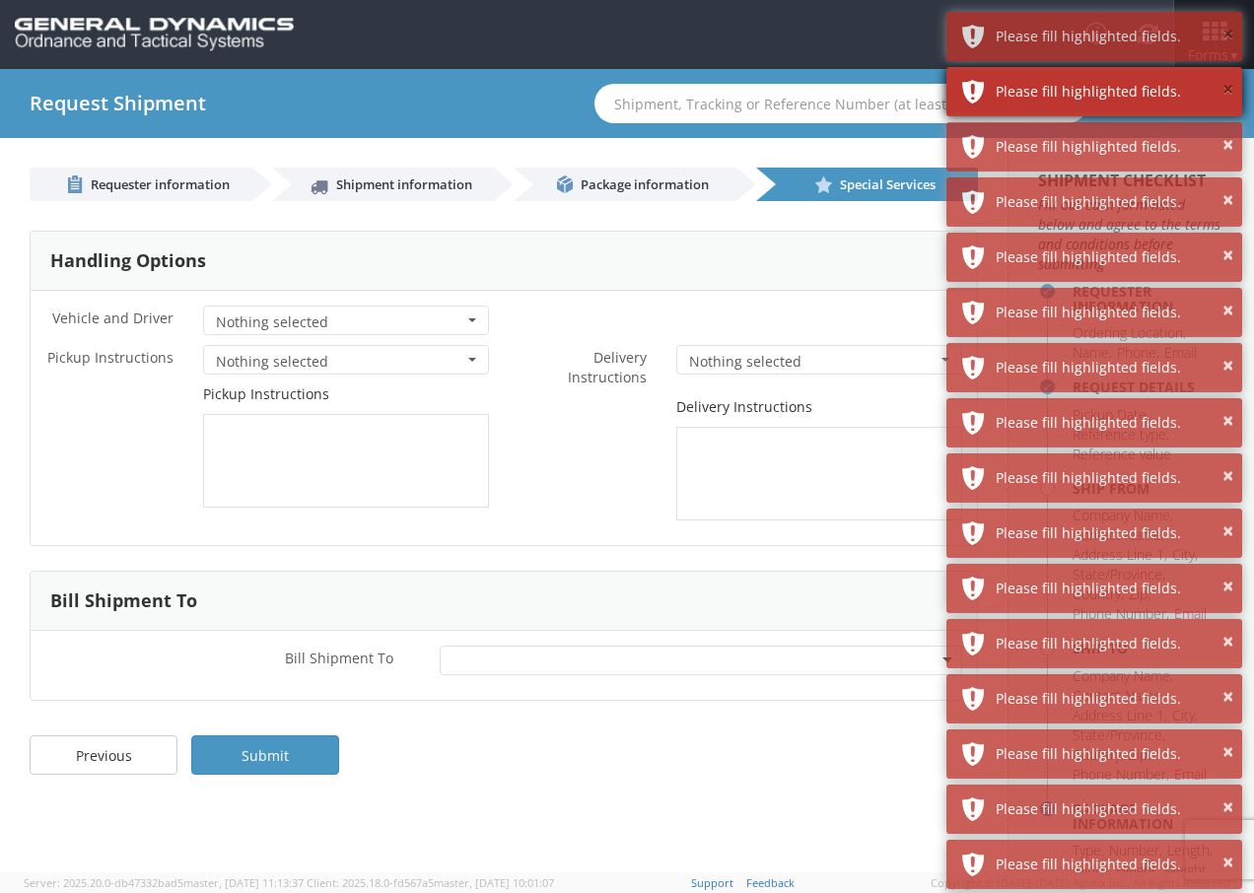
click at [1226, 35] on button "×" at bounding box center [1227, 35] width 11 height 29
click at [1238, 36] on div "× Please fill highlighted fields." at bounding box center [1094, 36] width 296 height 49
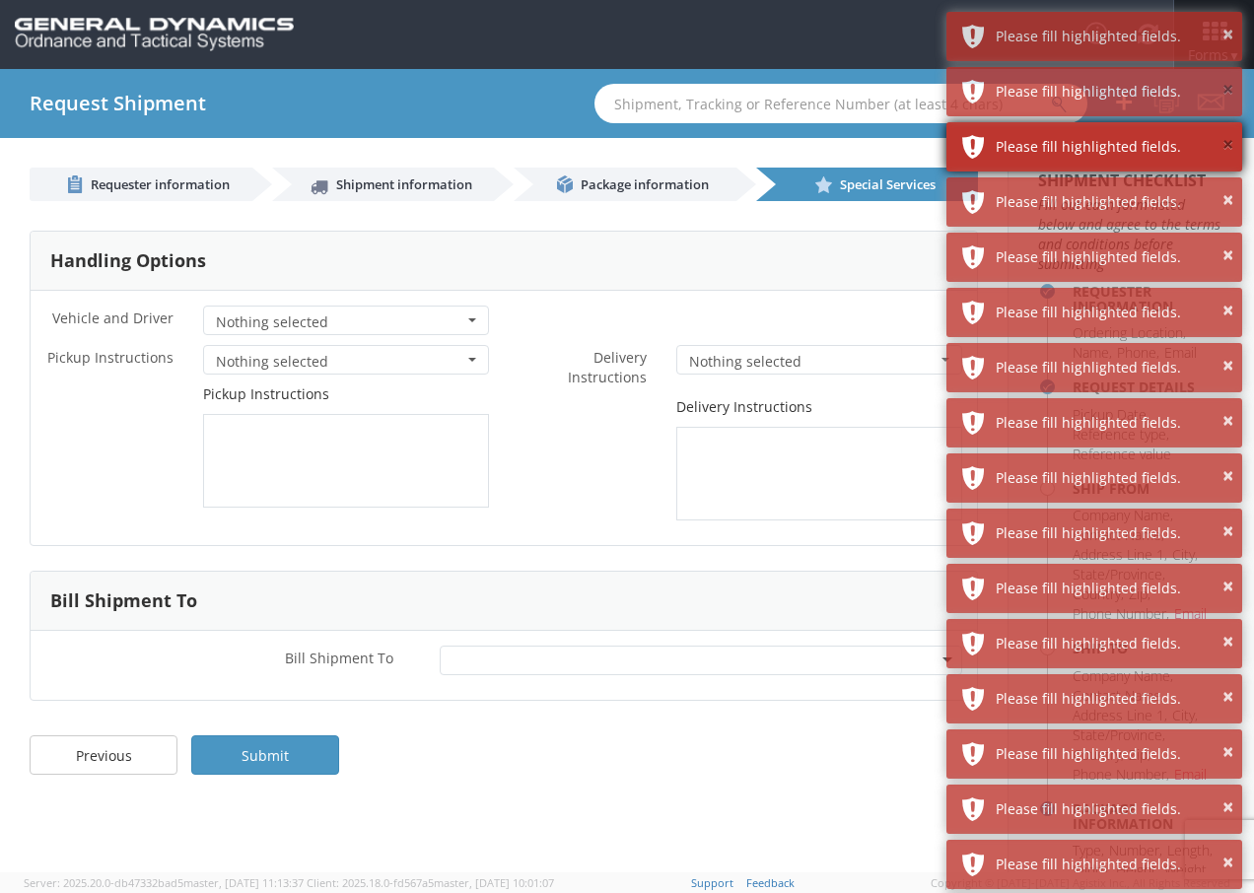
click at [1229, 76] on button "×" at bounding box center [1227, 90] width 11 height 29
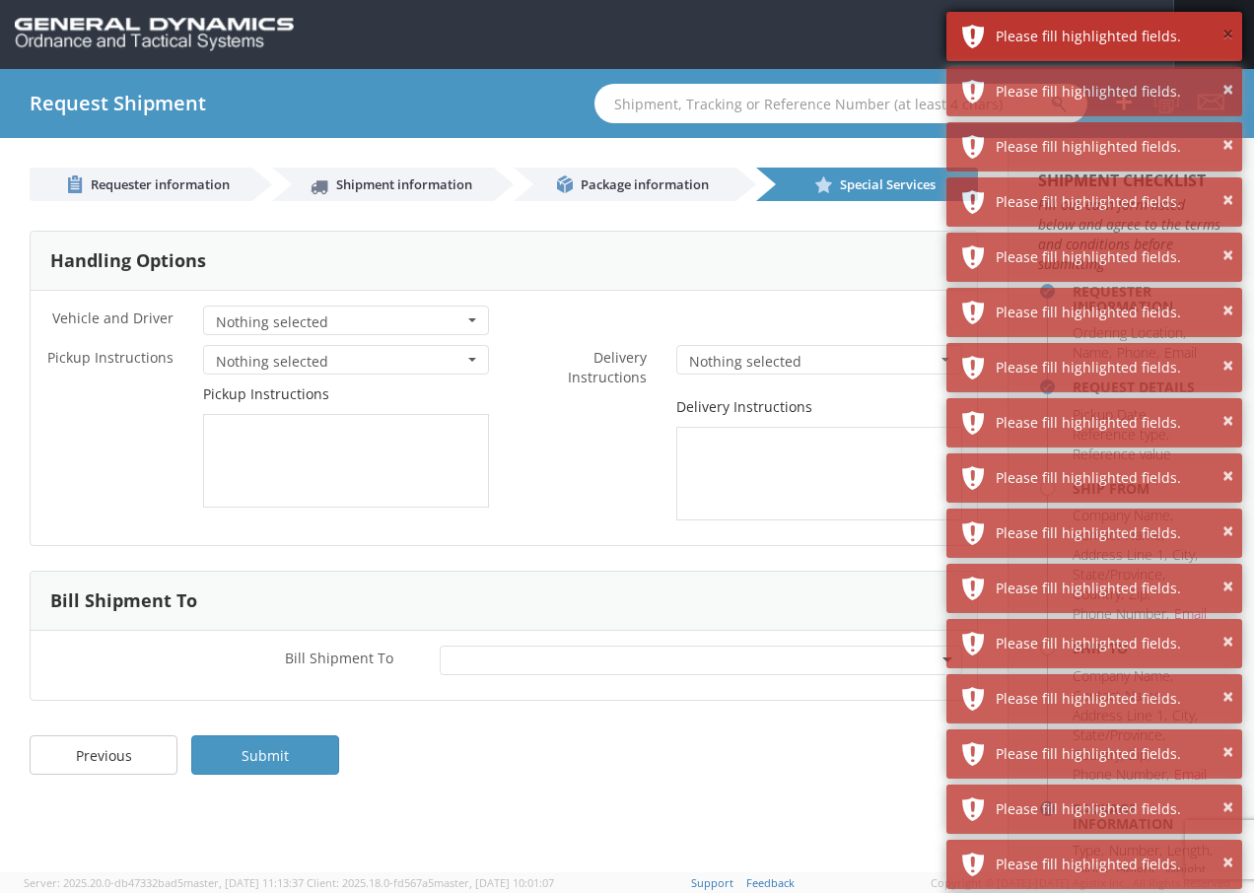
click at [1222, 36] on button "×" at bounding box center [1227, 35] width 11 height 29
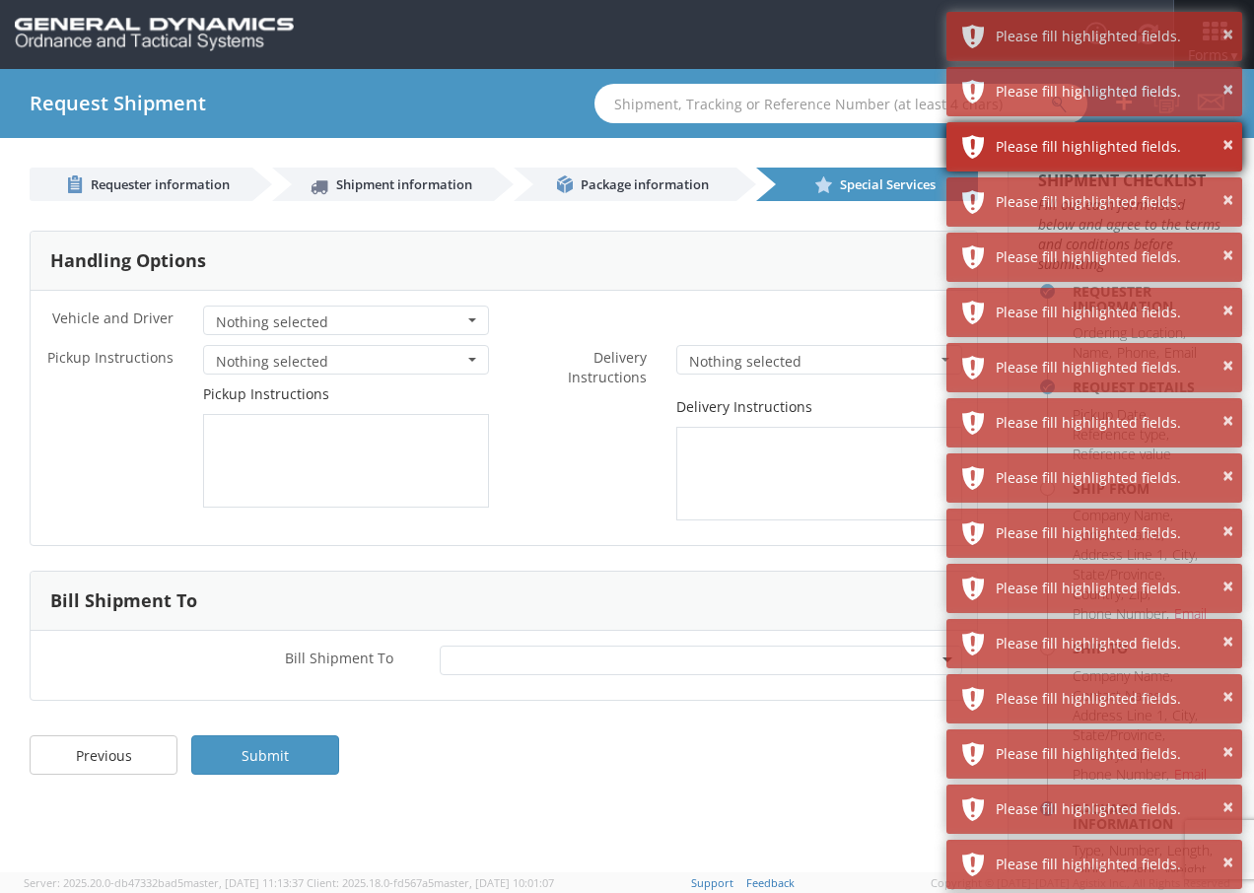
click at [1220, 82] on div "Please fill highlighted fields." at bounding box center [1112, 92] width 232 height 20
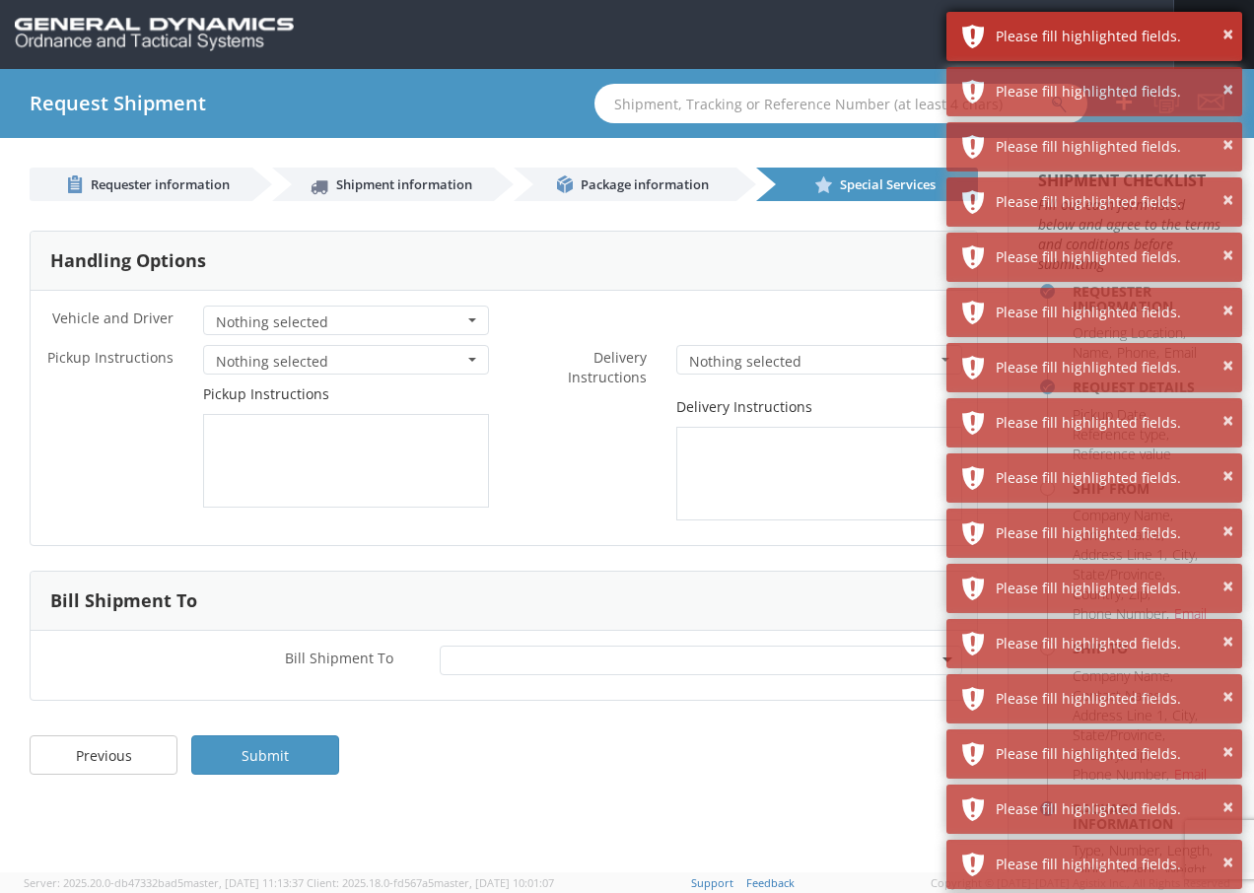
click at [1219, 36] on div "Please fill highlighted fields." at bounding box center [1112, 37] width 232 height 20
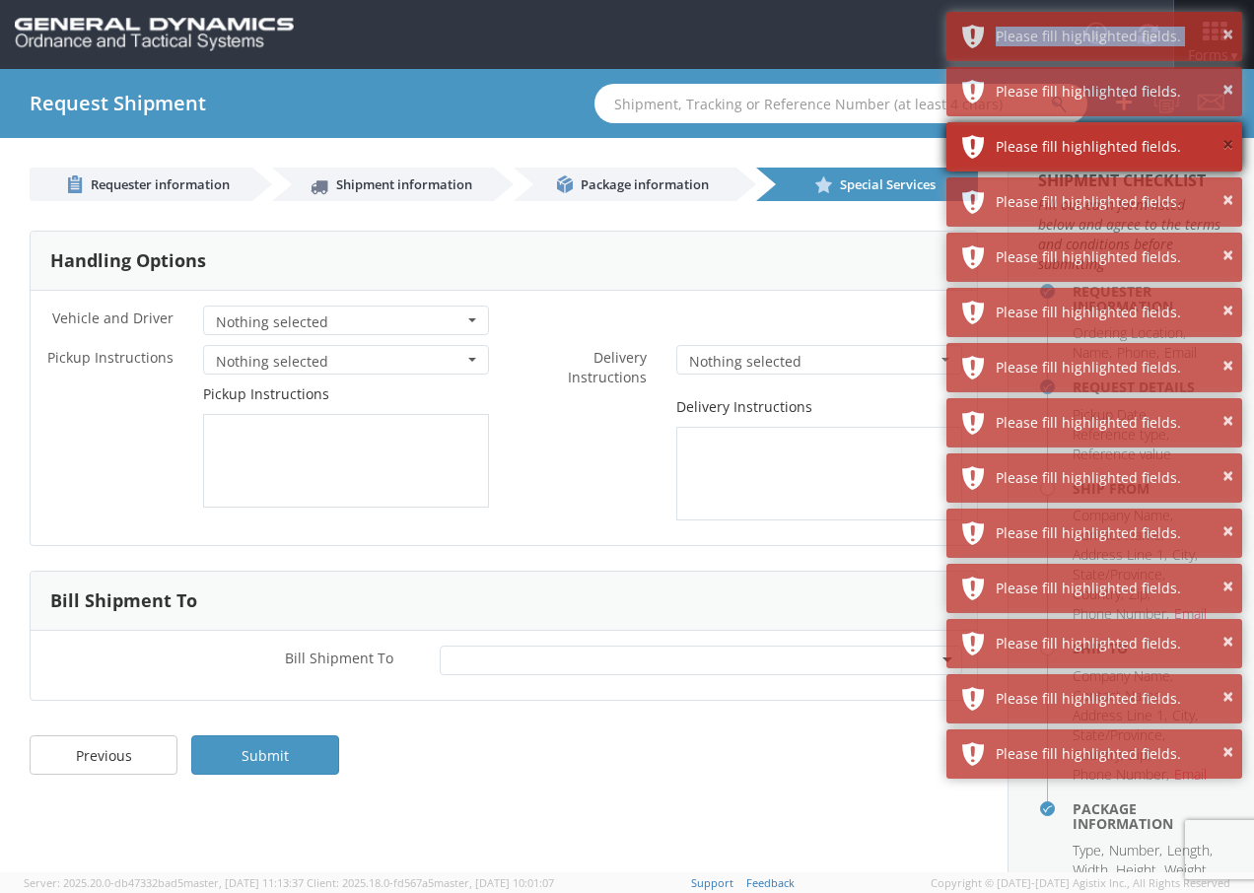
click at [1220, 35] on div "Please fill highlighted fields." at bounding box center [1112, 37] width 232 height 20
click at [1222, 76] on button "×" at bounding box center [1227, 90] width 11 height 29
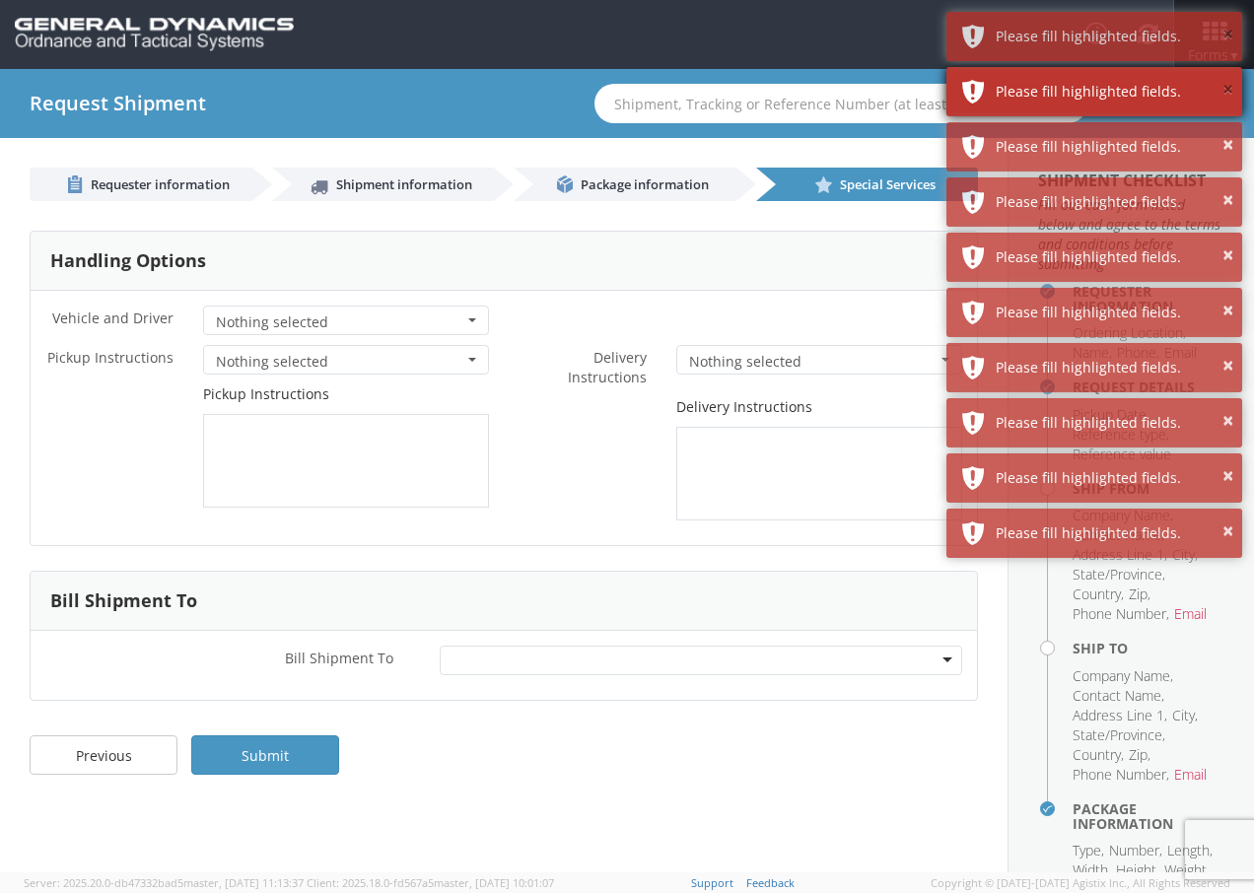
click at [1228, 37] on button "×" at bounding box center [1227, 35] width 11 height 29
click at [1229, 76] on button "×" at bounding box center [1227, 90] width 11 height 29
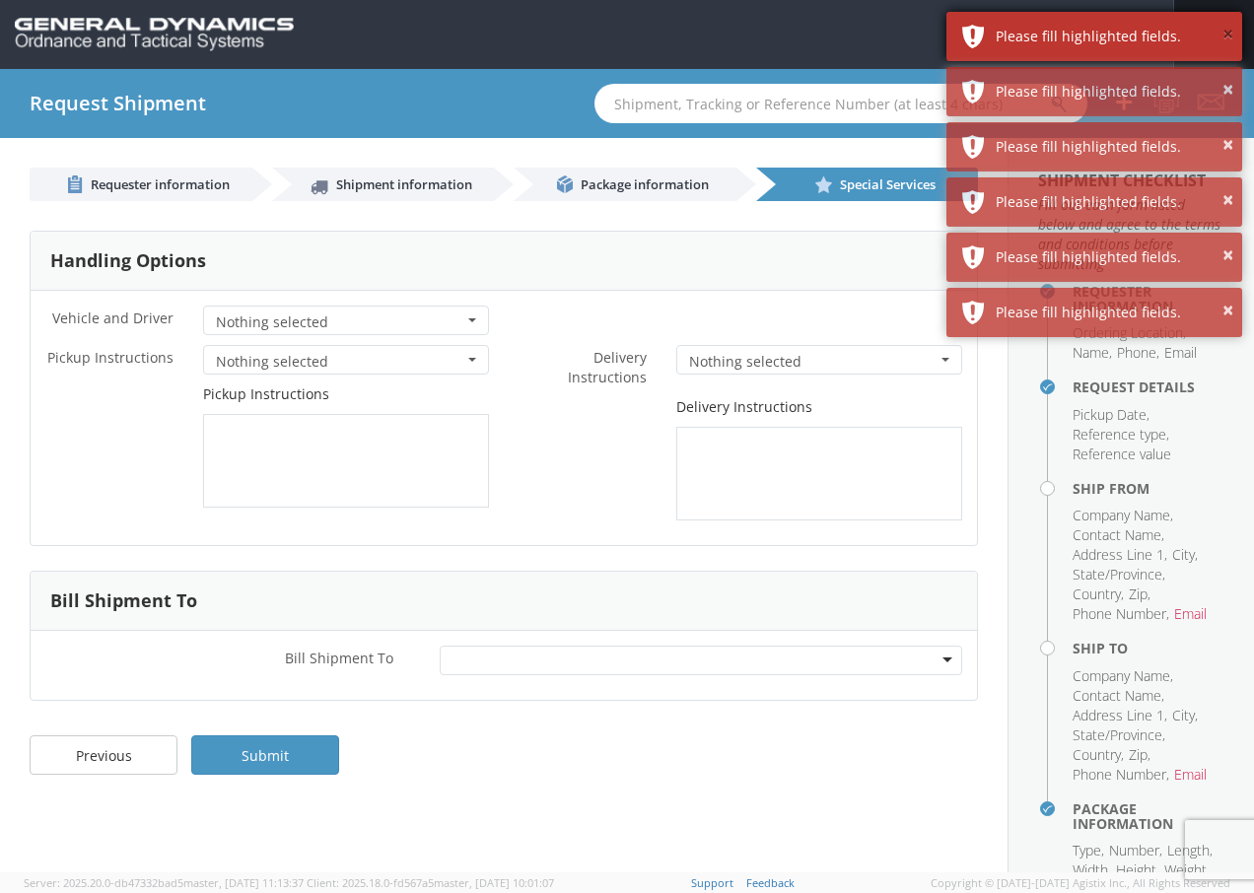
click at [1229, 35] on button "×" at bounding box center [1227, 35] width 11 height 29
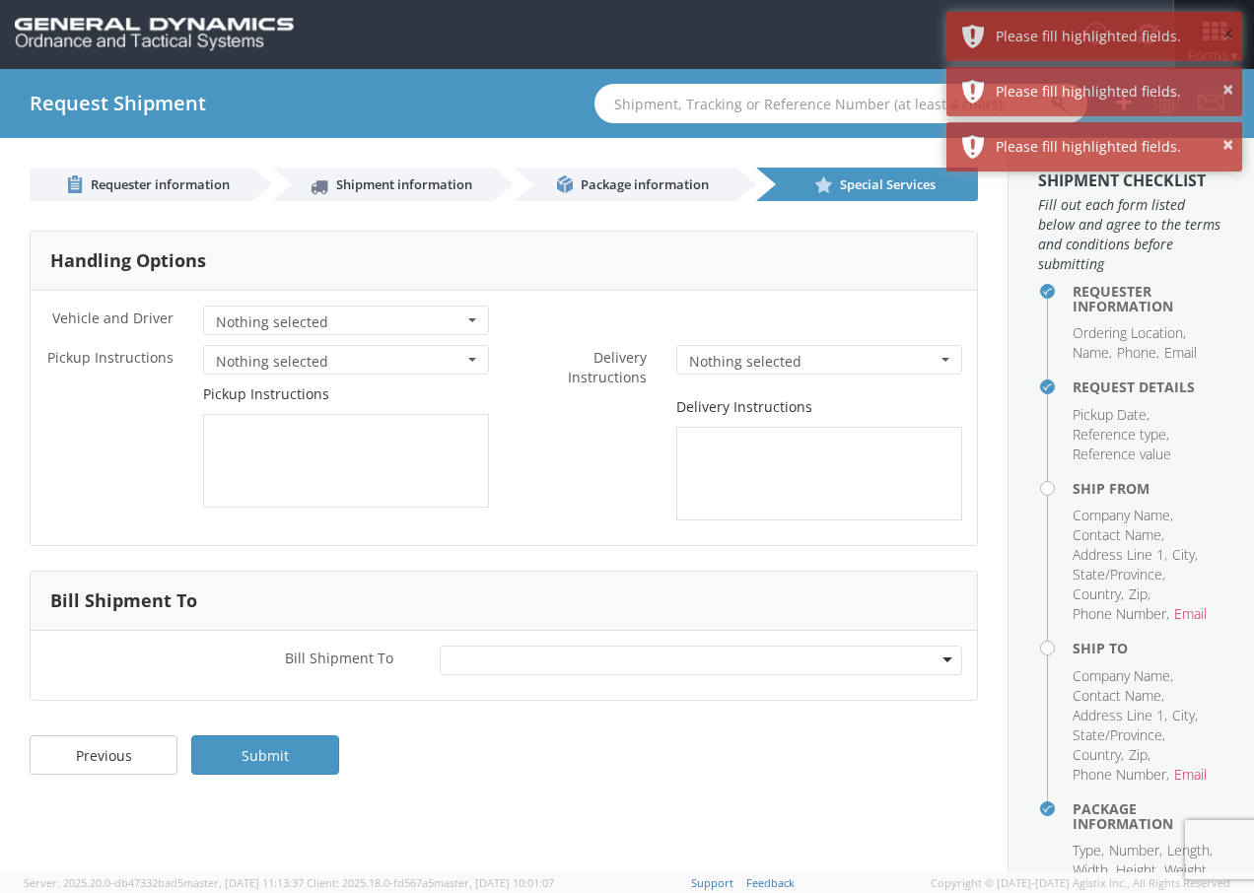
click at [1229, 35] on button "×" at bounding box center [1227, 35] width 11 height 29
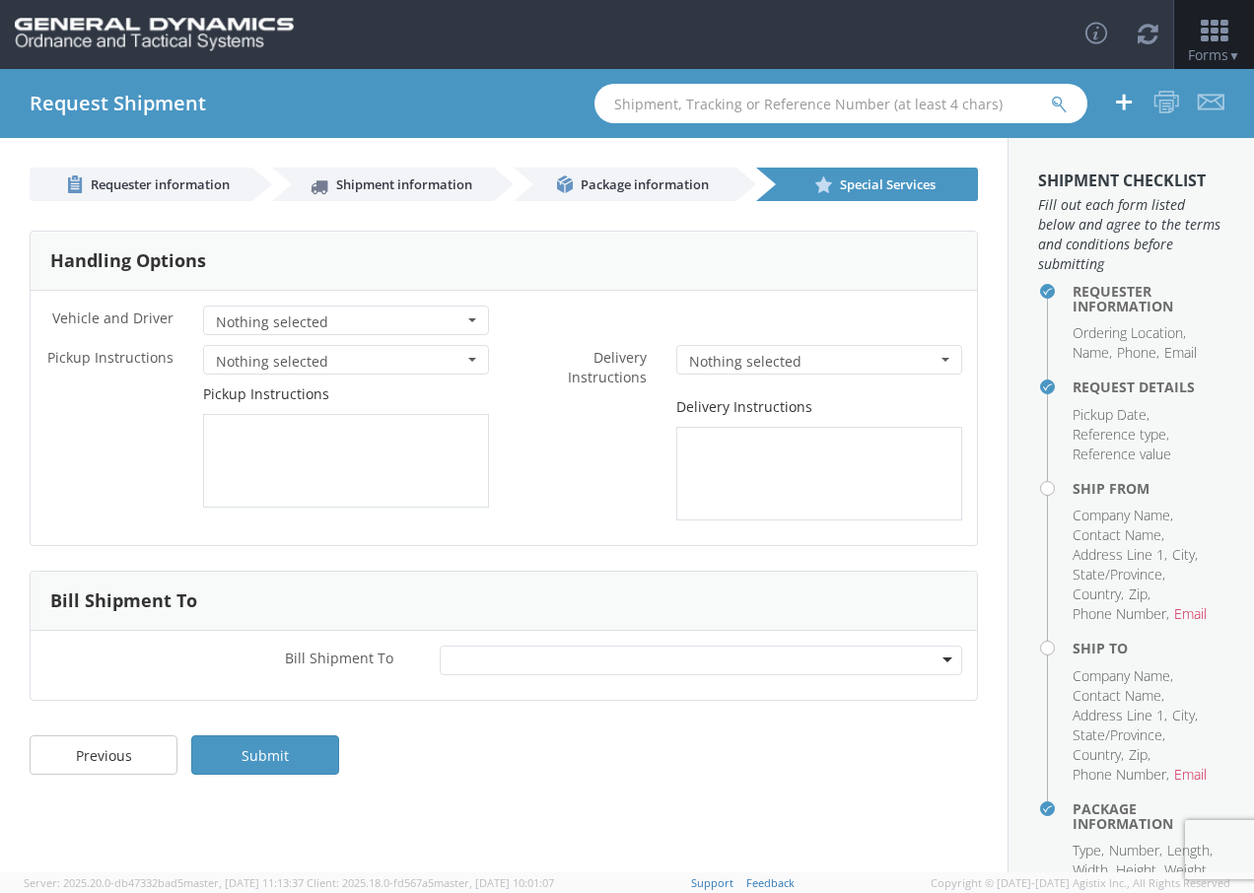
click at [1229, 35] on icon at bounding box center [1214, 32] width 92 height 28
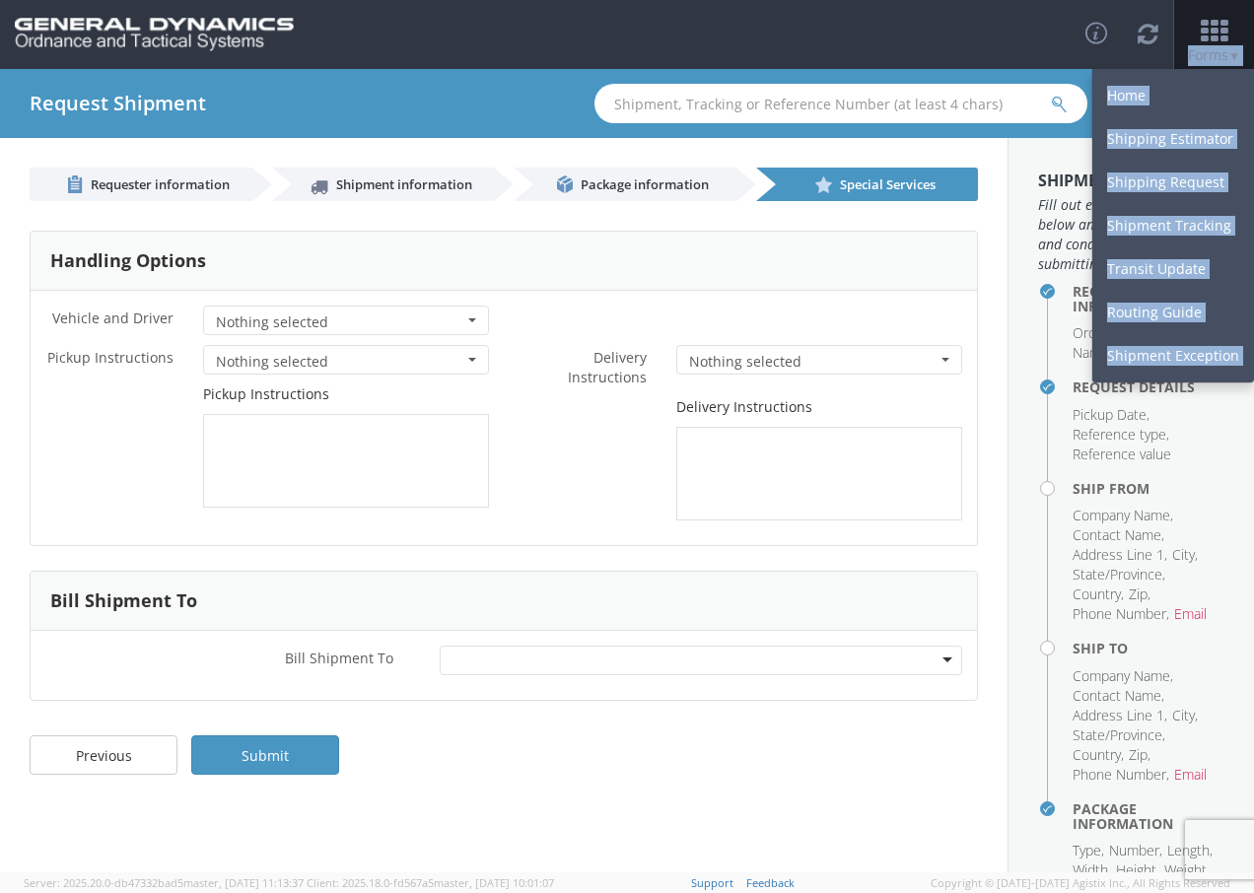
click at [618, 530] on div "* Delivery Instructions Nothing selected Adult Sign Req On Delivery Delivery De…" at bounding box center [740, 437] width 473 height 185
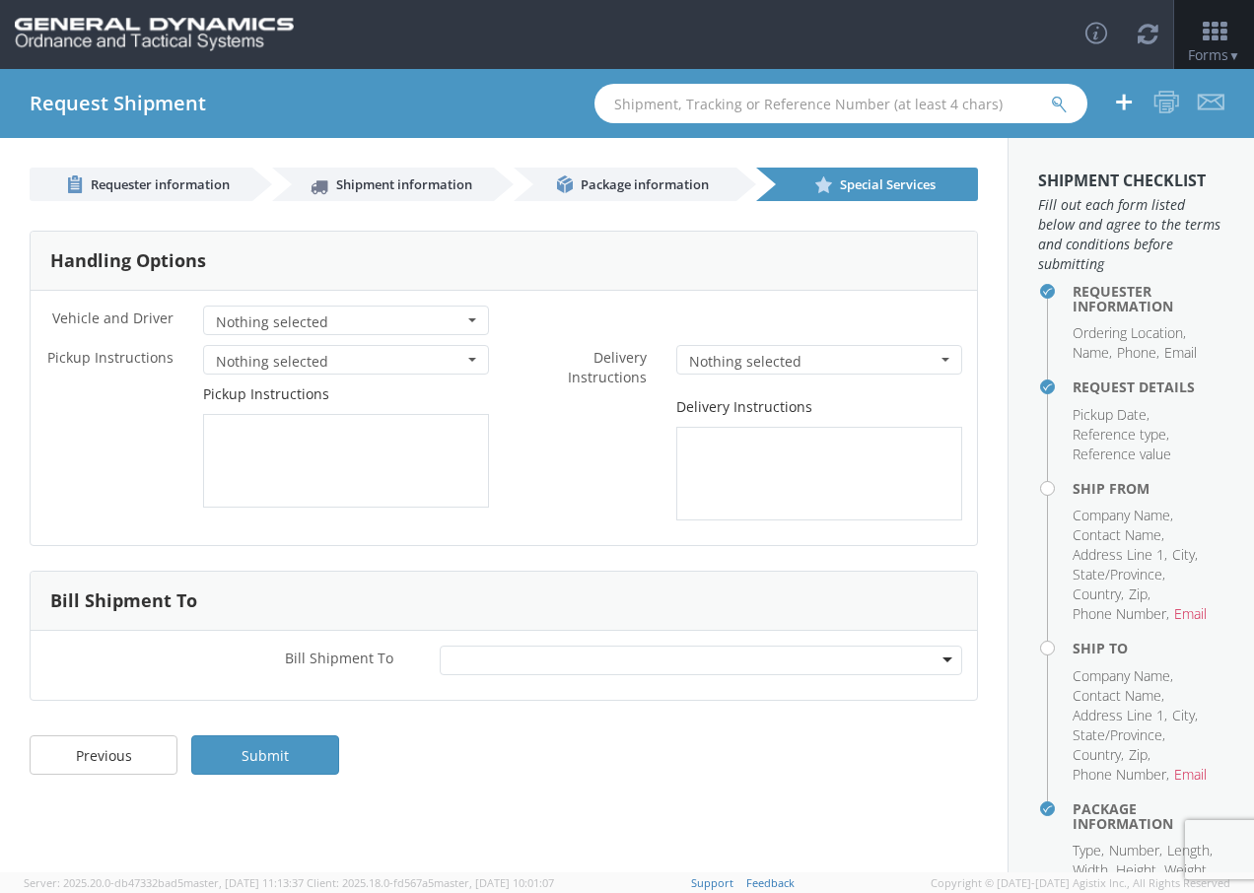
click at [577, 790] on div "Previous Submit" at bounding box center [504, 765] width 1008 height 79
click at [576, 497] on div "Delivery Instructions" at bounding box center [740, 458] width 473 height 123
click at [755, 323] on div "* Vehicle and Driver Nothing selected Air Ride Truck Blanket Wrap Consolidated …" at bounding box center [504, 325] width 946 height 39
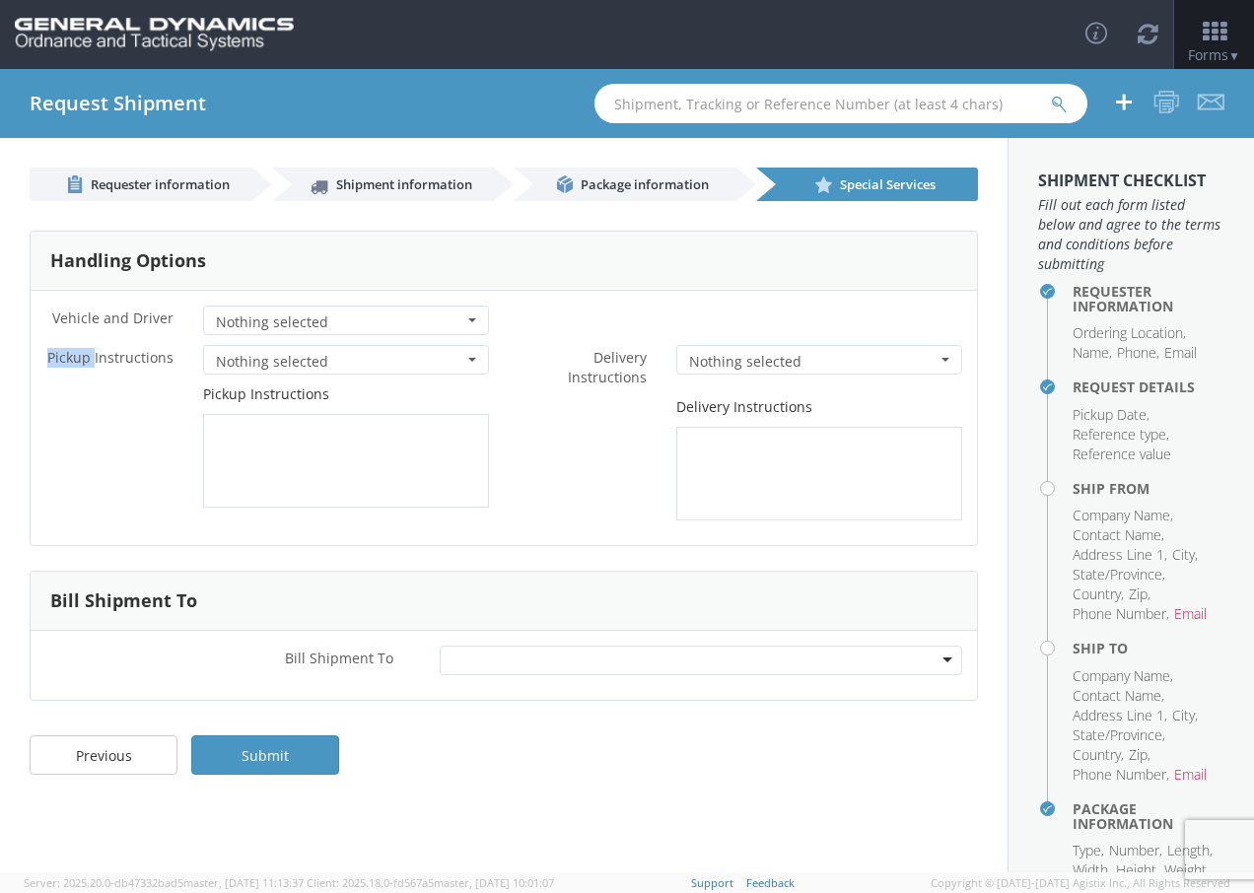
click at [587, 439] on div "Delivery Instructions" at bounding box center [740, 458] width 473 height 123
click at [592, 397] on div "Delivery Instructions" at bounding box center [740, 458] width 473 height 123
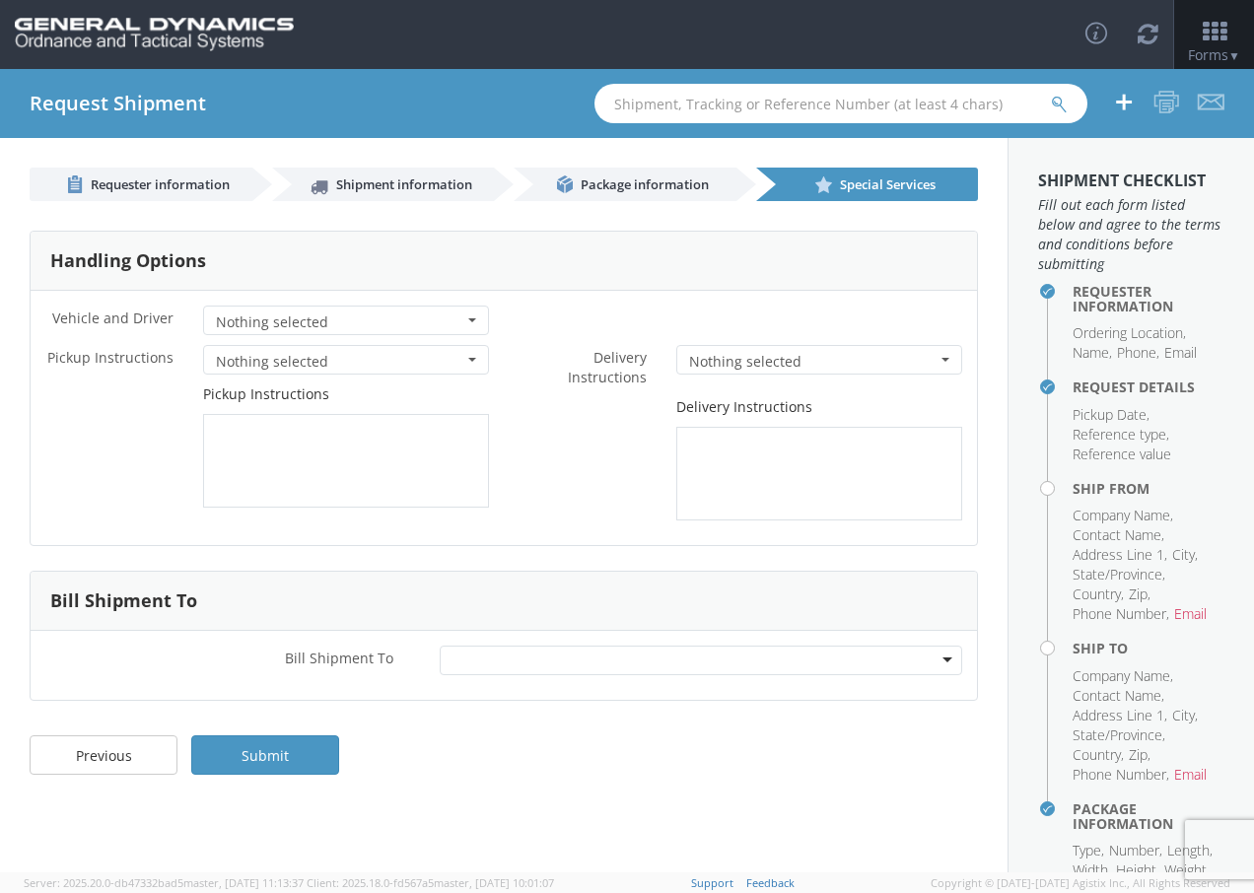
click at [592, 397] on div "Delivery Instructions" at bounding box center [740, 458] width 473 height 123
drag, startPoint x: 592, startPoint y: 397, endPoint x: 532, endPoint y: 452, distance: 80.2
click at [532, 452] on div "Delivery Instructions" at bounding box center [740, 458] width 473 height 123
click at [560, 789] on div "Previous Submit" at bounding box center [504, 765] width 1008 height 79
click at [300, 731] on div "Previous Submit" at bounding box center [504, 765] width 1008 height 79
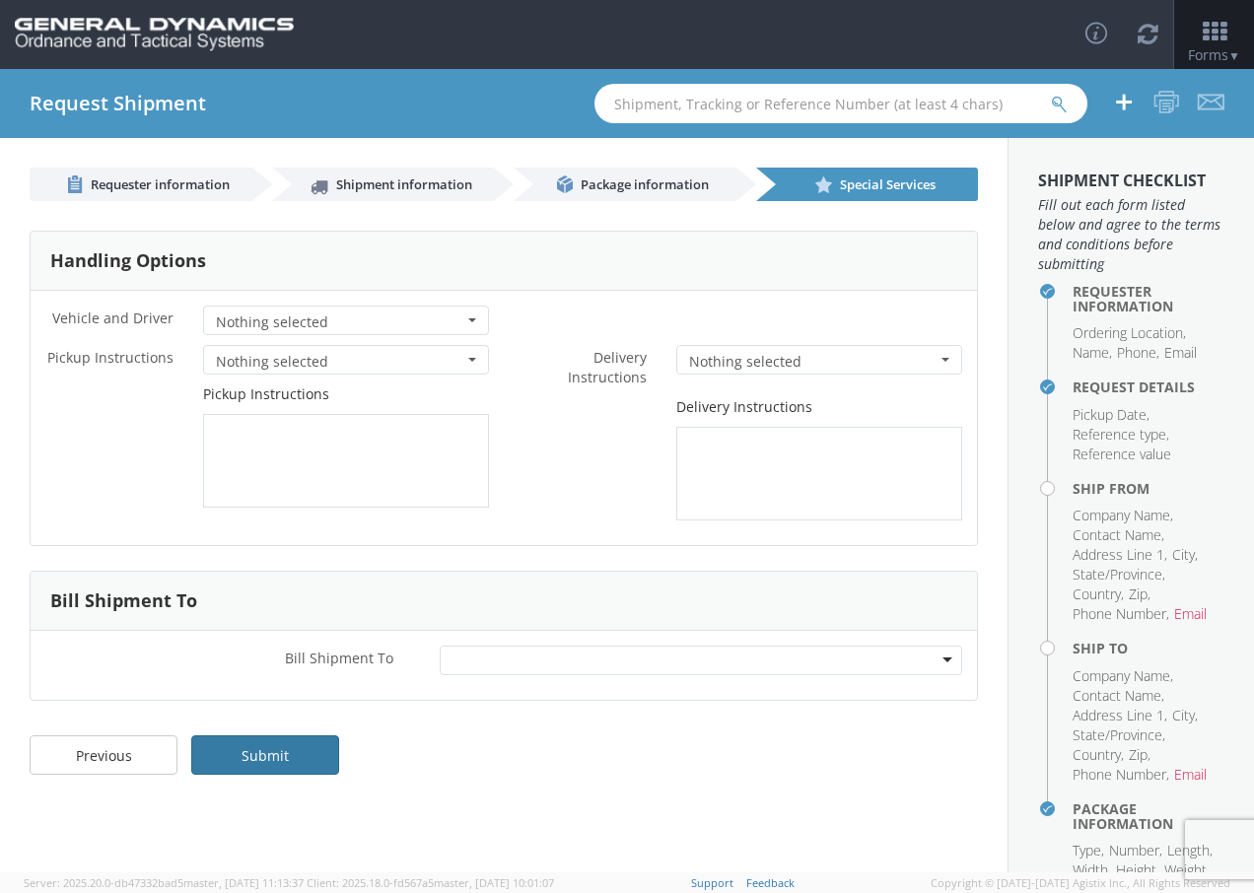
click at [301, 754] on link "Submit" at bounding box center [265, 754] width 148 height 39
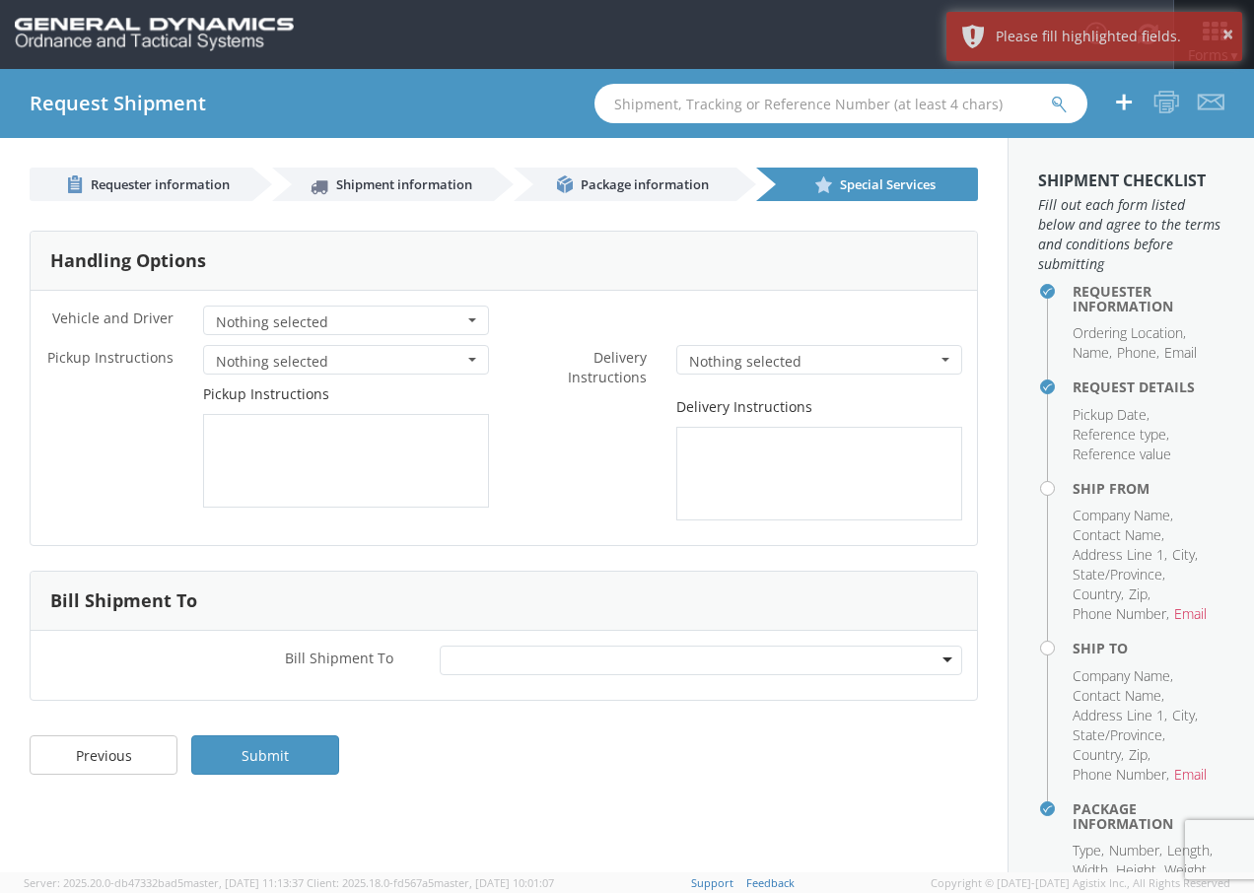
drag, startPoint x: 576, startPoint y: 791, endPoint x: 580, endPoint y: 779, distance: 12.5
click at [576, 790] on div "Previous Submit" at bounding box center [504, 765] width 1008 height 79
click at [1073, 486] on h4 "Ship From" at bounding box center [1149, 488] width 152 height 15
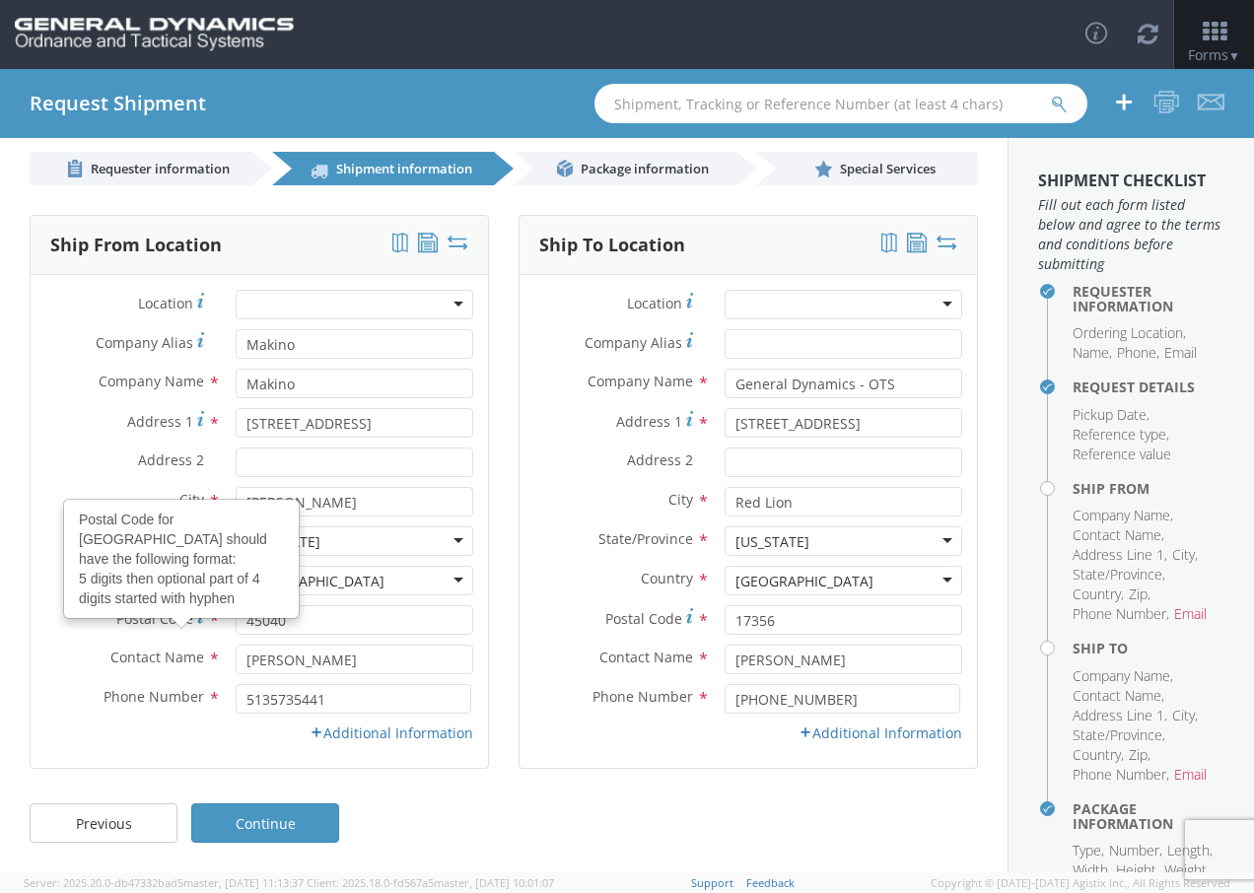
scroll to position [16, 0]
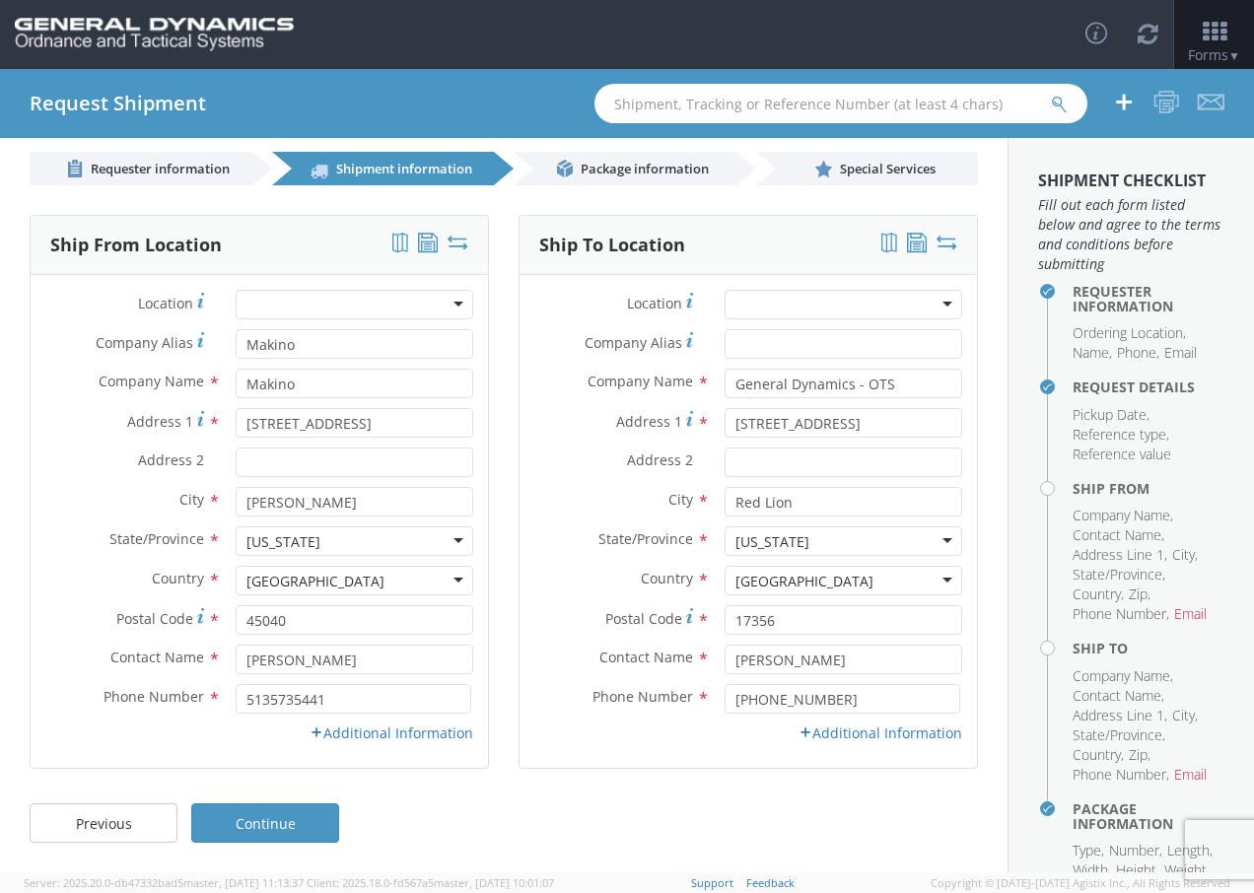
click at [69, 328] on div "Location * GD-OTS Anniston (Commerce) GD-OTS [GEOGRAPHIC_DATA] GD-OTS [GEOGRAPH…" at bounding box center [259, 309] width 457 height 39
drag, startPoint x: 307, startPoint y: 732, endPoint x: 308, endPoint y: 718, distance: 14.8
click at [310, 727] on icon at bounding box center [317, 733] width 14 height 14
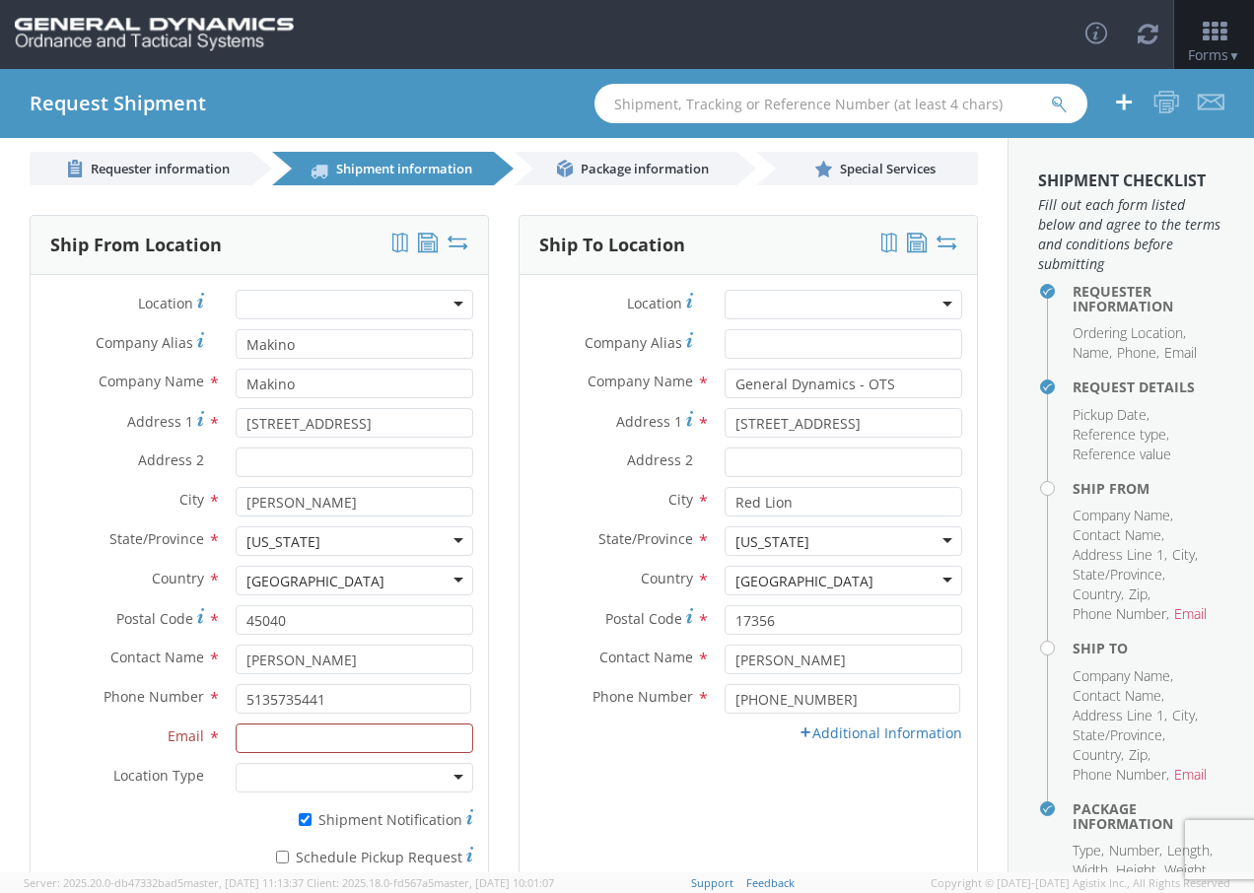
scroll to position [114, 0]
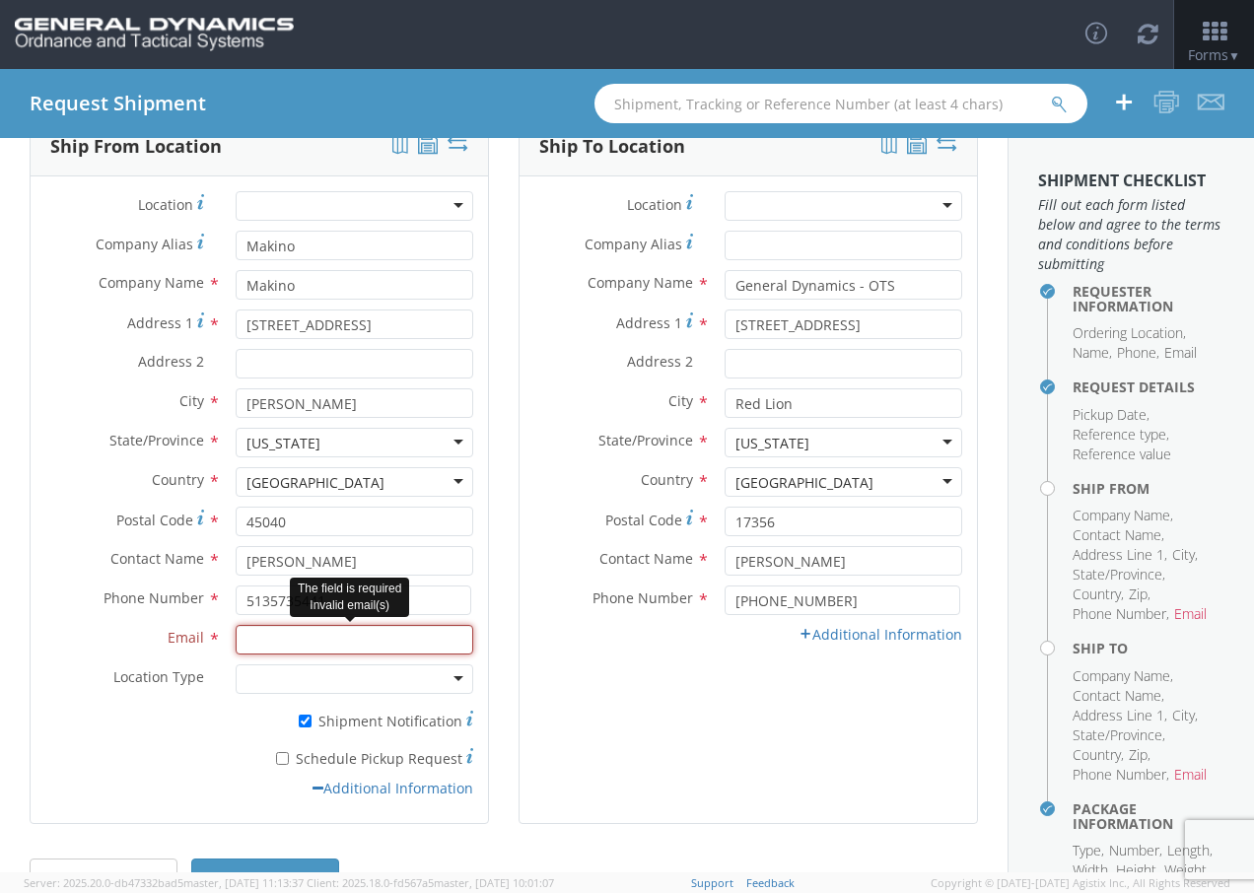
click at [279, 629] on input "Email *" at bounding box center [355, 640] width 238 height 30
type input "[EMAIL_ADDRESS][DOMAIN_NAME]"
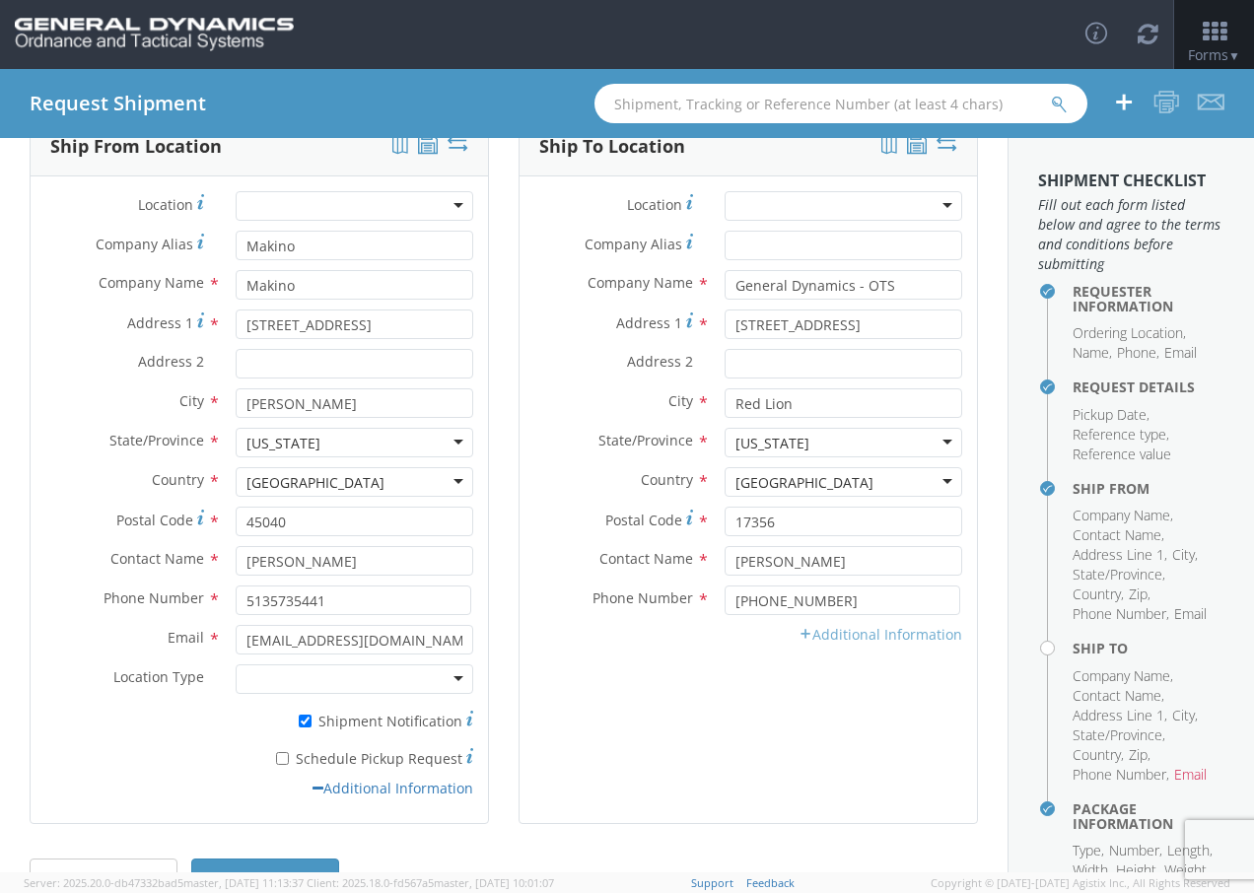
click at [806, 632] on link "Additional Information" at bounding box center [881, 634] width 164 height 19
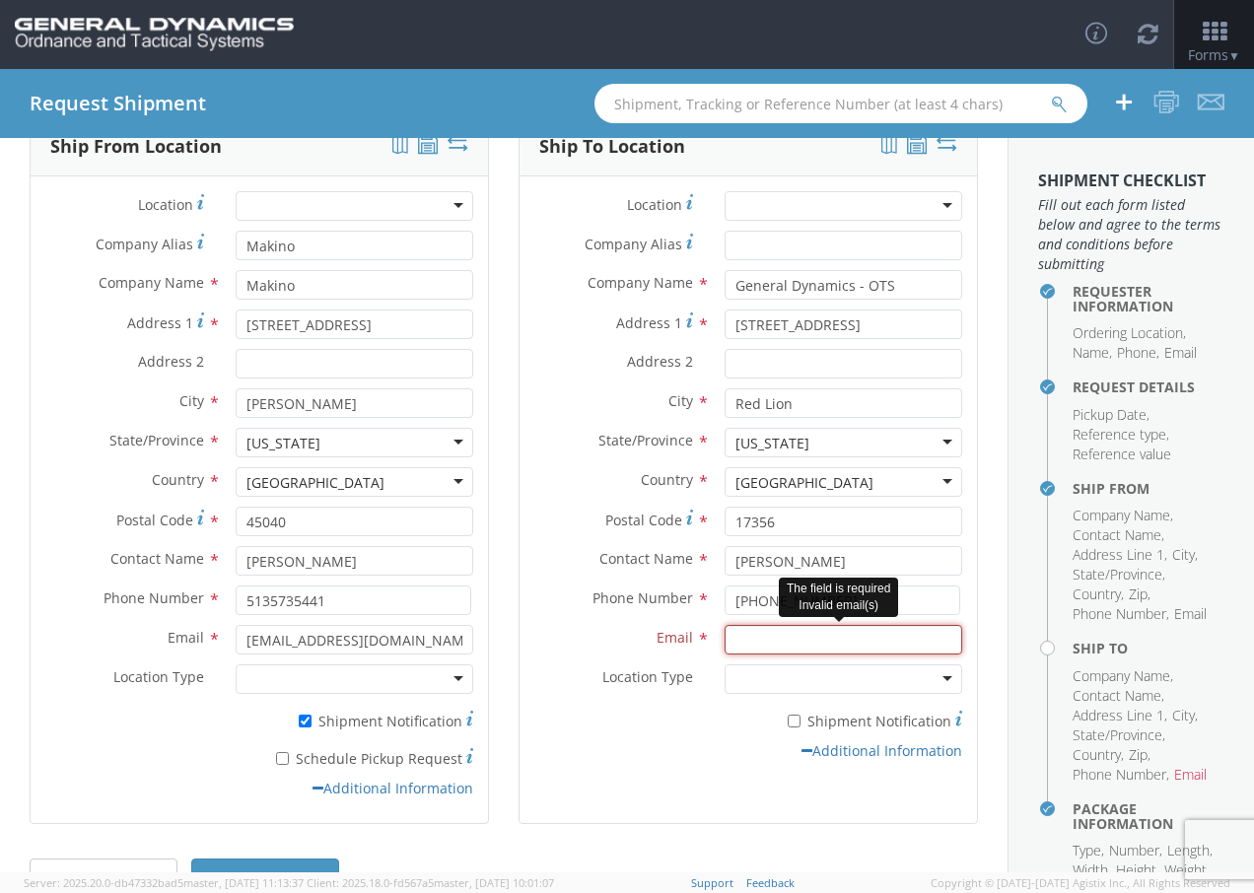
click at [739, 649] on input "Email *" at bounding box center [844, 640] width 238 height 30
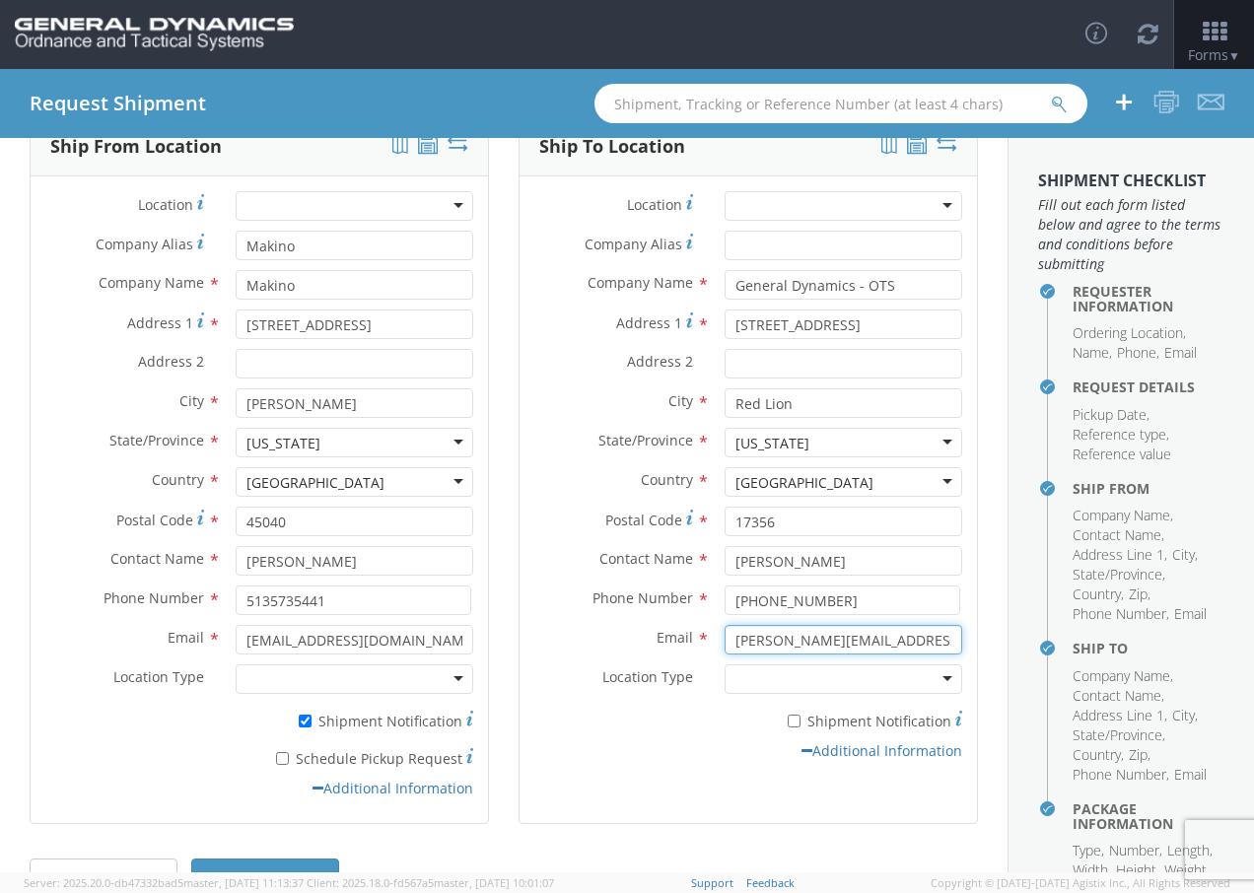
scroll to position [170, 0]
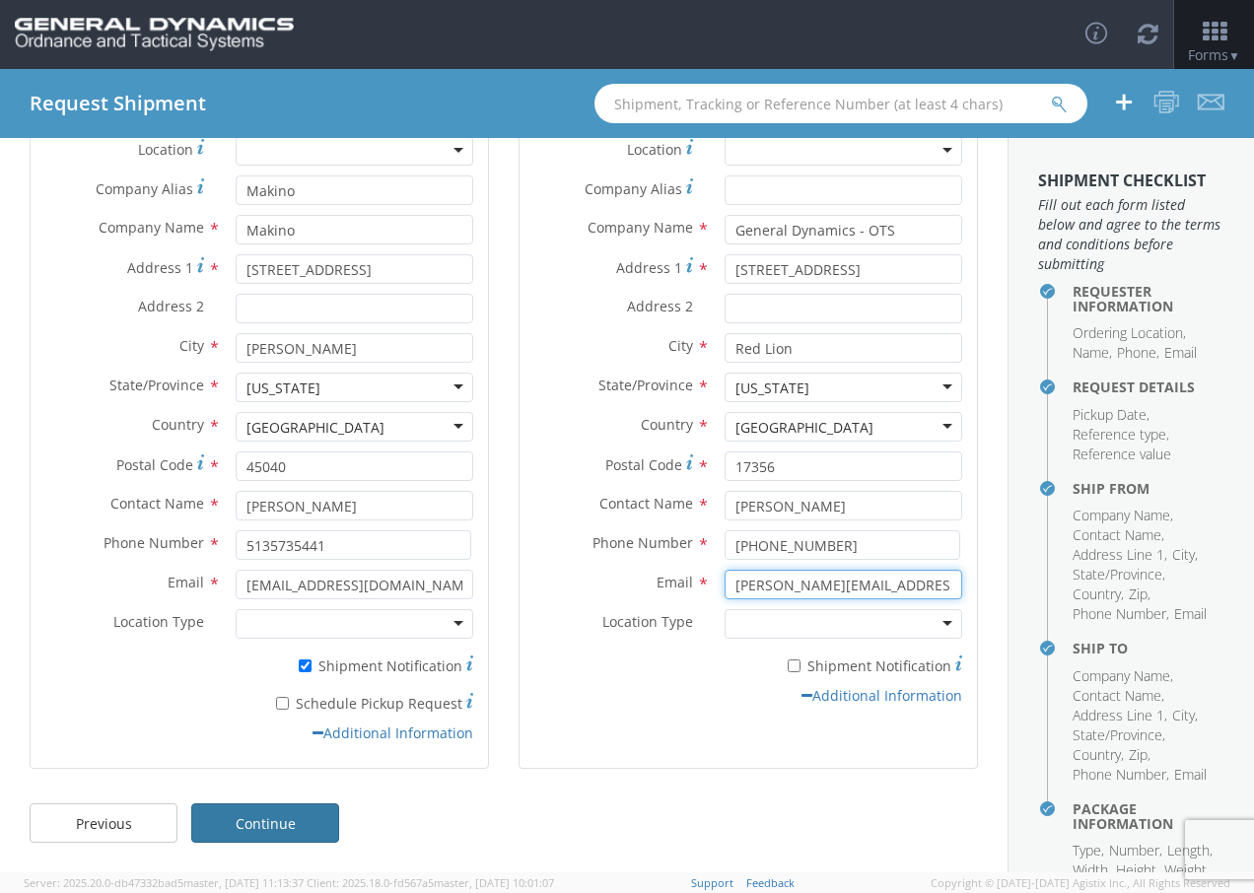
type input "[PERSON_NAME][EMAIL_ADDRESS][PERSON_NAME][DOMAIN_NAME]"
click at [269, 824] on link "Continue" at bounding box center [265, 822] width 148 height 39
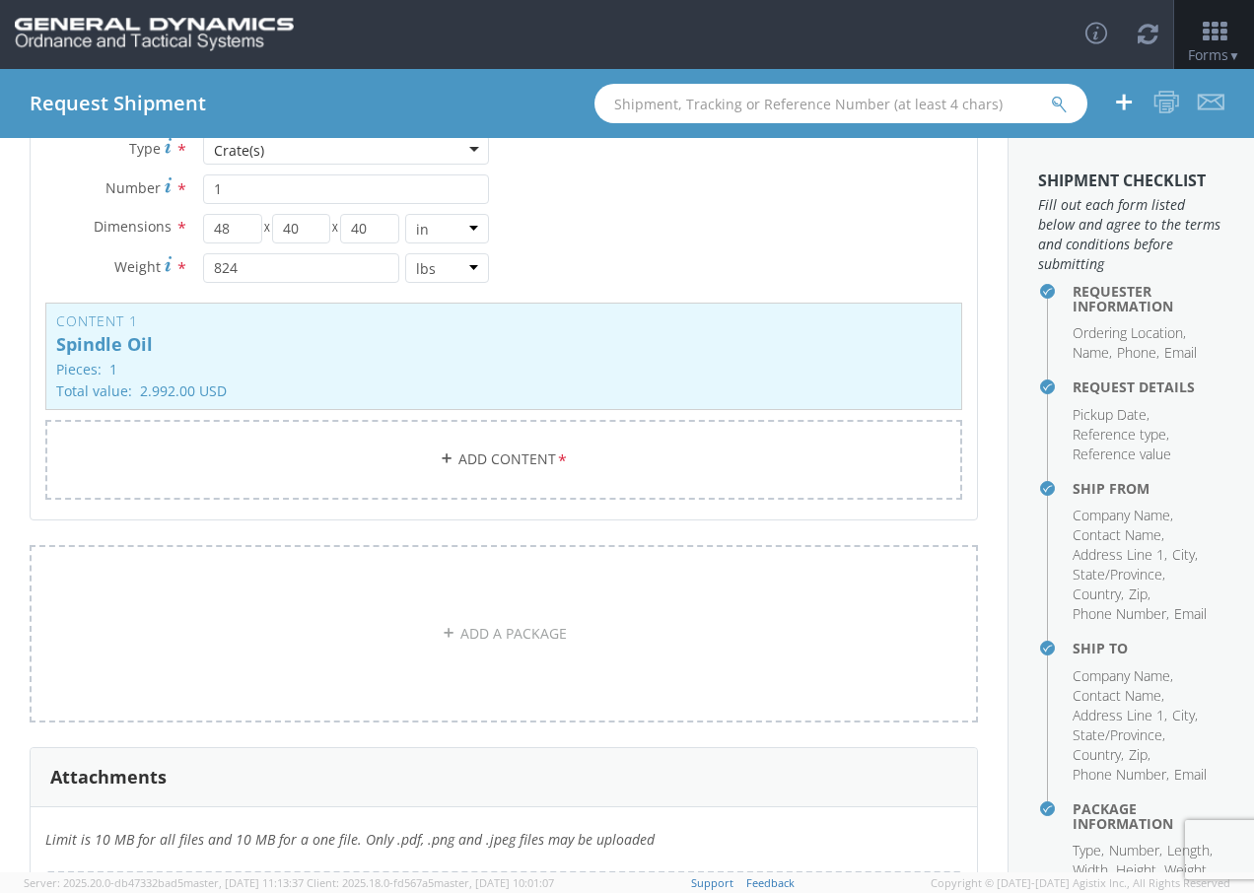
scroll to position [410, 0]
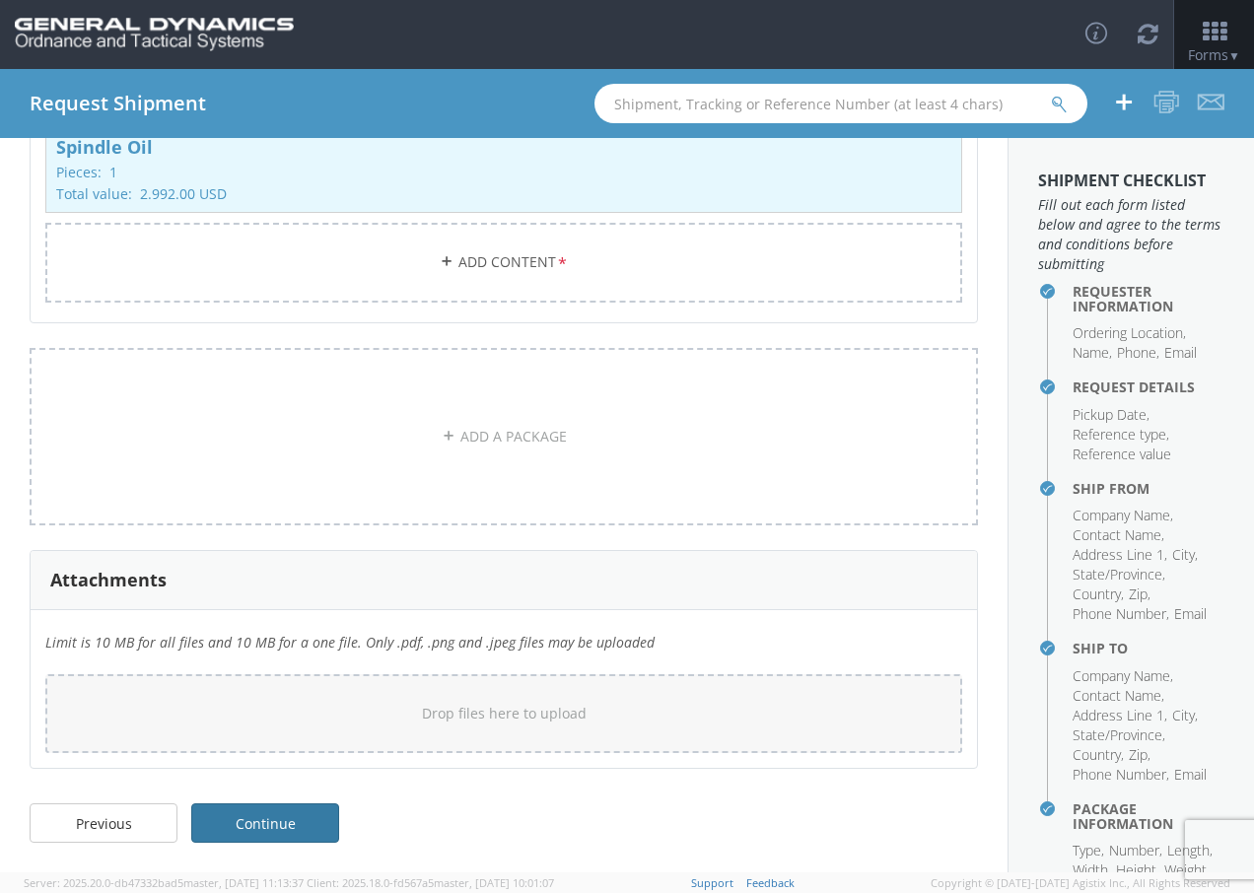
click at [263, 818] on link "Continue" at bounding box center [265, 822] width 148 height 39
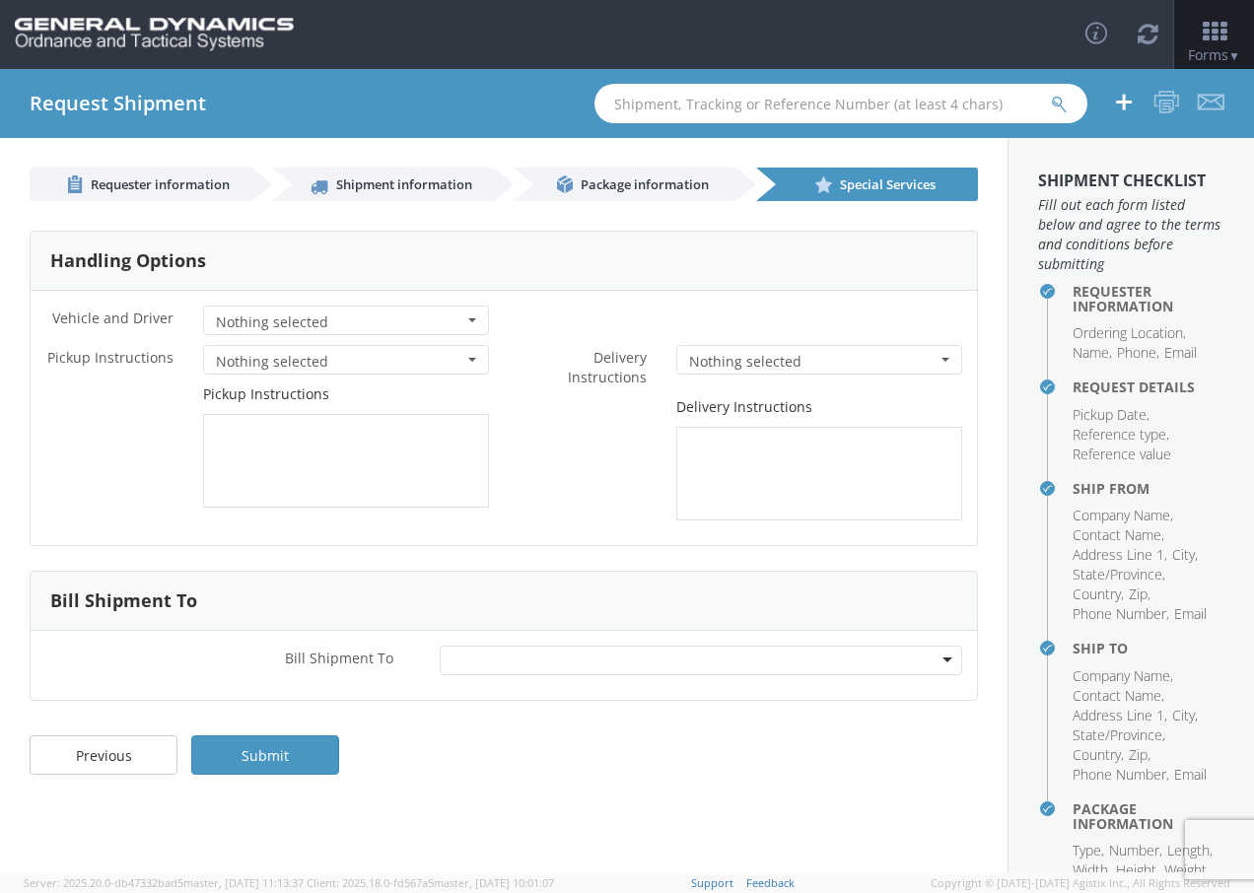
scroll to position [0, 0]
click at [293, 749] on link "Submit" at bounding box center [265, 754] width 148 height 39
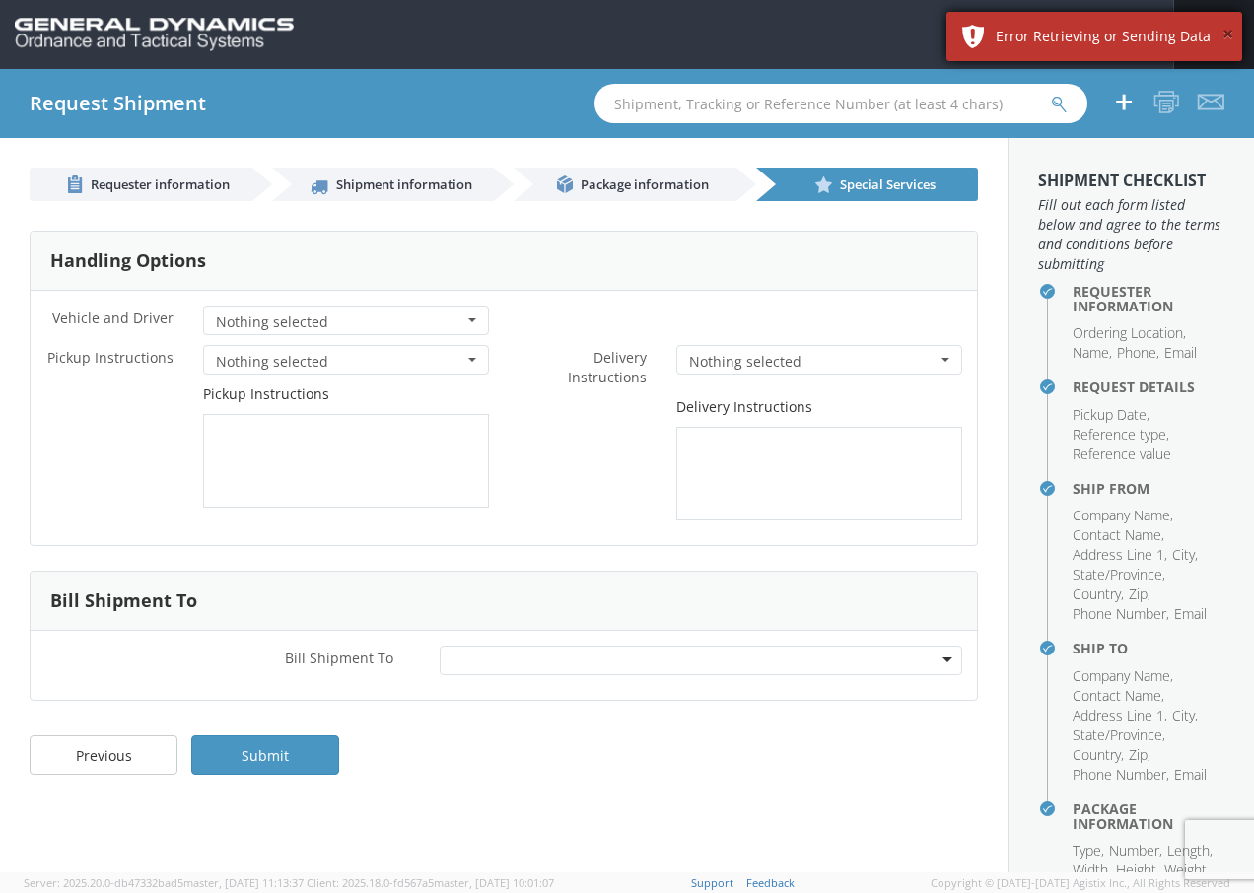
click at [1225, 33] on button "×" at bounding box center [1227, 35] width 11 height 29
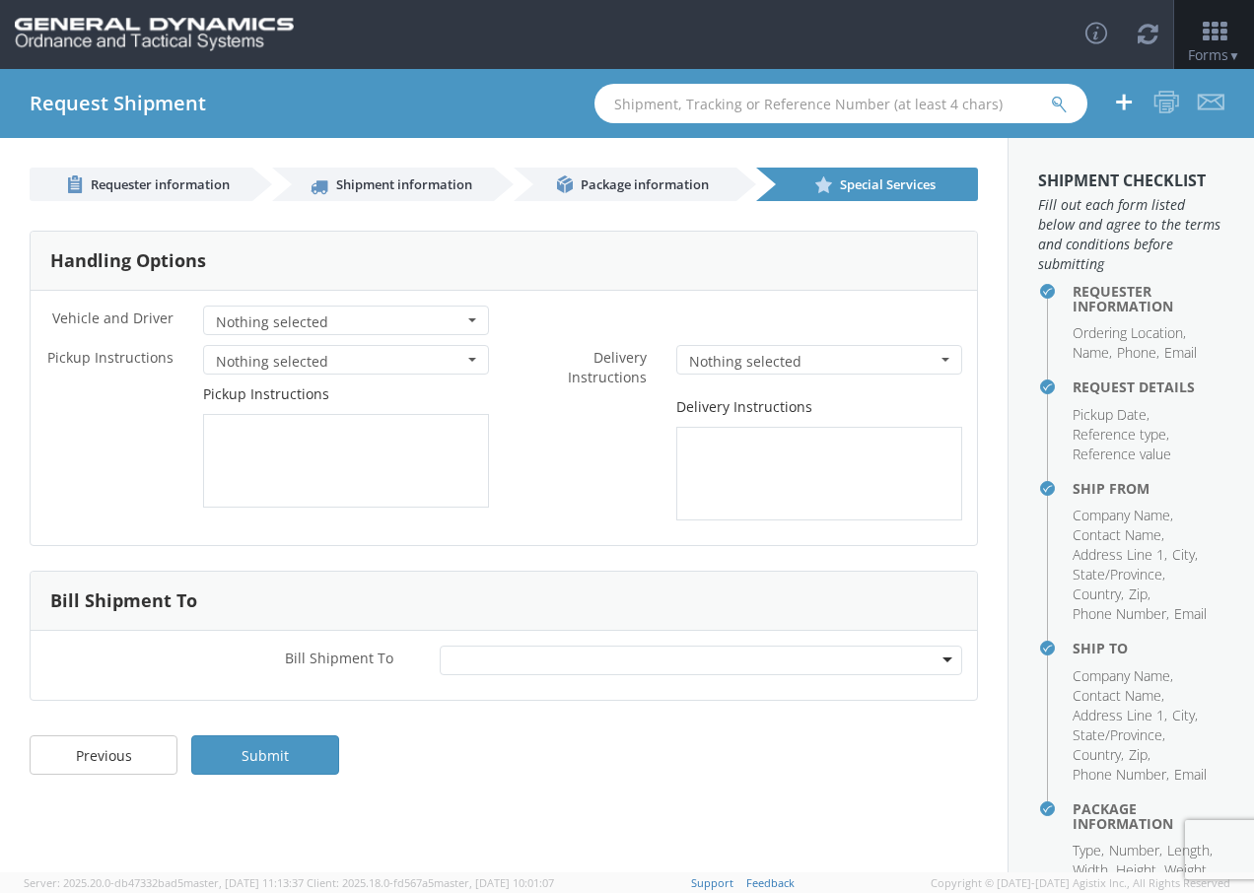
scroll to position [191, 0]
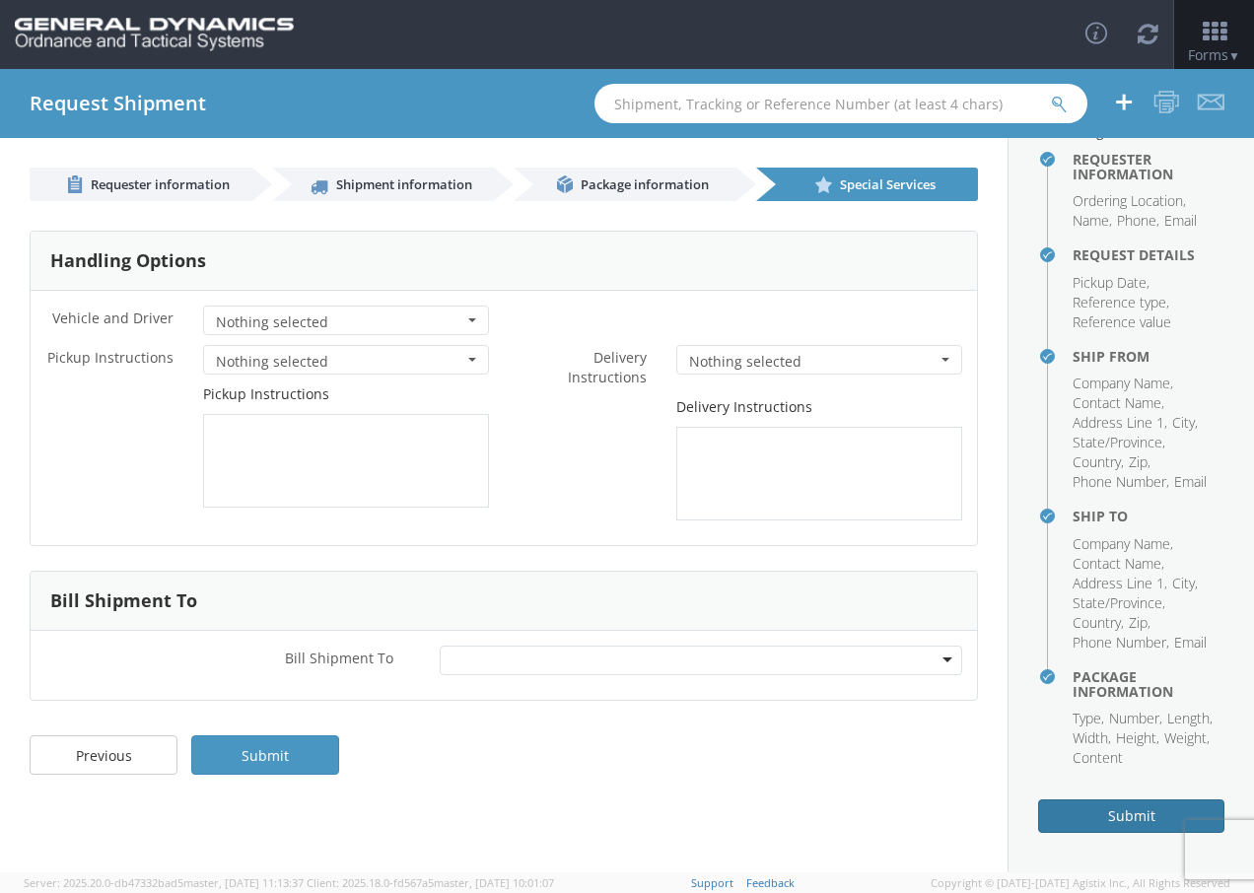
click at [1082, 801] on button "Submit" at bounding box center [1131, 817] width 186 height 34
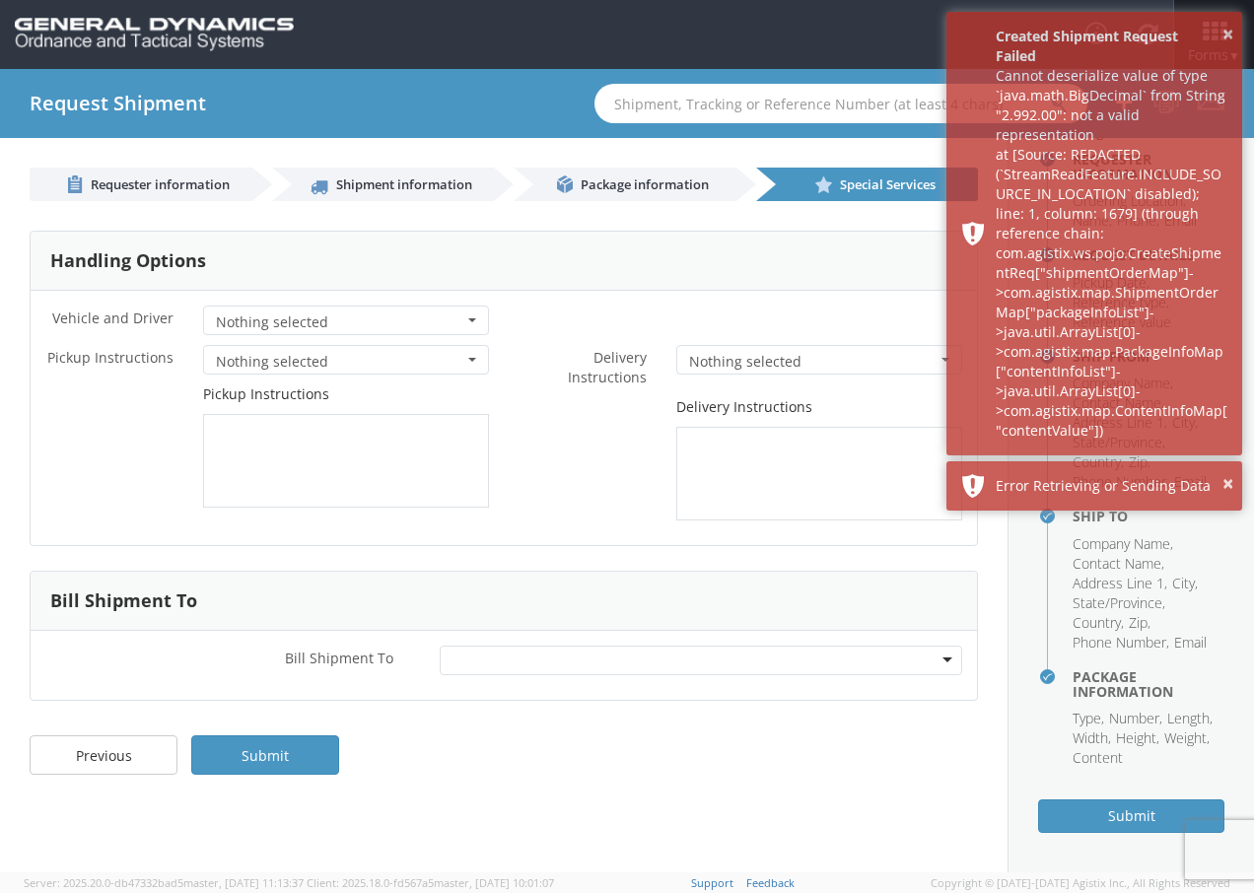
click at [834, 244] on div "Handling Options" at bounding box center [504, 261] width 946 height 59
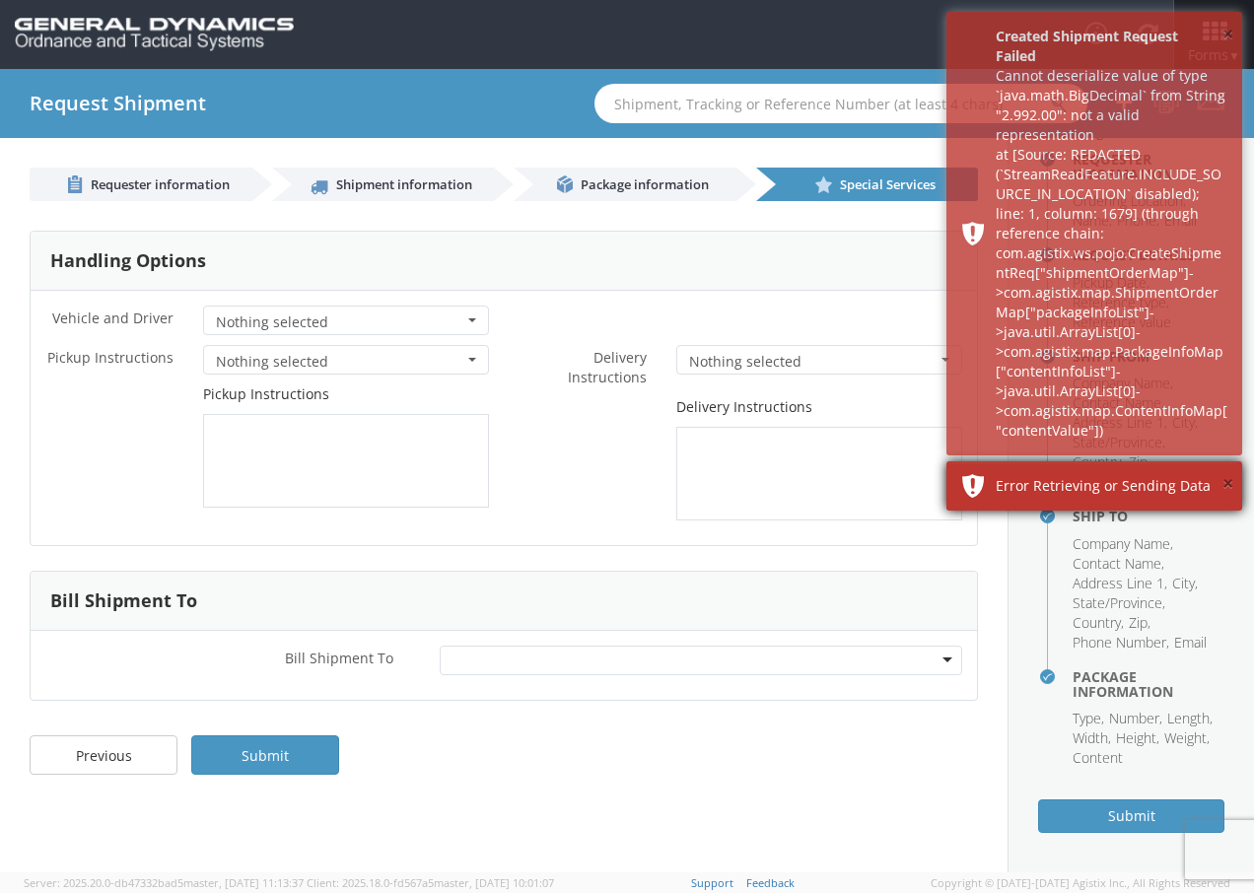
click at [1228, 34] on button "×" at bounding box center [1227, 35] width 11 height 29
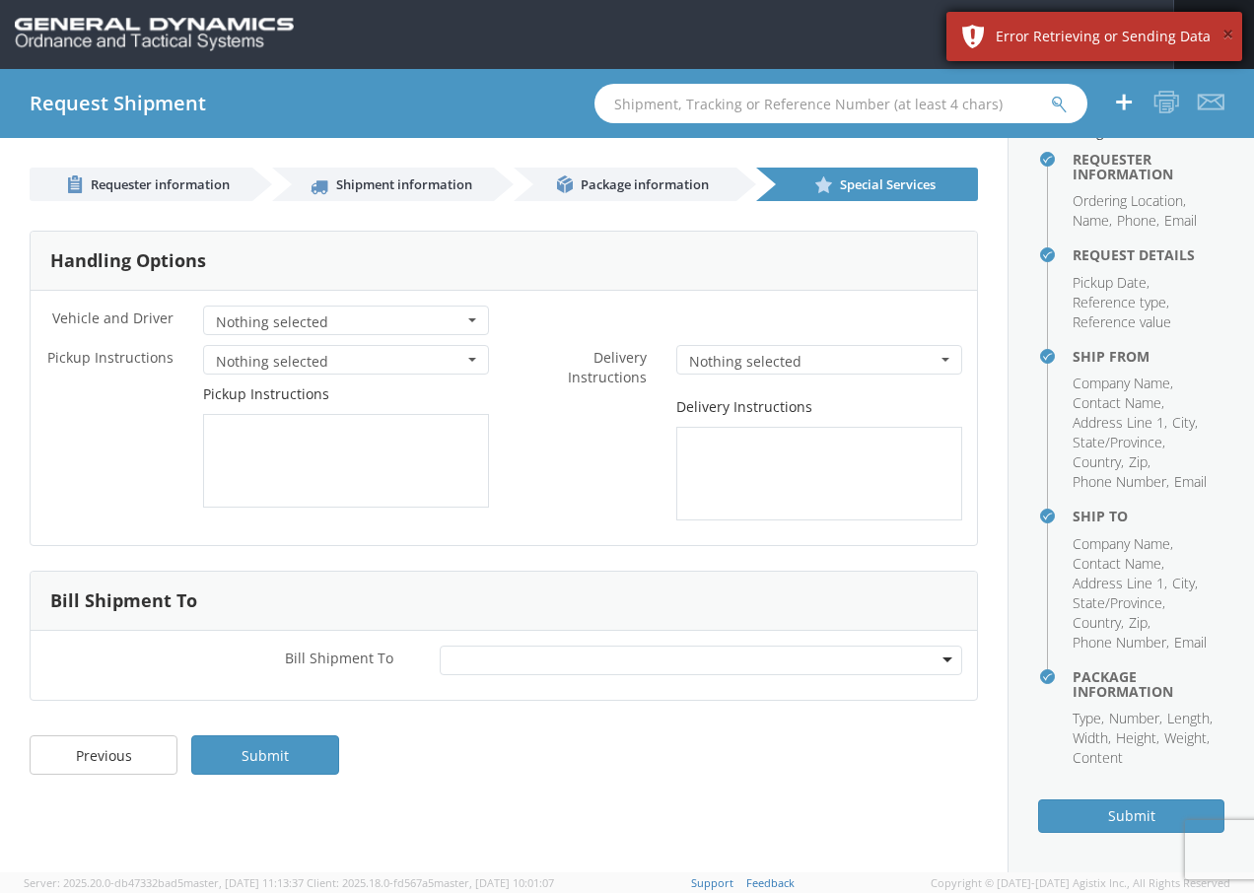
click at [1228, 34] on button "×" at bounding box center [1227, 35] width 11 height 29
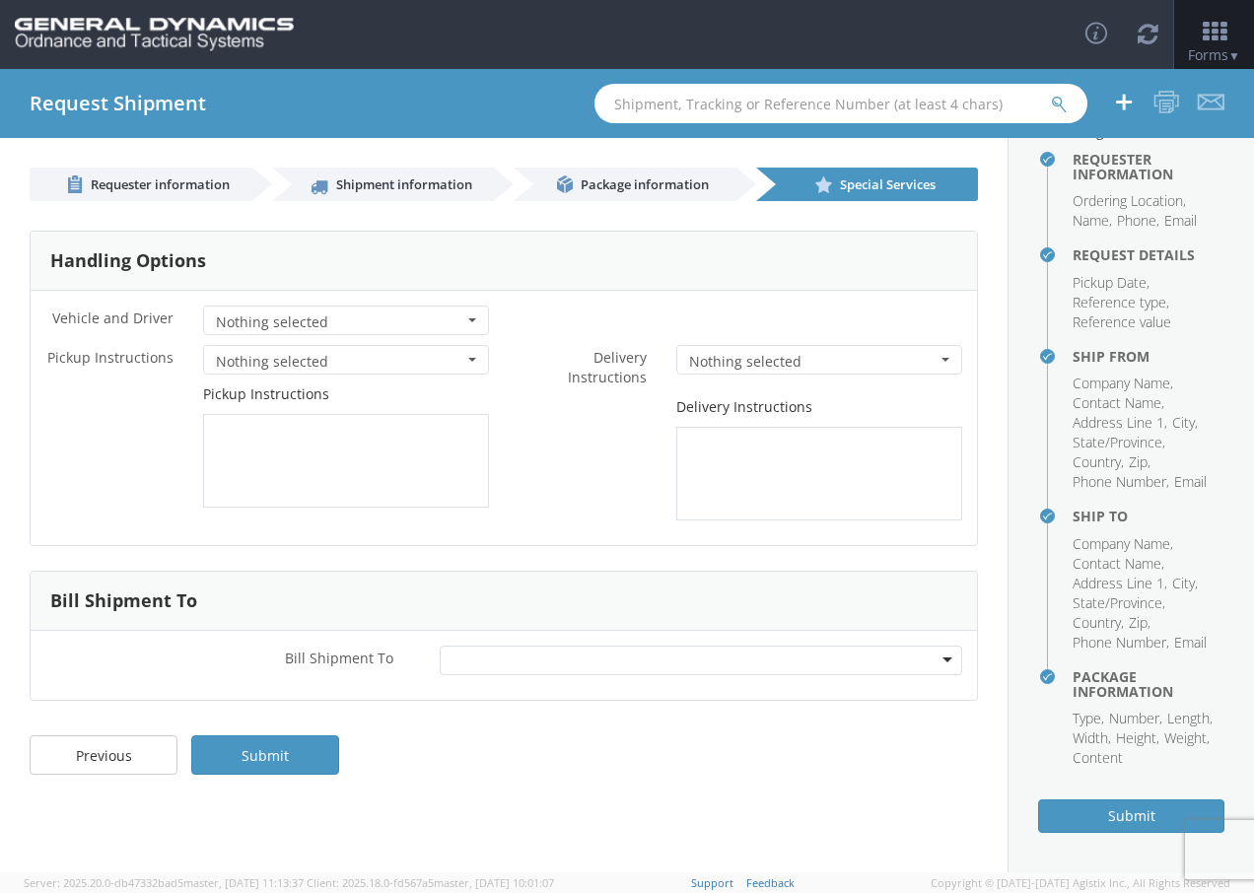
click at [849, 28] on div "Toggle navigation Forms ▼ Home Shipping Estimator Shipping Request Shipment Tra…" at bounding box center [627, 34] width 1254 height 69
click at [379, 179] on span "Shipment information" at bounding box center [404, 184] width 136 height 18
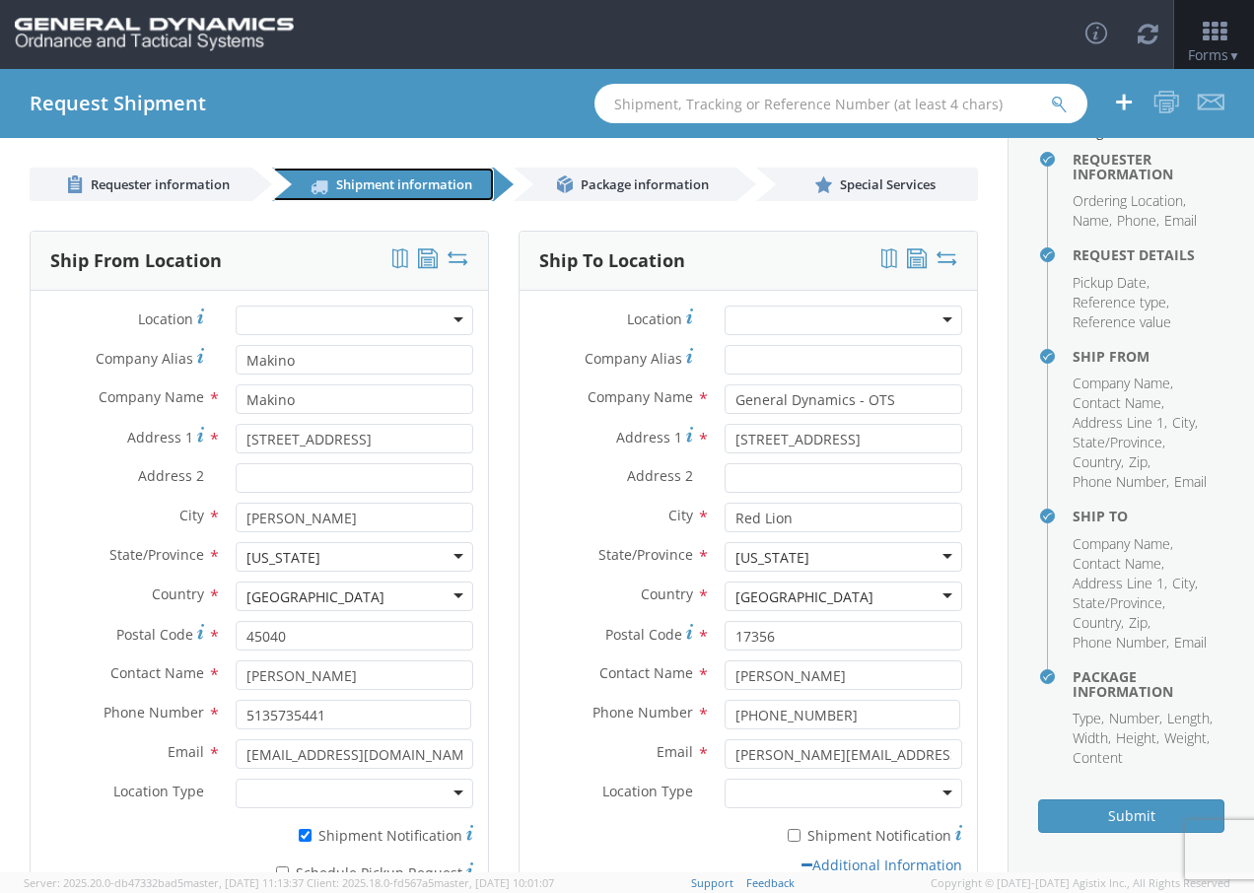
scroll to position [99, 0]
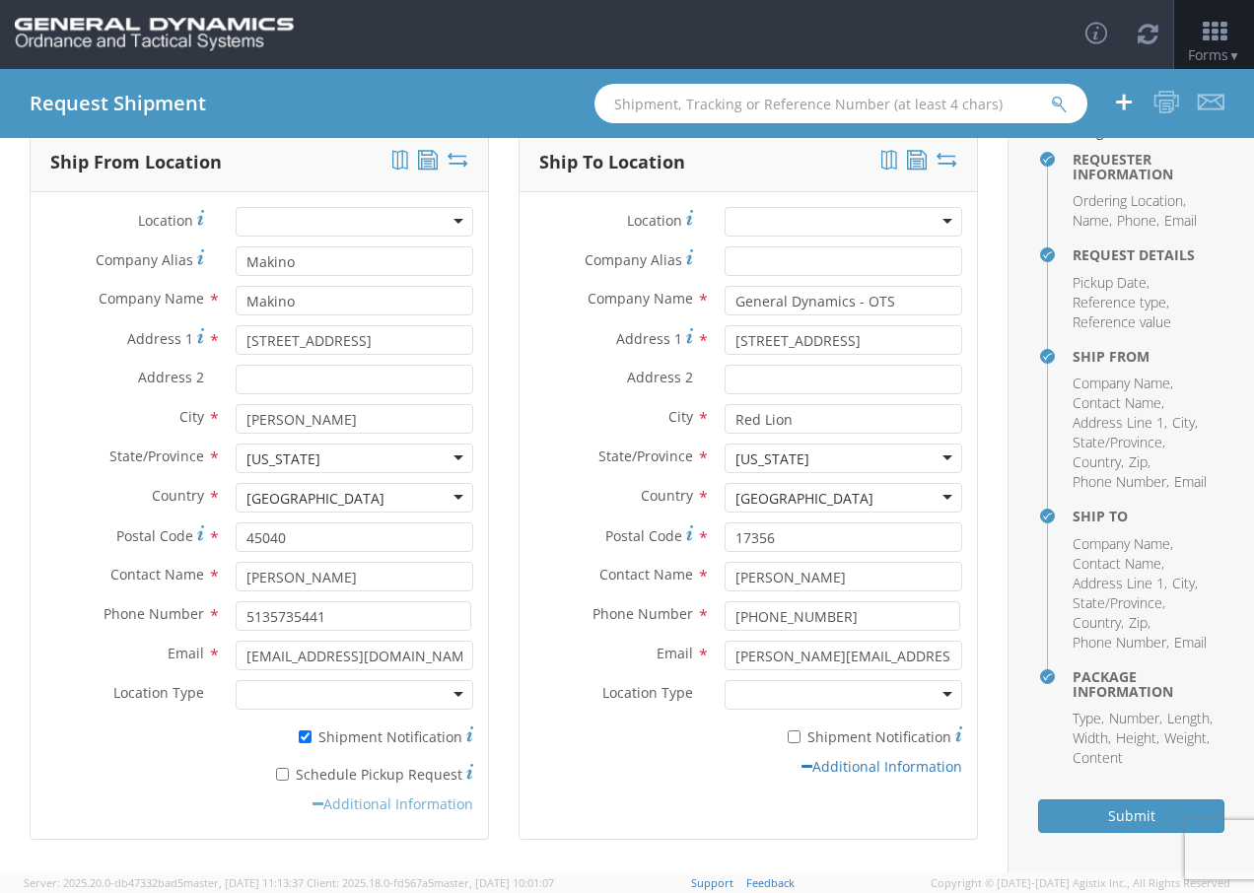
click at [359, 798] on link "Additional Information" at bounding box center [393, 804] width 161 height 19
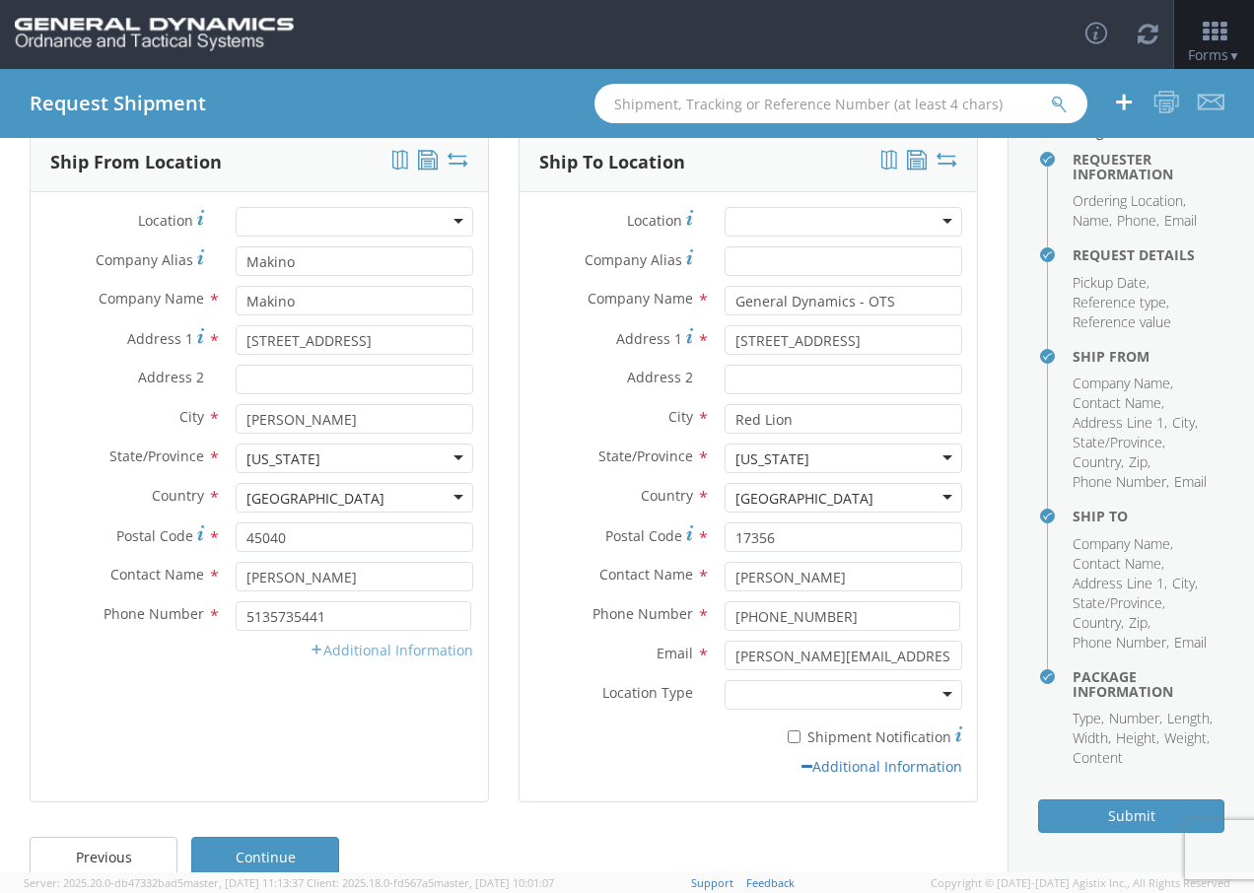
click at [311, 651] on icon at bounding box center [317, 650] width 14 height 14
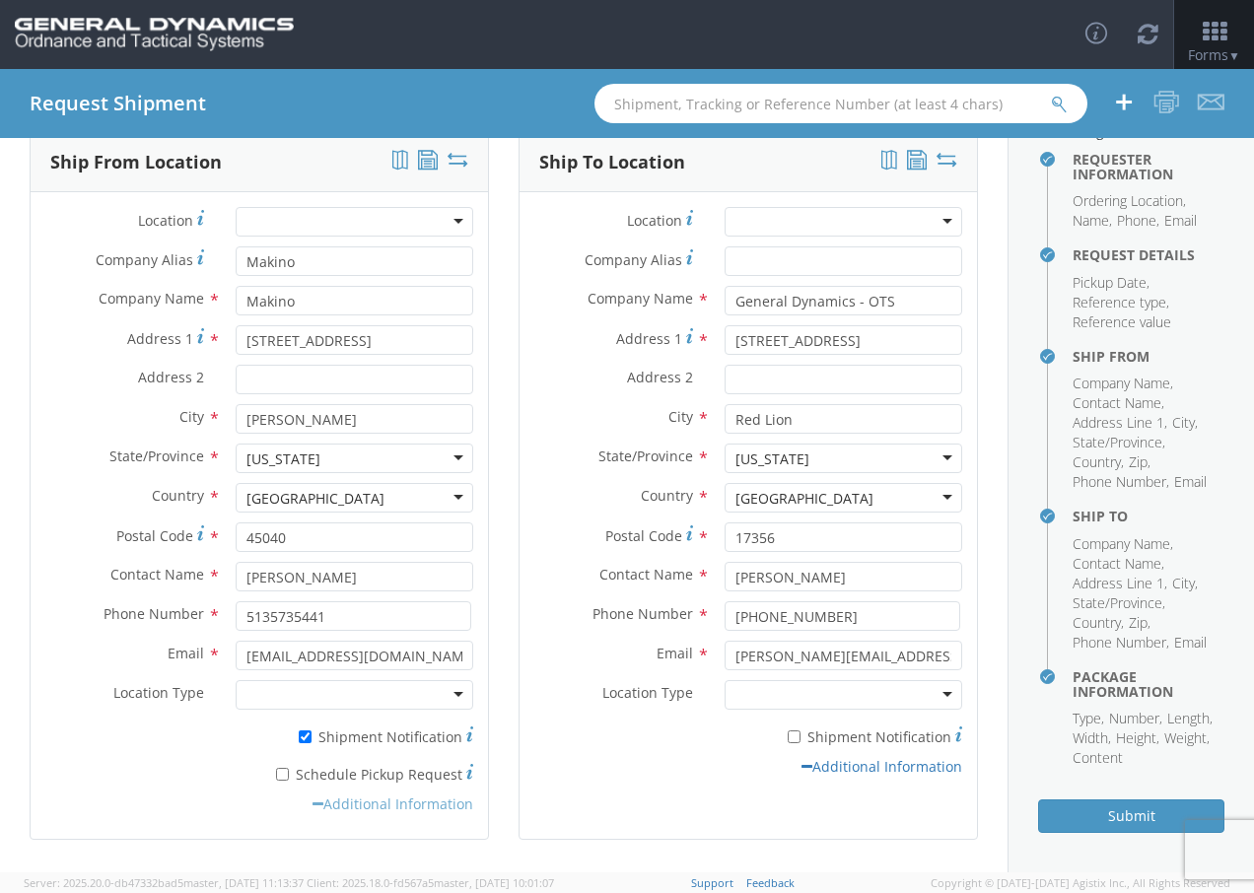
click at [358, 803] on link "Additional Information" at bounding box center [393, 804] width 161 height 19
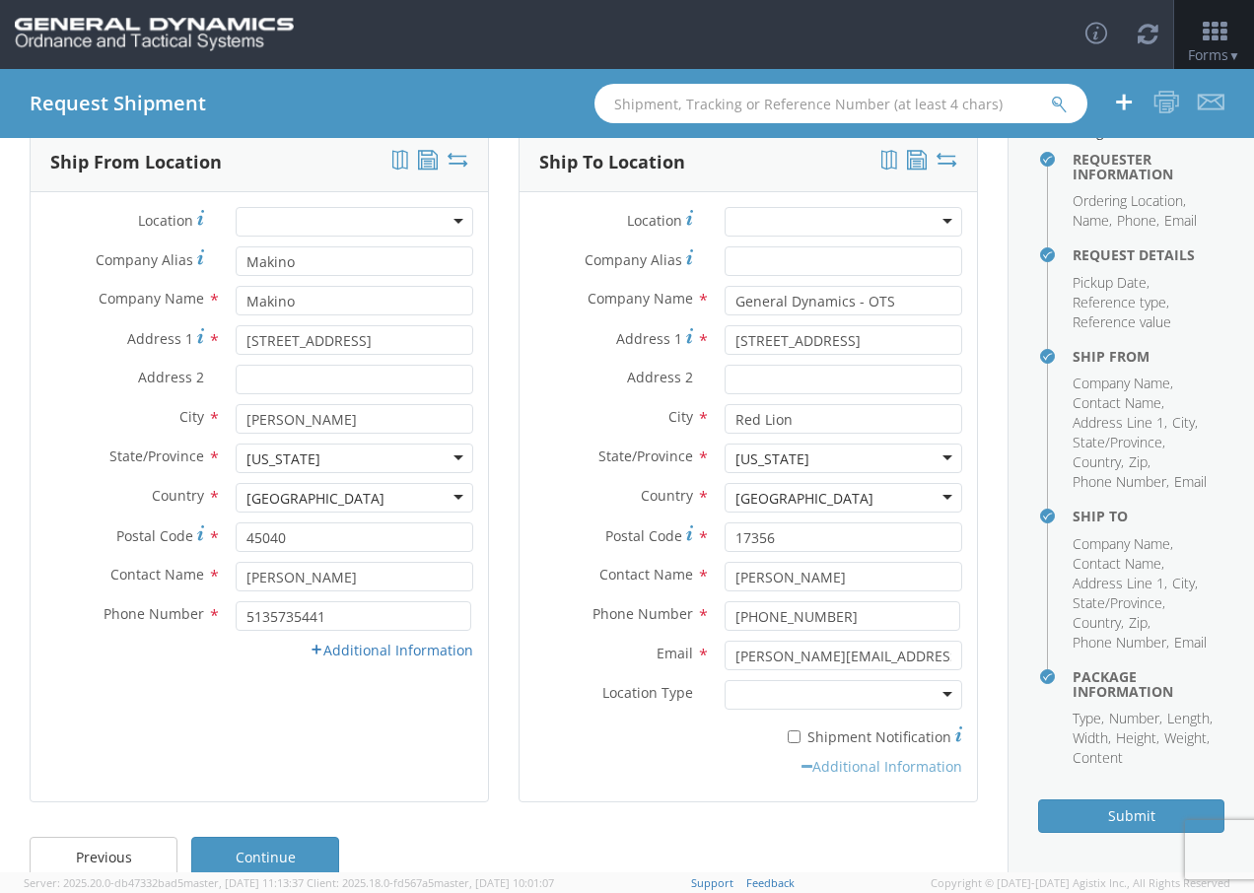
click at [836, 765] on link "Additional Information" at bounding box center [881, 766] width 161 height 19
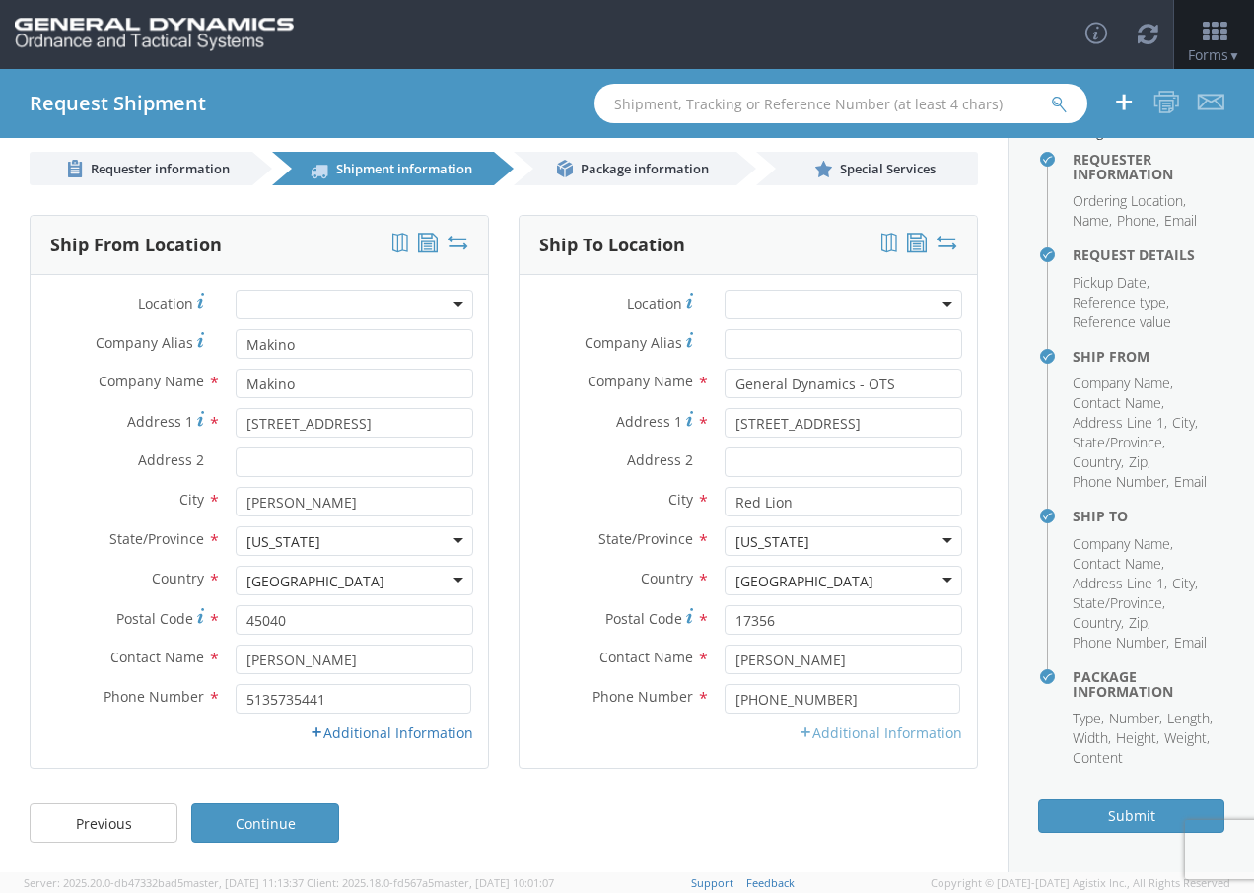
scroll to position [16, 0]
click at [1107, 823] on button "Submit" at bounding box center [1131, 817] width 186 height 34
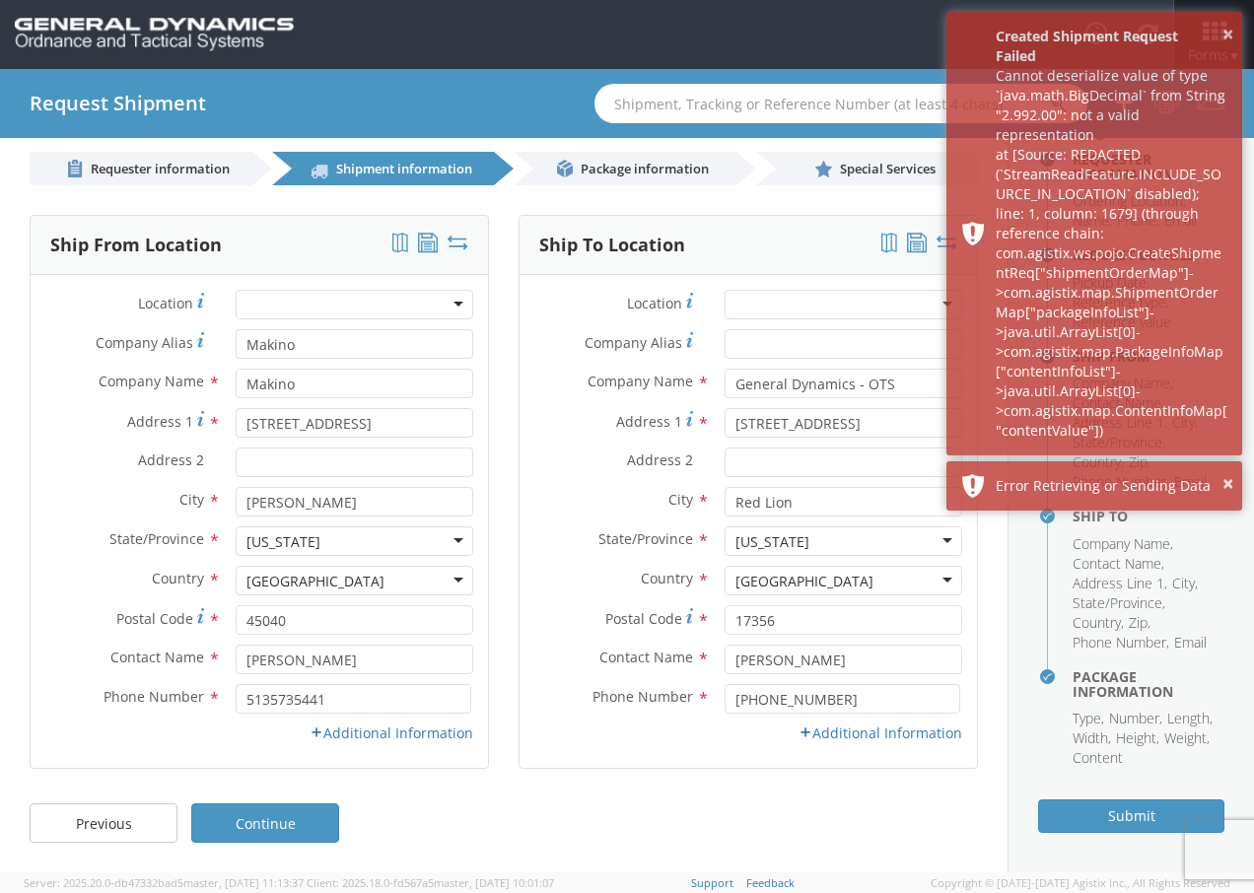
click at [1010, 311] on div "Cannot deserialize value of type `java.math.BigDecimal` from String "2.992.00":…" at bounding box center [1112, 253] width 232 height 375
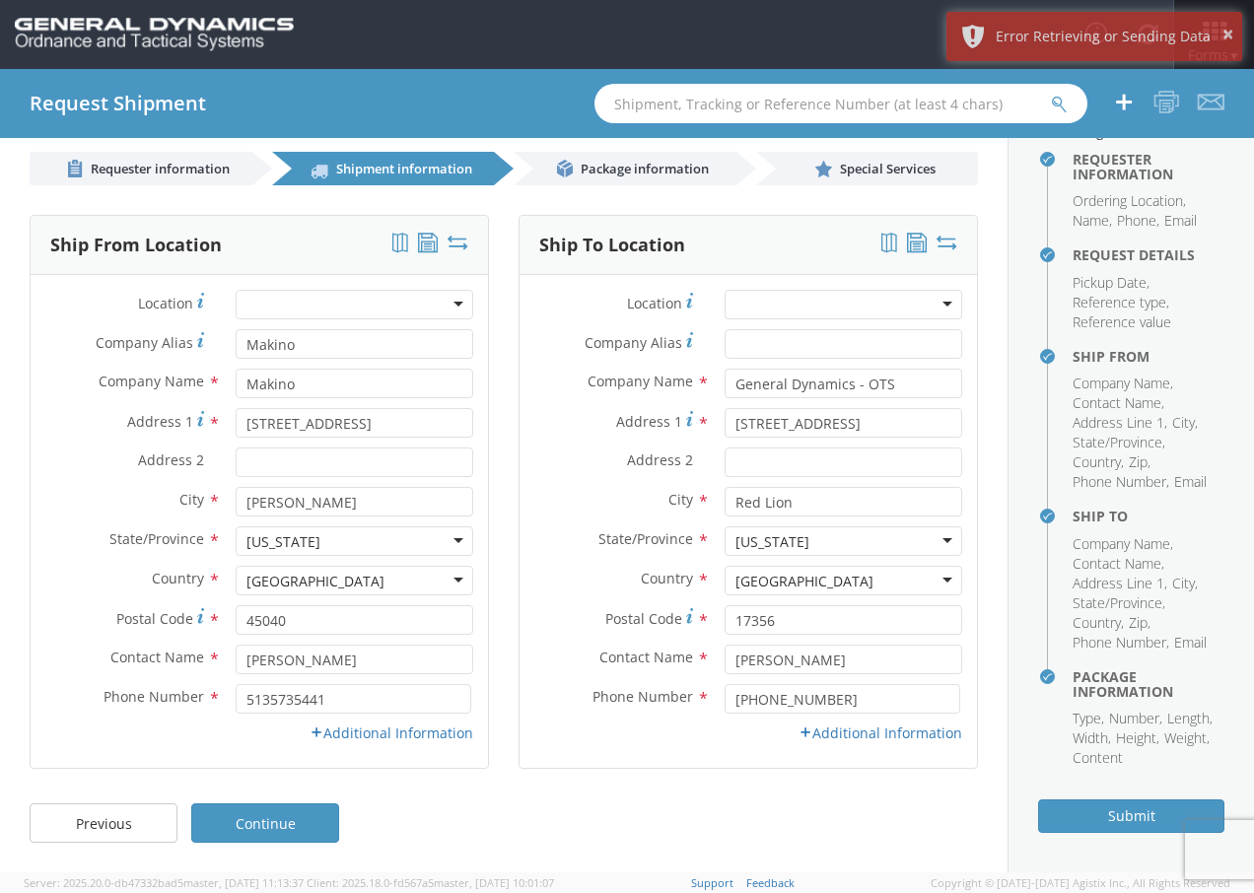
click at [622, 45] on div "Toggle navigation Forms ▼ Home Shipping Estimator Shipping Request Shipment Tra…" at bounding box center [627, 34] width 1254 height 69
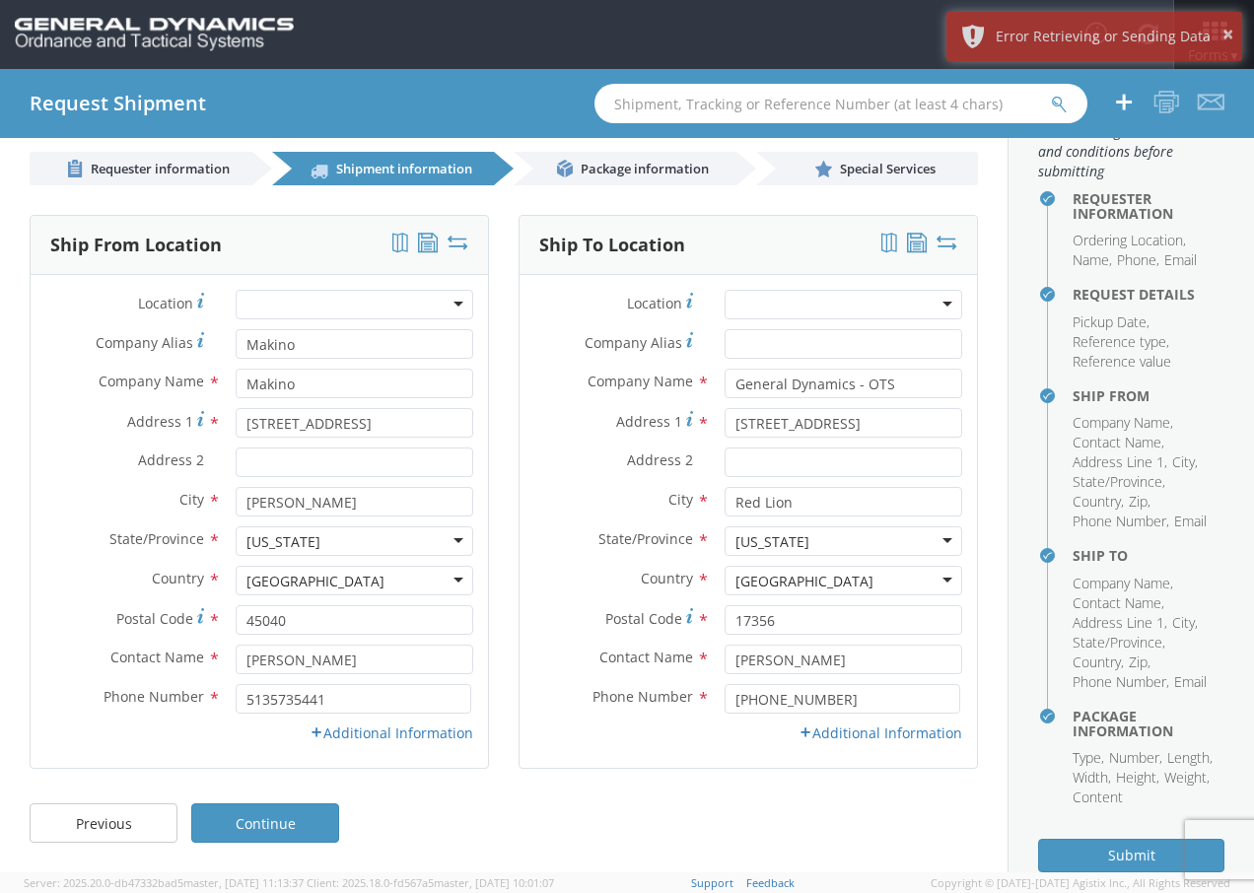
scroll to position [0, 0]
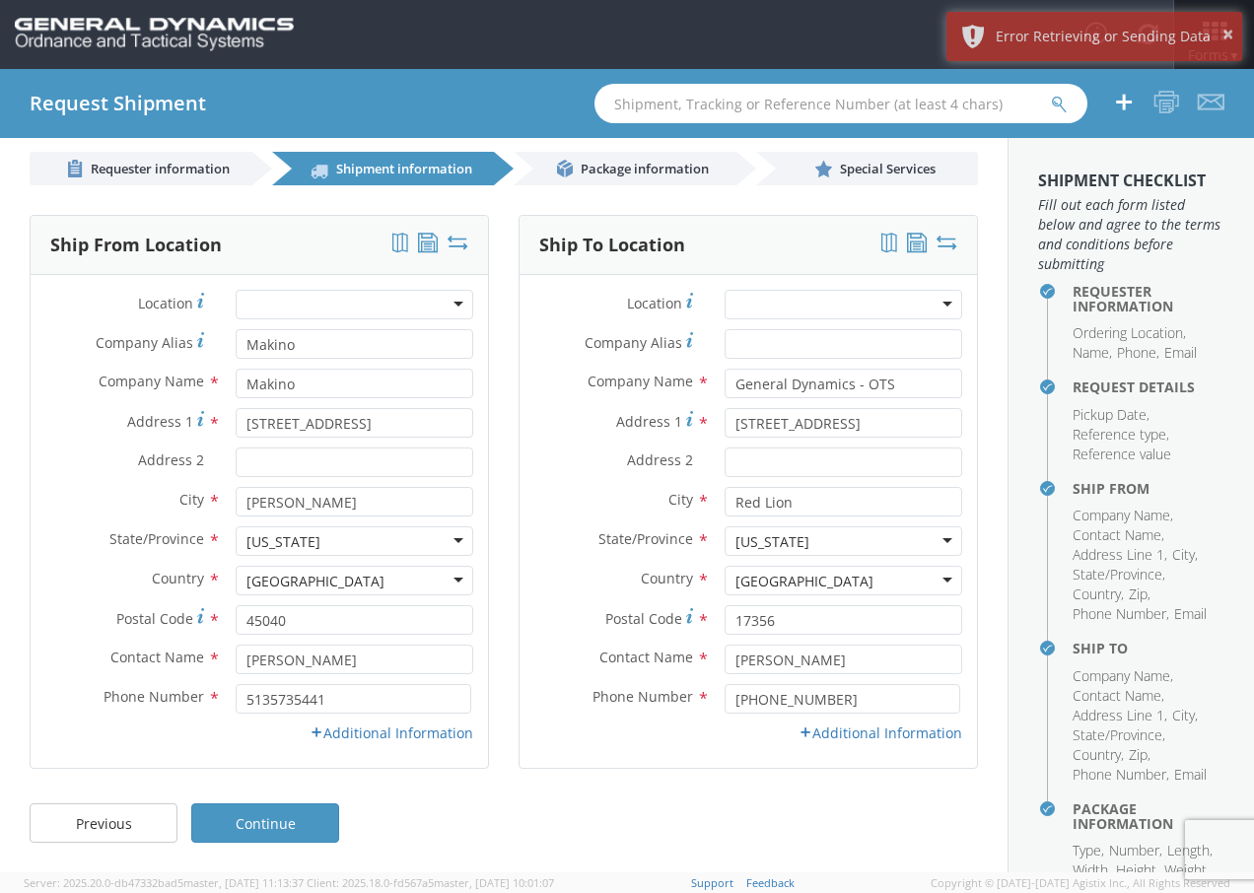
drag, startPoint x: 1121, startPoint y: 419, endPoint x: 490, endPoint y: 73, distance: 719.6
click at [491, 73] on div "Request Shipment" at bounding box center [627, 103] width 1254 height 69
